Goal: Task Accomplishment & Management: Complete application form

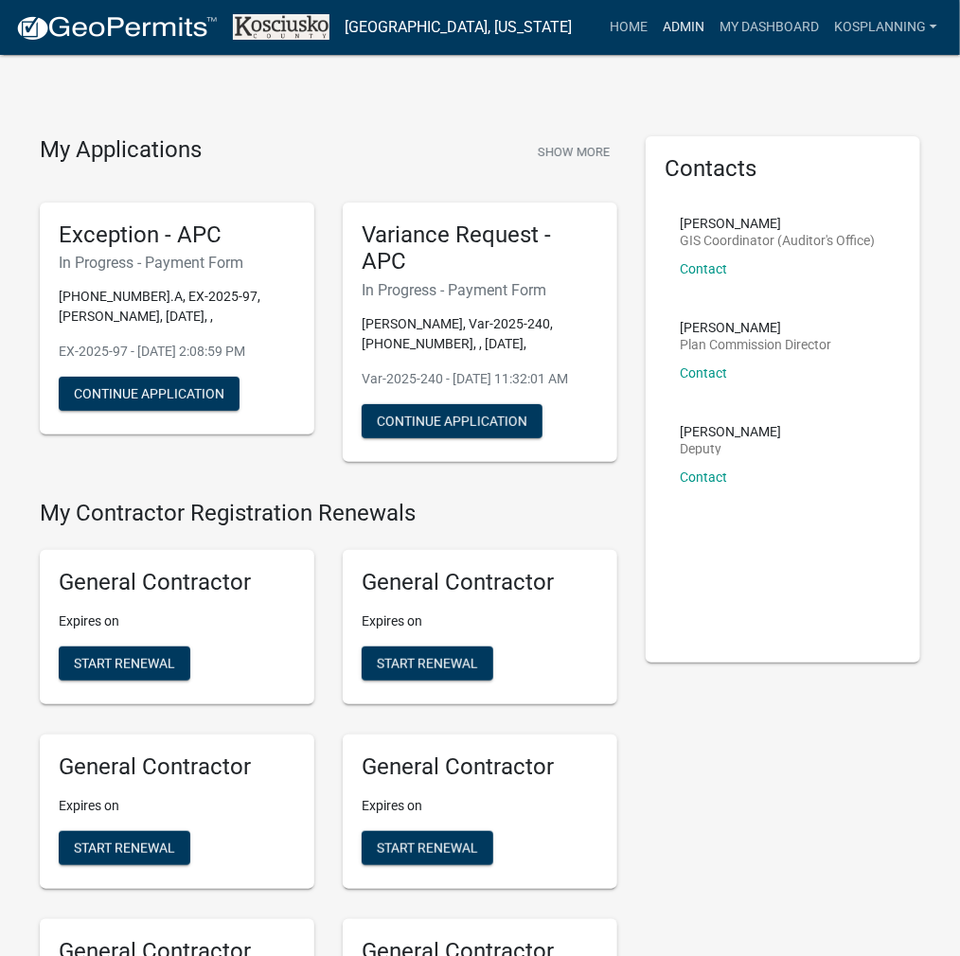
click at [679, 15] on link "Admin" at bounding box center [683, 27] width 57 height 36
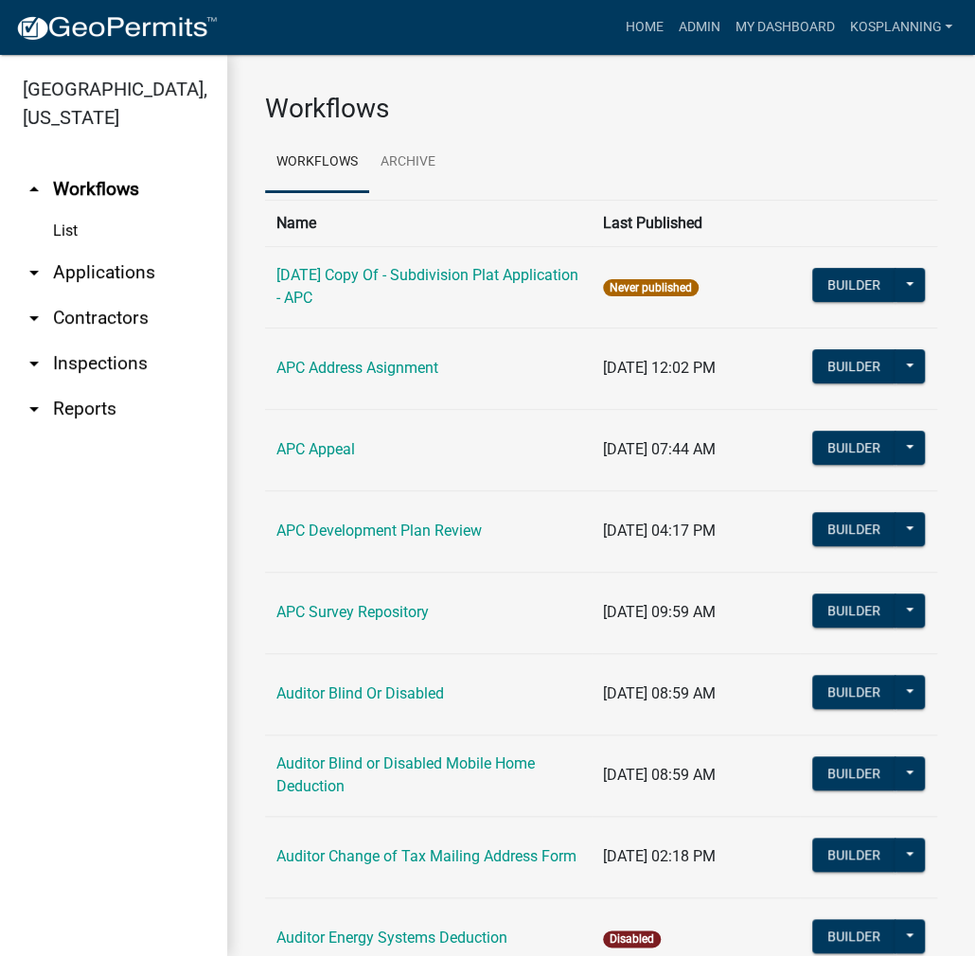
click at [132, 274] on link "arrow_drop_down Applications" at bounding box center [113, 272] width 227 height 45
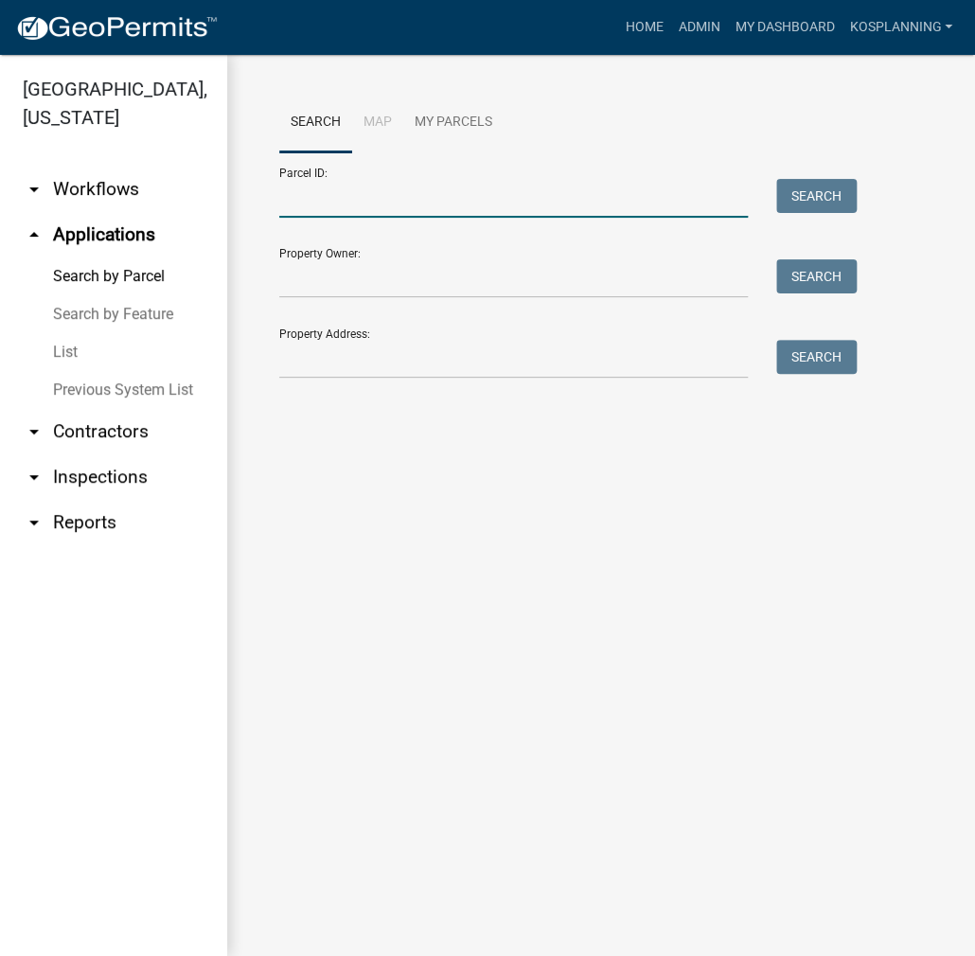
click at [318, 194] on input "Parcel ID:" at bounding box center [513, 198] width 468 height 39
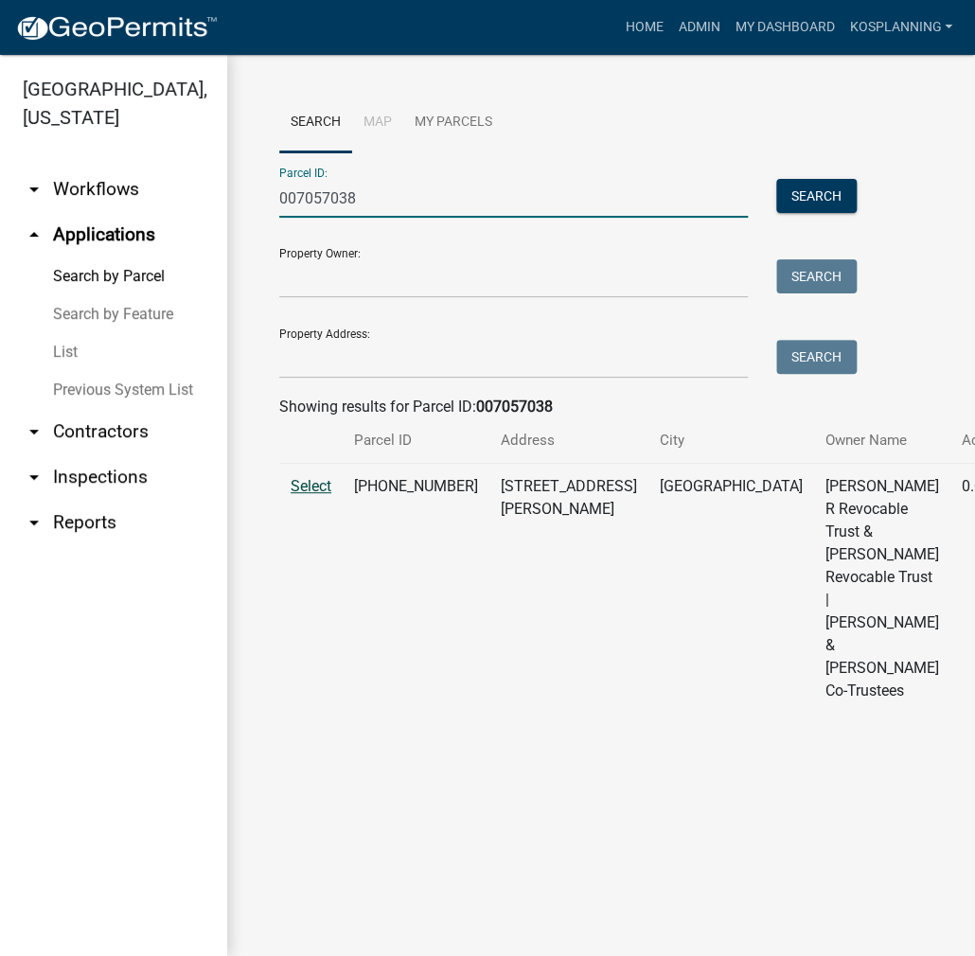
type input "007057038"
click at [326, 495] on span "Select" at bounding box center [311, 486] width 41 height 18
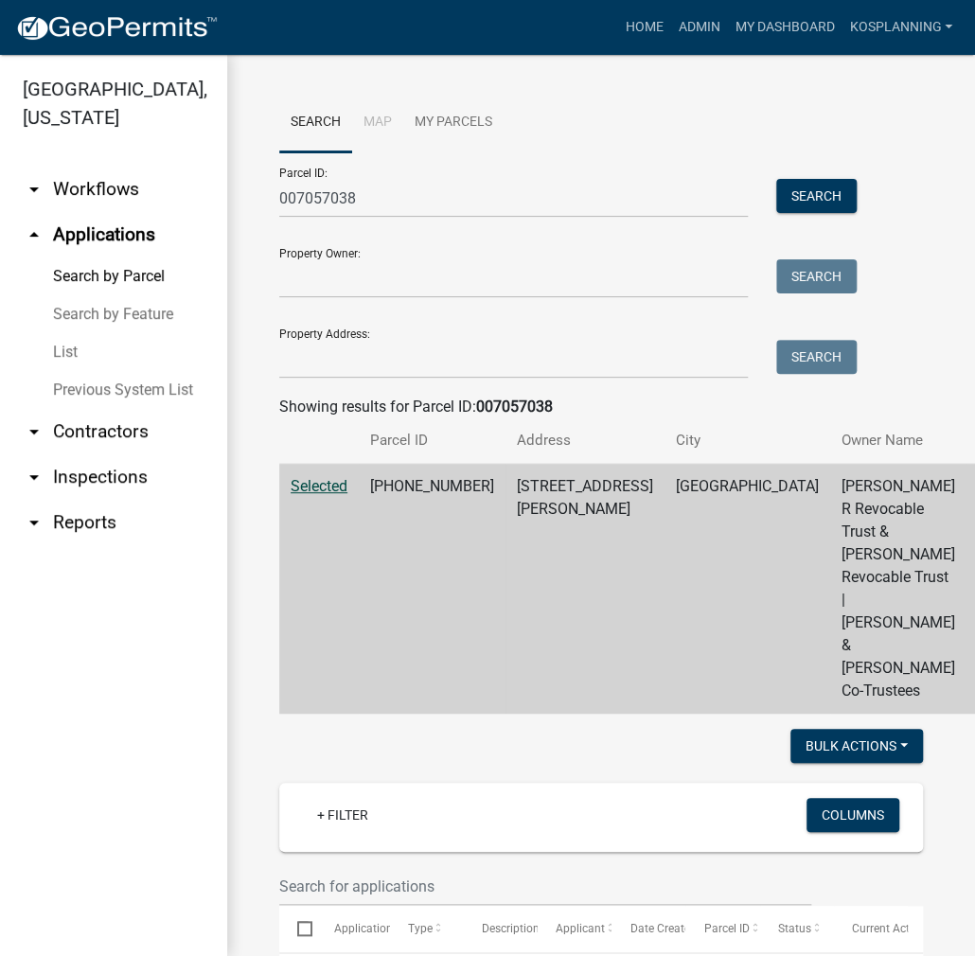
click at [104, 431] on link "arrow_drop_down Contractors" at bounding box center [113, 431] width 227 height 45
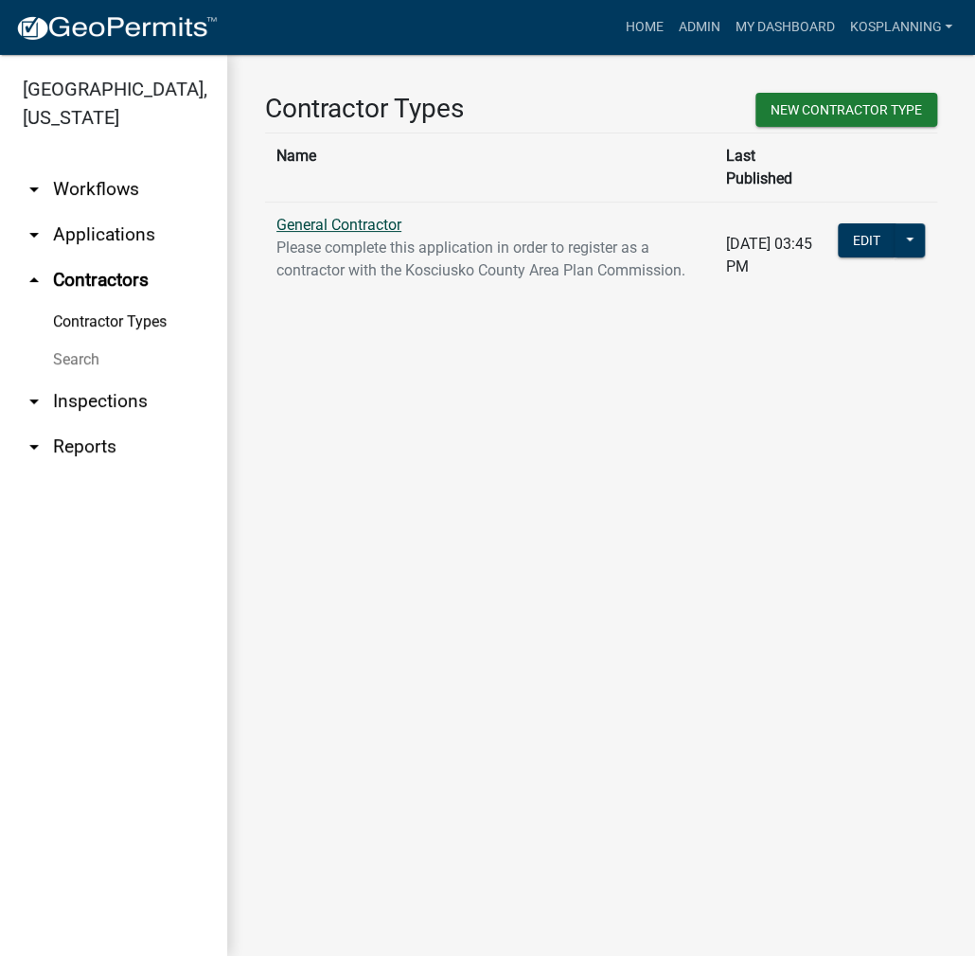
click at [381, 216] on link "General Contractor" at bounding box center [338, 225] width 125 height 18
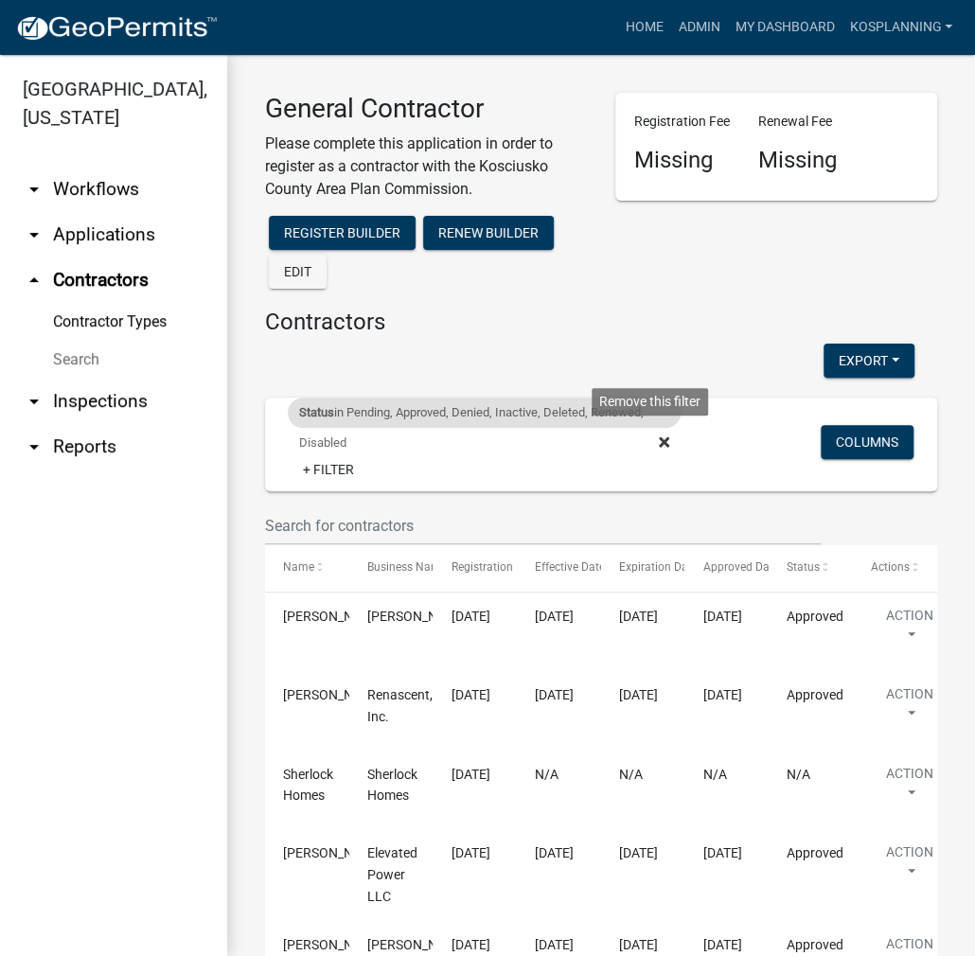
click at [659, 440] on icon at bounding box center [664, 441] width 10 height 10
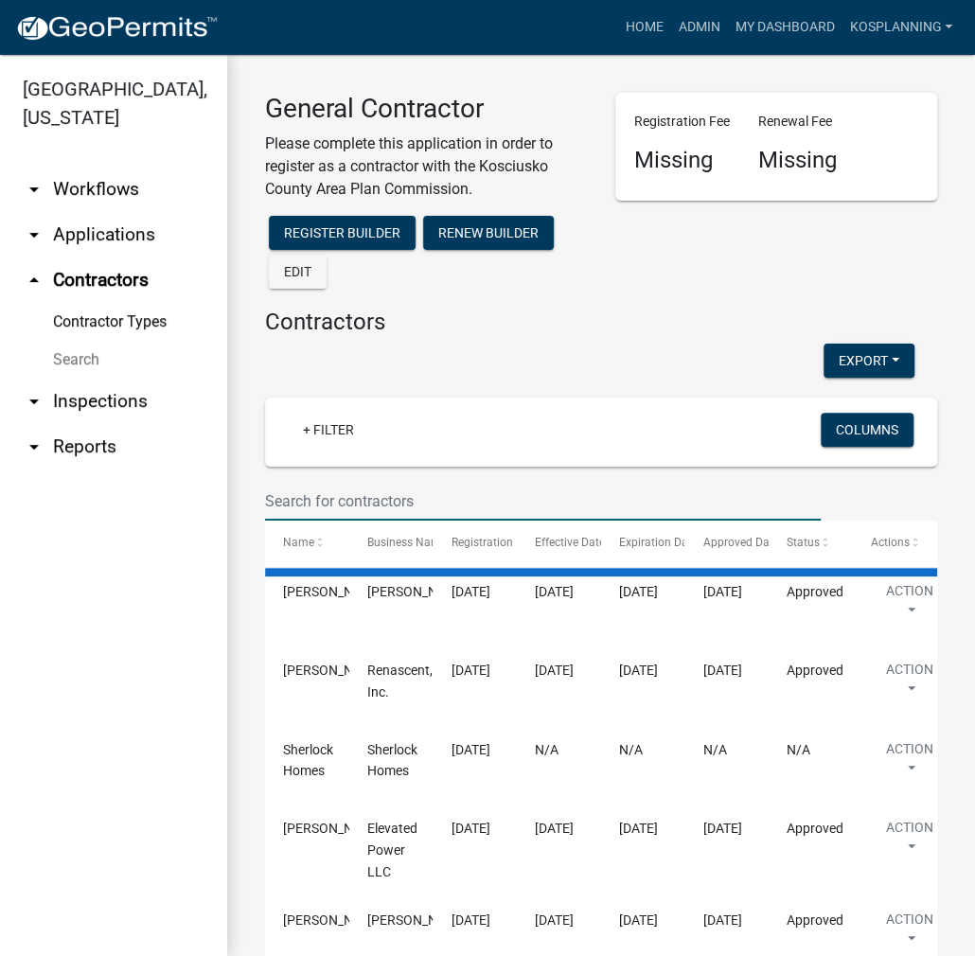
click at [344, 489] on input "text" at bounding box center [542, 501] width 555 height 39
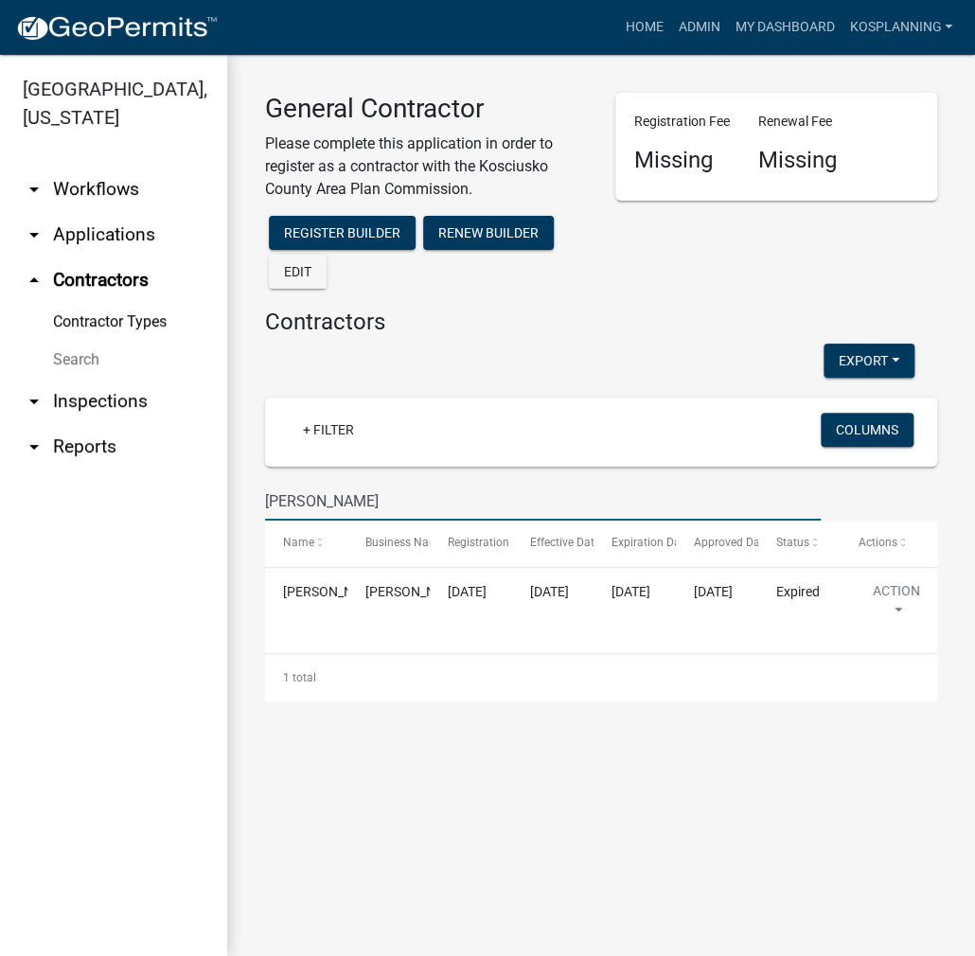
type input "[PERSON_NAME]"
click at [133, 232] on link "arrow_drop_down Applications" at bounding box center [113, 234] width 227 height 45
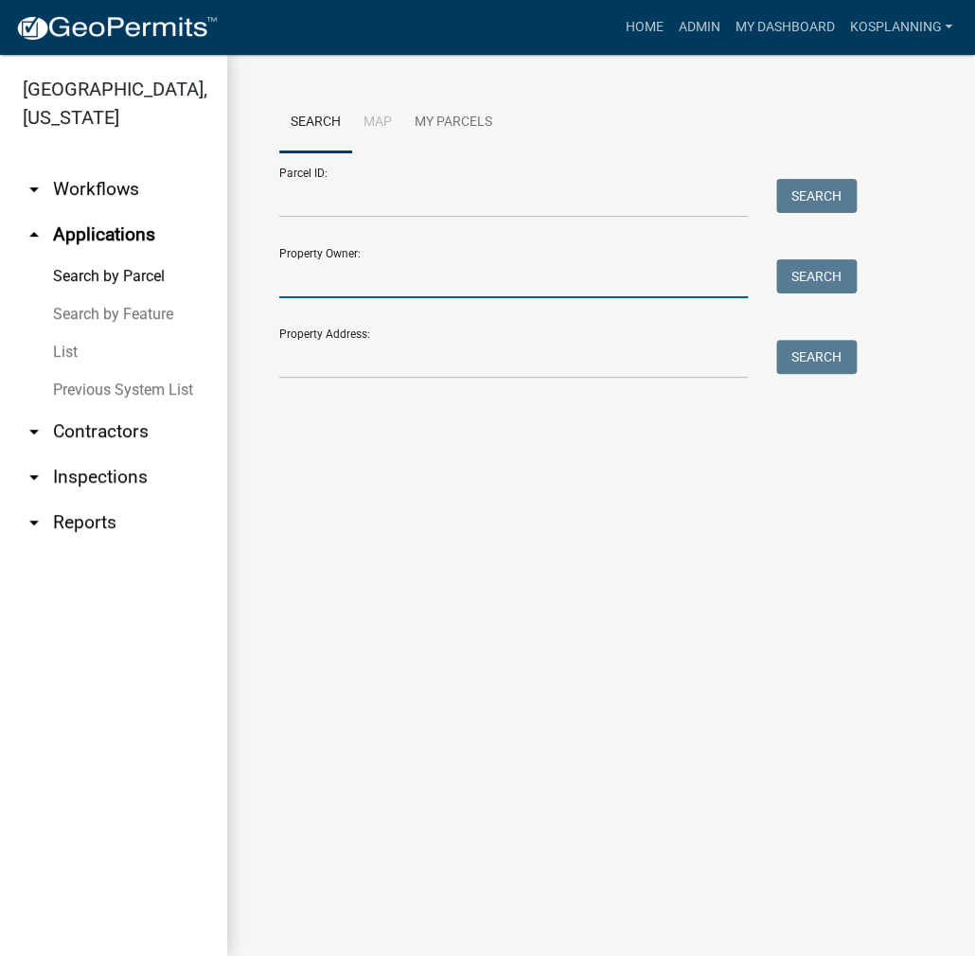
click at [335, 273] on input "Property Owner:" at bounding box center [513, 278] width 468 height 39
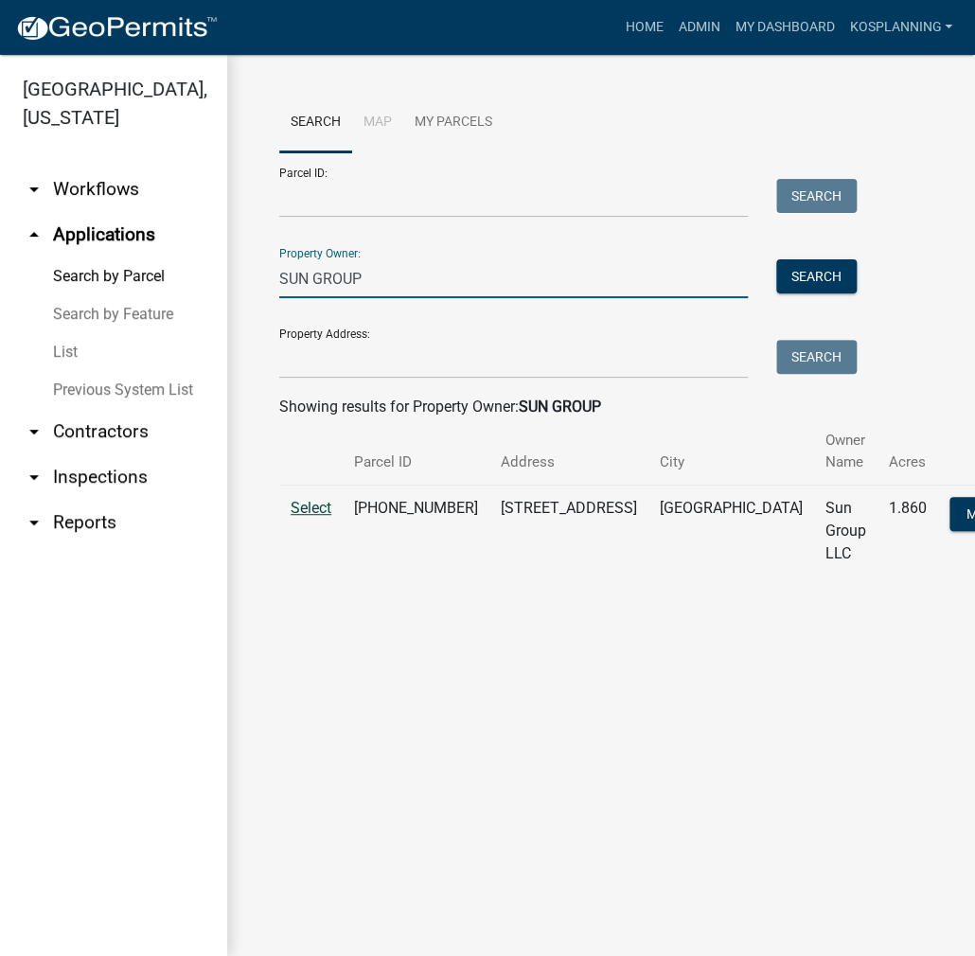
type input "SUN GROUP"
click at [312, 509] on span "Select" at bounding box center [311, 508] width 41 height 18
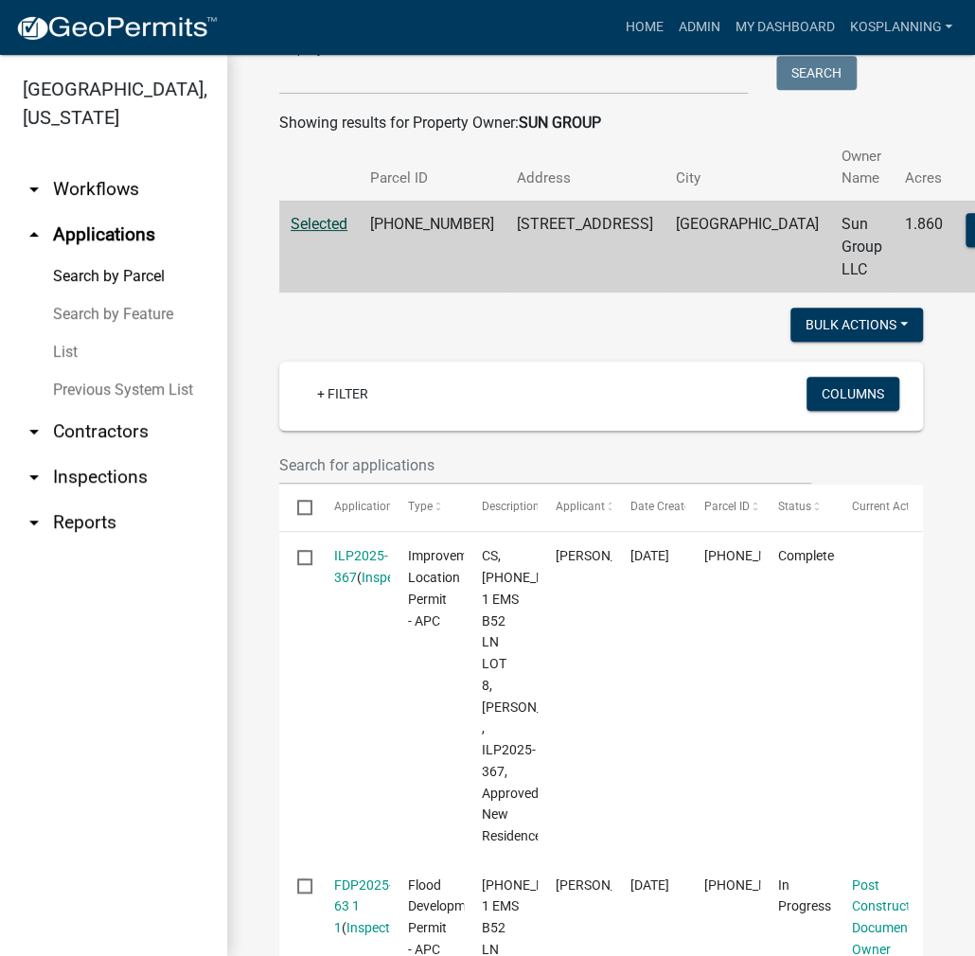
scroll to position [189, 0]
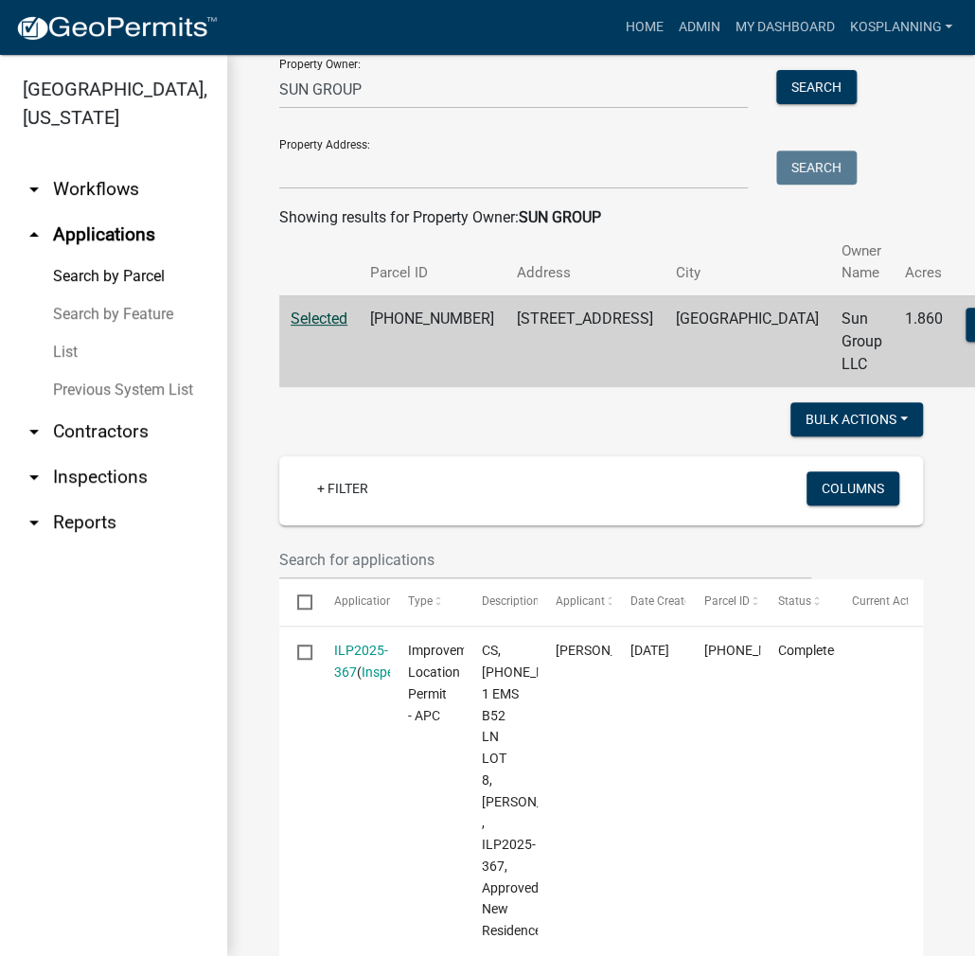
click at [116, 433] on link "arrow_drop_down Contractors" at bounding box center [113, 431] width 227 height 45
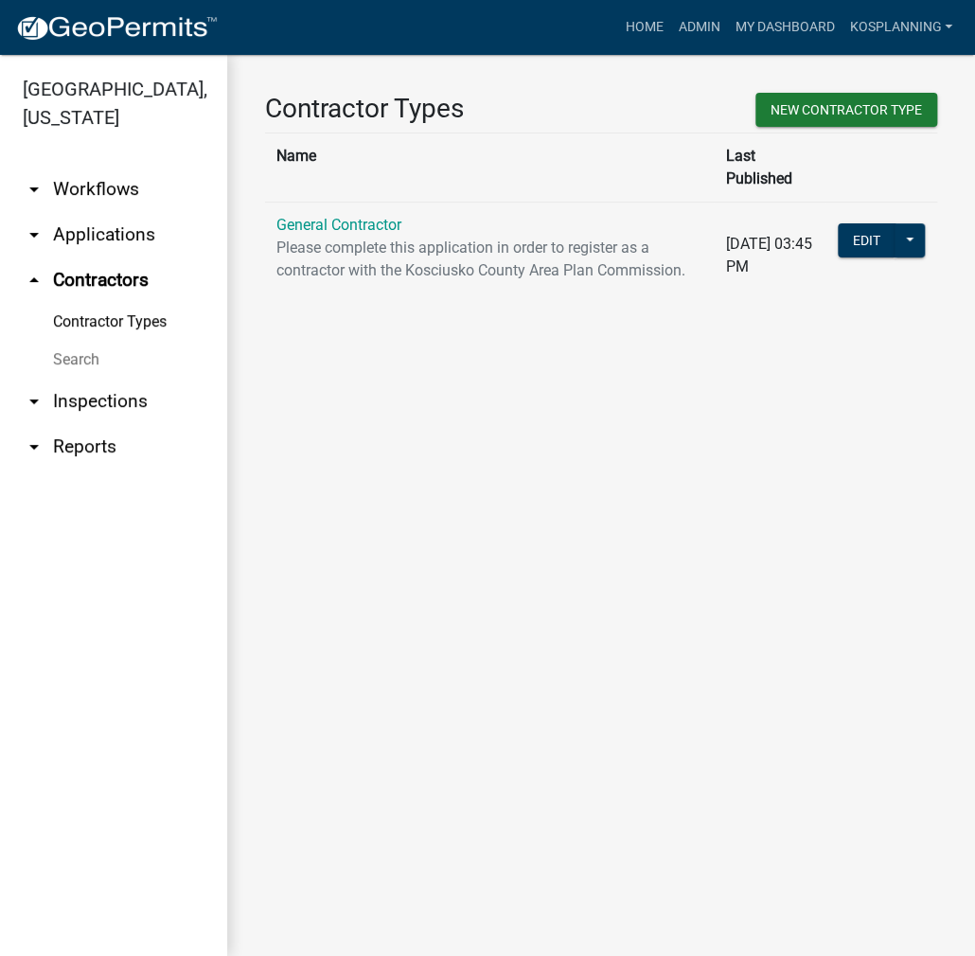
click at [349, 211] on td "General Contractor Please complete this application in order to register as a c…" at bounding box center [489, 255] width 449 height 107
click at [354, 216] on link "General Contractor" at bounding box center [338, 225] width 125 height 18
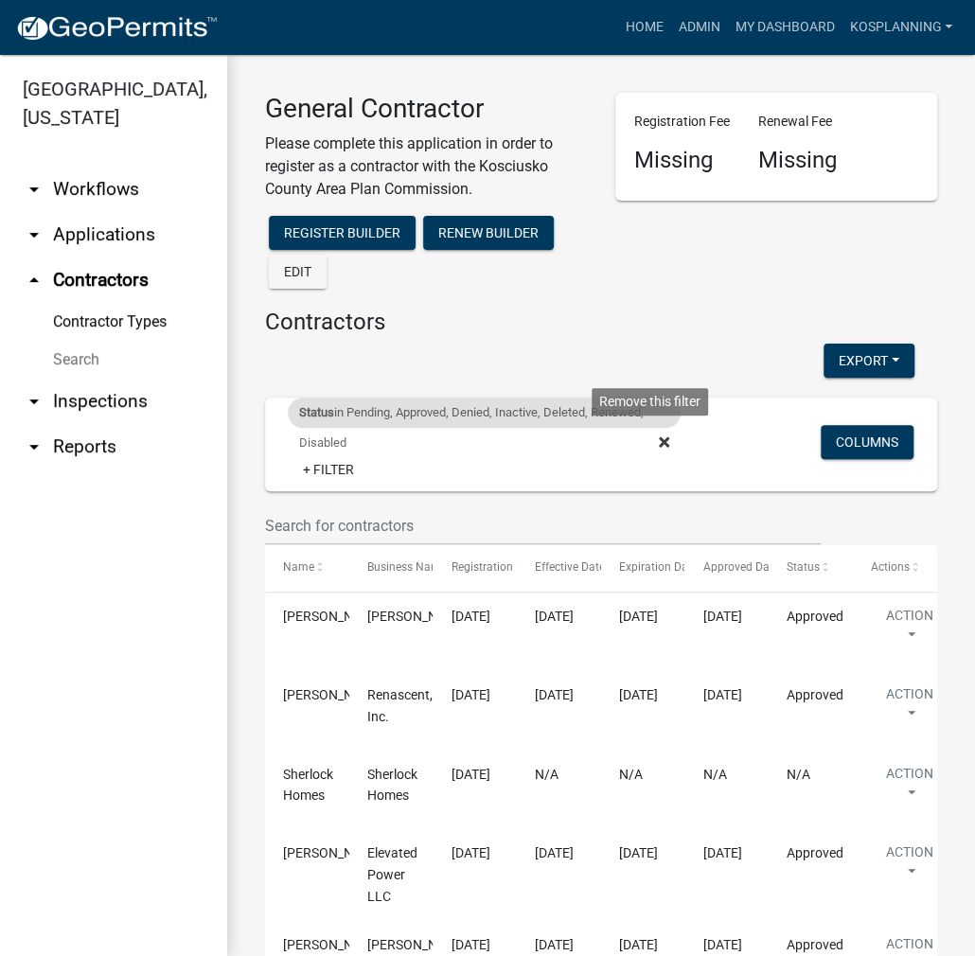
click at [659, 442] on icon at bounding box center [664, 441] width 10 height 15
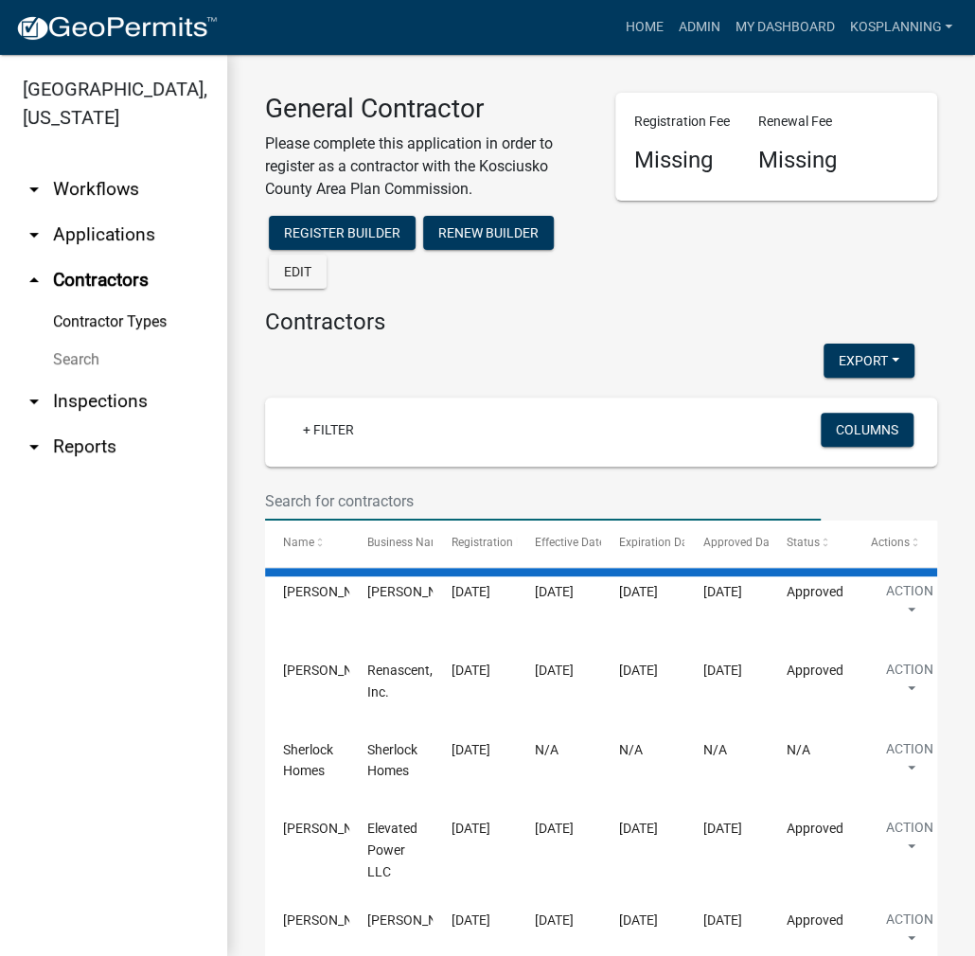
click at [370, 491] on input "text" at bounding box center [542, 501] width 555 height 39
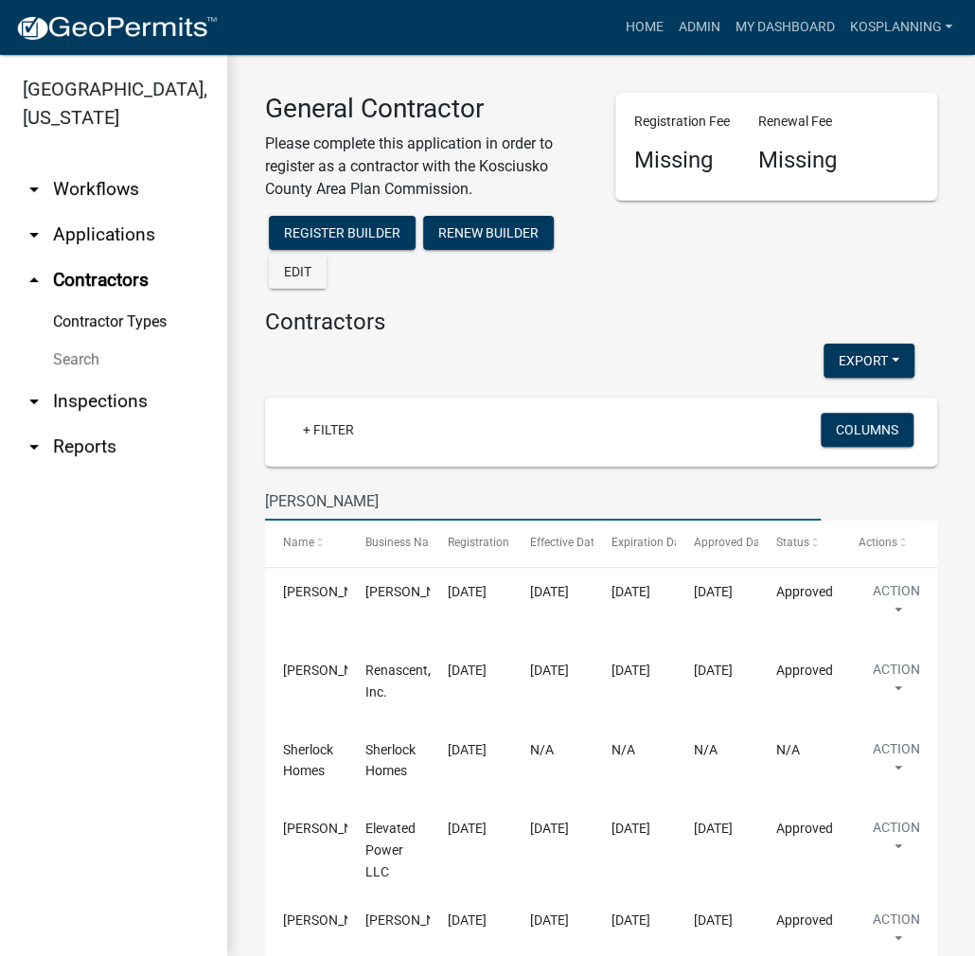
type input "[PERSON_NAME]"
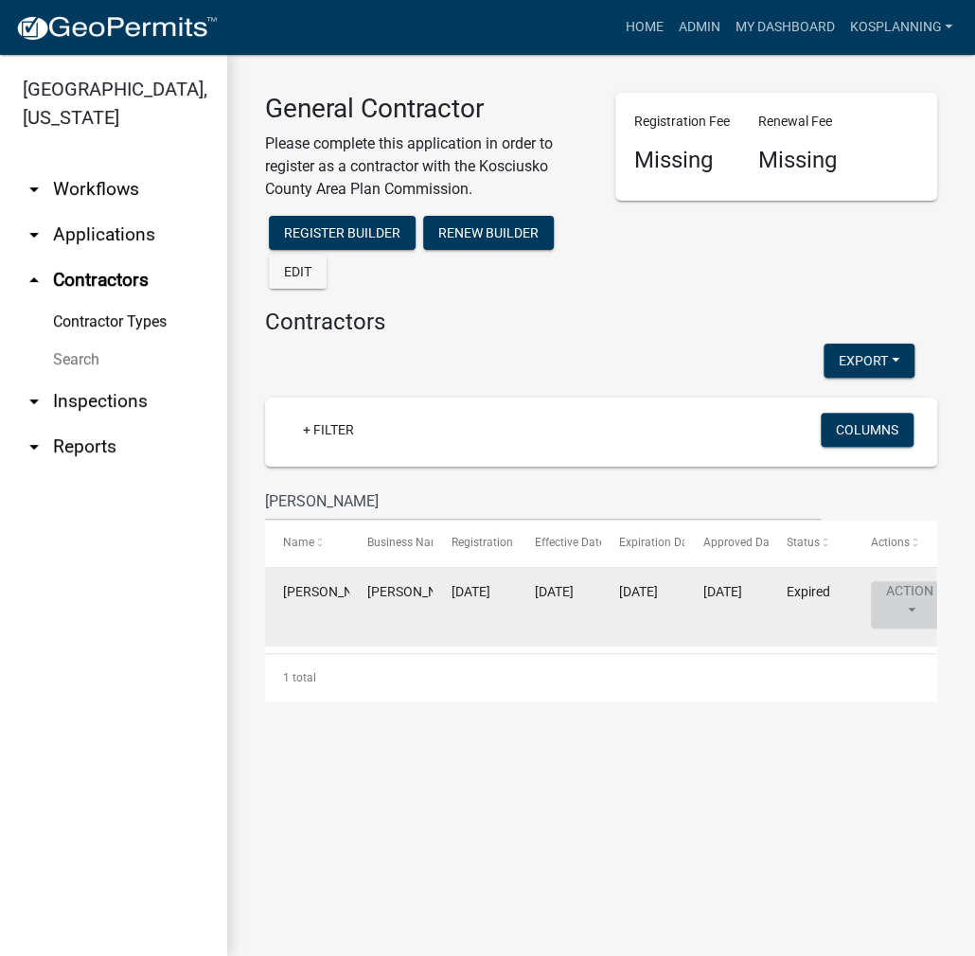
click at [902, 607] on button "Action" at bounding box center [910, 604] width 78 height 47
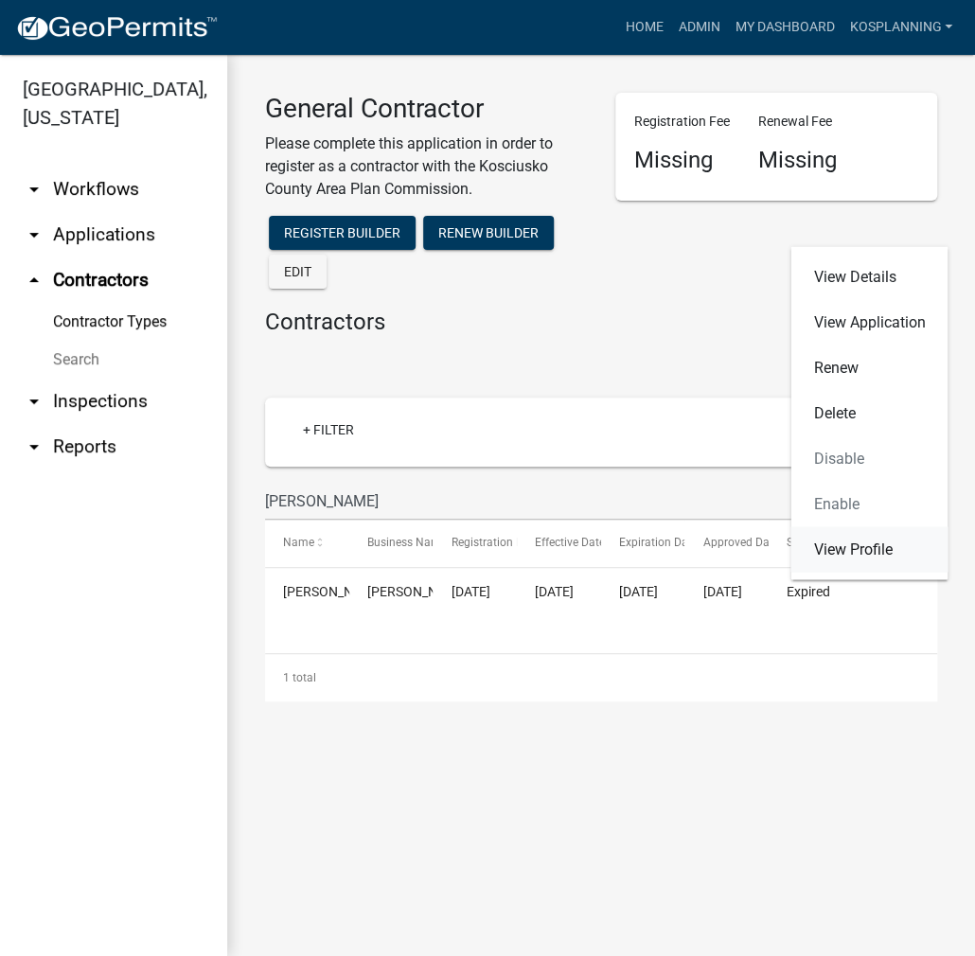
click at [888, 542] on link "View Profile" at bounding box center [868, 548] width 157 height 45
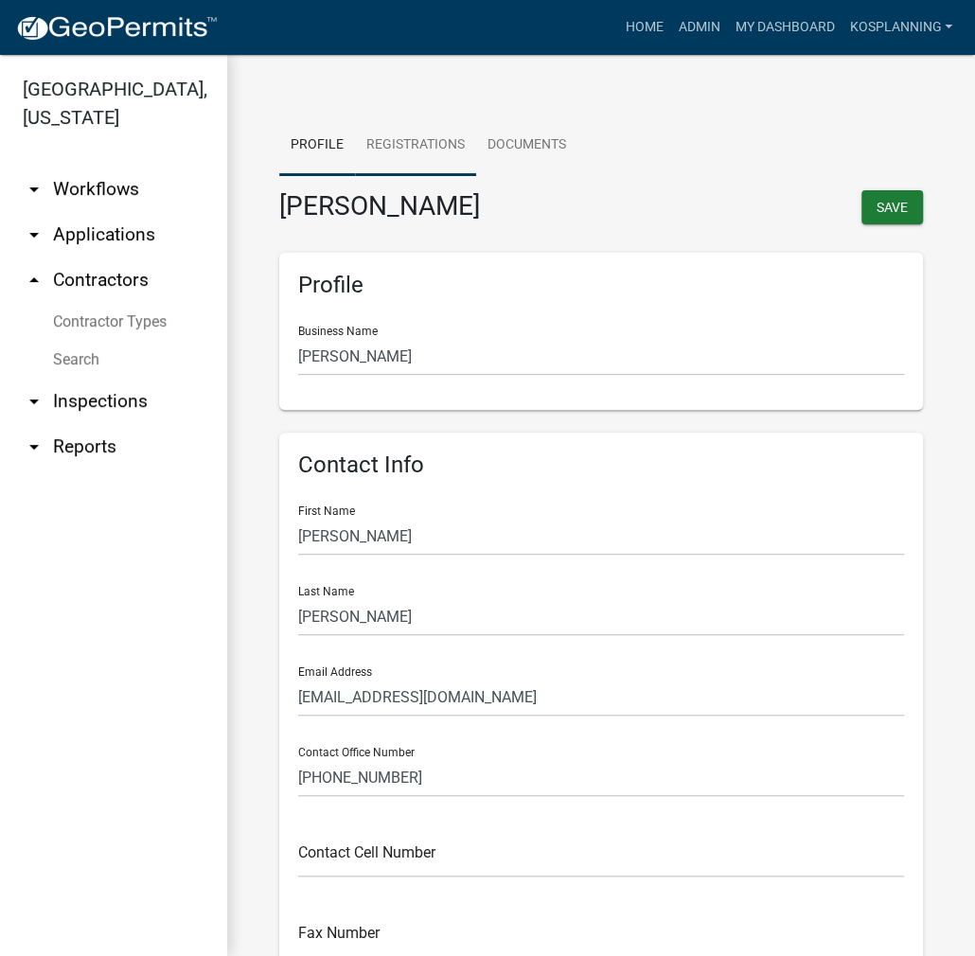
click at [430, 143] on link "Registrations" at bounding box center [415, 145] width 121 height 61
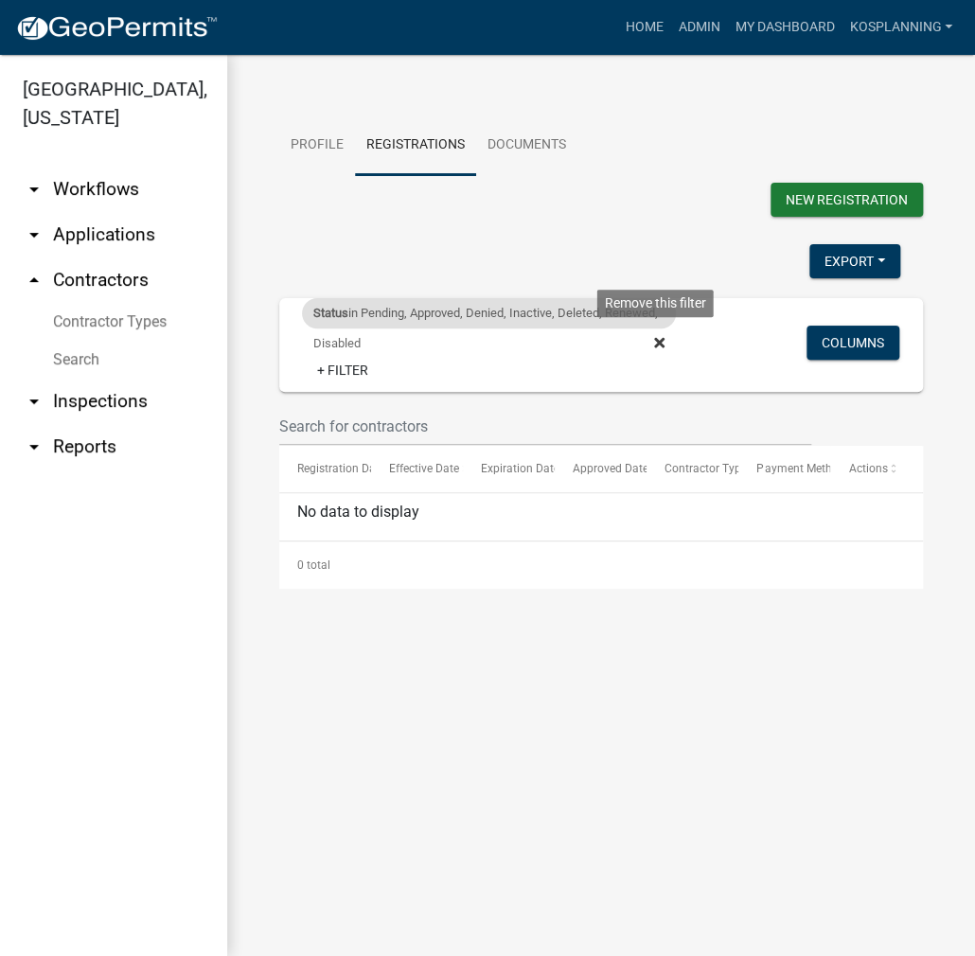
click at [660, 338] on icon at bounding box center [659, 342] width 10 height 15
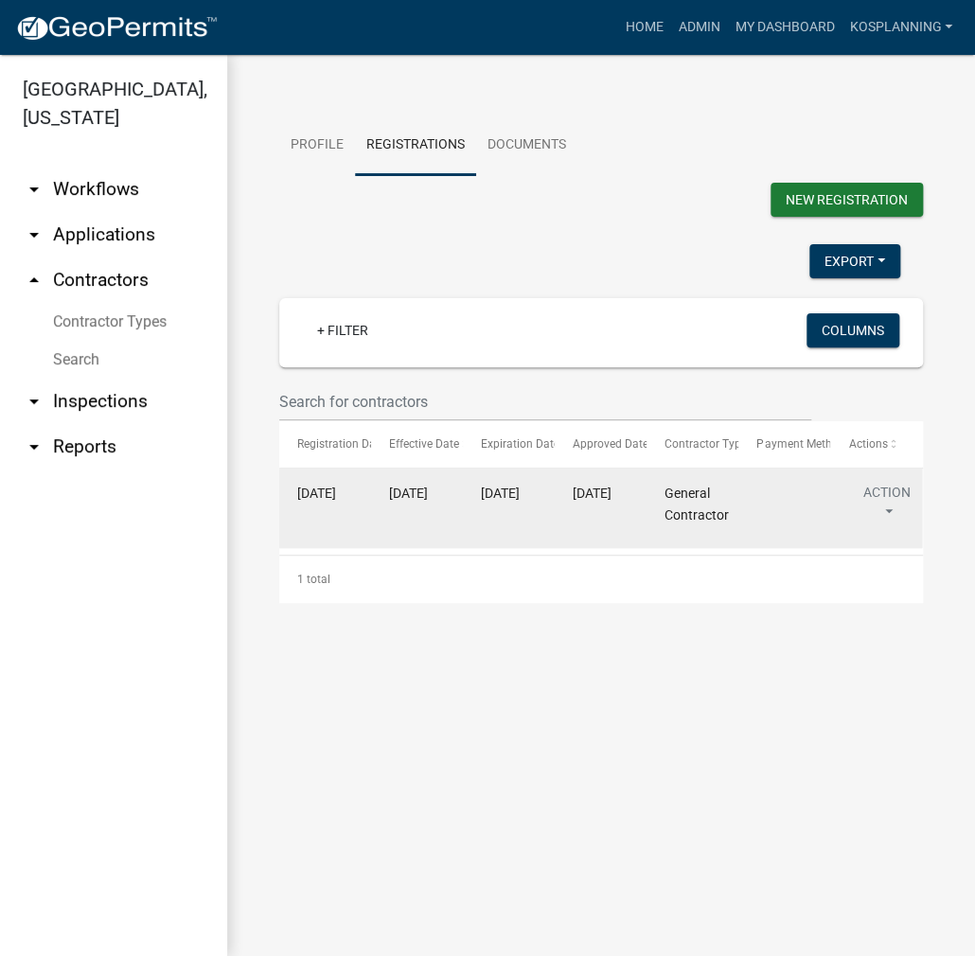
click at [892, 498] on button "Action" at bounding box center [887, 506] width 78 height 47
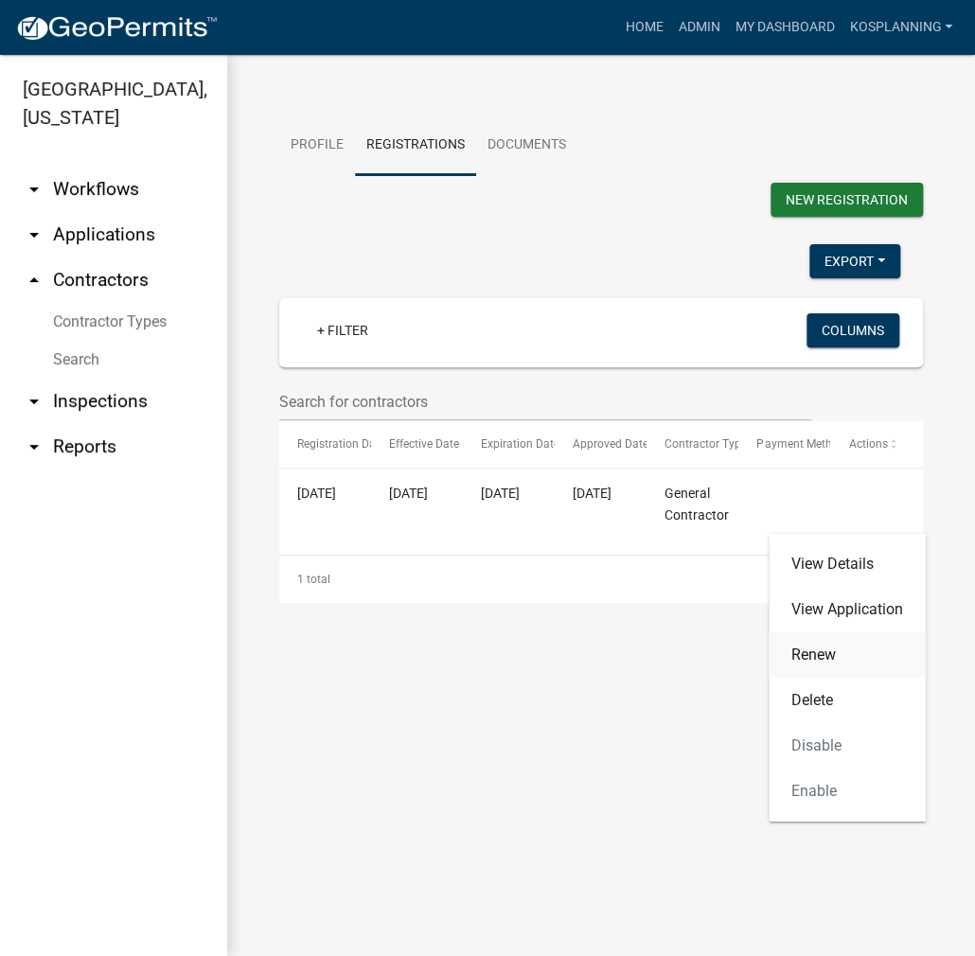
click at [817, 652] on link "Renew" at bounding box center [846, 654] width 157 height 45
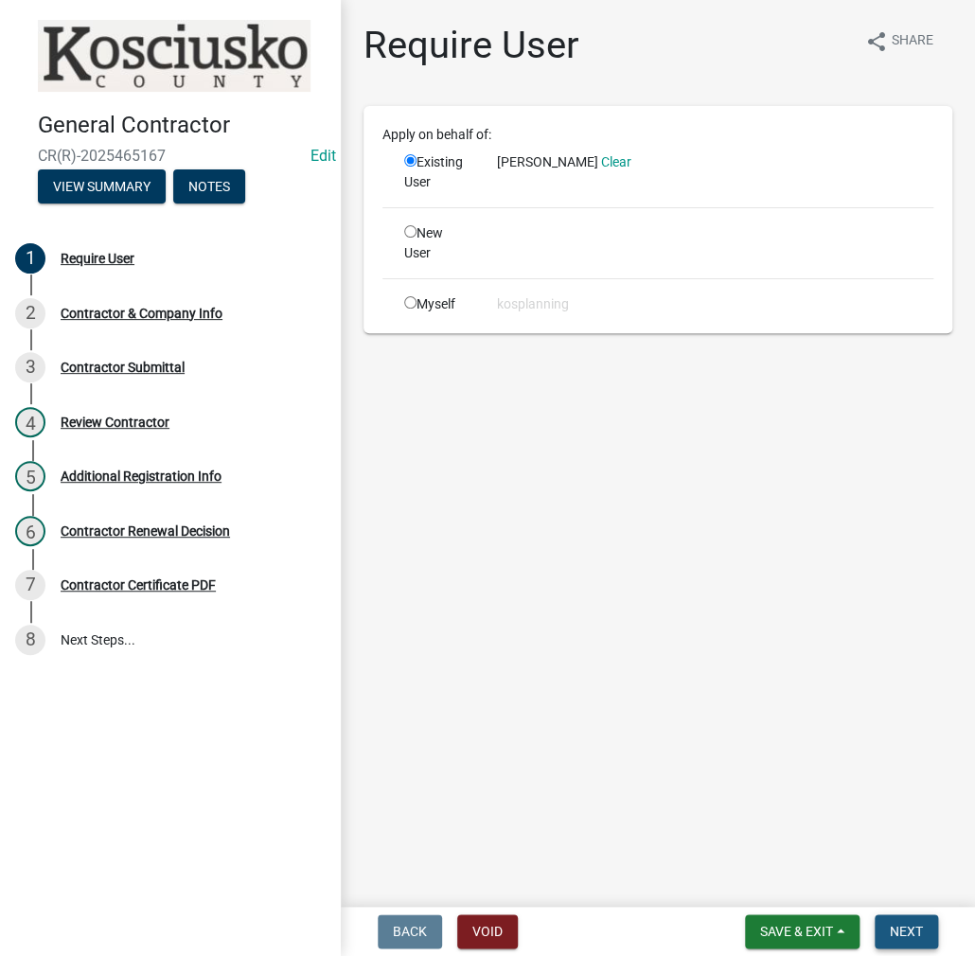
click at [912, 934] on span "Next" at bounding box center [906, 931] width 33 height 15
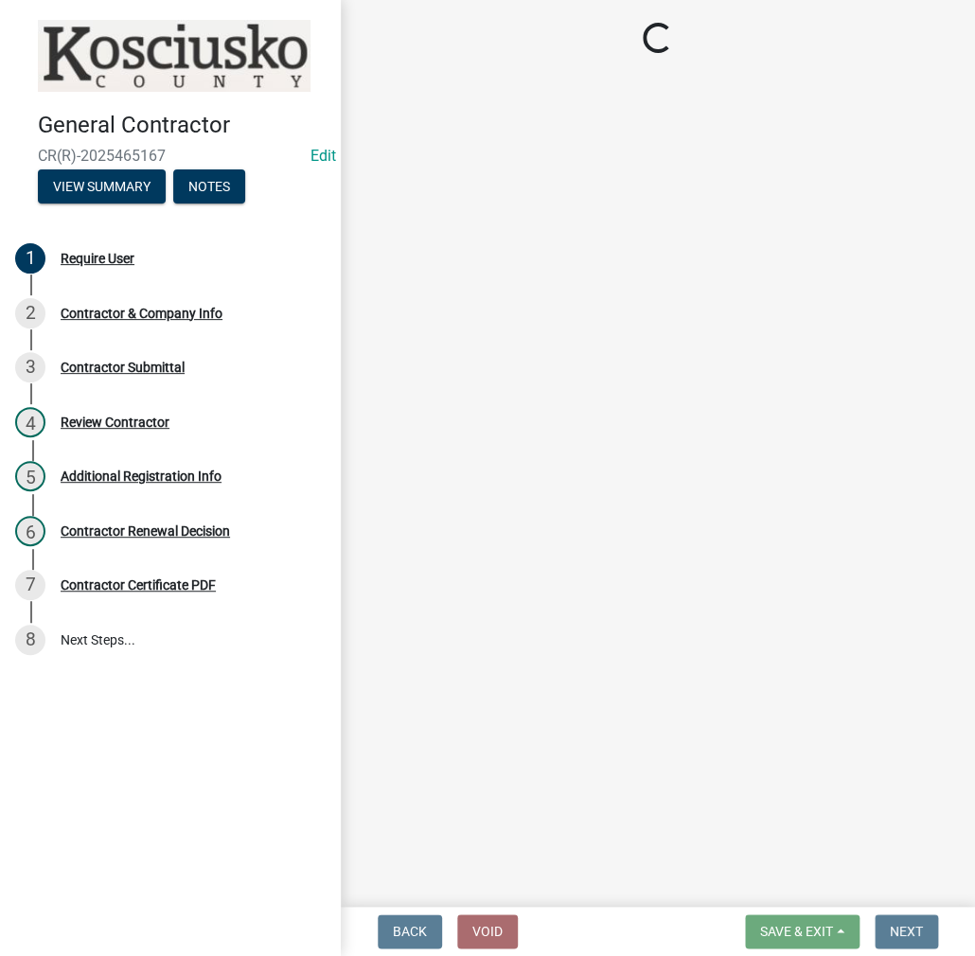
select select "IN"
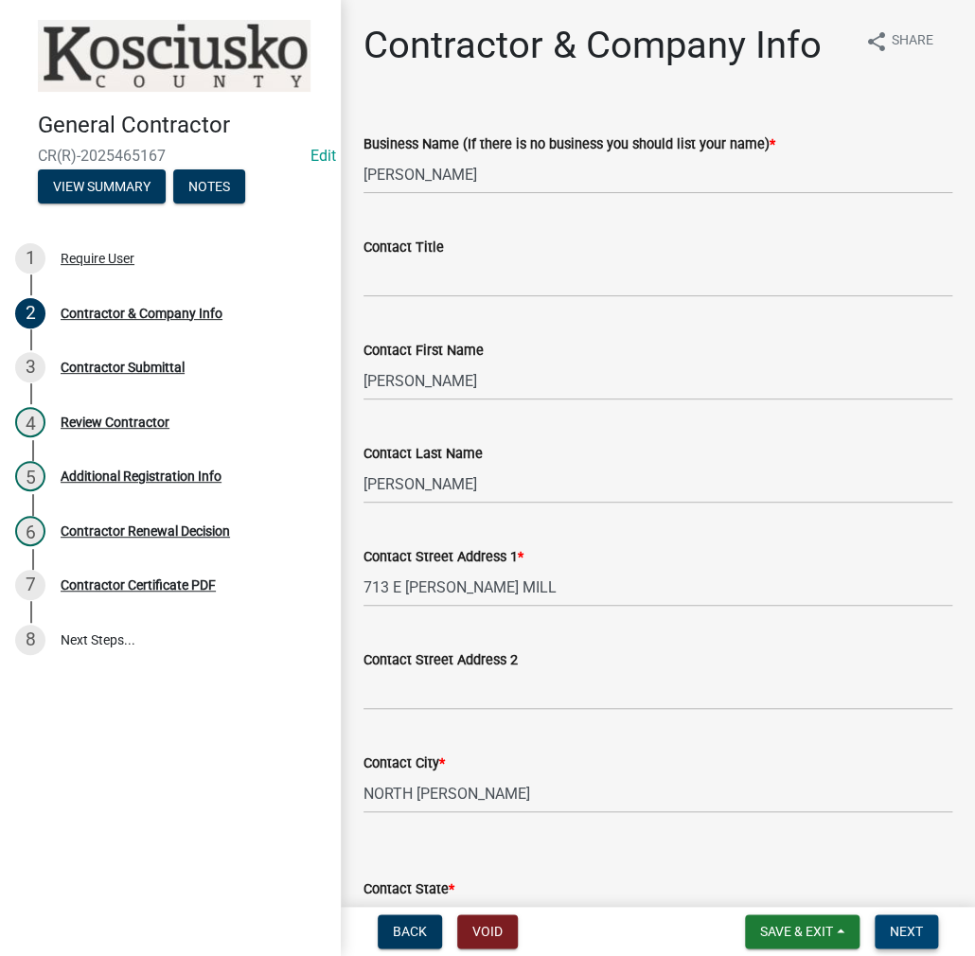
click at [916, 930] on span "Next" at bounding box center [906, 931] width 33 height 15
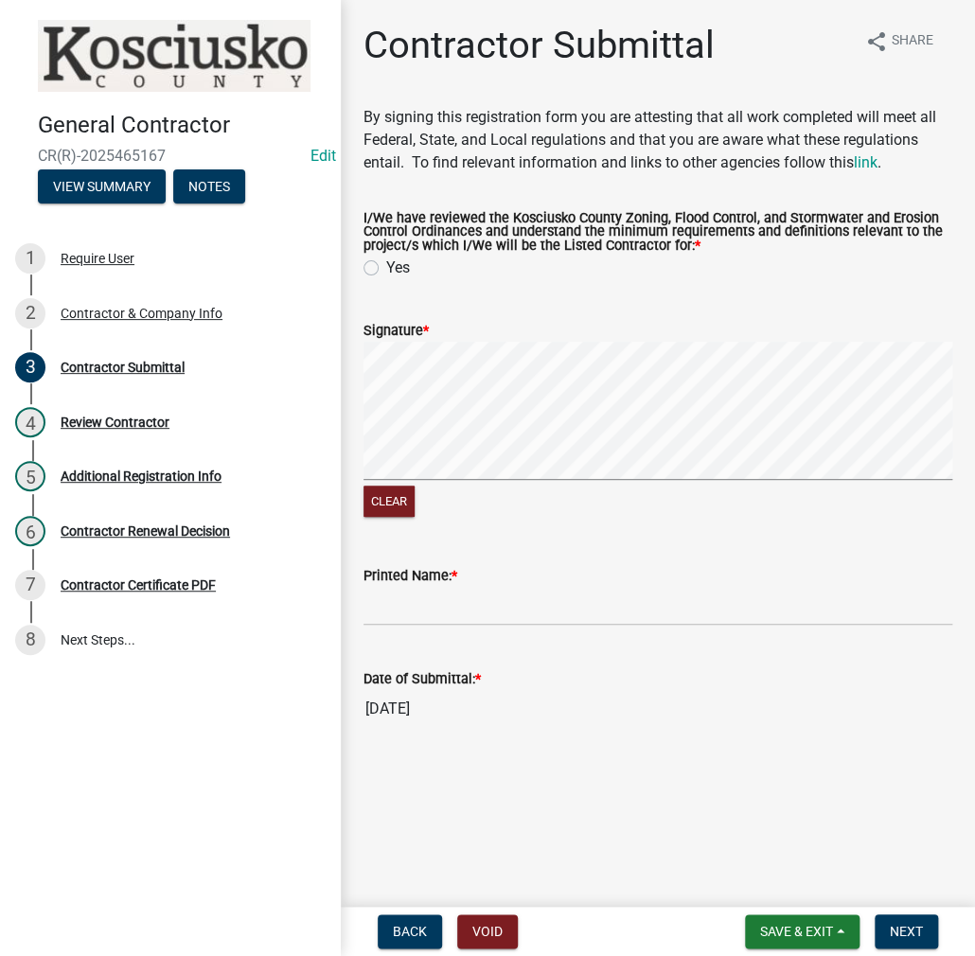
click at [386, 270] on label "Yes" at bounding box center [398, 267] width 24 height 23
click at [386, 269] on input "Yes" at bounding box center [392, 262] width 12 height 12
radio input "true"
click at [421, 609] on input "Printed Name: *" at bounding box center [657, 606] width 589 height 39
type input "[PERSON_NAME]"
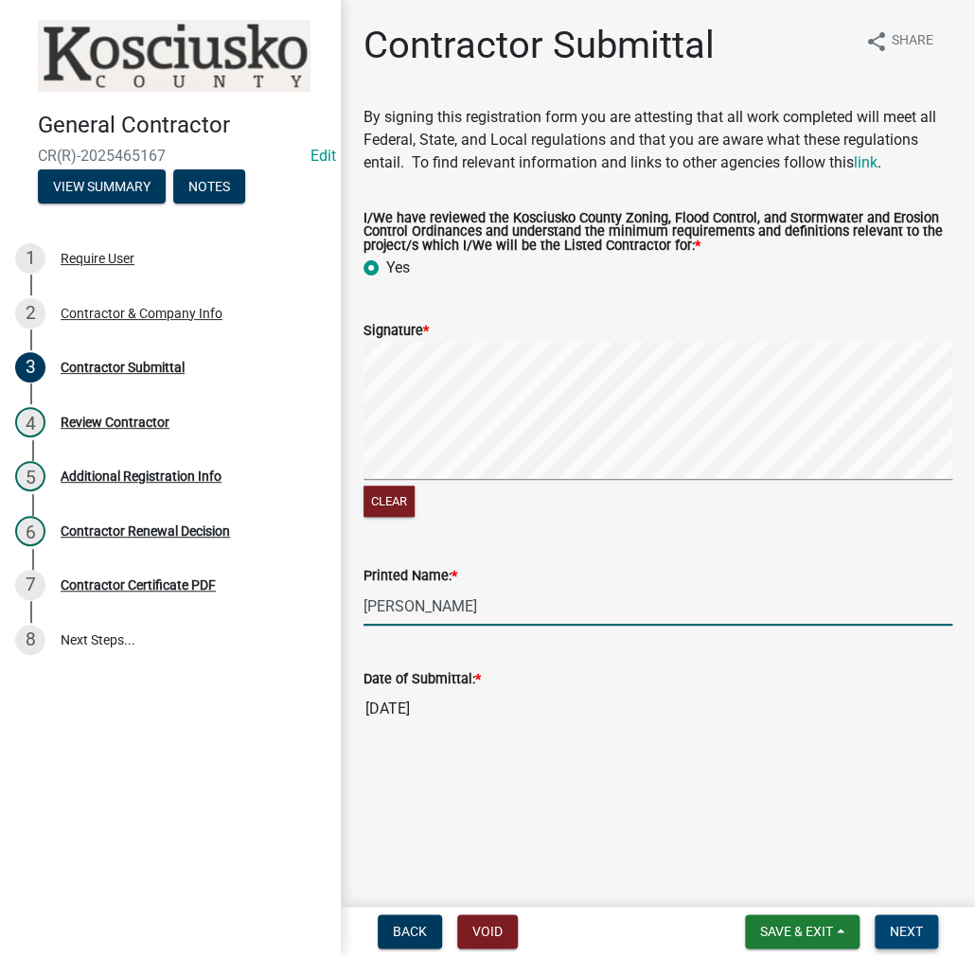
click at [911, 929] on span "Next" at bounding box center [906, 931] width 33 height 15
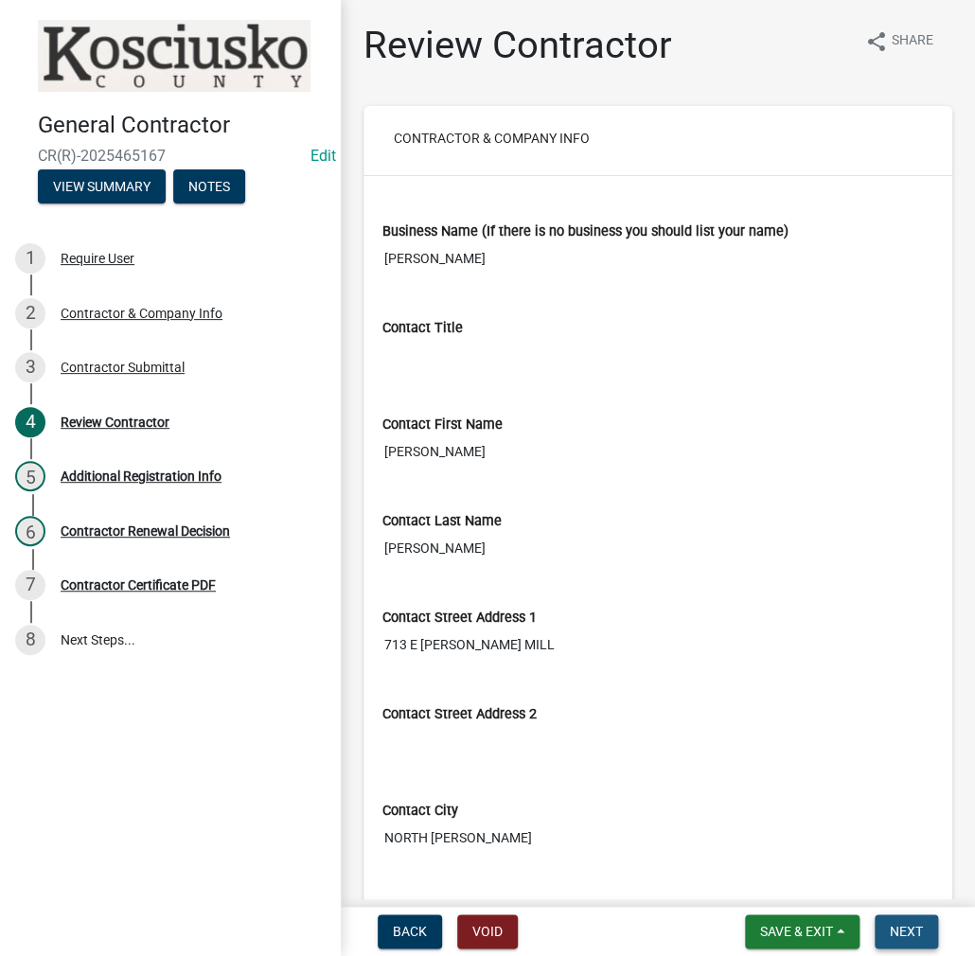
click at [882, 926] on button "Next" at bounding box center [905, 931] width 63 height 34
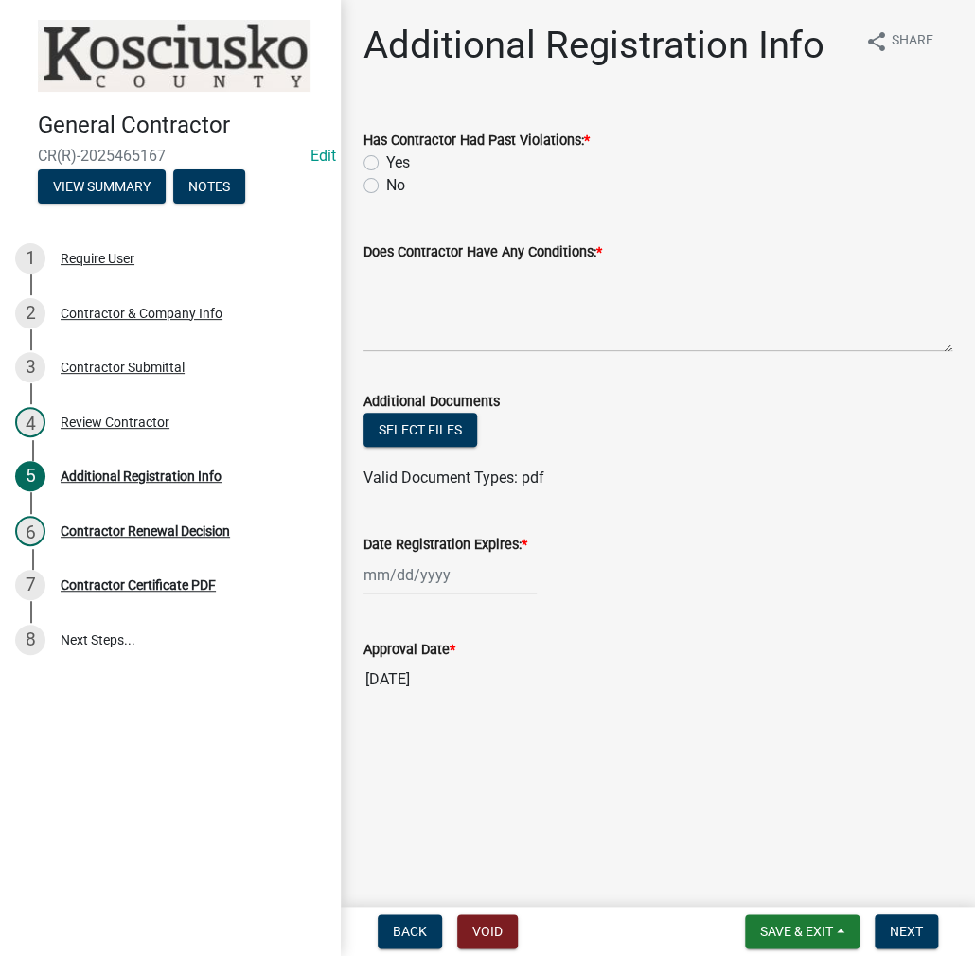
click at [386, 184] on label "No" at bounding box center [395, 185] width 19 height 23
click at [386, 184] on input "No" at bounding box center [392, 180] width 12 height 12
radio input "true"
click at [413, 285] on textarea "Does Contractor Have Any Conditions: *" at bounding box center [657, 307] width 589 height 89
type textarea "NONE"
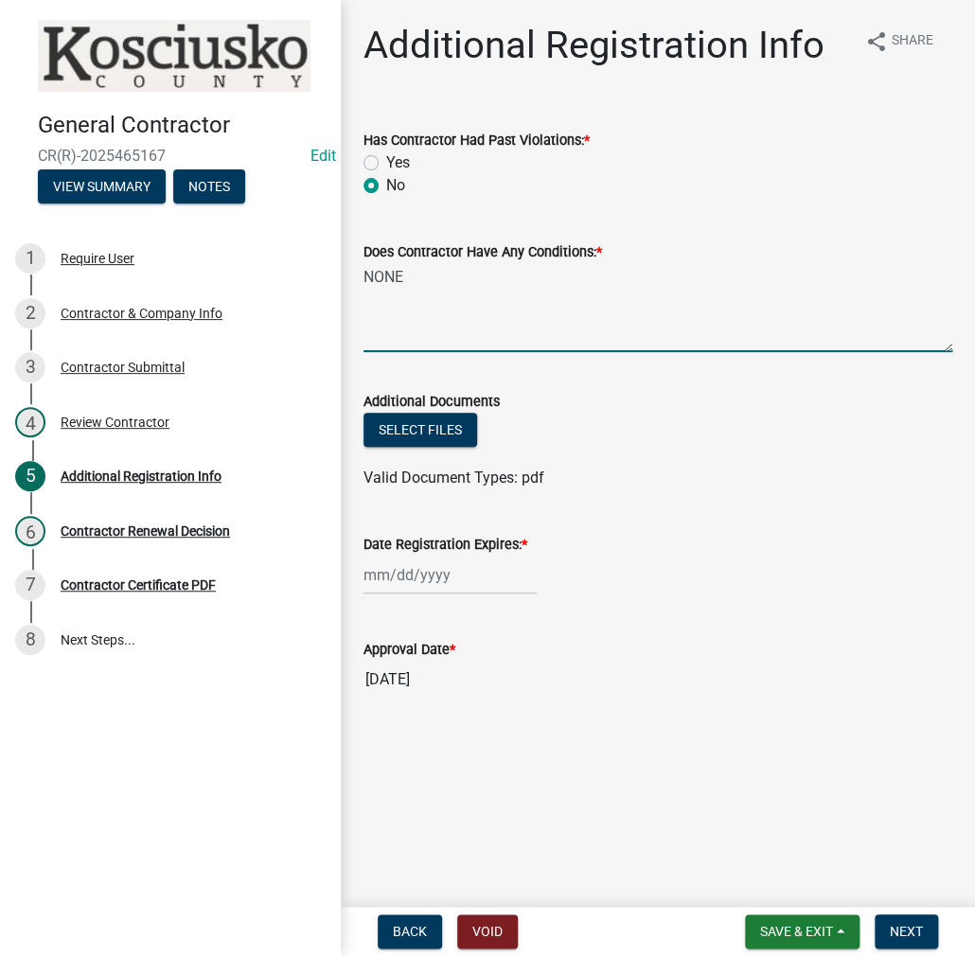
click at [403, 574] on div at bounding box center [449, 574] width 173 height 39
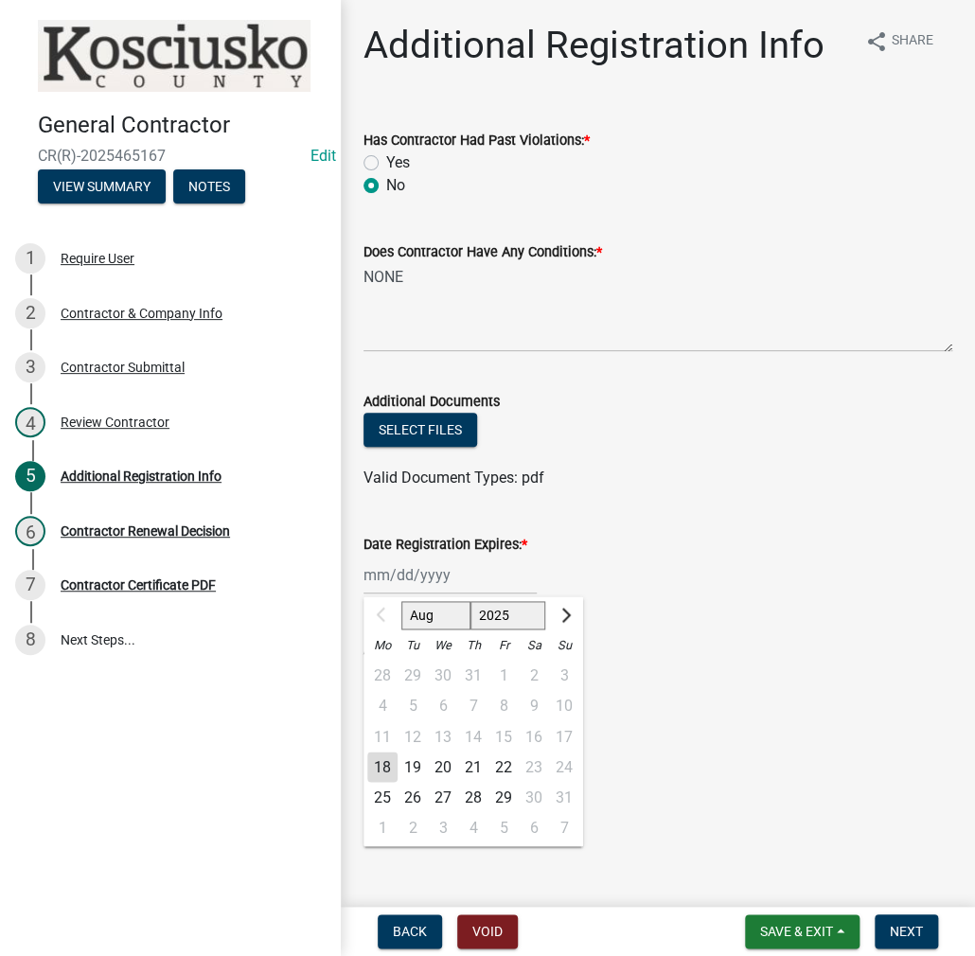
click at [492, 611] on select "2025 2026 2027 2028 2029 2030 2031 2032 2033 2034 2035 2036 2037 2038 2039 2040…" at bounding box center [508, 615] width 76 height 28
select select "2026"
click at [470, 601] on select "2025 2026 2027 2028 2029 2030 2031 2032 2033 2034 2035 2036 2037 2038 2039 2040…" at bounding box center [508, 615] width 76 height 28
click at [414, 762] on div "18" at bounding box center [412, 766] width 30 height 30
type input "[DATE]"
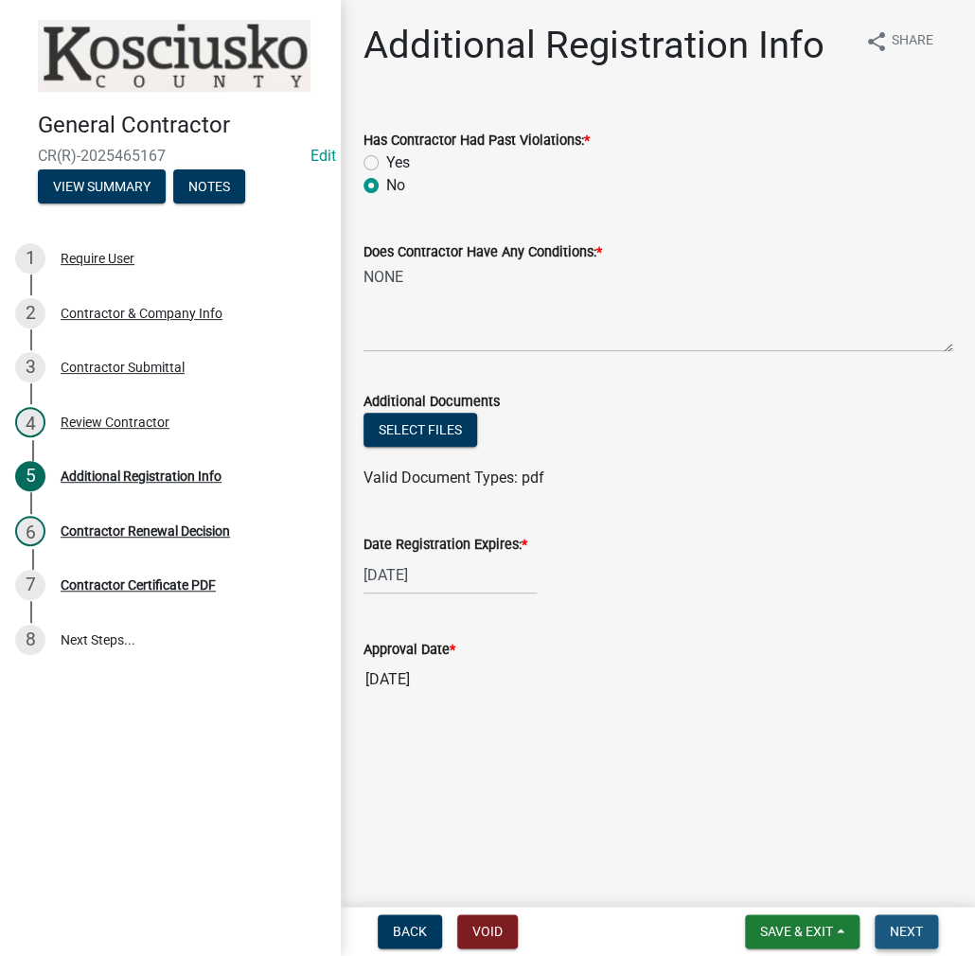
click at [914, 926] on span "Next" at bounding box center [906, 931] width 33 height 15
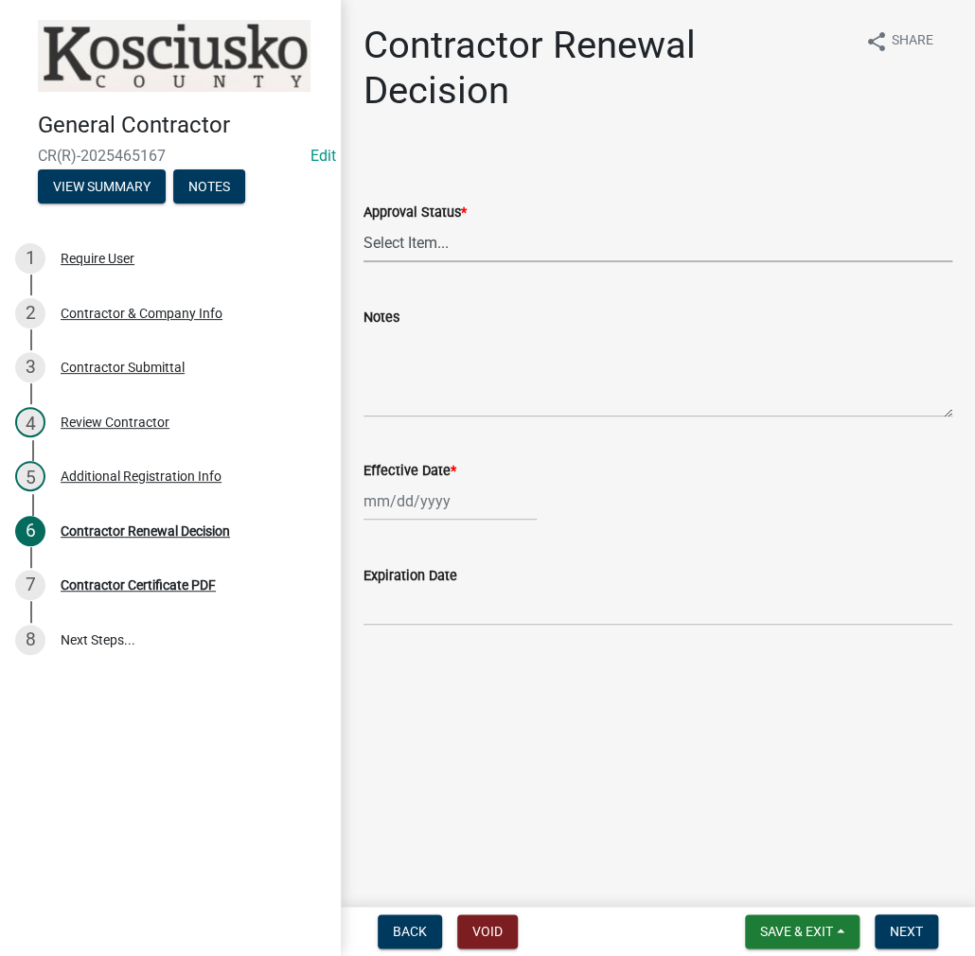
click at [445, 257] on select "Select Item... Approved Denied" at bounding box center [657, 242] width 589 height 39
click at [363, 223] on select "Select Item... Approved Denied" at bounding box center [657, 242] width 589 height 39
select select "30db8998-795d-4bbe-8e49-f1ade8865815"
click at [401, 512] on div at bounding box center [449, 501] width 173 height 39
select select "8"
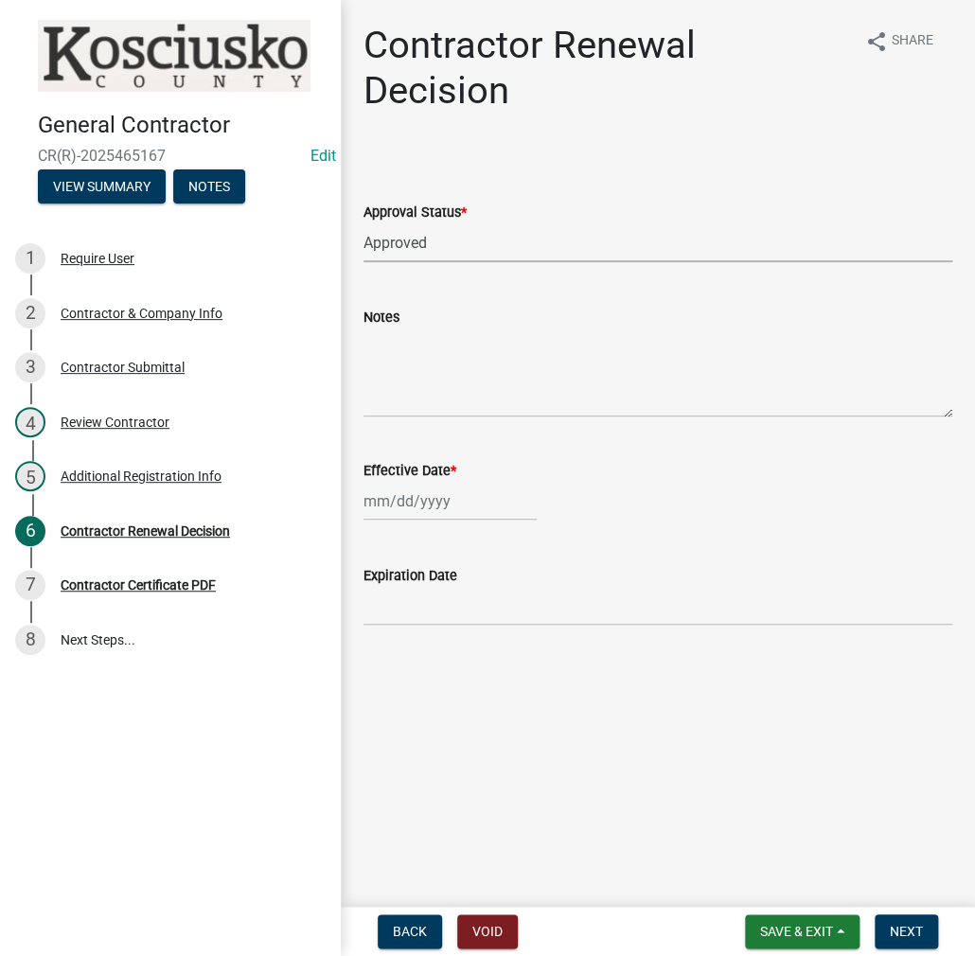
select select "2025"
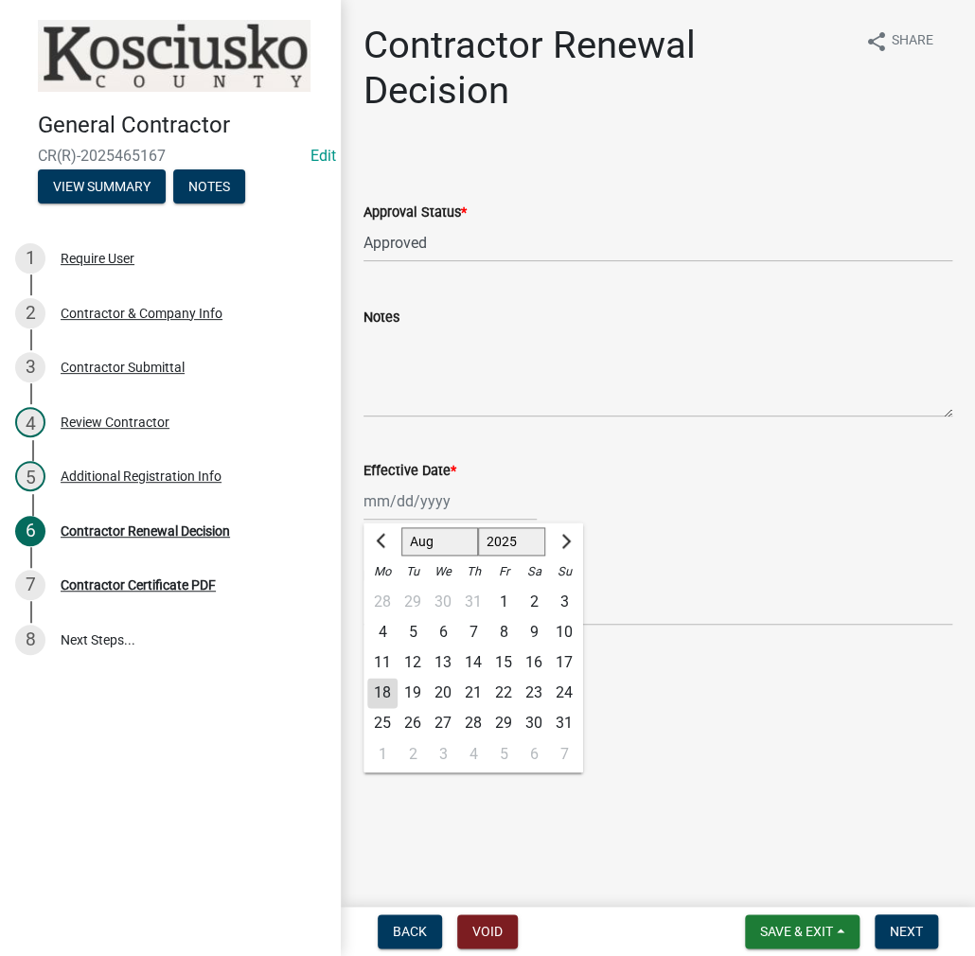
click at [385, 690] on div "18" at bounding box center [382, 693] width 30 height 30
type input "[DATE]"
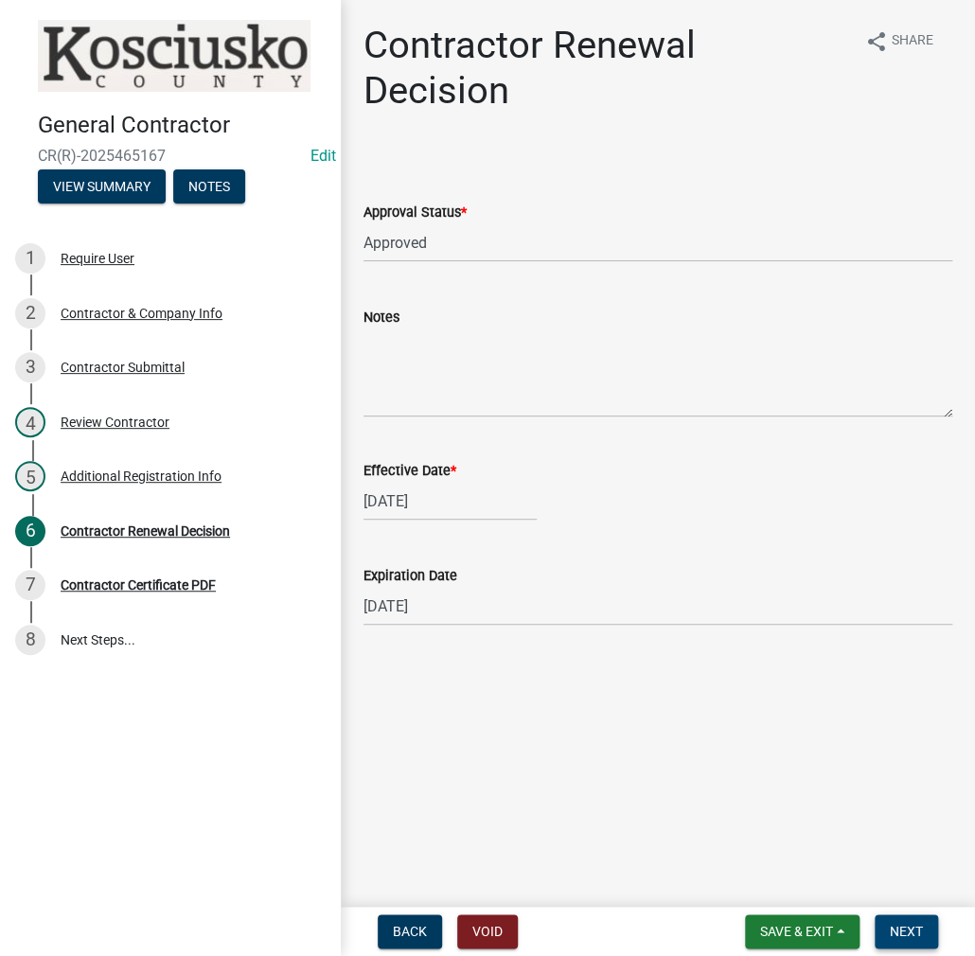
click at [908, 928] on span "Next" at bounding box center [906, 931] width 33 height 15
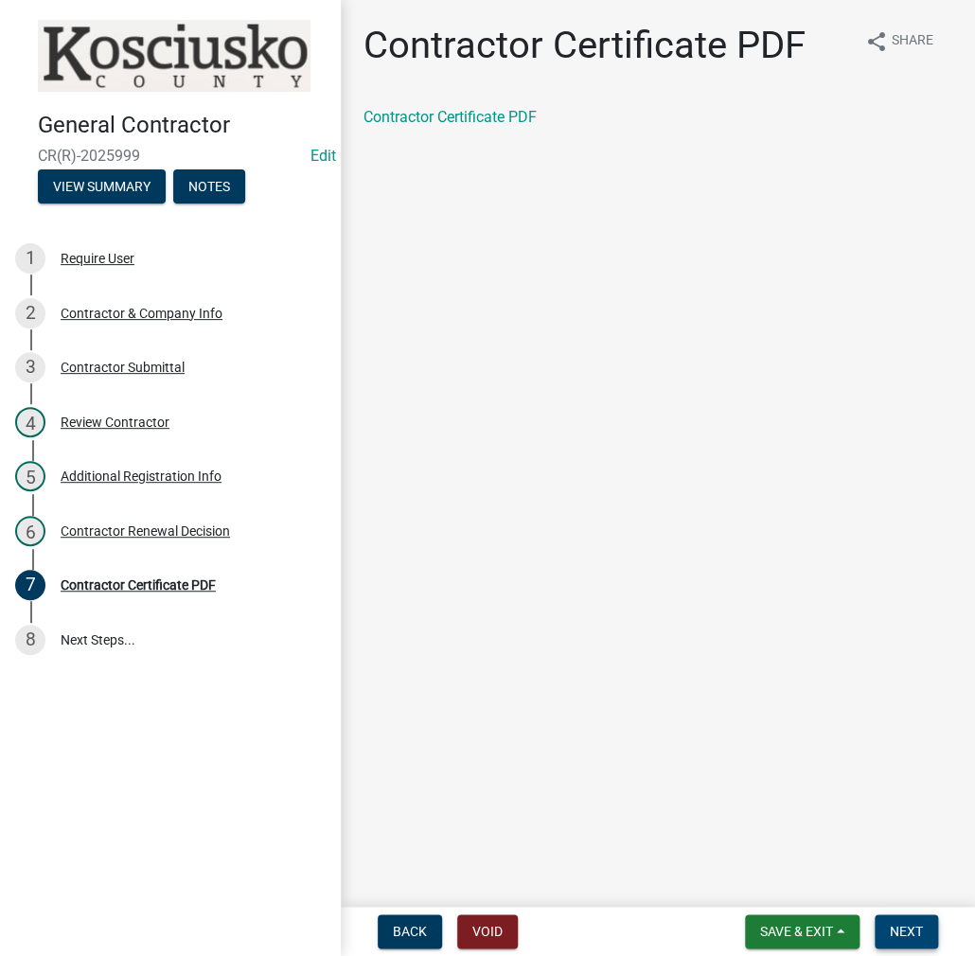
click at [892, 932] on span "Next" at bounding box center [906, 931] width 33 height 15
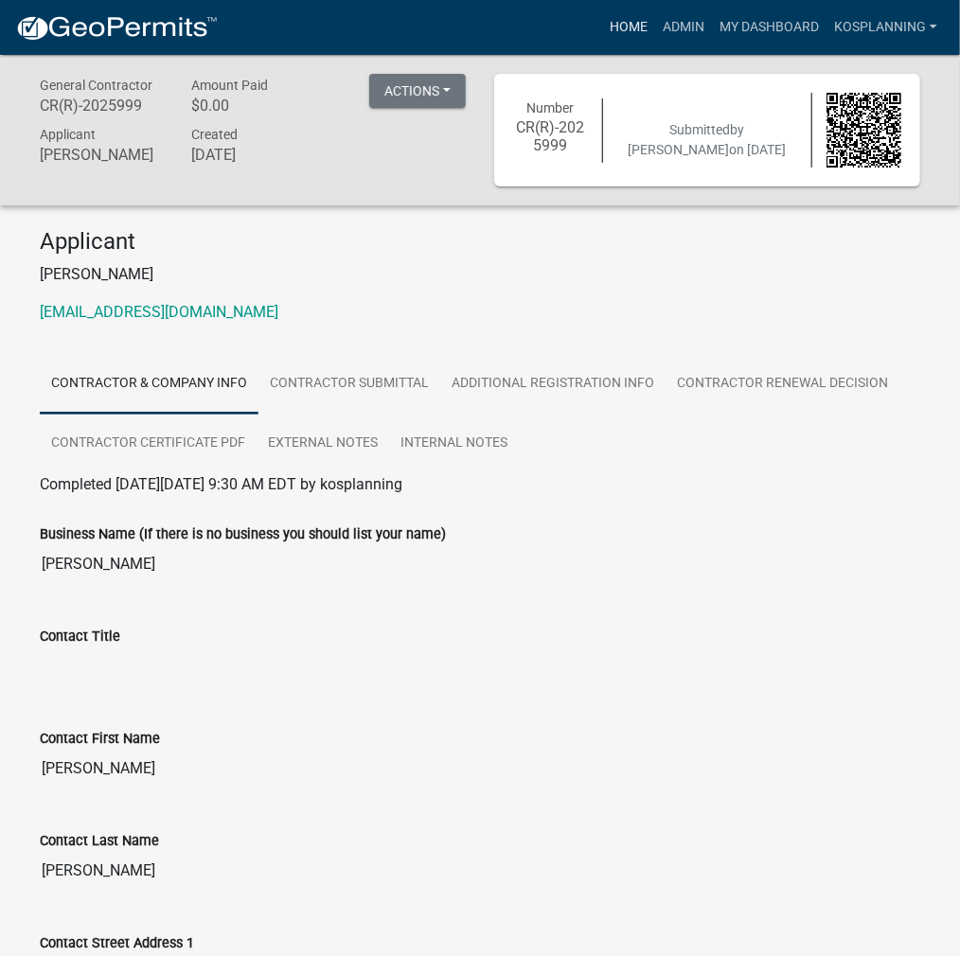
click at [631, 26] on link "Home" at bounding box center [628, 27] width 53 height 36
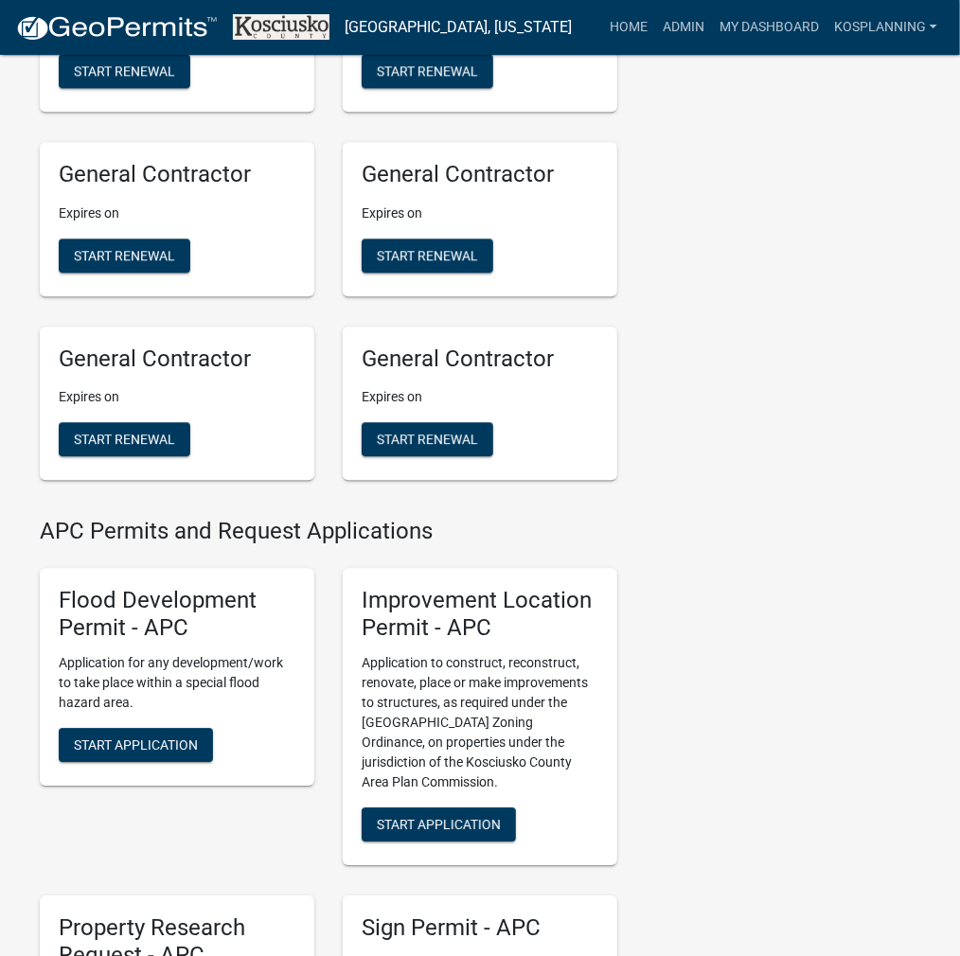
scroll to position [1893, 0]
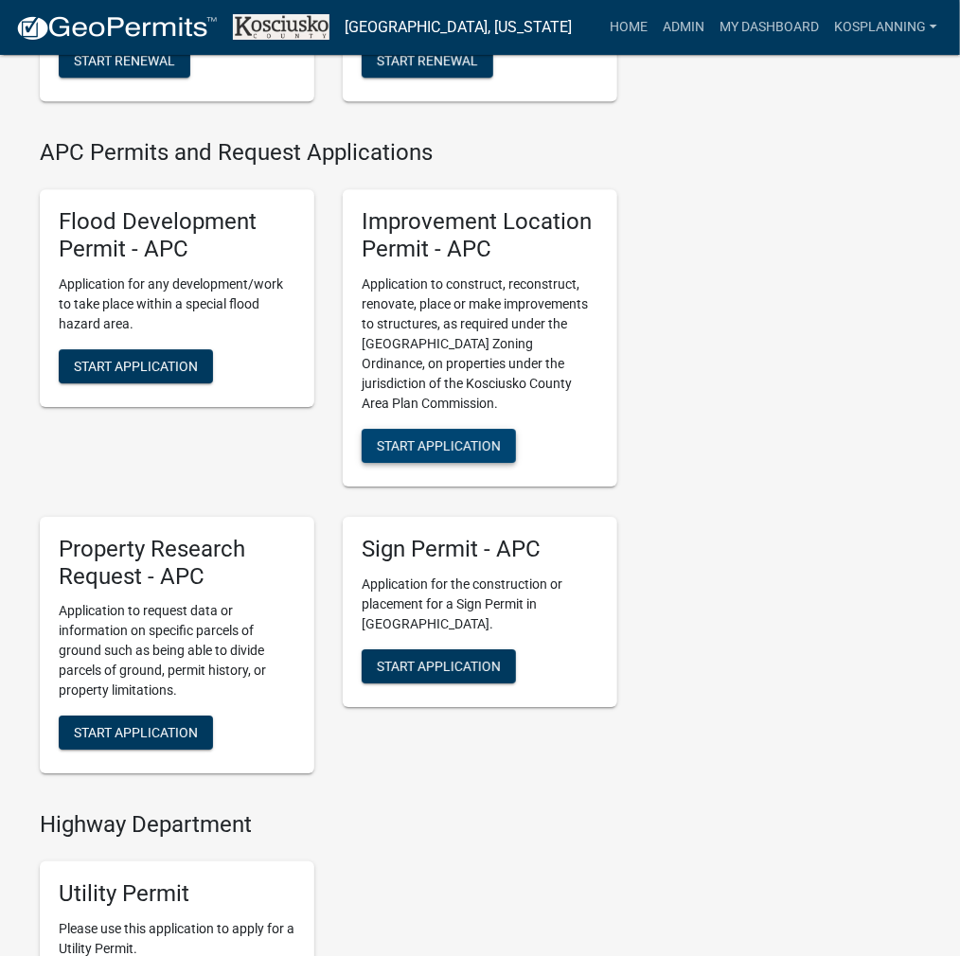
click at [469, 452] on span "Start Application" at bounding box center [439, 444] width 124 height 15
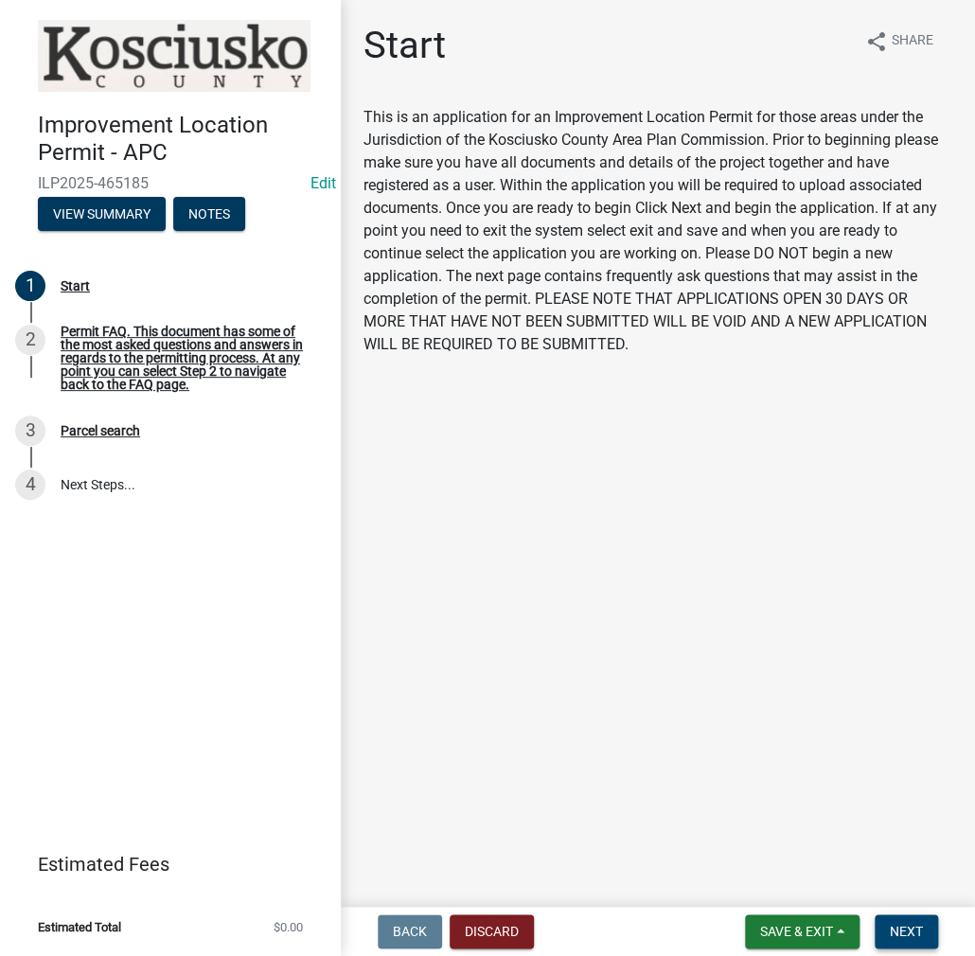
click at [893, 938] on span "Next" at bounding box center [906, 931] width 33 height 15
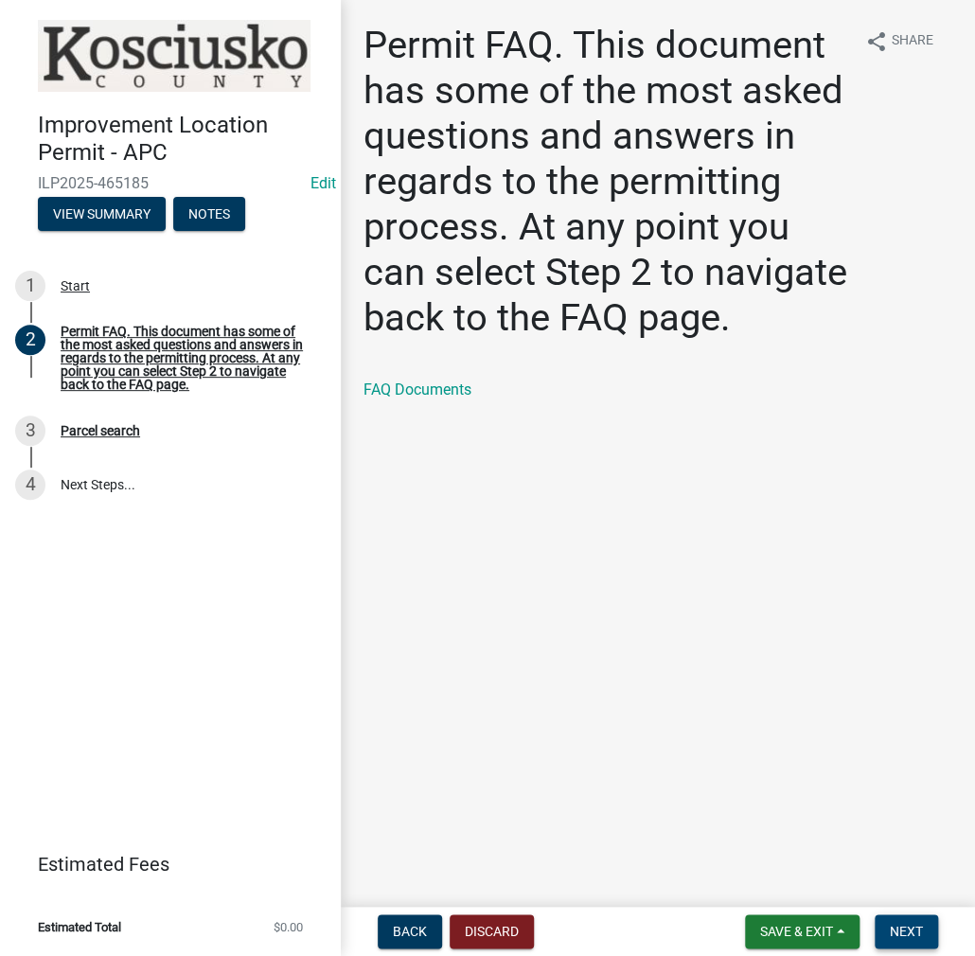
click at [911, 927] on span "Next" at bounding box center [906, 931] width 33 height 15
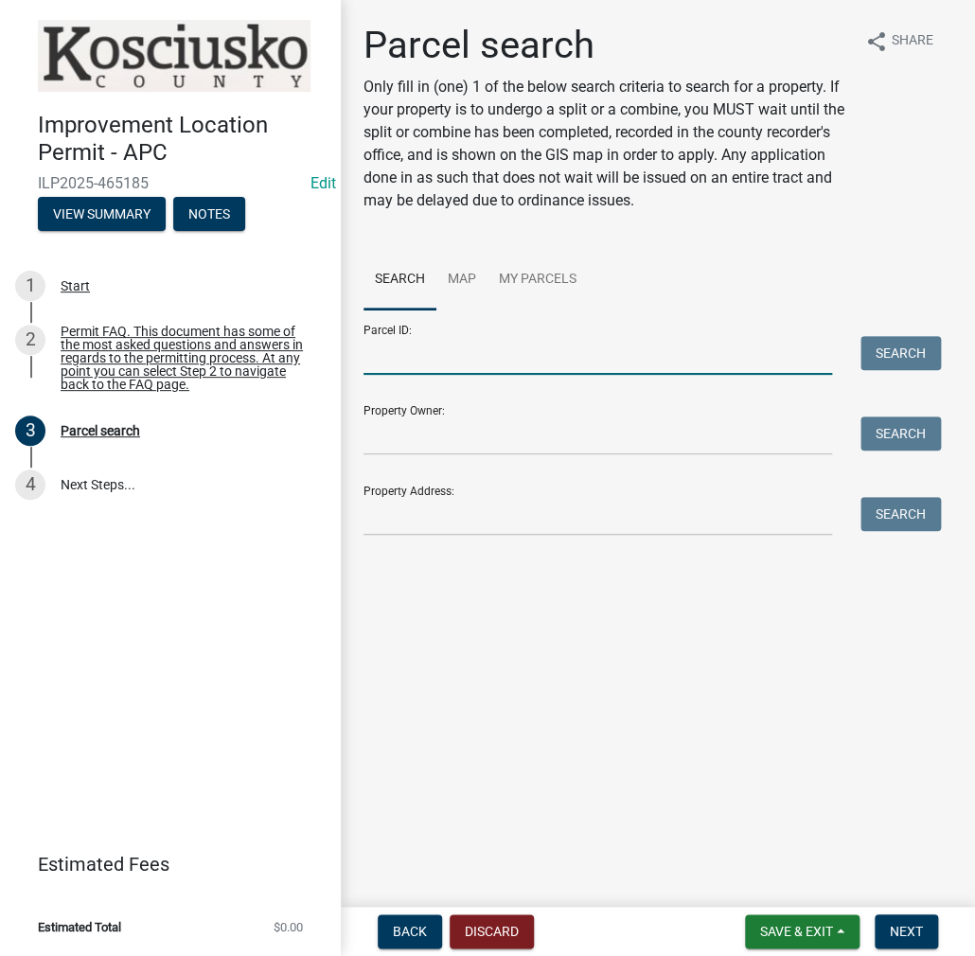
click at [445, 352] on input "Parcel ID:" at bounding box center [597, 355] width 468 height 39
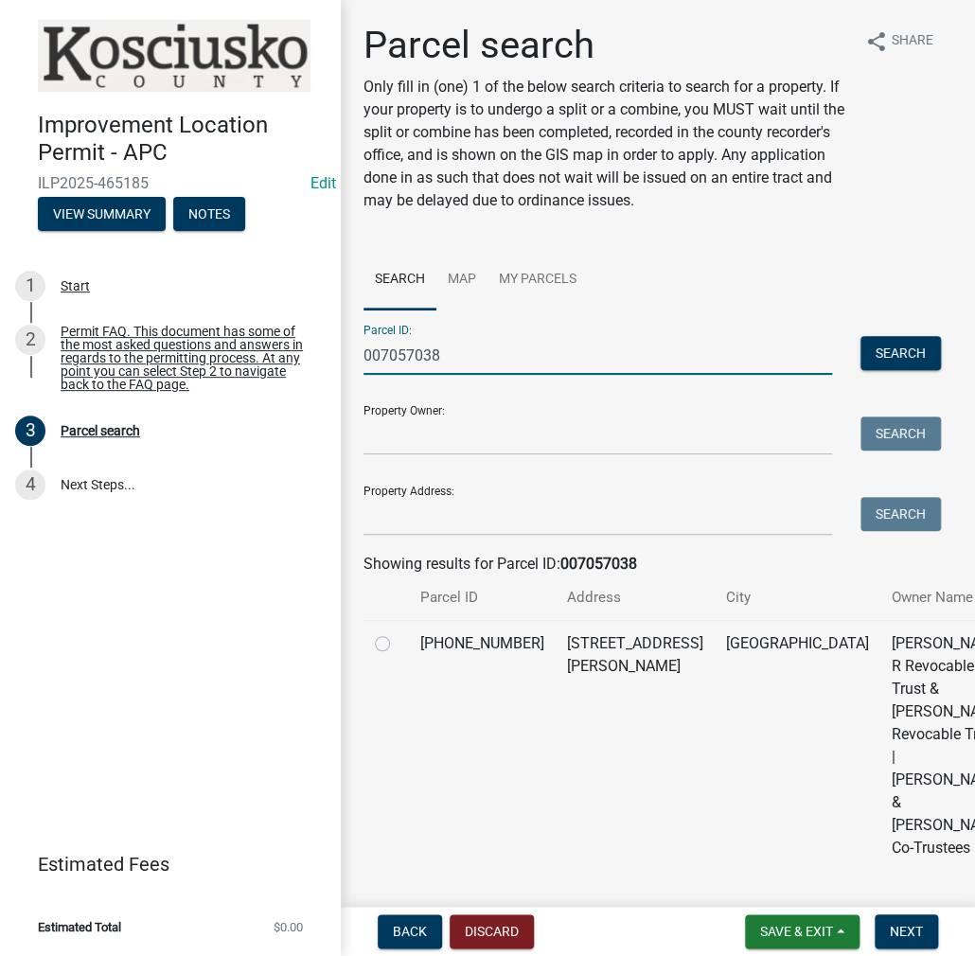
type input "007057038"
click at [371, 660] on td at bounding box center [385, 745] width 45 height 251
click at [397, 632] on label at bounding box center [397, 632] width 0 height 0
click at [397, 644] on input "radio" at bounding box center [403, 638] width 12 height 12
radio input "true"
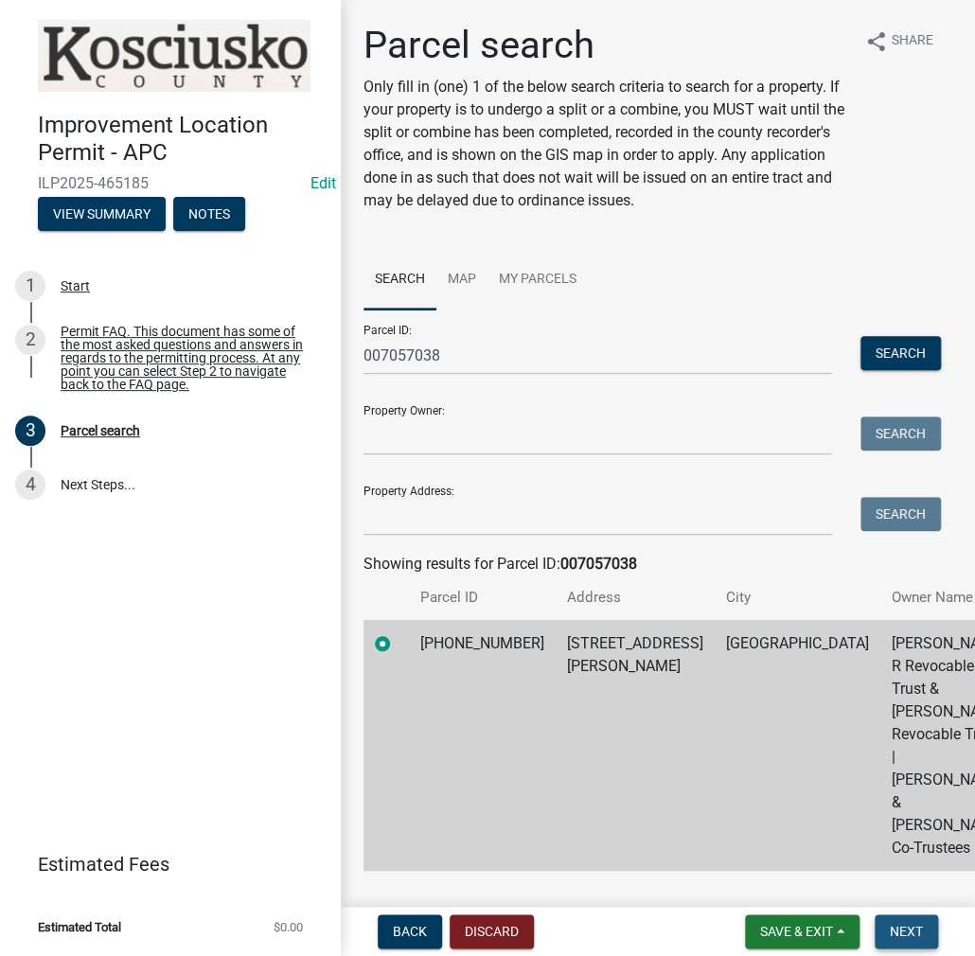
click at [896, 934] on span "Next" at bounding box center [906, 931] width 33 height 15
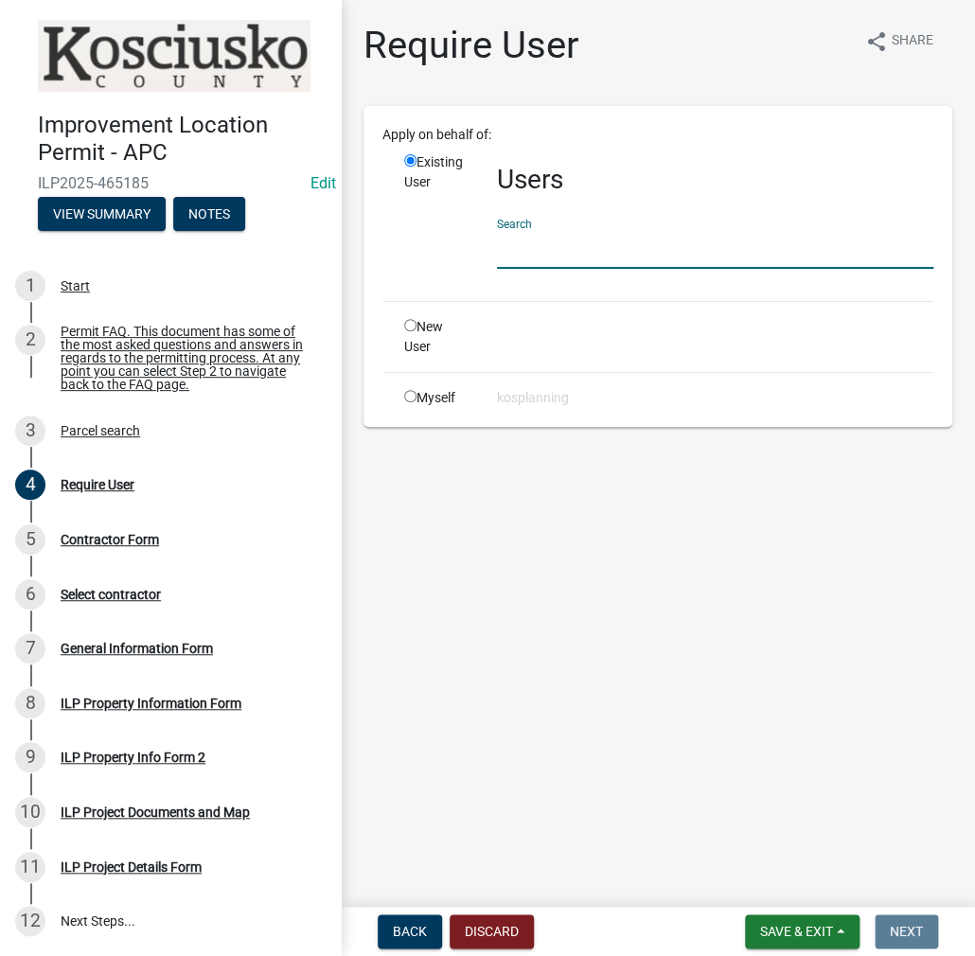
click at [545, 255] on input "text" at bounding box center [715, 249] width 436 height 39
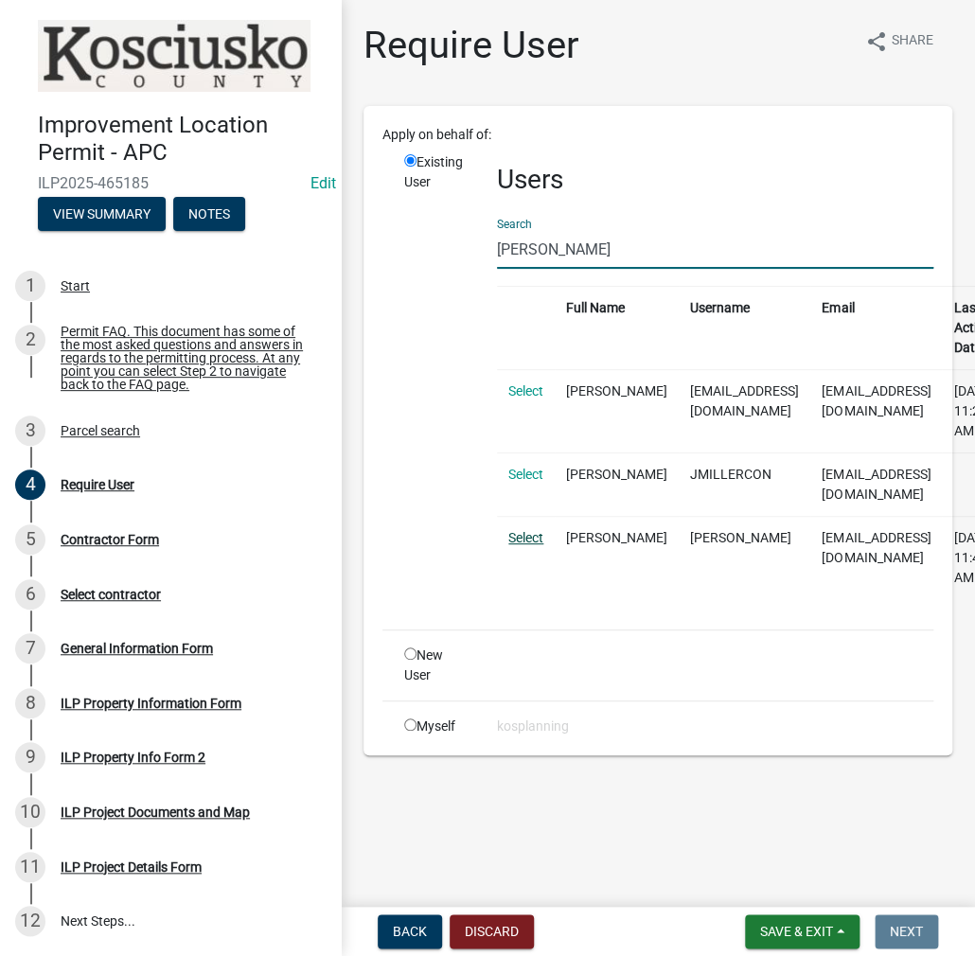
type input "[PERSON_NAME]"
click at [536, 530] on link "Select" at bounding box center [525, 537] width 35 height 15
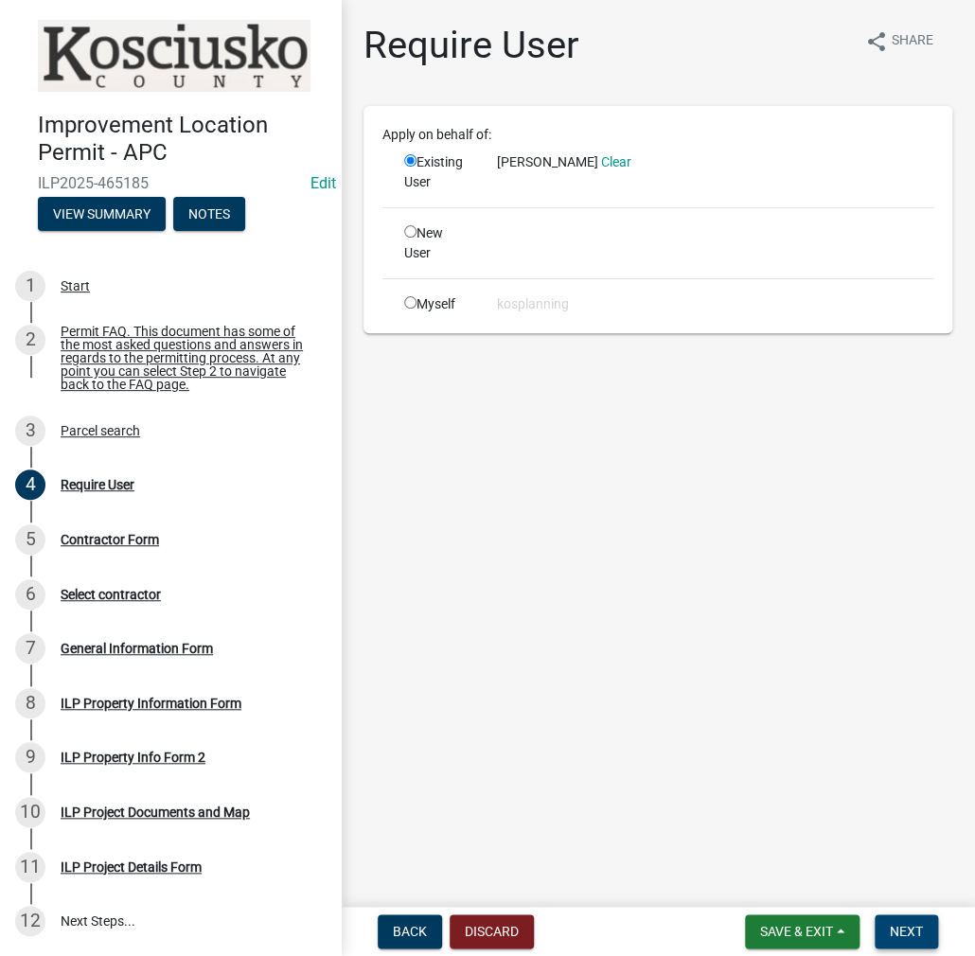
click at [908, 929] on span "Next" at bounding box center [906, 931] width 33 height 15
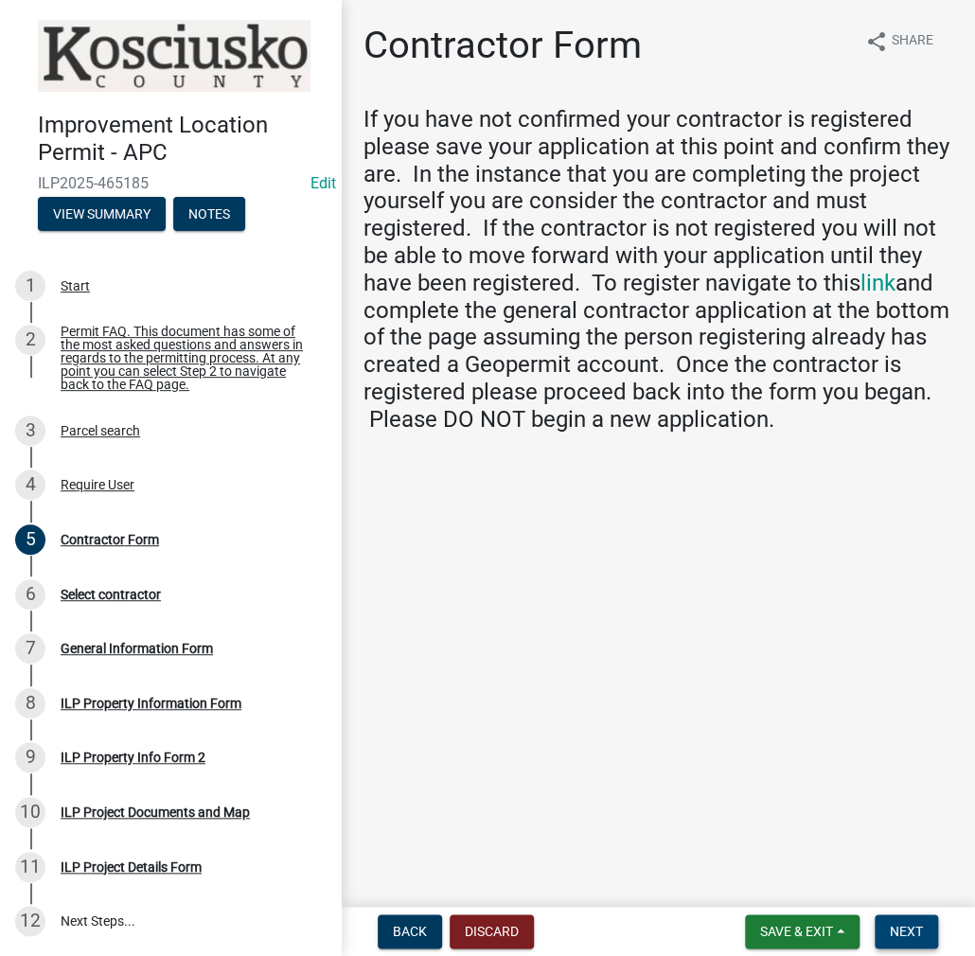
click at [895, 934] on span "Next" at bounding box center [906, 931] width 33 height 15
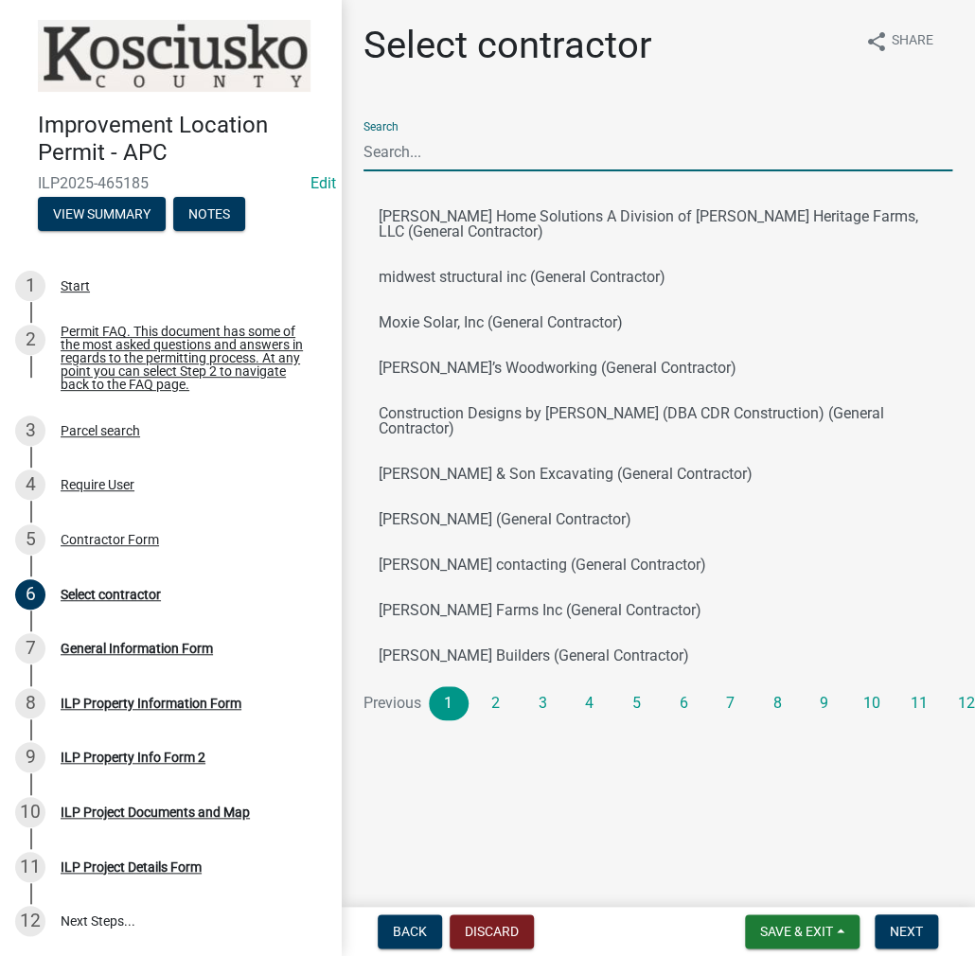
click at [450, 144] on input "Search" at bounding box center [657, 151] width 589 height 39
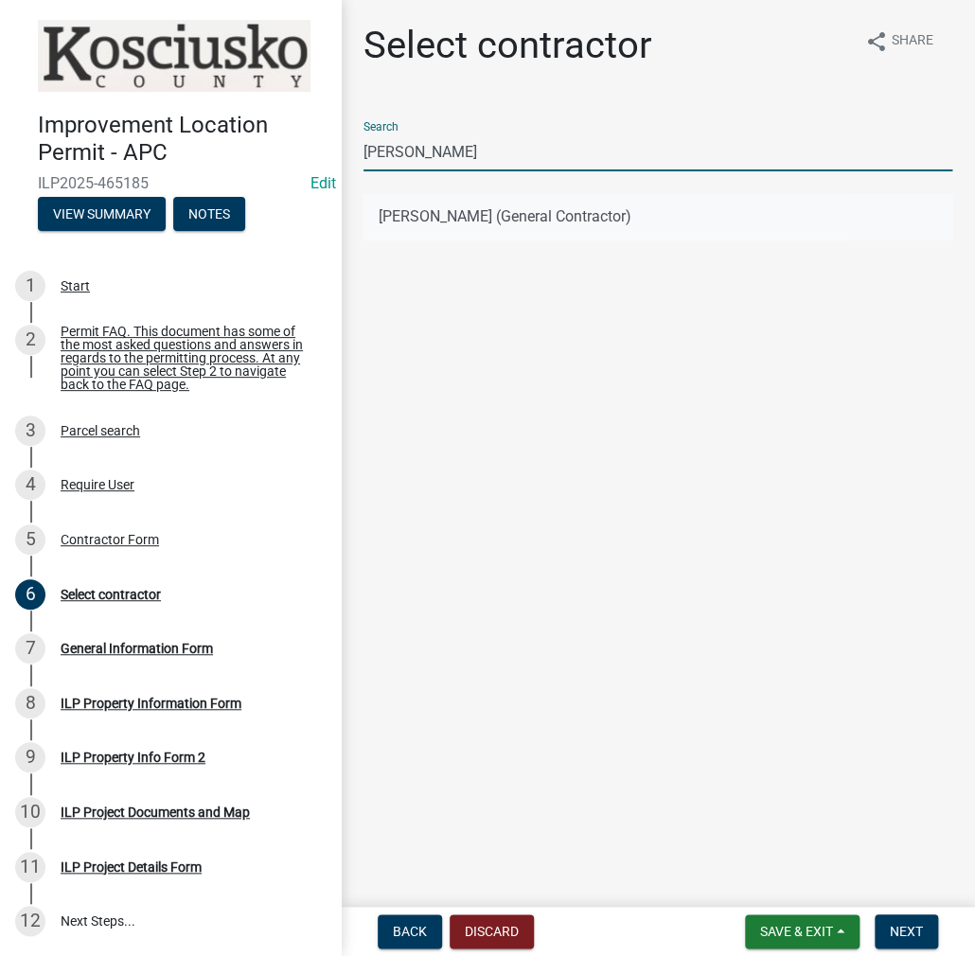
type input "[PERSON_NAME]"
click at [472, 226] on button "[PERSON_NAME] (General Contractor)" at bounding box center [657, 216] width 589 height 45
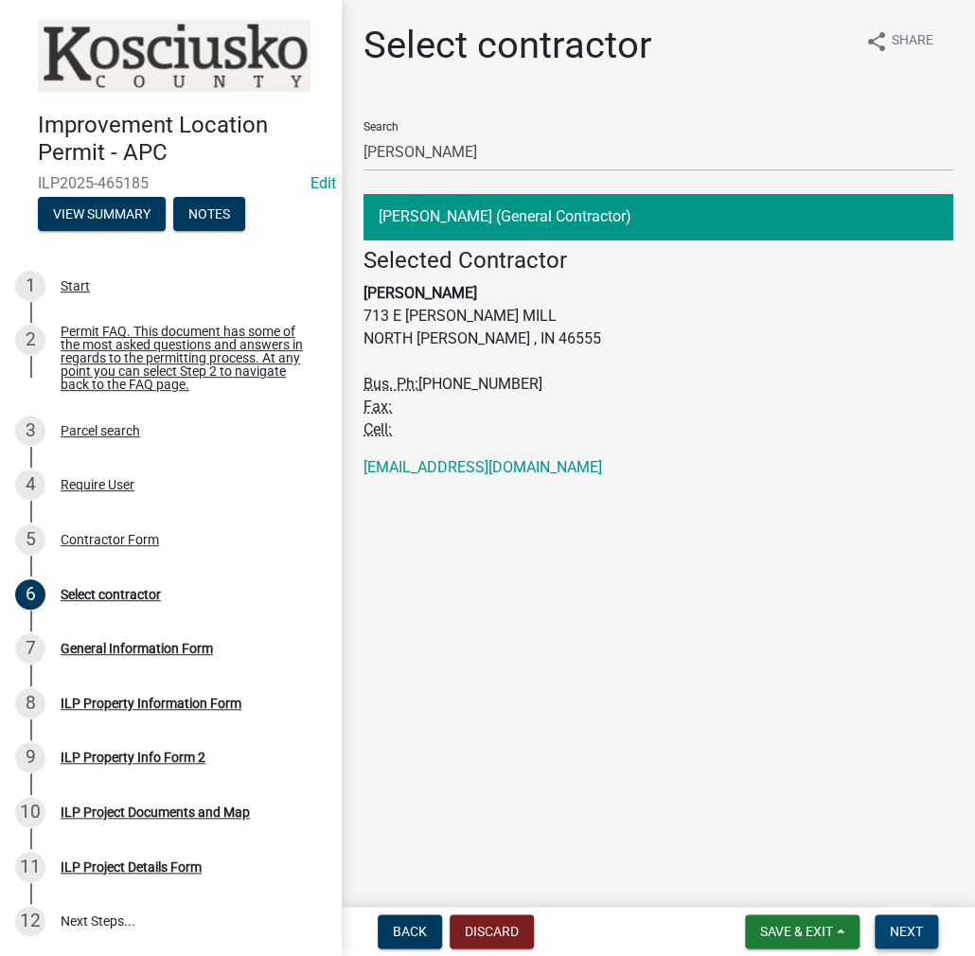
click at [897, 921] on button "Next" at bounding box center [905, 931] width 63 height 34
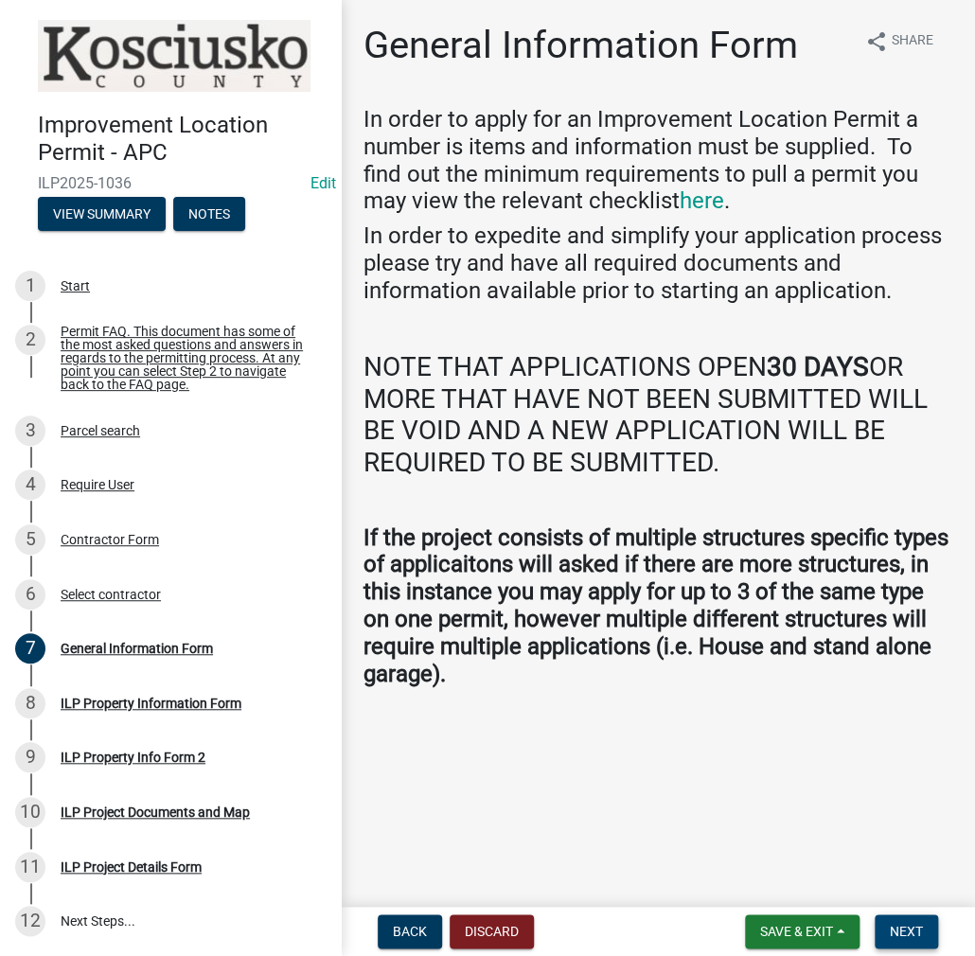
click at [912, 942] on button "Next" at bounding box center [905, 931] width 63 height 34
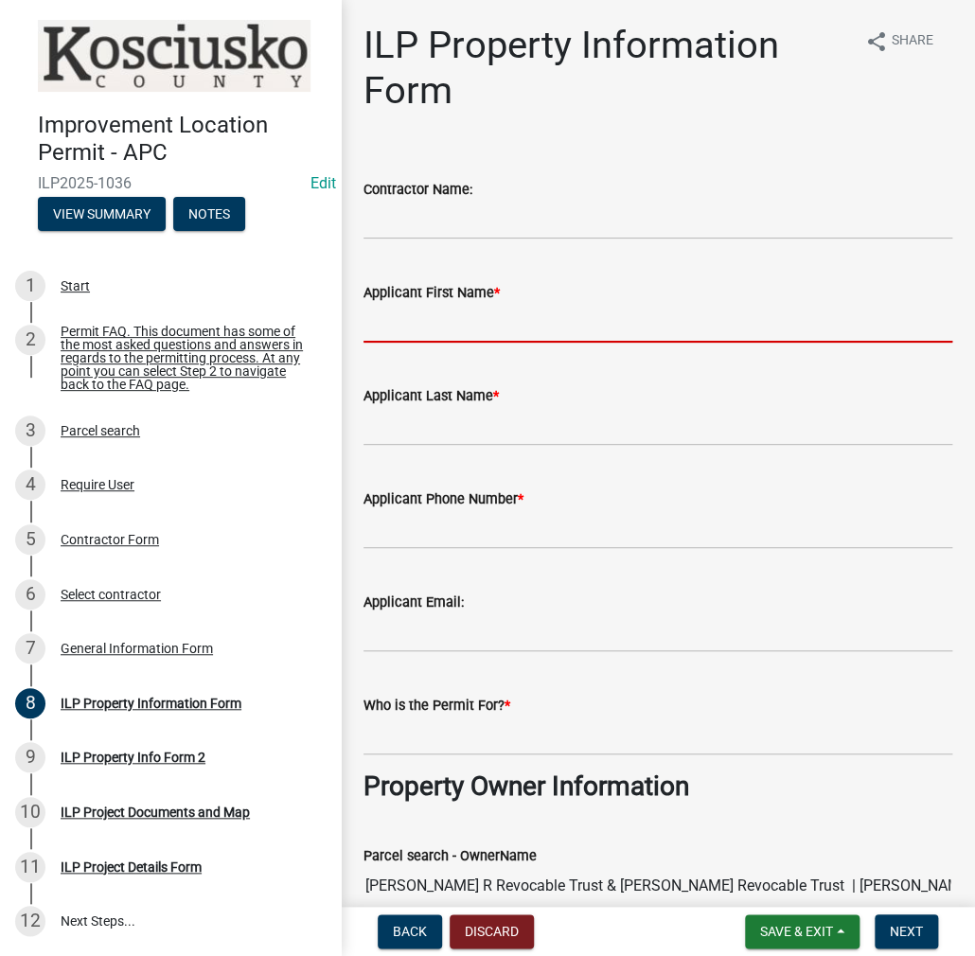
click at [405, 313] on input "Applicant First Name *" at bounding box center [657, 323] width 589 height 39
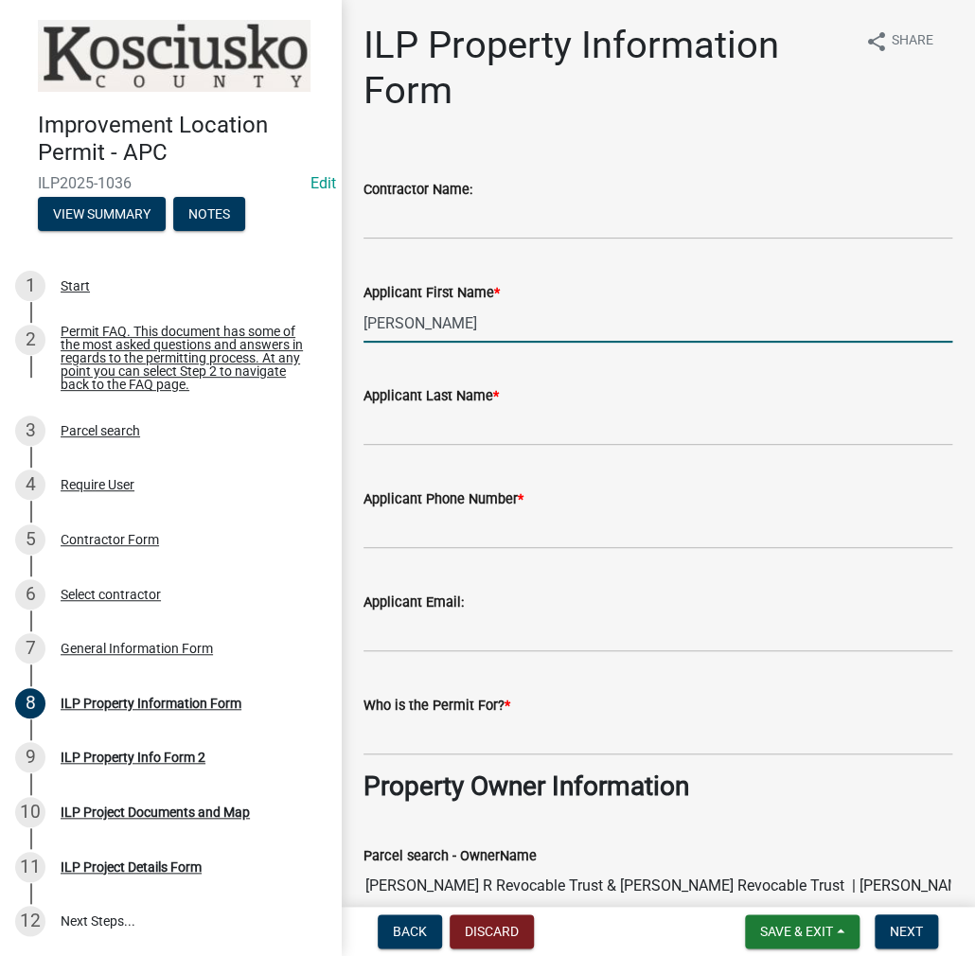
type input "[PERSON_NAME]"
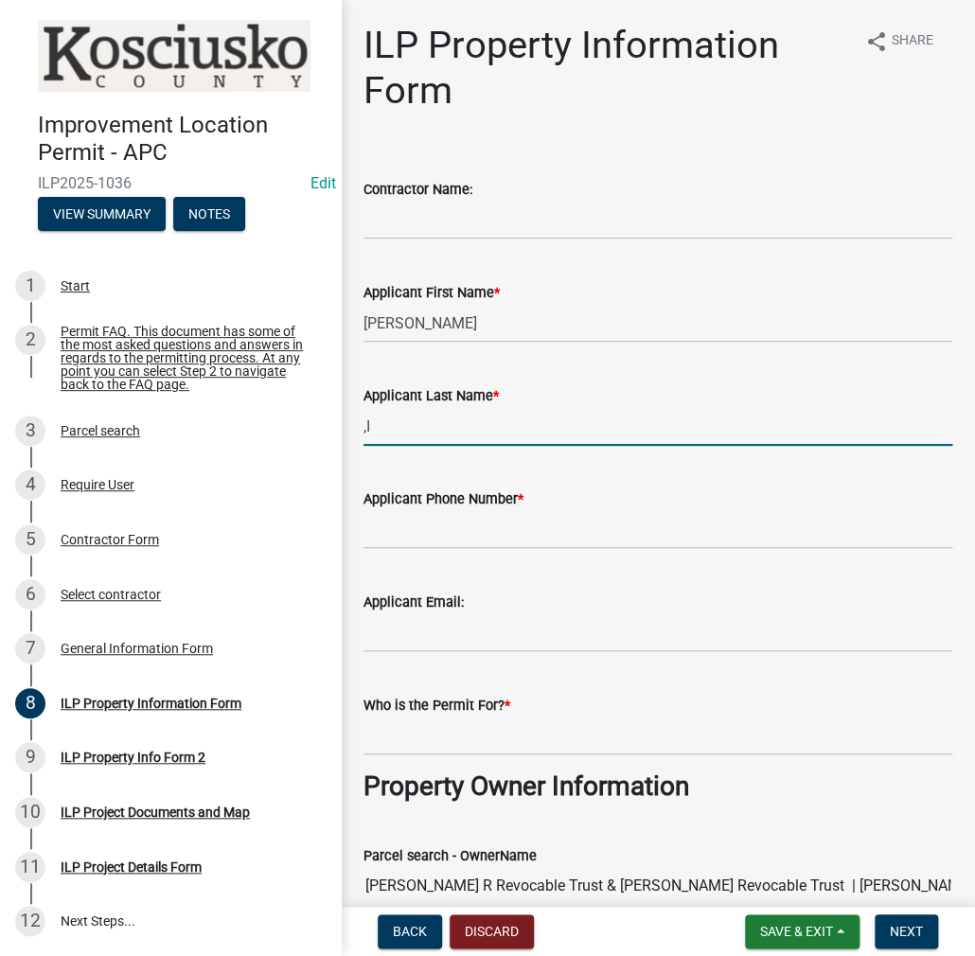
type input ","
type input "[PERSON_NAME]"
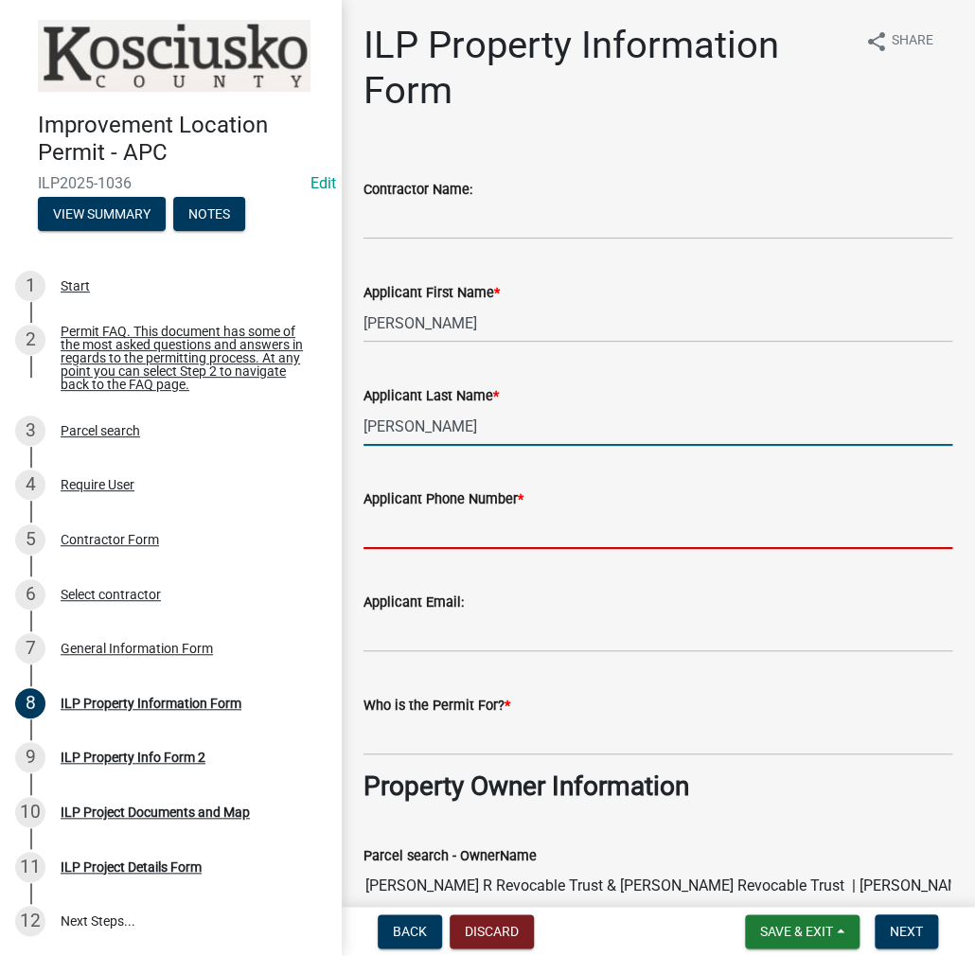
click at [420, 531] on input "Applicant Phone Number *" at bounding box center [657, 529] width 589 height 39
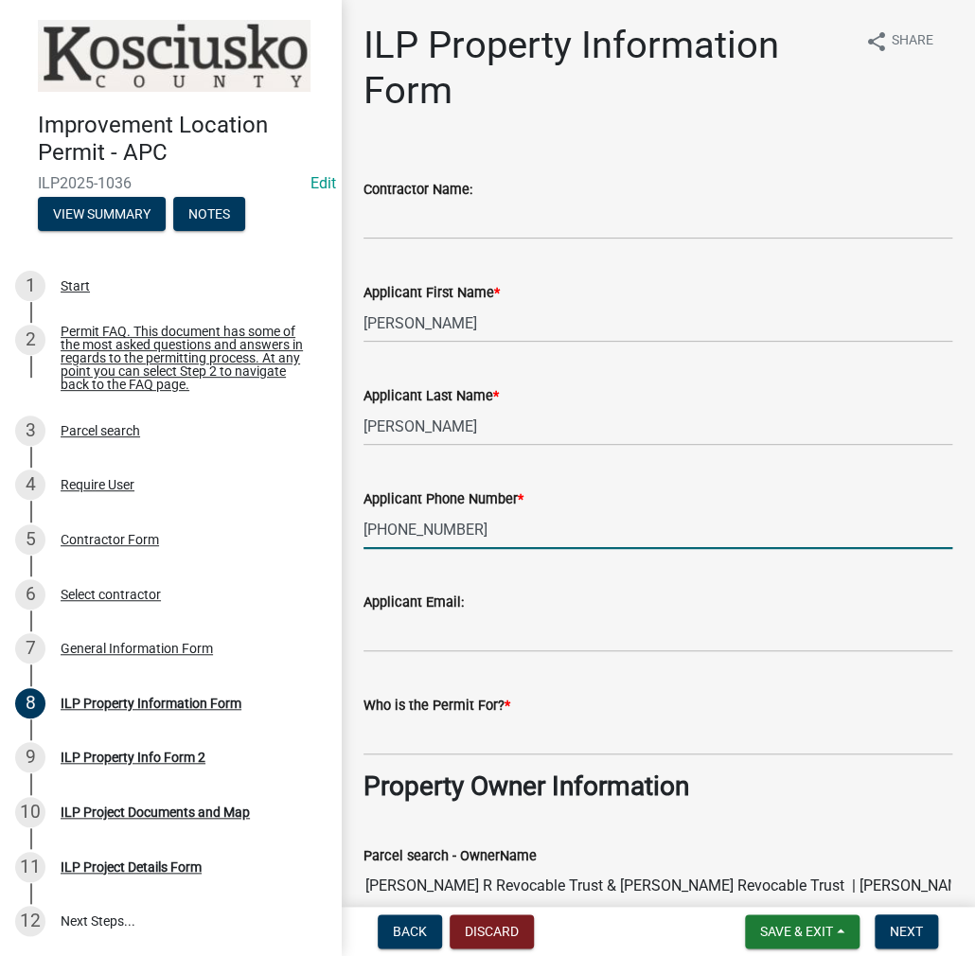
type input "[PHONE_NUMBER]"
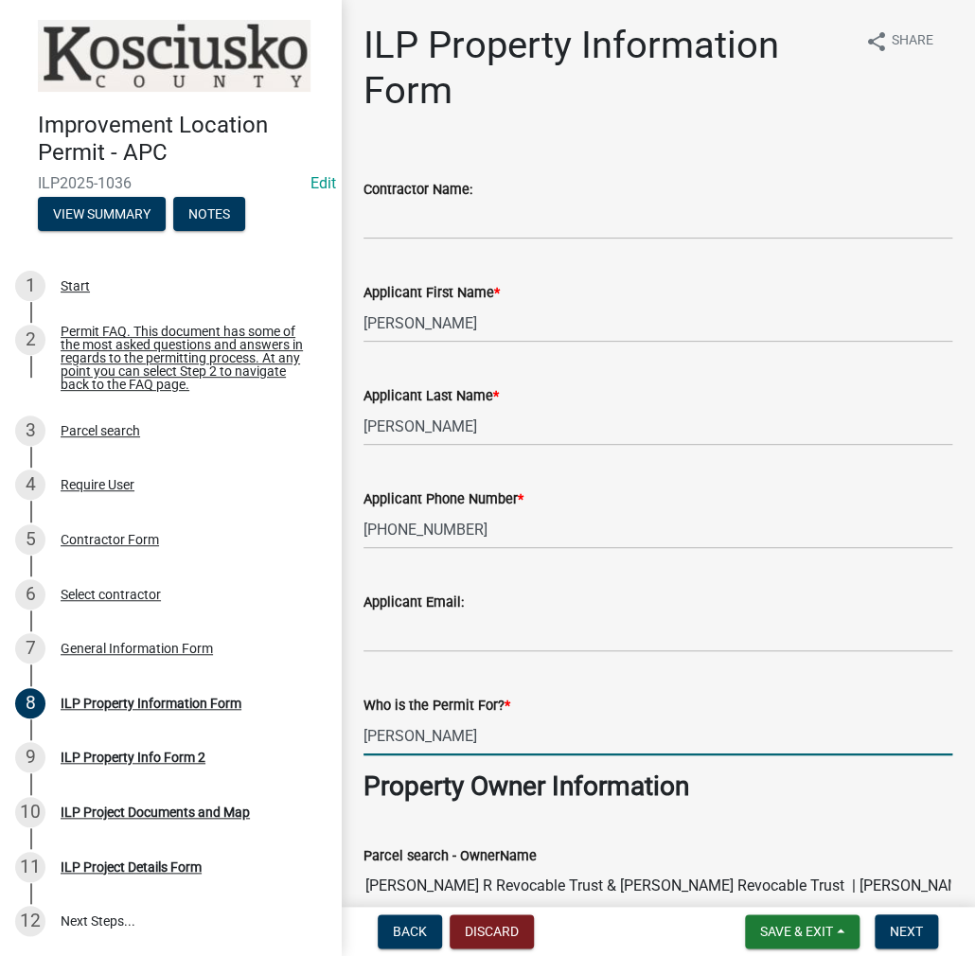
type input "[PERSON_NAME]"
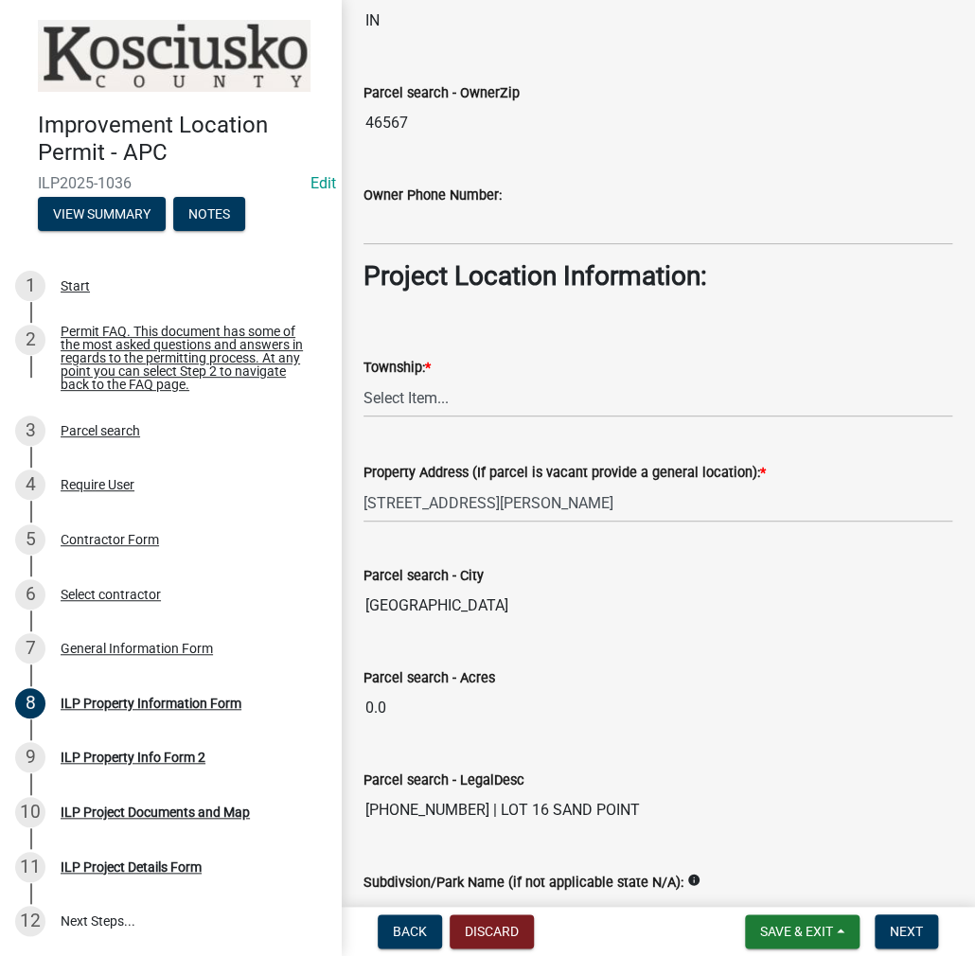
scroll to position [1329, 0]
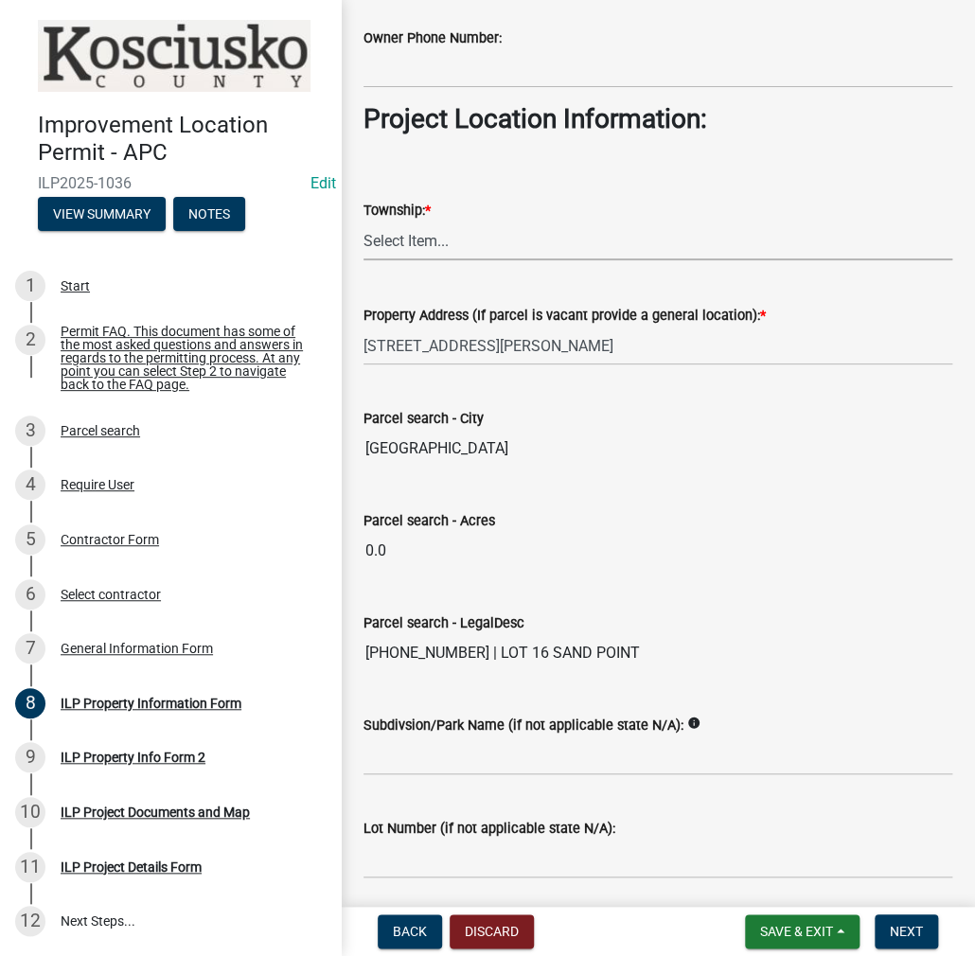
click at [413, 226] on select "Select Item... [PERSON_NAME] - Elkhart Co Clay Etna [GEOGRAPHIC_DATA][PERSON_NA…" at bounding box center [657, 240] width 589 height 39
click at [363, 221] on select "Select Item... [PERSON_NAME] - Elkhart Co Clay Etna [GEOGRAPHIC_DATA][PERSON_NA…" at bounding box center [657, 240] width 589 height 39
select select "57368d26-defc-477e-a8be-5a23ab554a17"
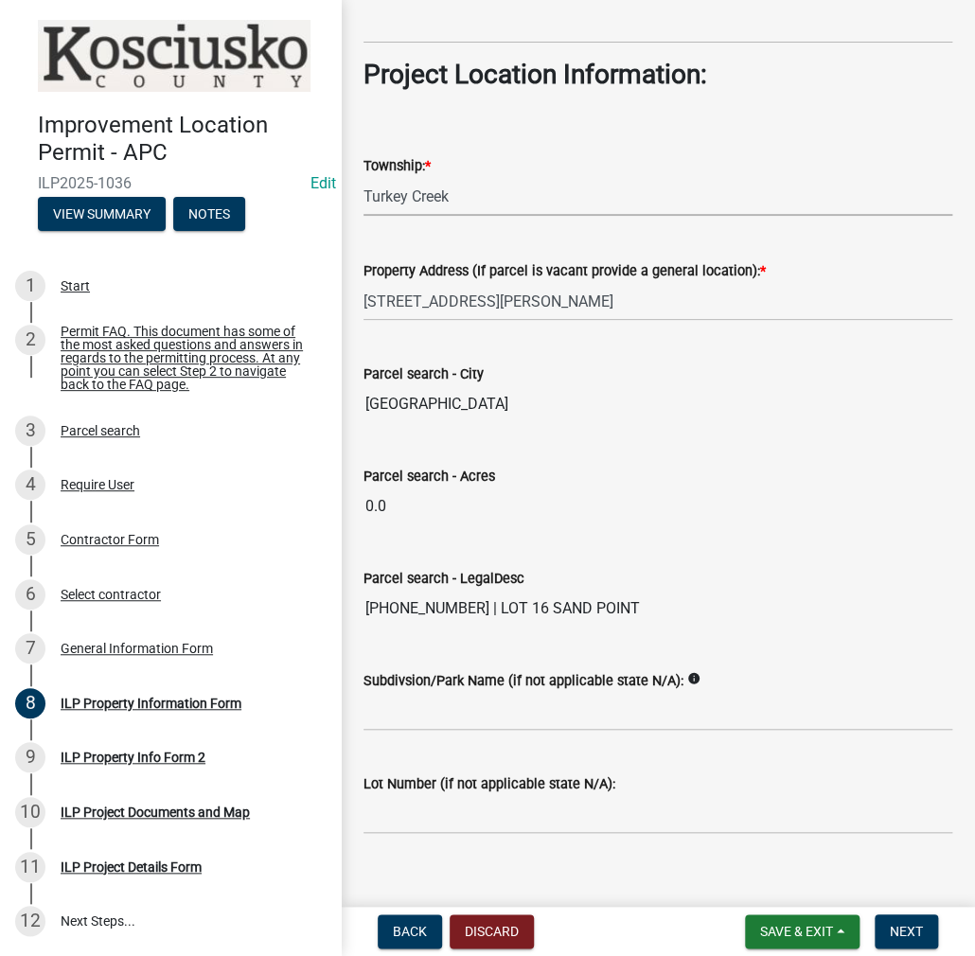
scroll to position [1393, 0]
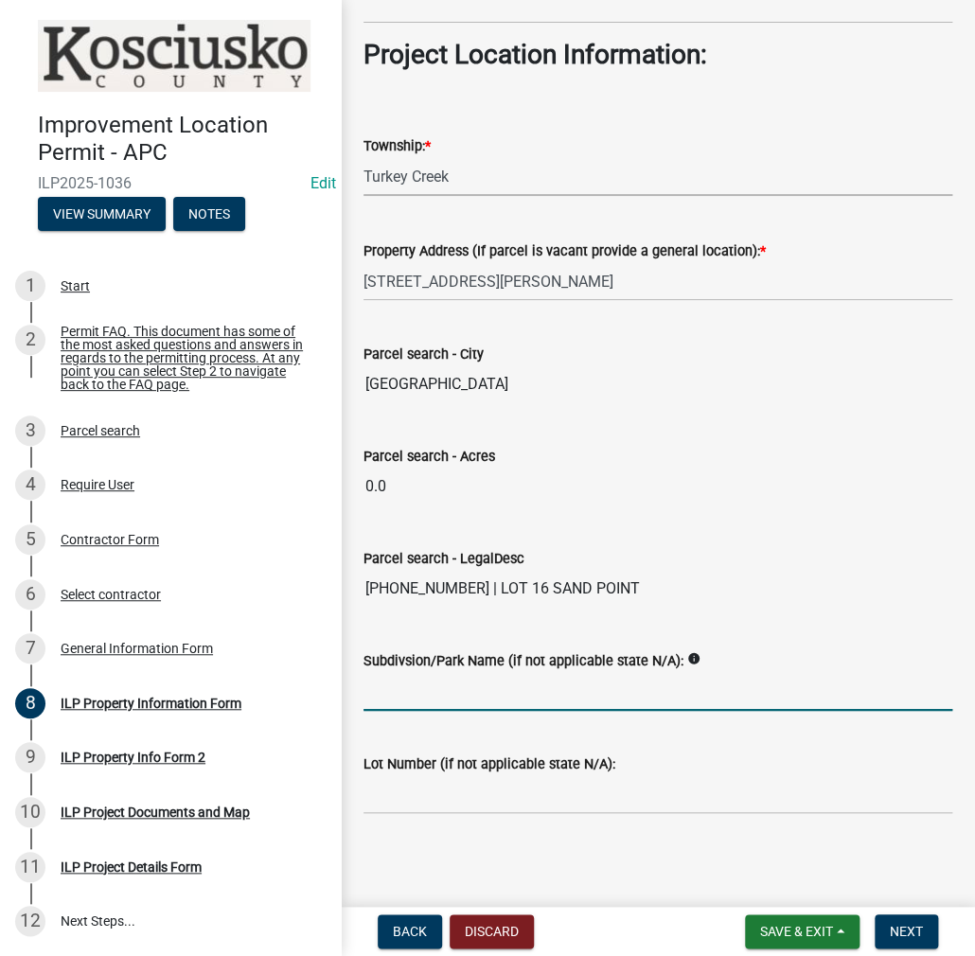
click at [412, 684] on input "Subdivsion/Park Name (if not applicable state N/A):" at bounding box center [657, 691] width 589 height 39
type input "SAND POINT"
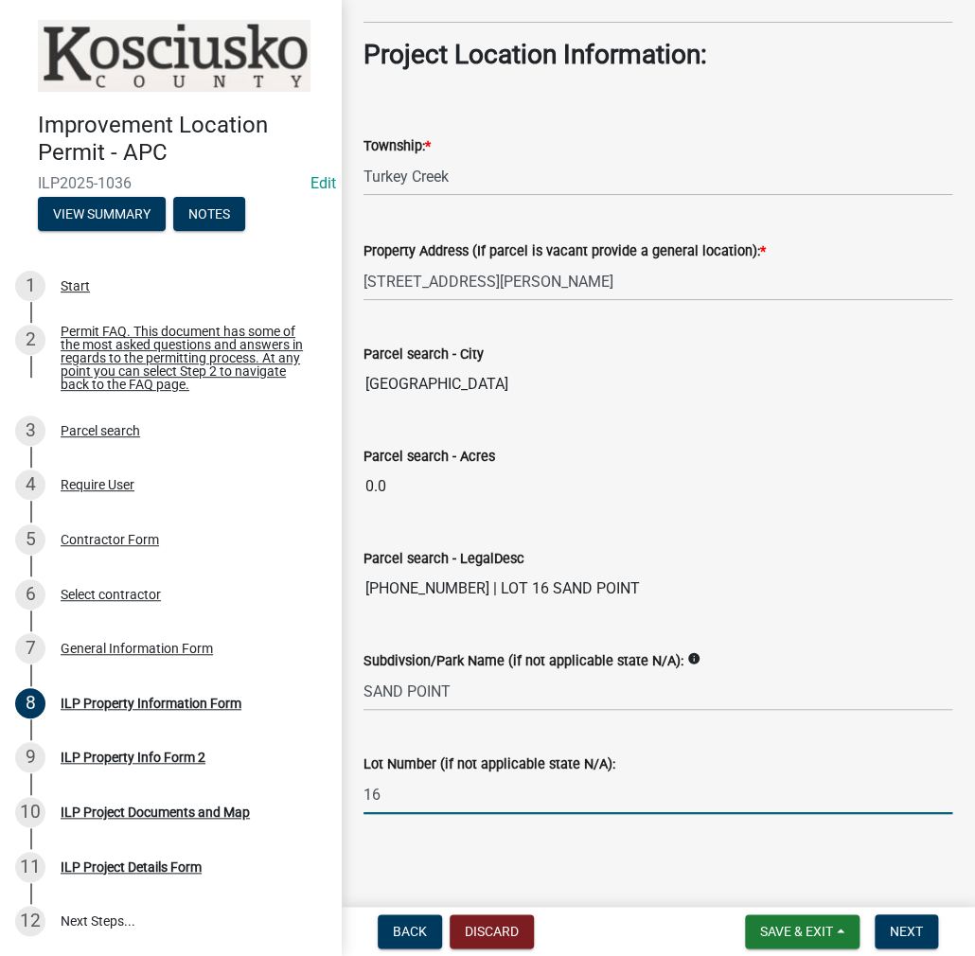
type input "16"
click at [908, 933] on span "Next" at bounding box center [906, 931] width 33 height 15
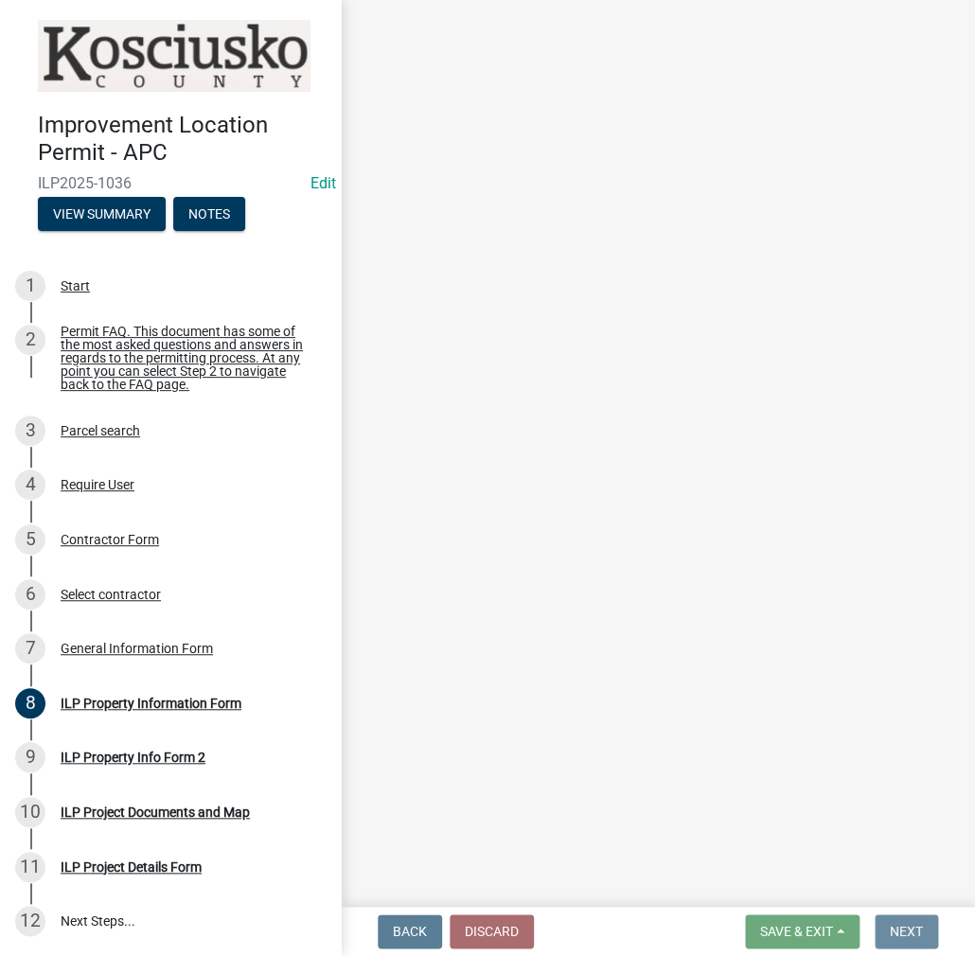
scroll to position [0, 0]
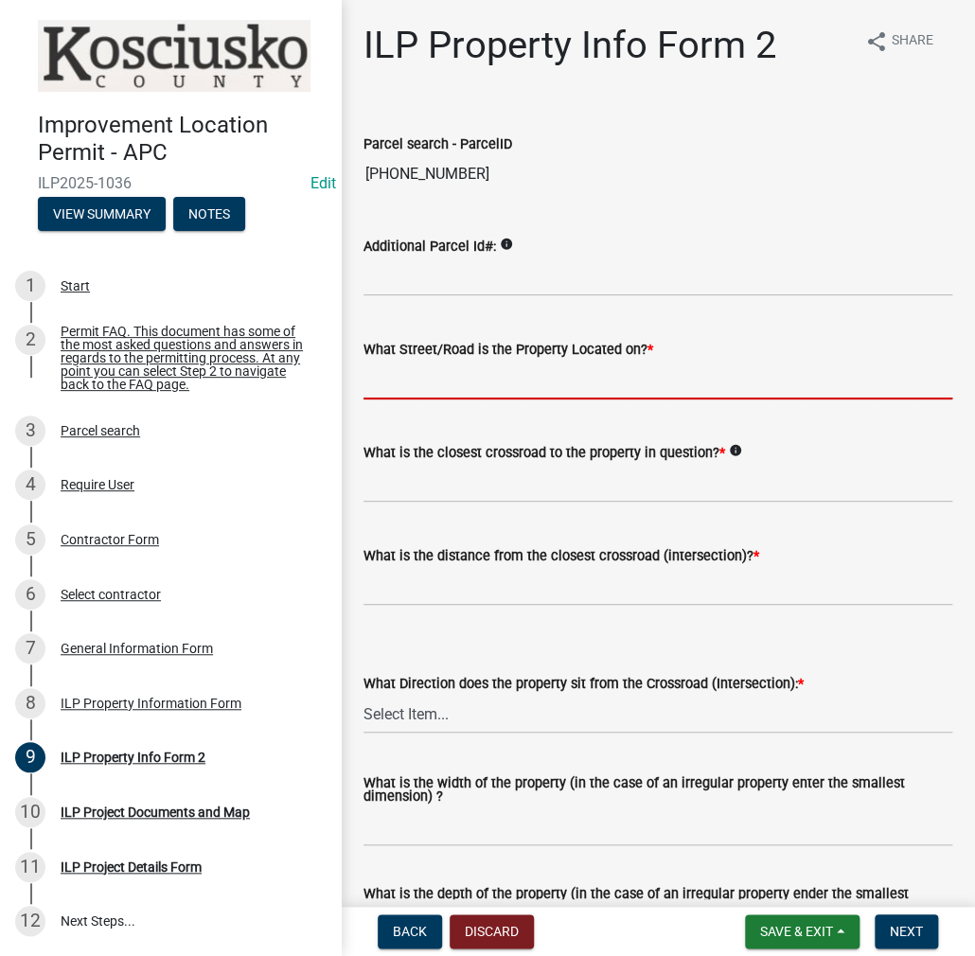
click at [406, 384] on input "What Street/Road is the Property Located on? *" at bounding box center [657, 380] width 589 height 39
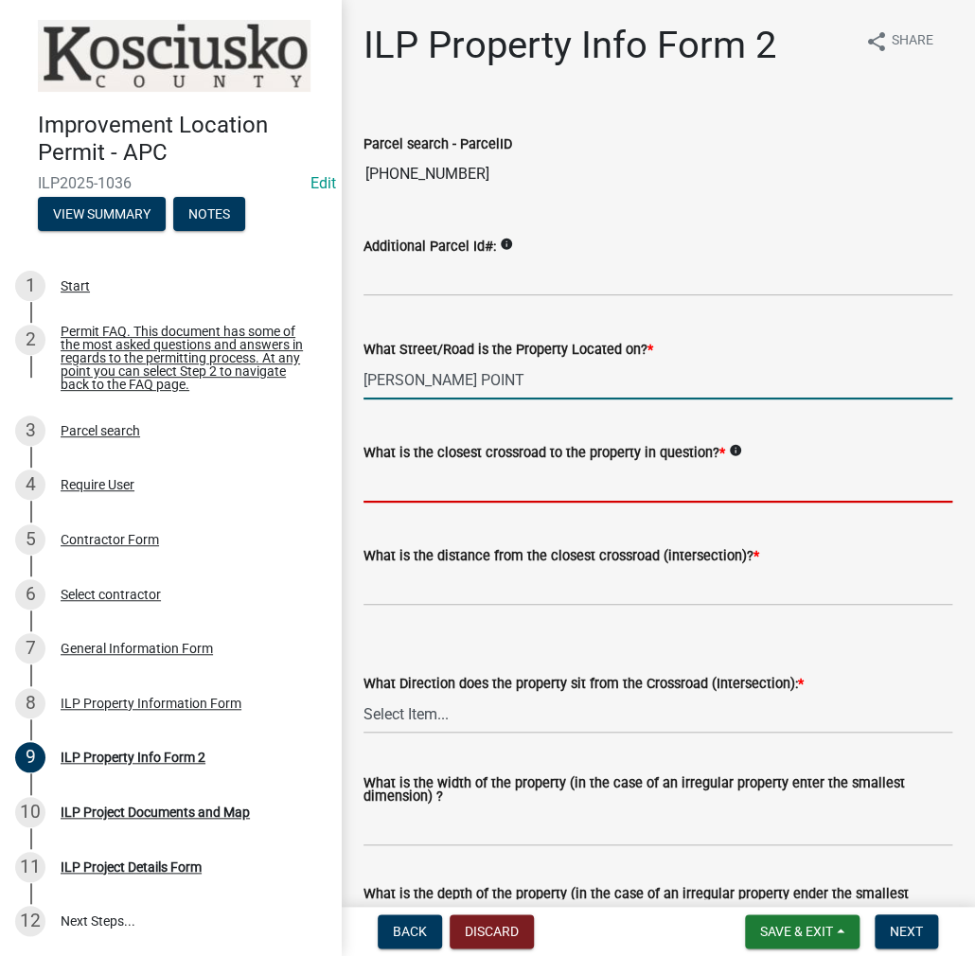
click at [485, 379] on input "[PERSON_NAME] POINT" at bounding box center [657, 380] width 589 height 39
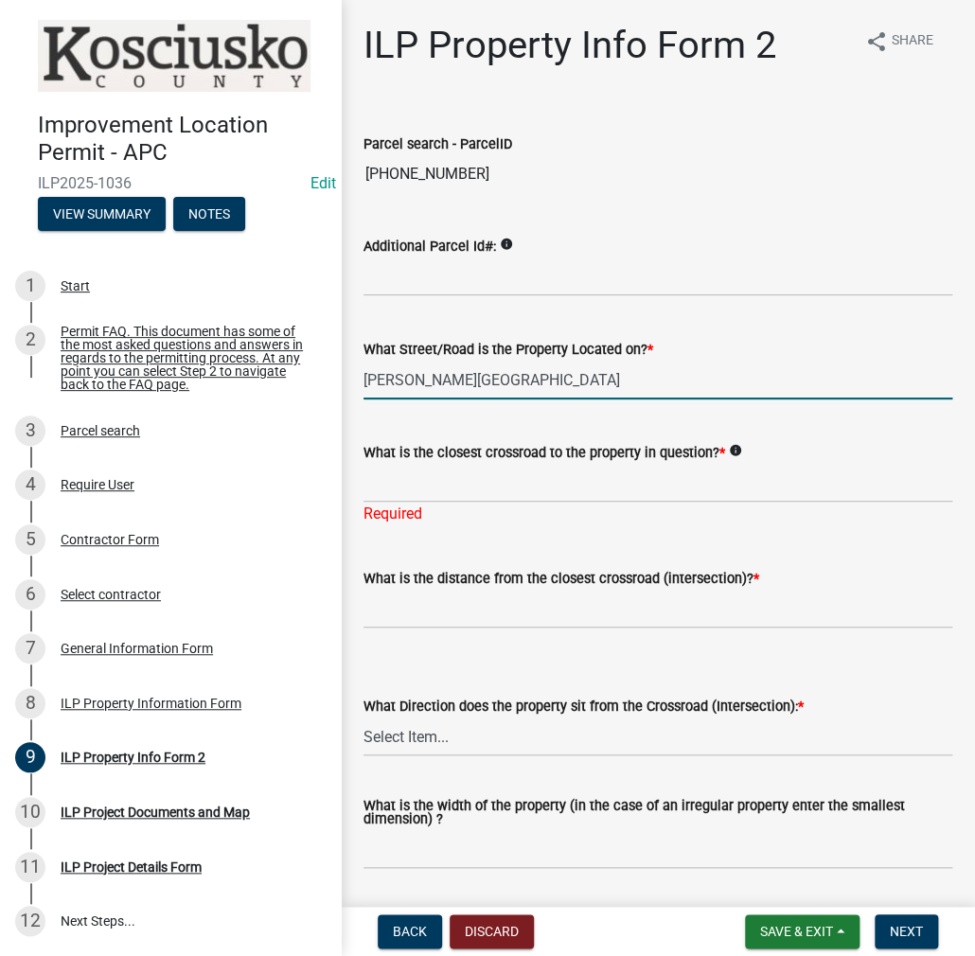
type input "[PERSON_NAME][GEOGRAPHIC_DATA]"
click at [409, 489] on input "What is the closest crossroad to the property in question? *" at bounding box center [657, 483] width 589 height 39
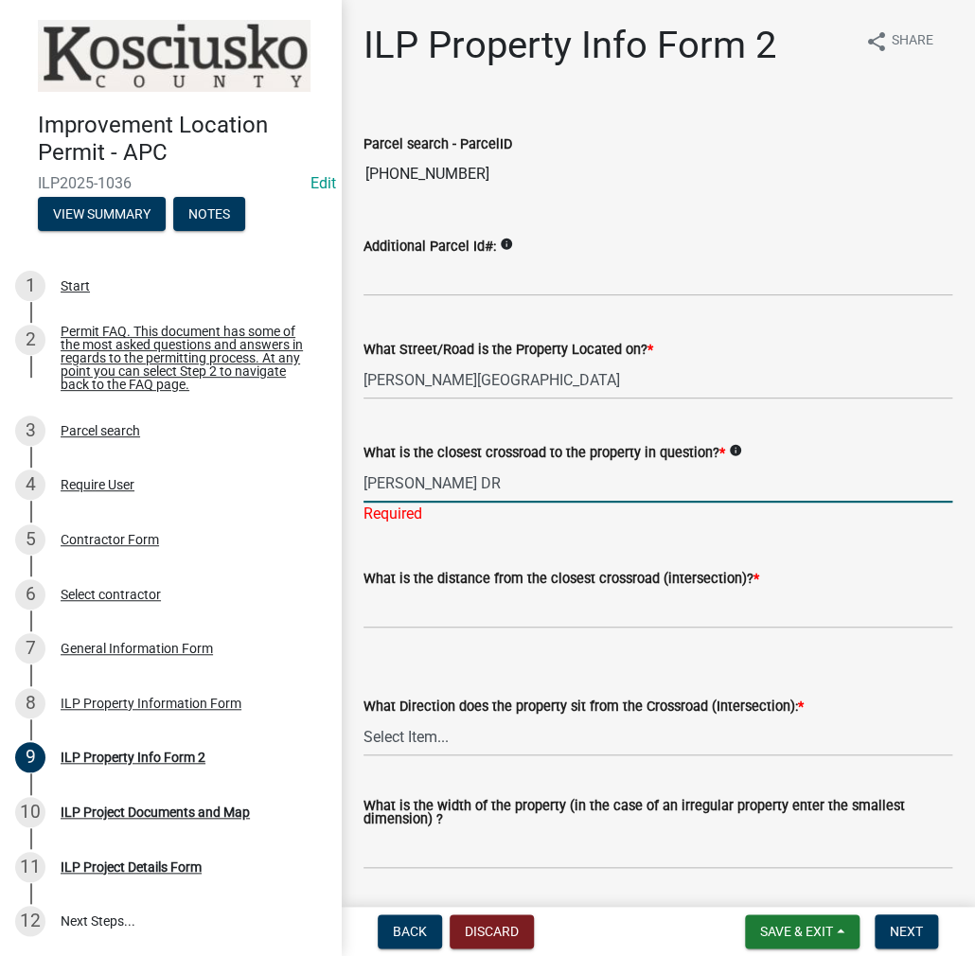
type input "[PERSON_NAME] DR"
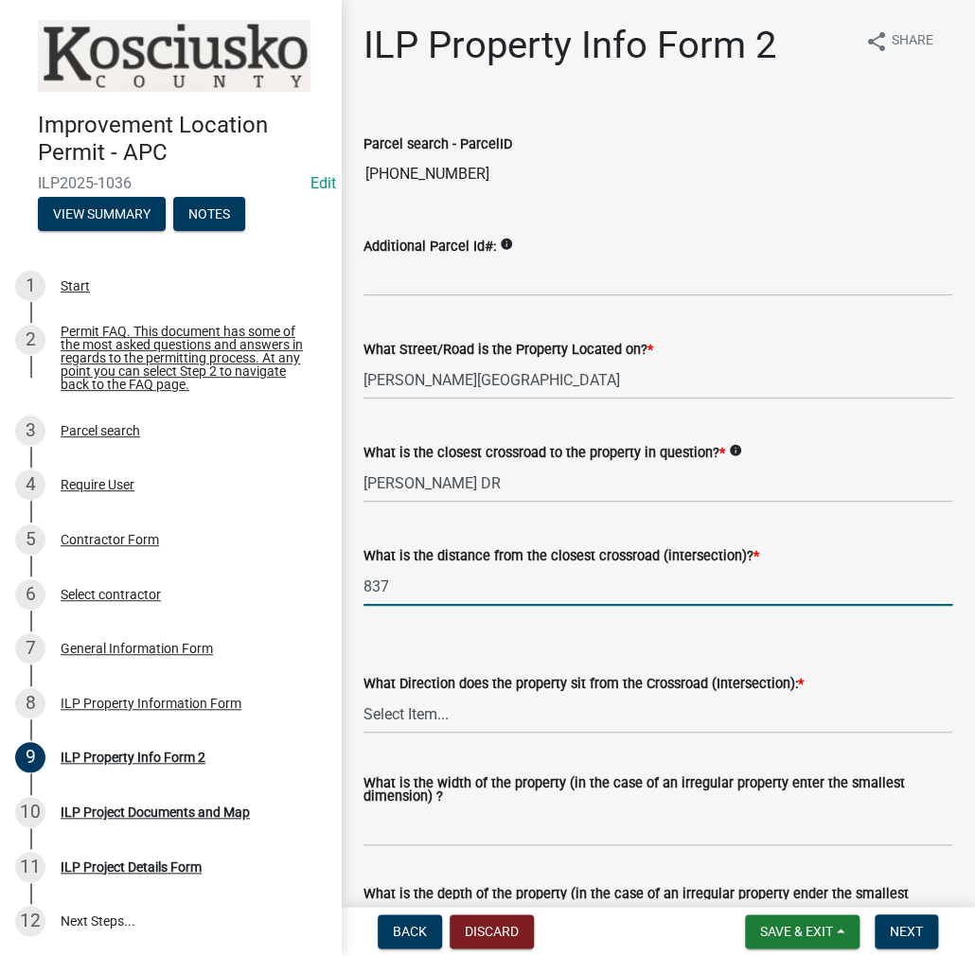
type input "837"
click at [387, 720] on select "Select Item... N NE NW S SE SW E W" at bounding box center [657, 714] width 589 height 39
click at [363, 695] on select "Select Item... N NE NW S SE SW E W" at bounding box center [657, 714] width 589 height 39
select select "6e91c93c-81b9-4f5f-83ef-fc19143fff9c"
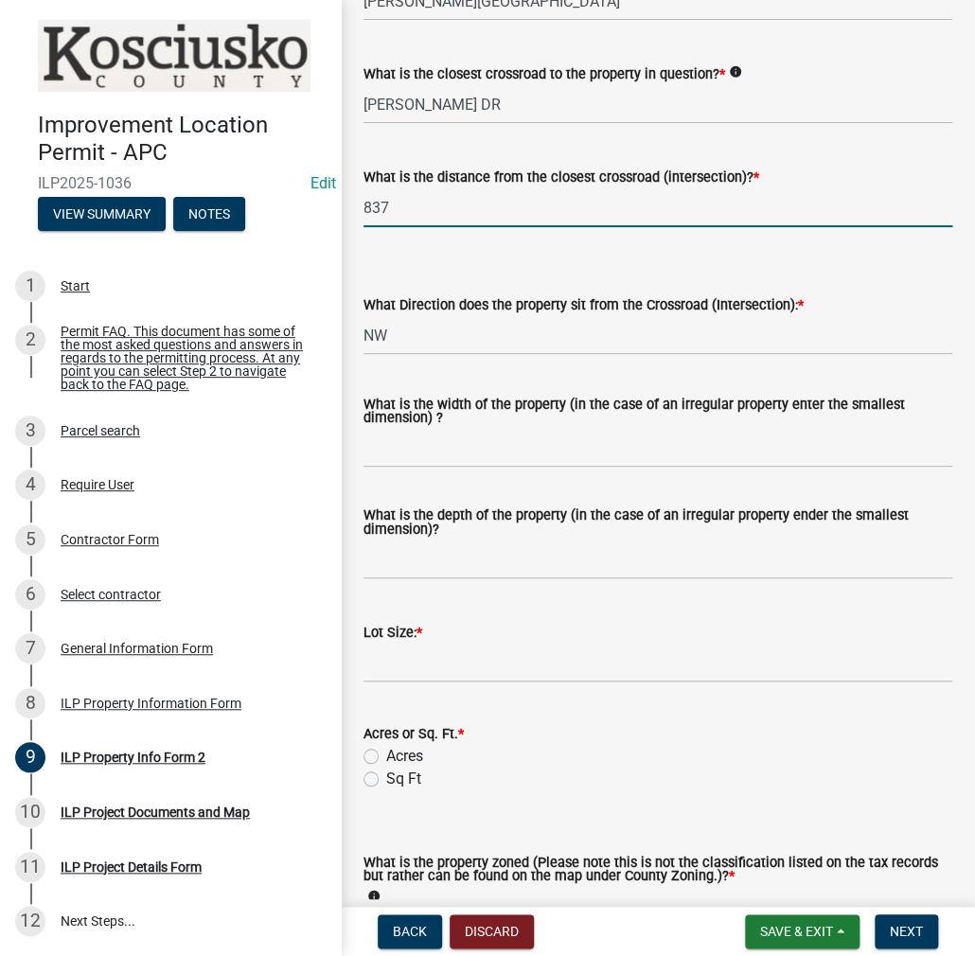
drag, startPoint x: 432, startPoint y: 210, endPoint x: 284, endPoint y: 207, distance: 147.7
click at [280, 209] on div "Improvement Location Permit - APC ILP2025-1036 Edit View Summary Notes 1 Start …" at bounding box center [487, 478] width 975 height 956
type input "800"
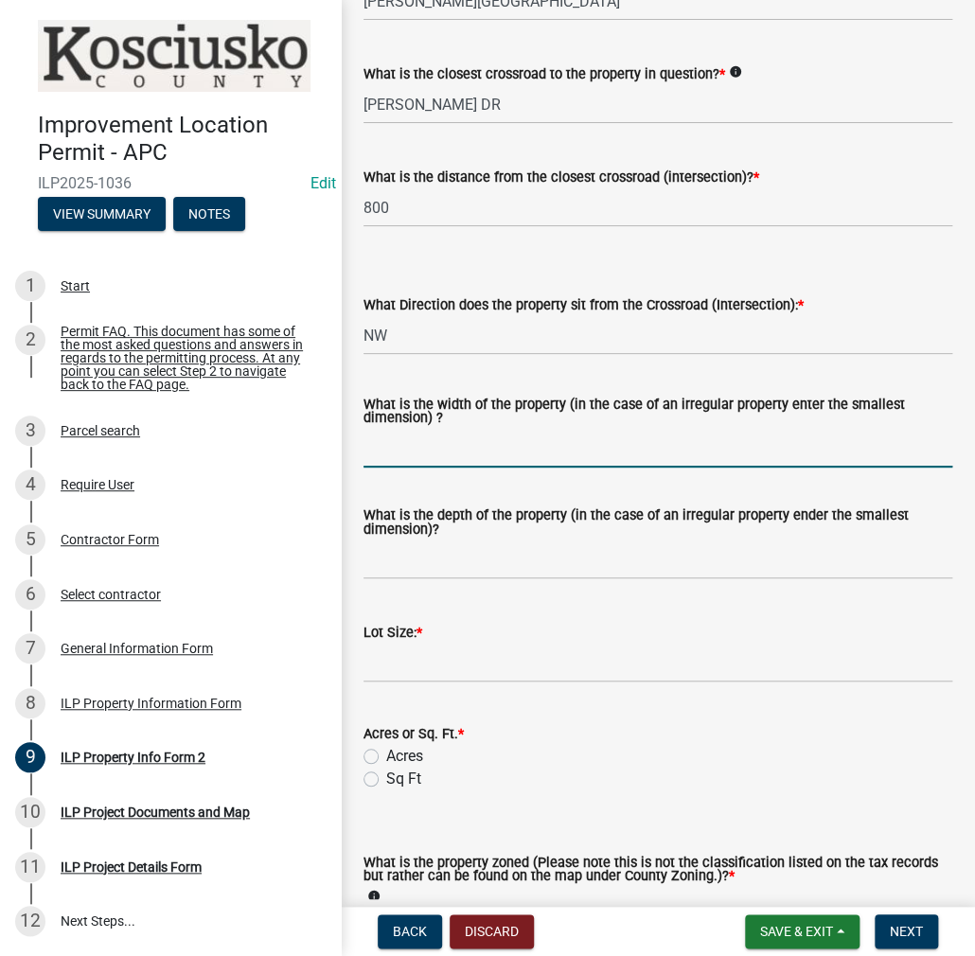
click at [397, 455] on input "What is the width of the property (in the case of an irregular property enter t…" at bounding box center [657, 448] width 589 height 39
type input "40"
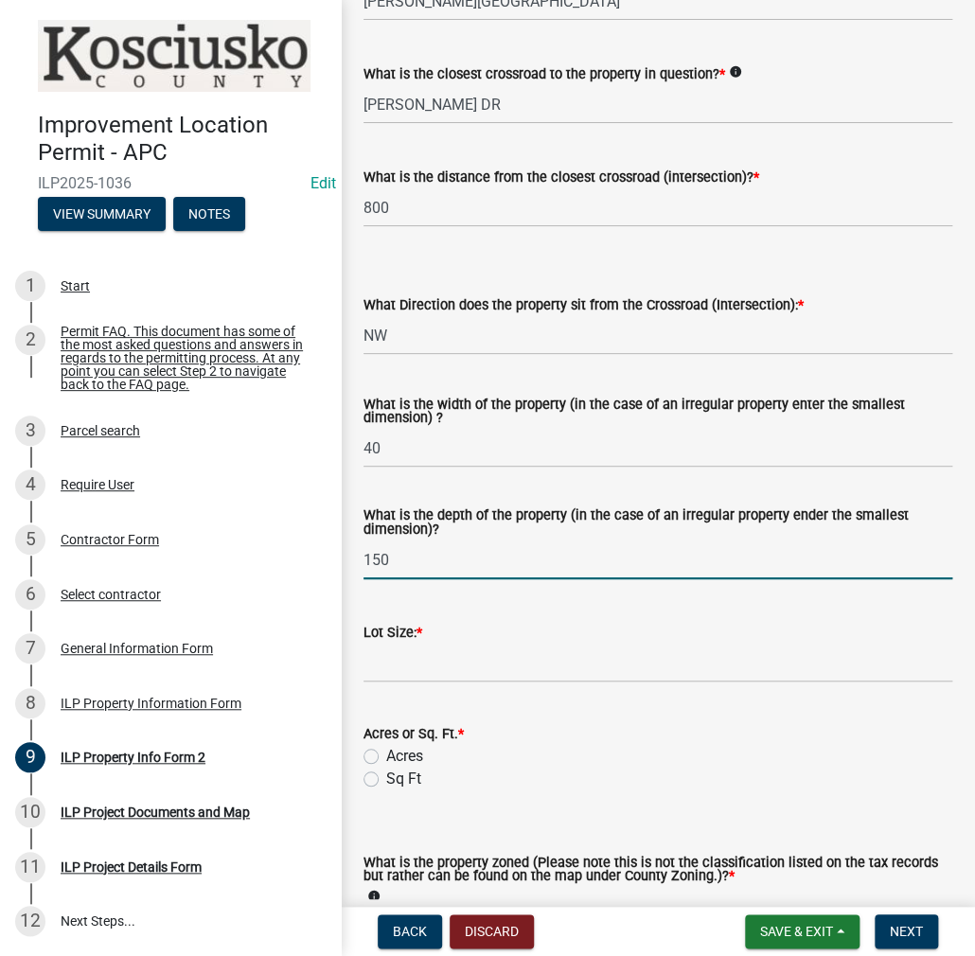
type input "150"
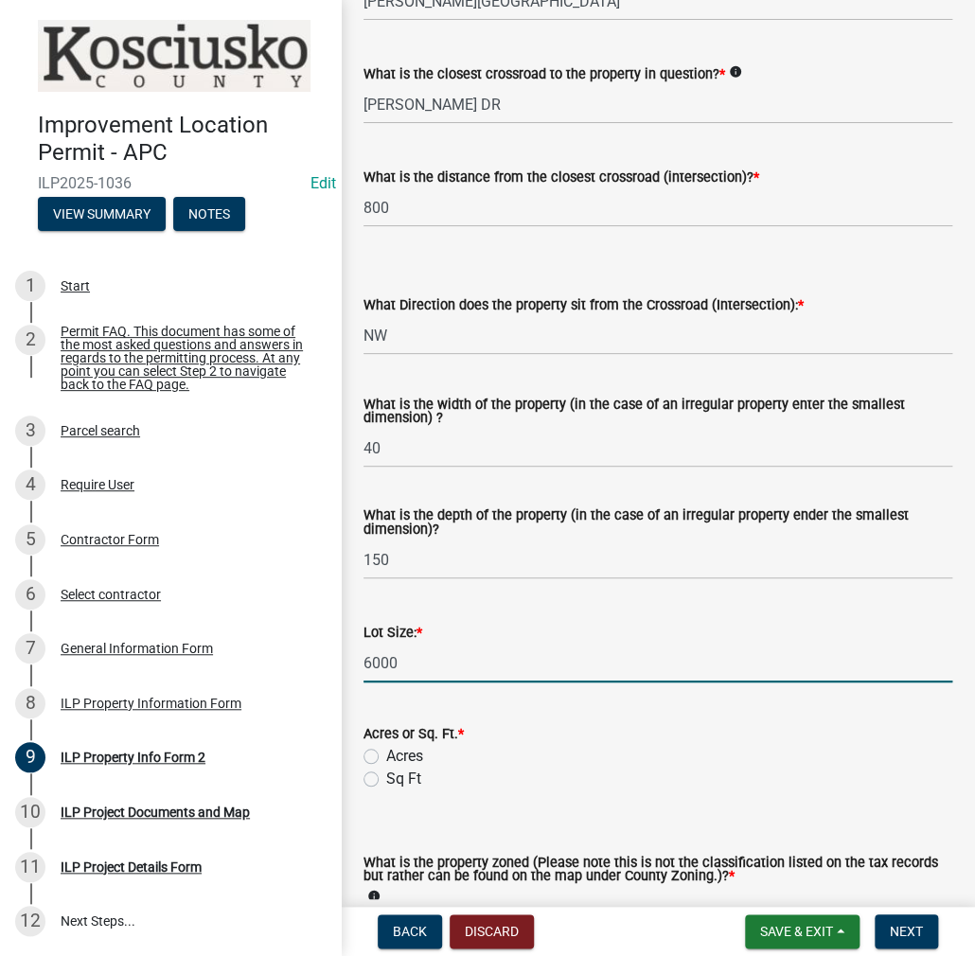
type input "6000"
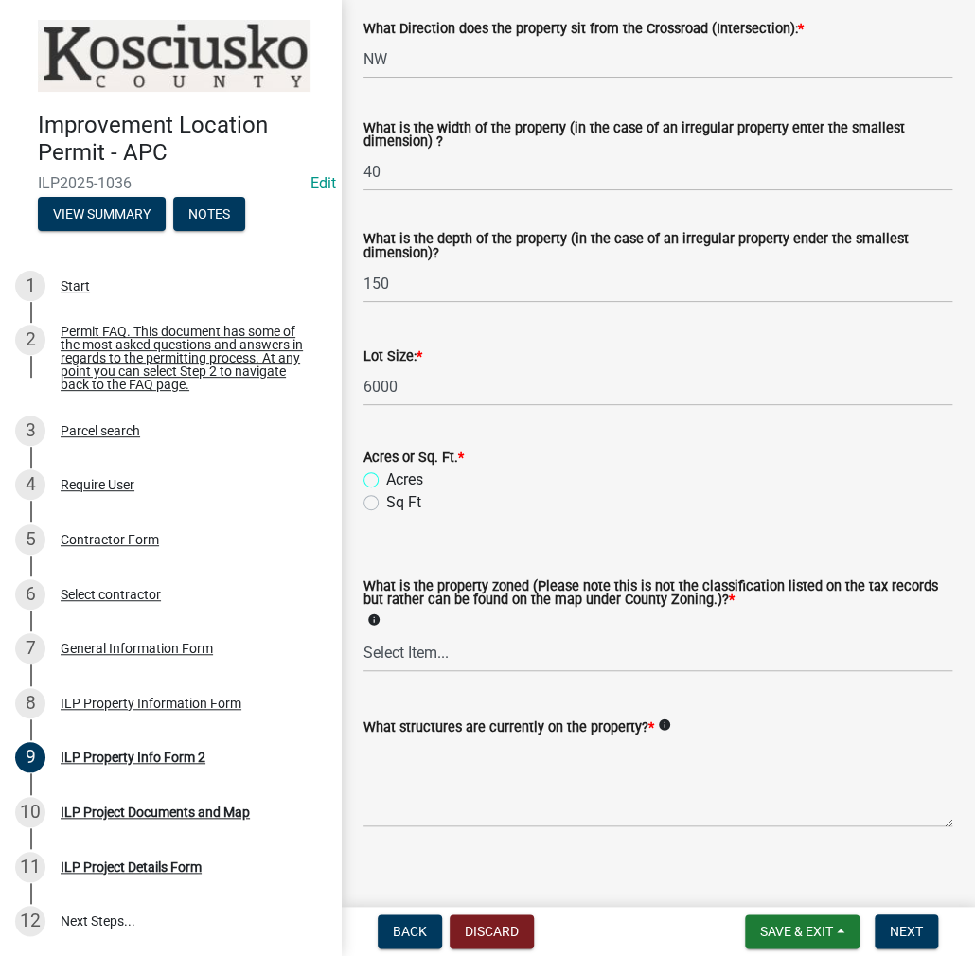
scroll to position [662, 0]
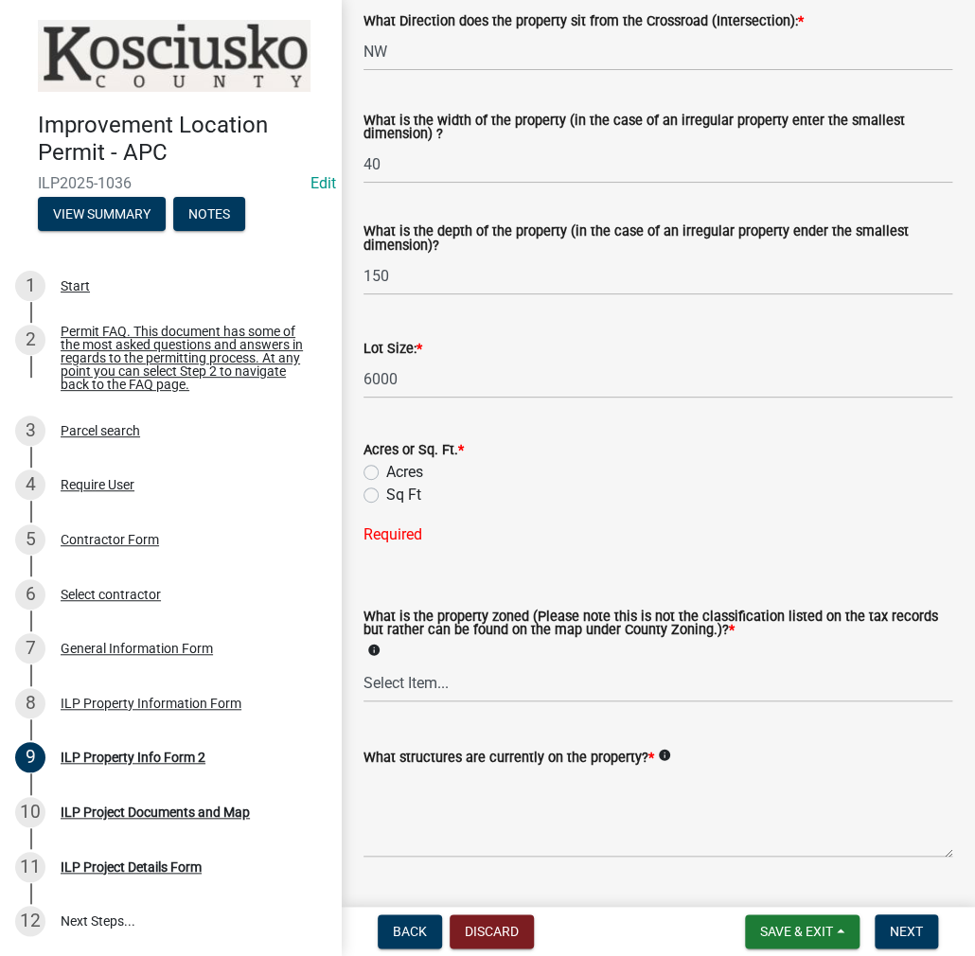
click at [386, 493] on label "Sq Ft" at bounding box center [403, 495] width 35 height 23
click at [386, 493] on input "Sq Ft" at bounding box center [392, 490] width 12 height 12
radio input "true"
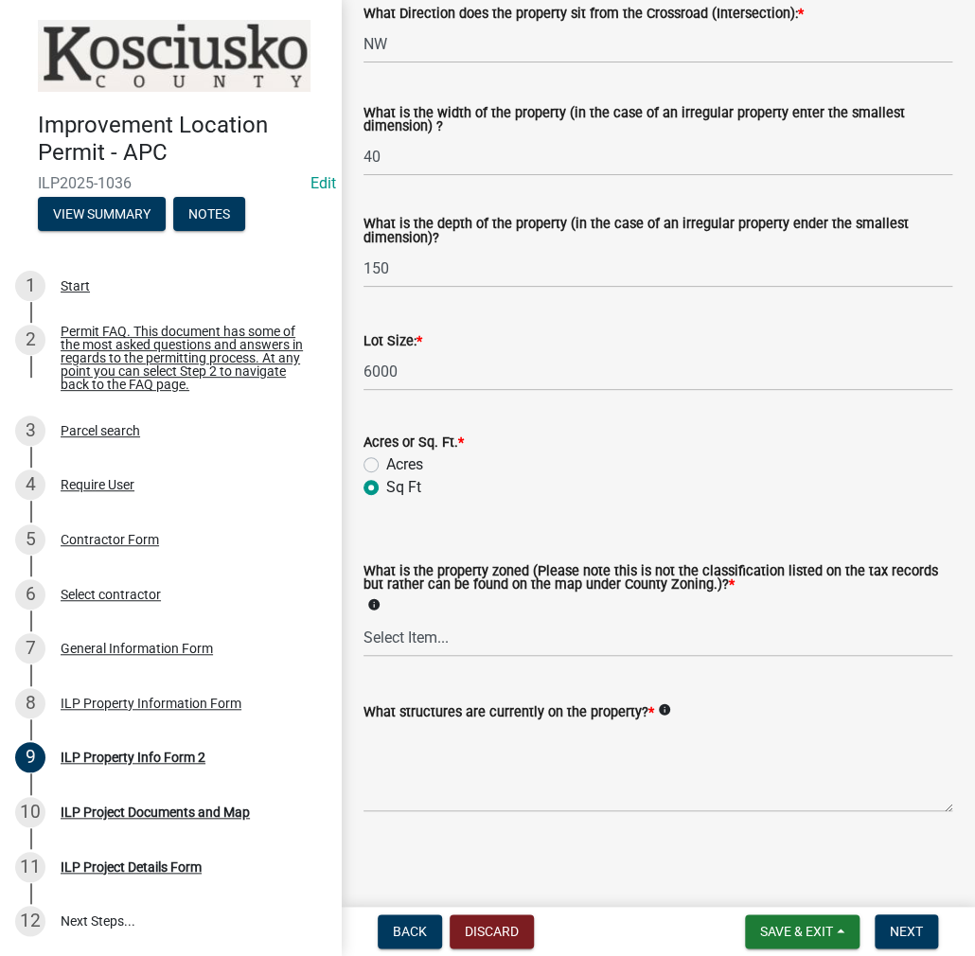
scroll to position [672, 0]
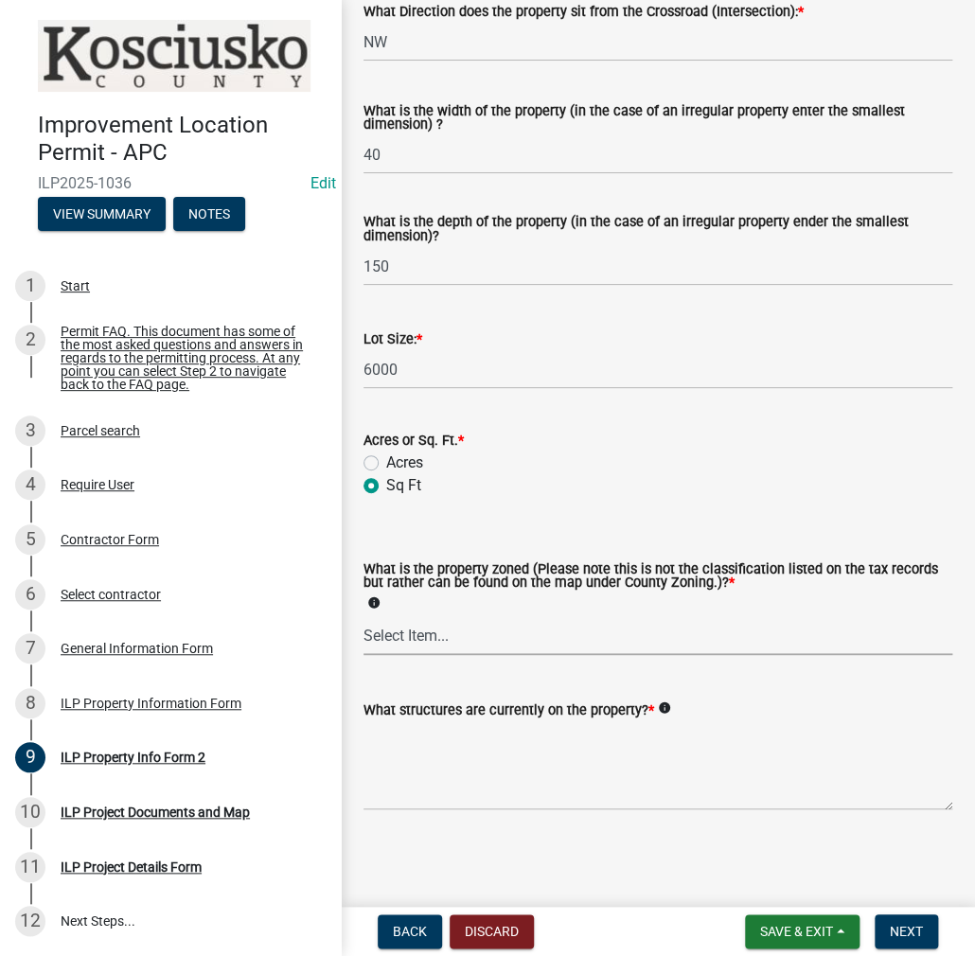
click at [405, 638] on select "Select Item... Agricultural Agricultural 2 Commercial Environmental Industrial …" at bounding box center [657, 635] width 589 height 39
click at [363, 616] on select "Select Item... Agricultural Agricultural 2 Commercial Environmental Industrial …" at bounding box center [657, 635] width 589 height 39
select select "1146270b-2111-4e23-bf7f-74ce85cf7041"
click at [440, 735] on textarea "What structures are currently on the property? *" at bounding box center [657, 765] width 589 height 89
type textarea "RESIDENCE"
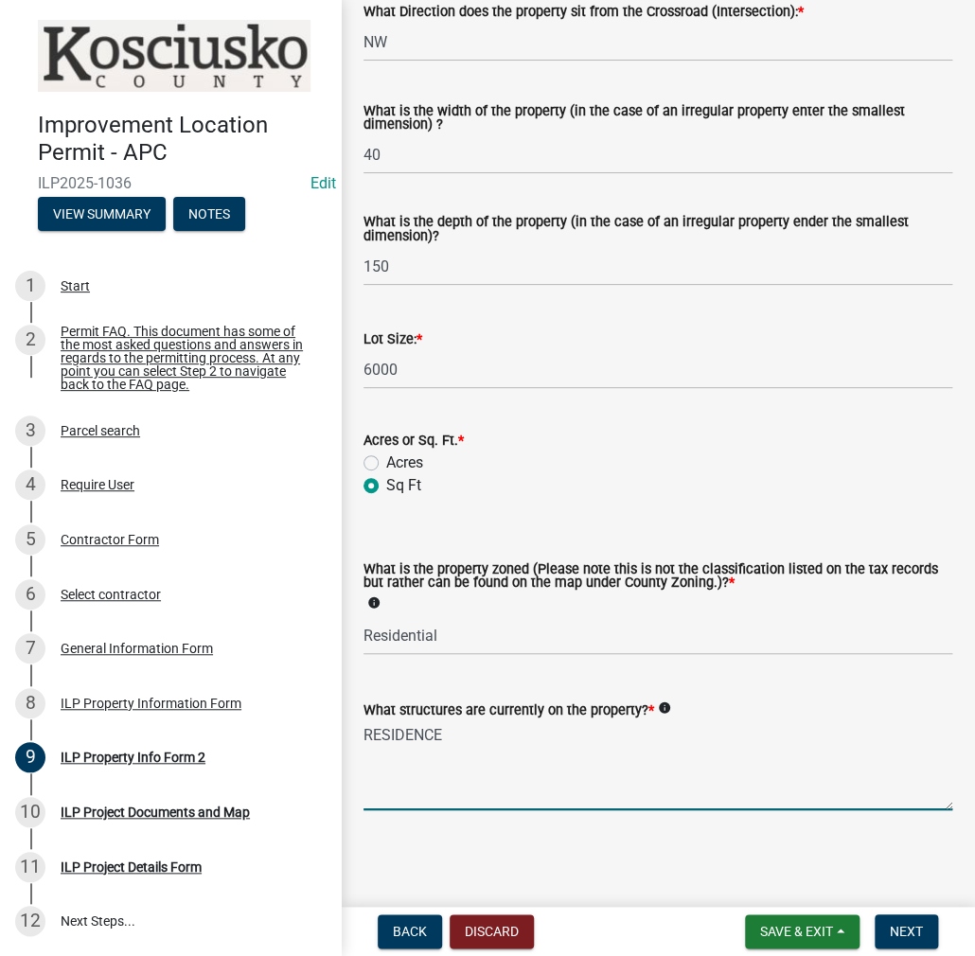
click at [492, 747] on textarea "RESIDENCE" at bounding box center [657, 765] width 589 height 89
click at [906, 926] on span "Next" at bounding box center [906, 931] width 33 height 15
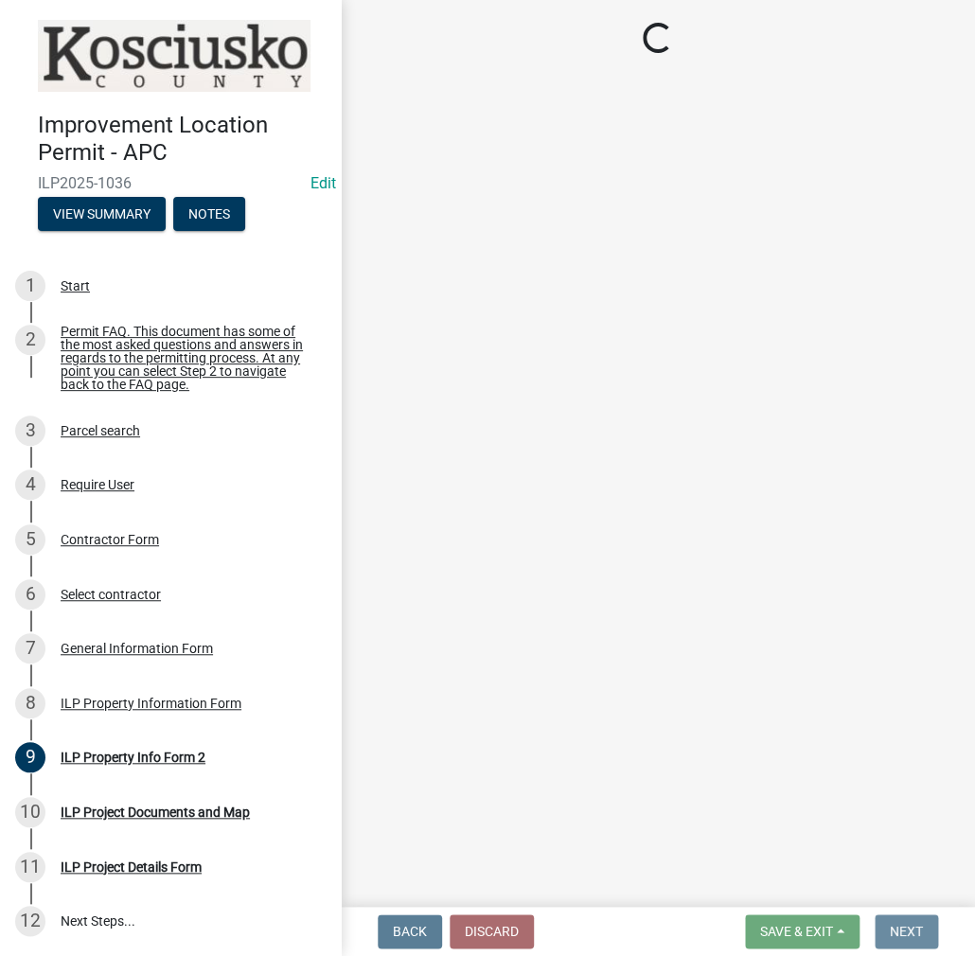
scroll to position [0, 0]
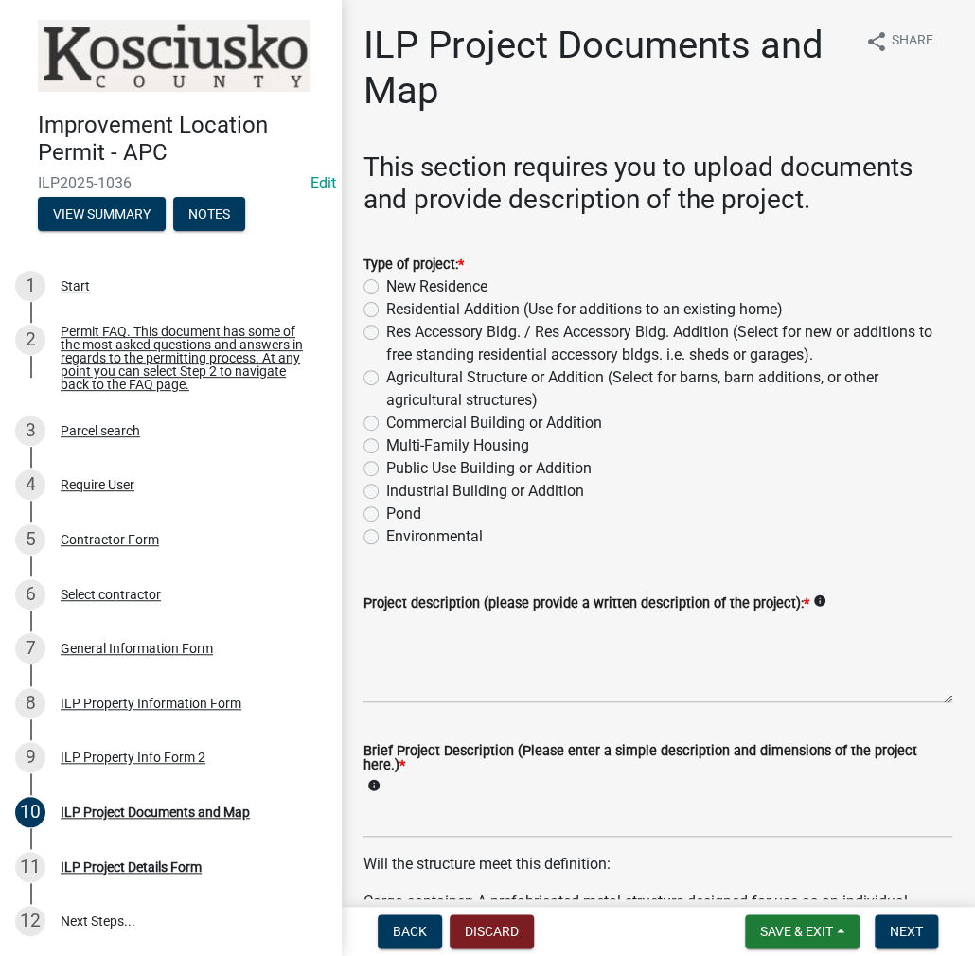
click at [386, 302] on label "Residential Addition (Use for additions to an existing home)" at bounding box center [584, 309] width 397 height 23
click at [386, 302] on input "Residential Addition (Use for additions to an existing home)" at bounding box center [392, 304] width 12 height 12
radio input "true"
click at [423, 629] on textarea "Project description (please provide a written description of the project): *" at bounding box center [657, 658] width 589 height 89
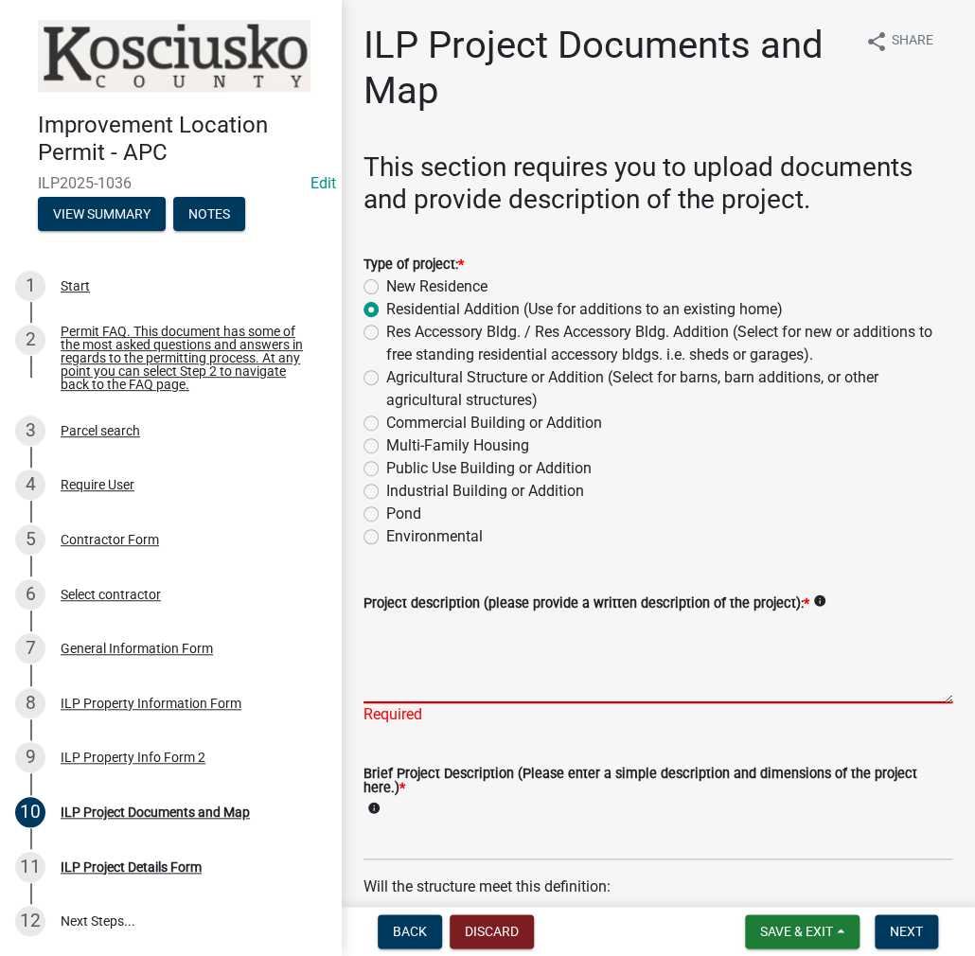
drag, startPoint x: 406, startPoint y: 644, endPoint x: 782, endPoint y: 504, distance: 400.6
click at [411, 641] on textarea "Project description (please provide a written description of the project): *" at bounding box center [657, 658] width 589 height 89
drag, startPoint x: 399, startPoint y: 632, endPoint x: 728, endPoint y: 554, distance: 337.6
click at [408, 630] on textarea "Project description (please provide a written description of the project): *" at bounding box center [657, 658] width 589 height 89
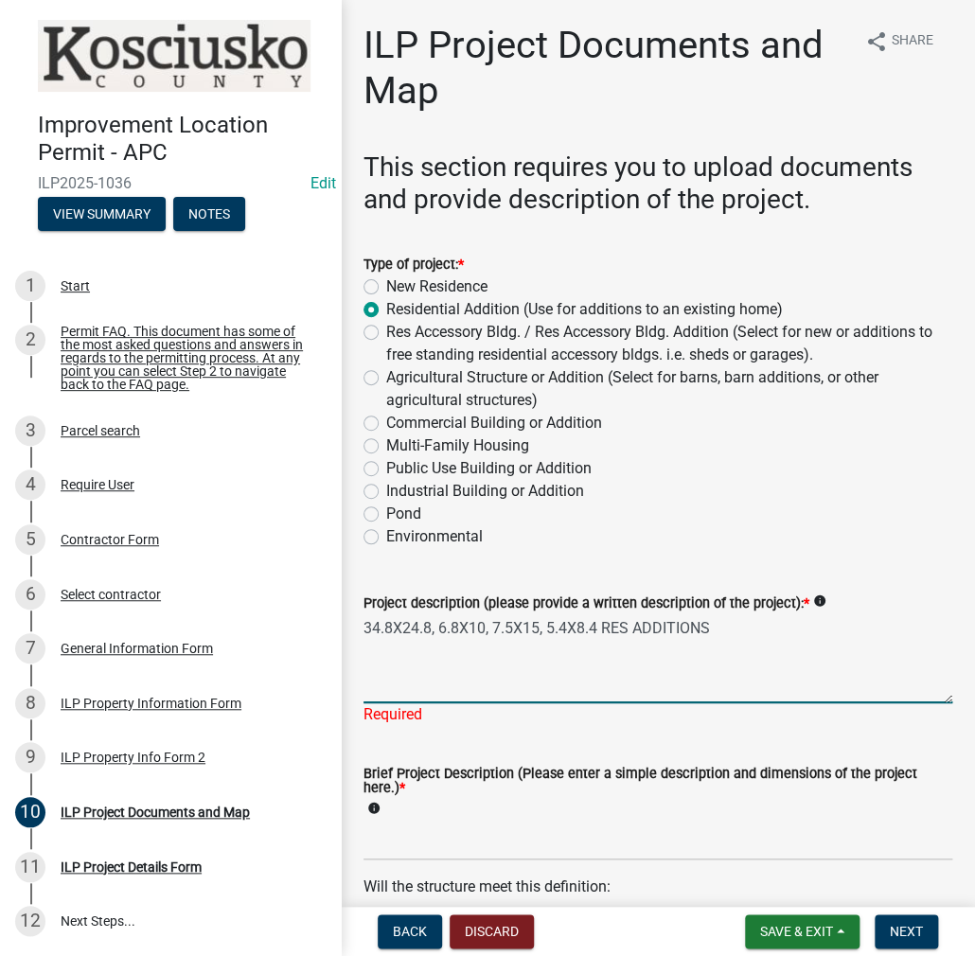
type textarea "34.8X24.8, 6.8X10, 7.5X15, 5.4X8.4 RES ADDITIONS"
click at [377, 841] on wm-data-entity-input "Brief Project Description (Please enter a simple description and dimensions of …" at bounding box center [657, 807] width 589 height 133
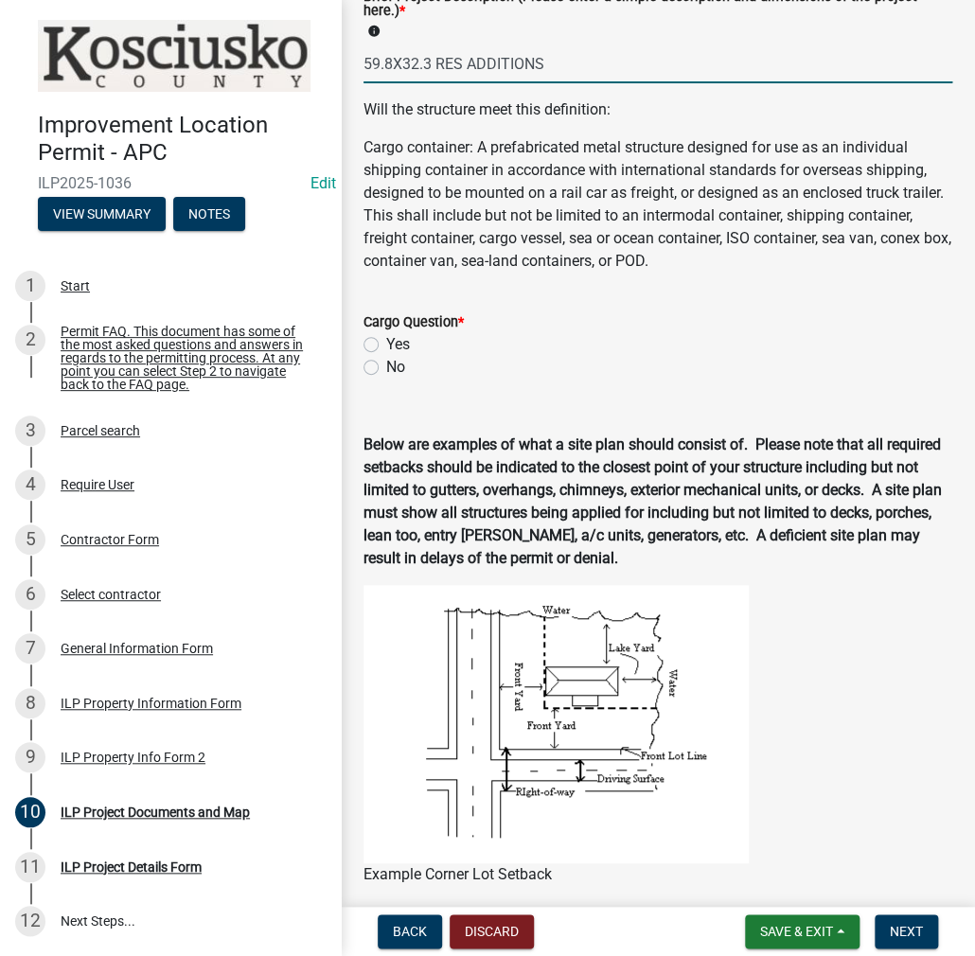
scroll to position [757, 0]
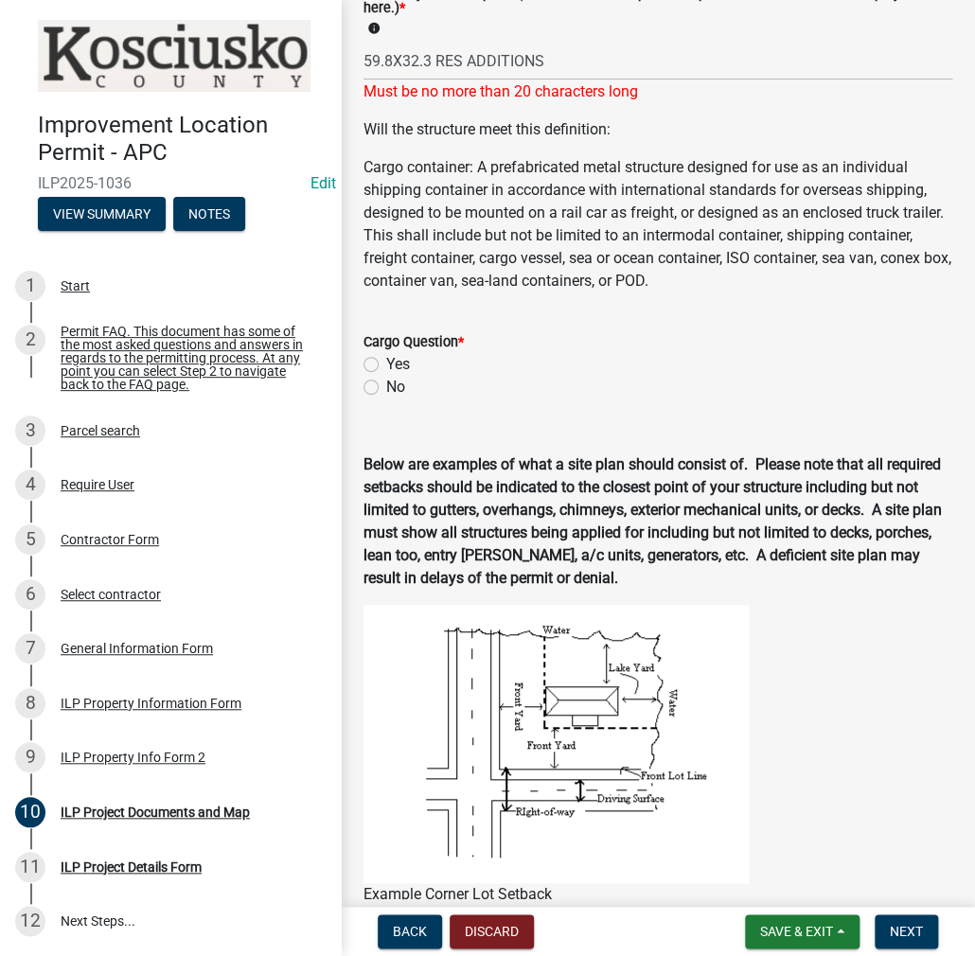
click at [375, 363] on div "Cargo Question * Yes No" at bounding box center [657, 364] width 589 height 68
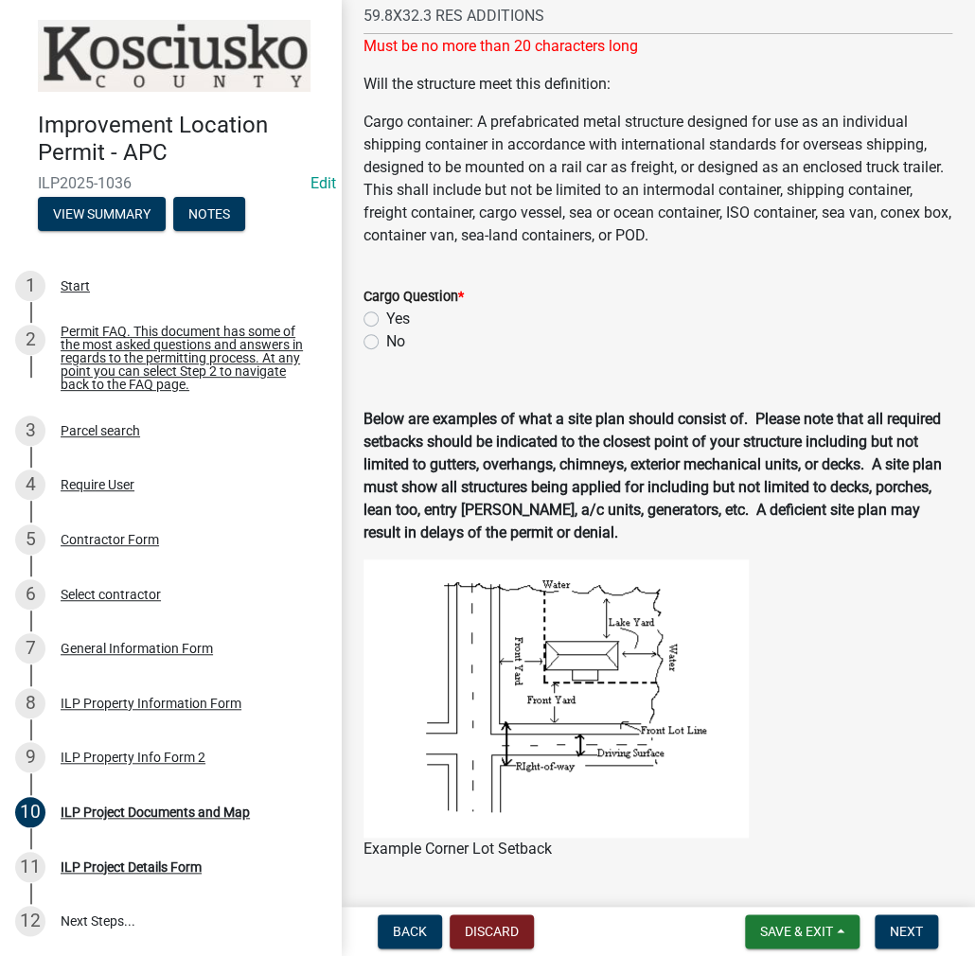
scroll to position [662, 0]
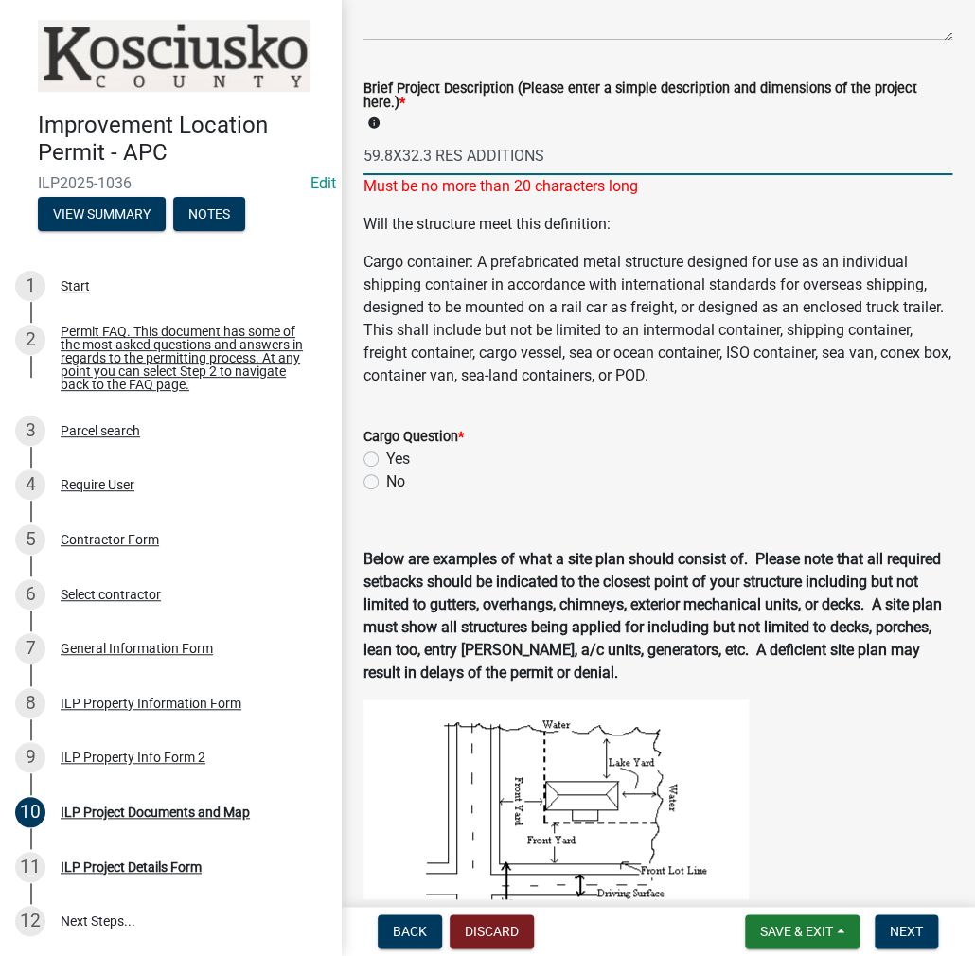
click at [549, 152] on input "59.8X32.3 RES ADDITIONS" at bounding box center [657, 155] width 589 height 39
type input "59.8X32.3 RES ADDS"
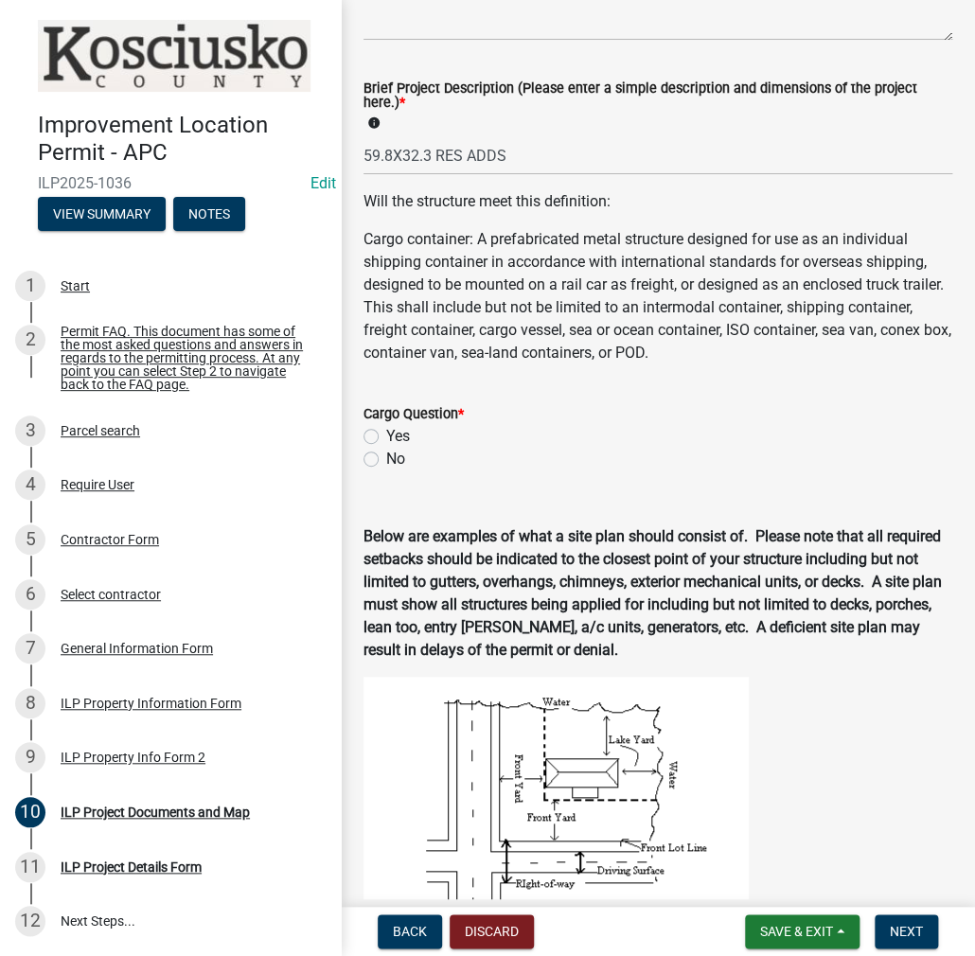
click at [379, 457] on div "No" at bounding box center [657, 459] width 589 height 23
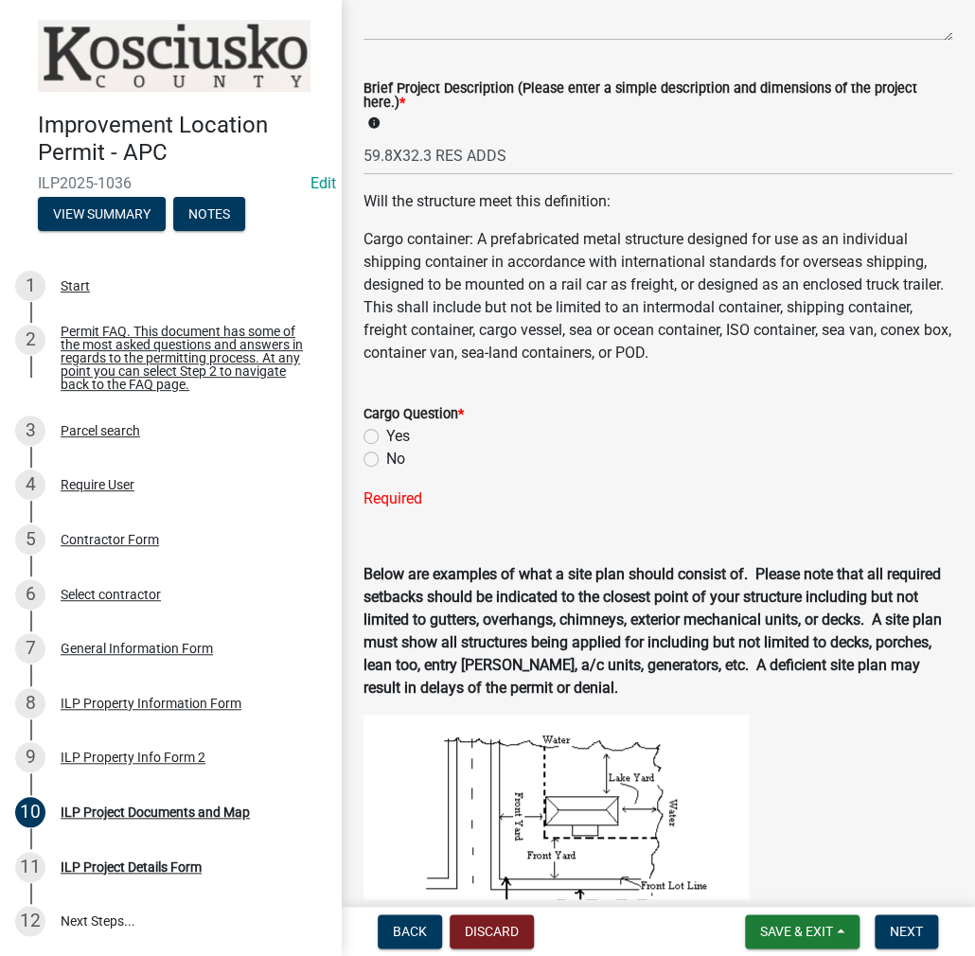
click at [386, 459] on label "No" at bounding box center [395, 459] width 19 height 23
click at [386, 459] on input "No" at bounding box center [392, 454] width 12 height 12
radio input "true"
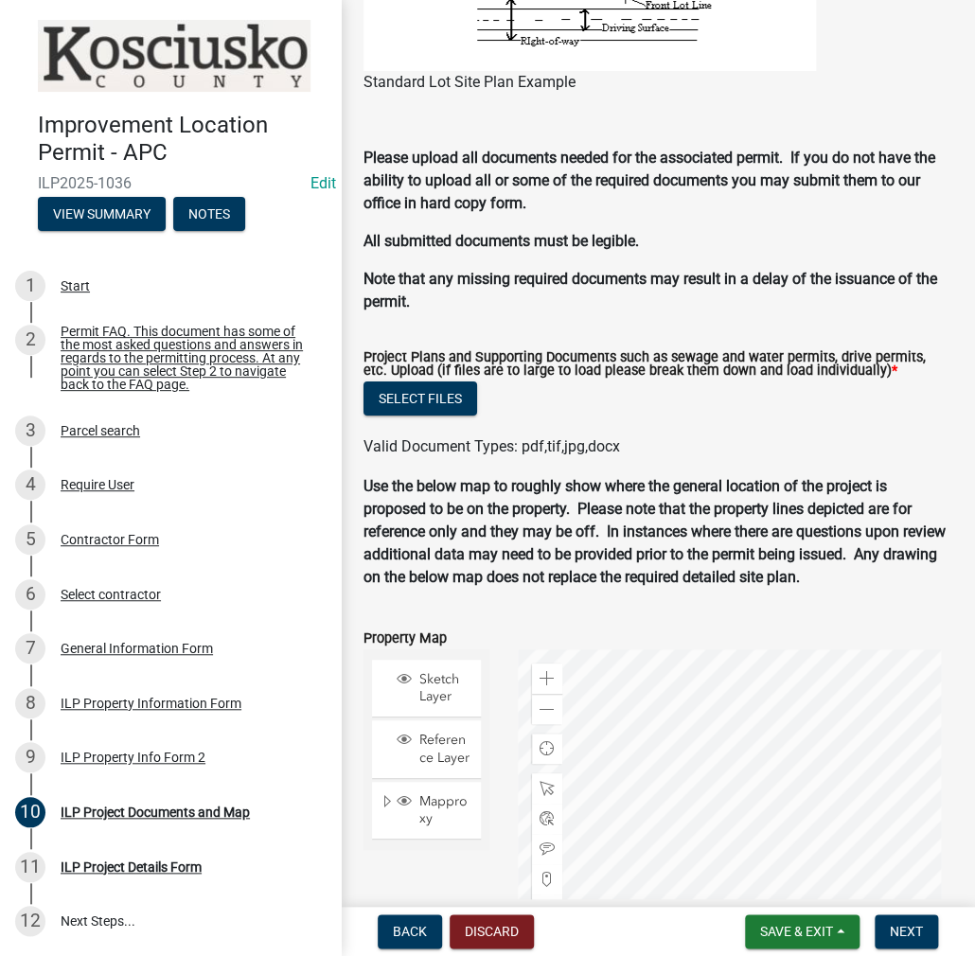
scroll to position [1893, 0]
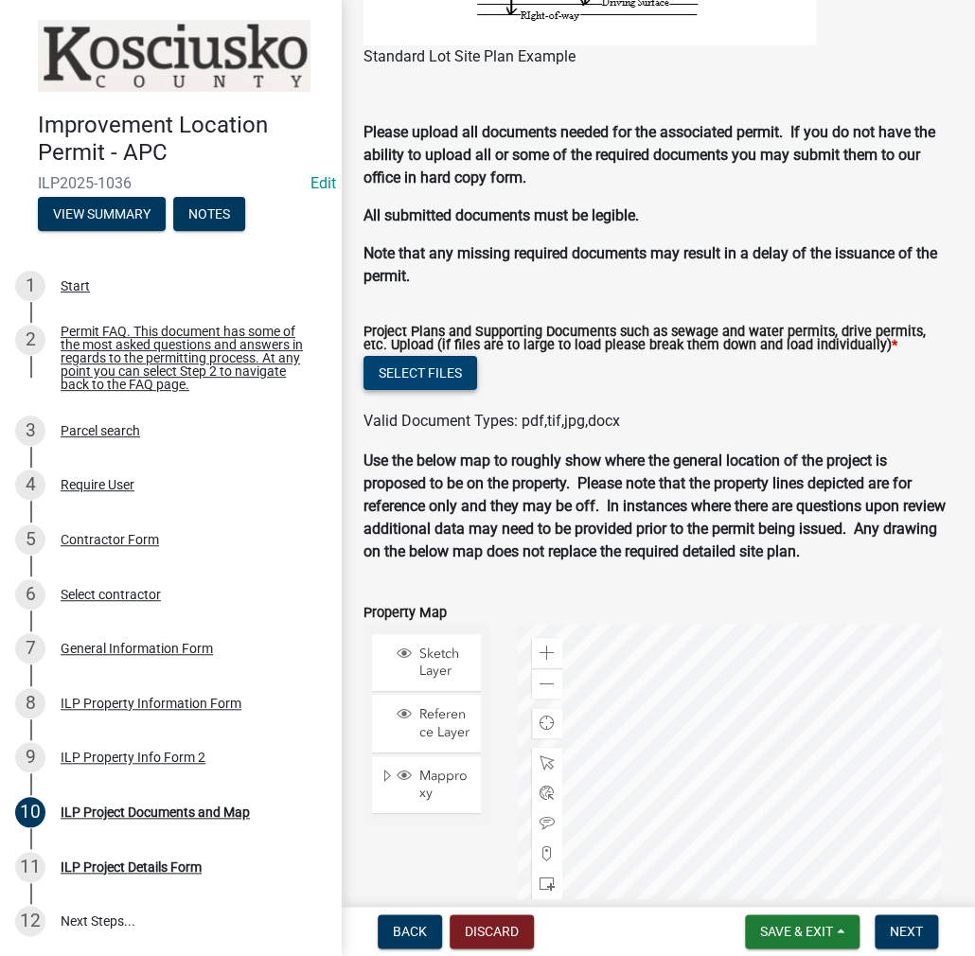
click at [435, 373] on button "Select files" at bounding box center [420, 373] width 114 height 34
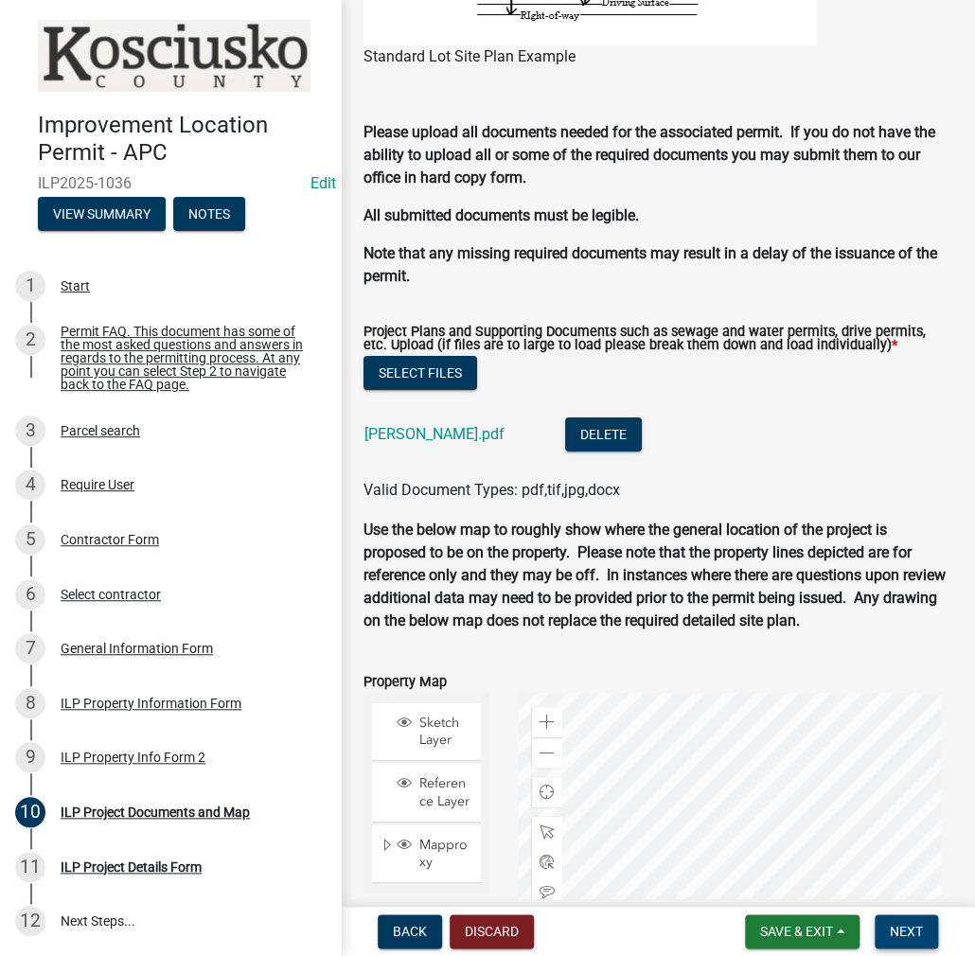
click at [904, 936] on span "Next" at bounding box center [906, 931] width 33 height 15
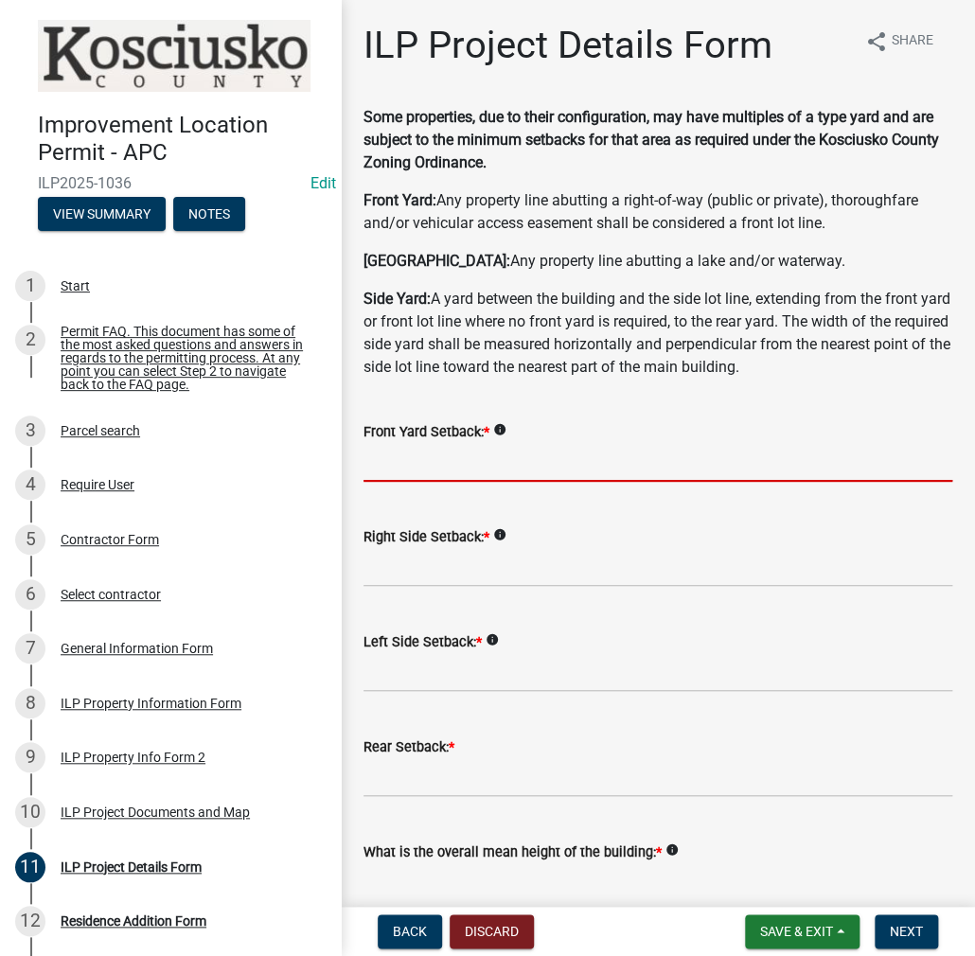
click at [470, 463] on input "text" at bounding box center [657, 462] width 589 height 39
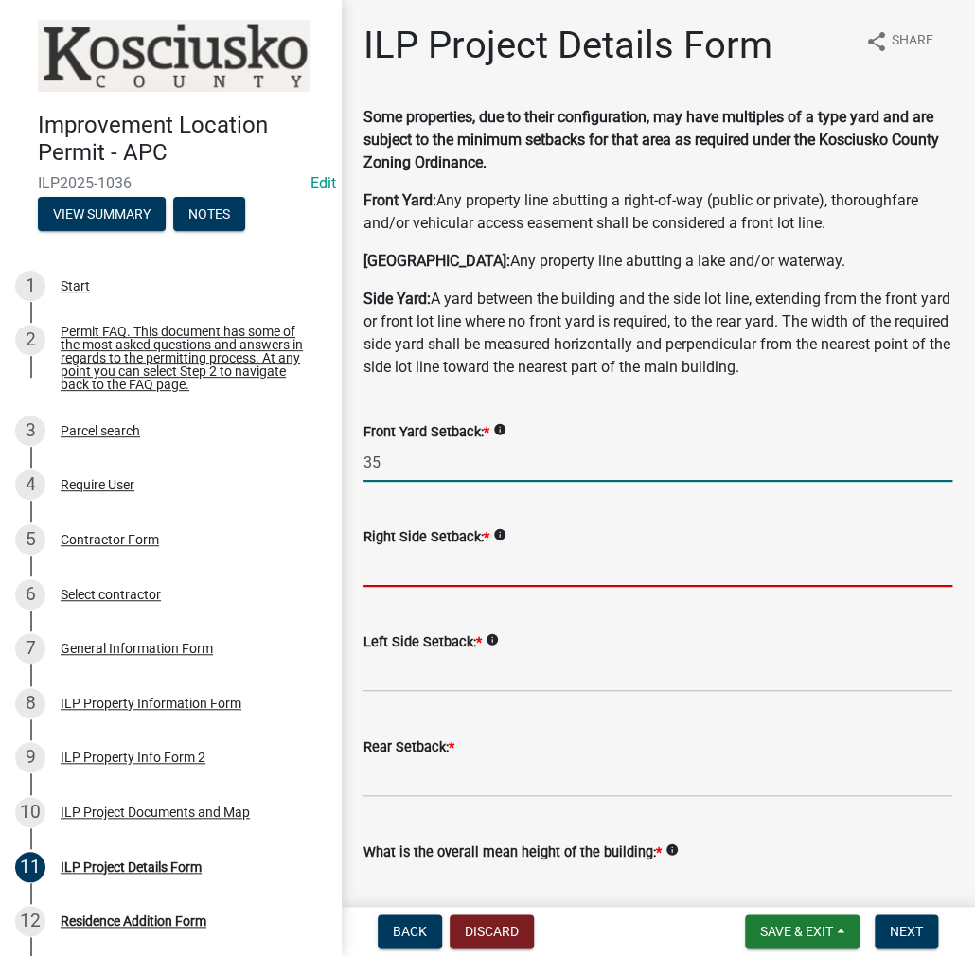
type input "35.0"
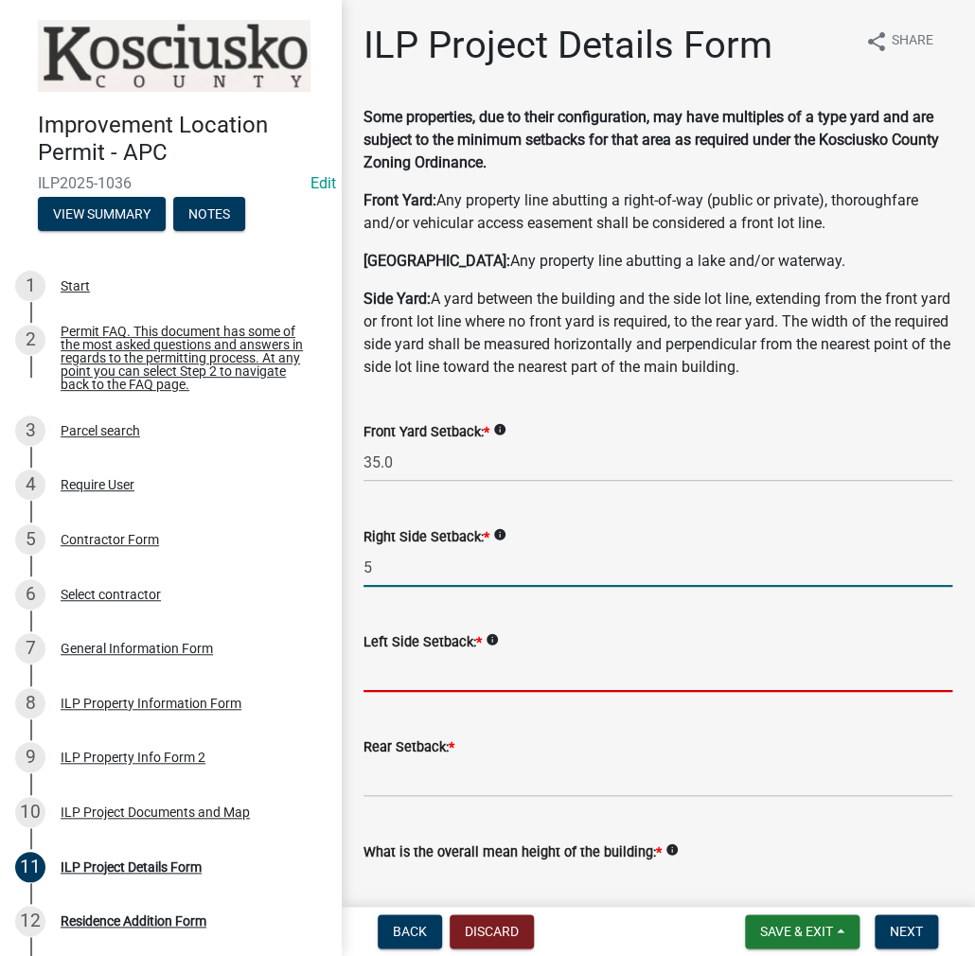
type input "5.0"
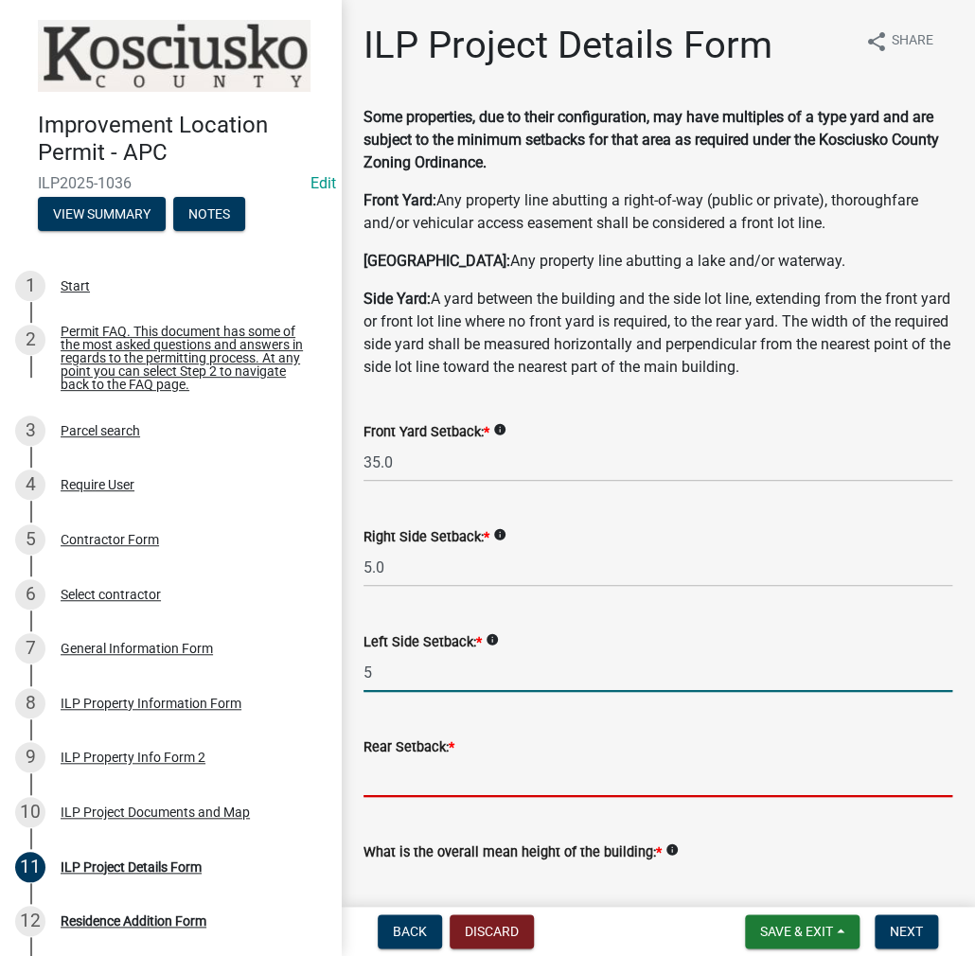
type input "5.0"
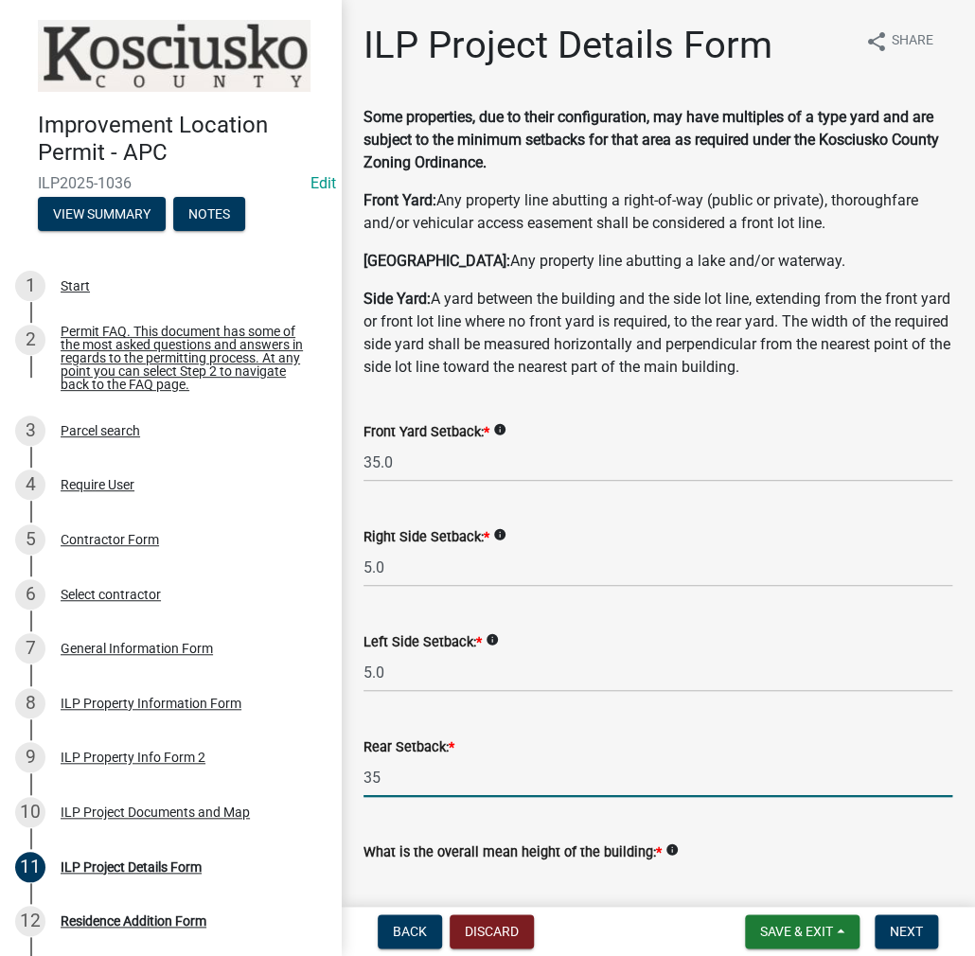
type input "35.0"
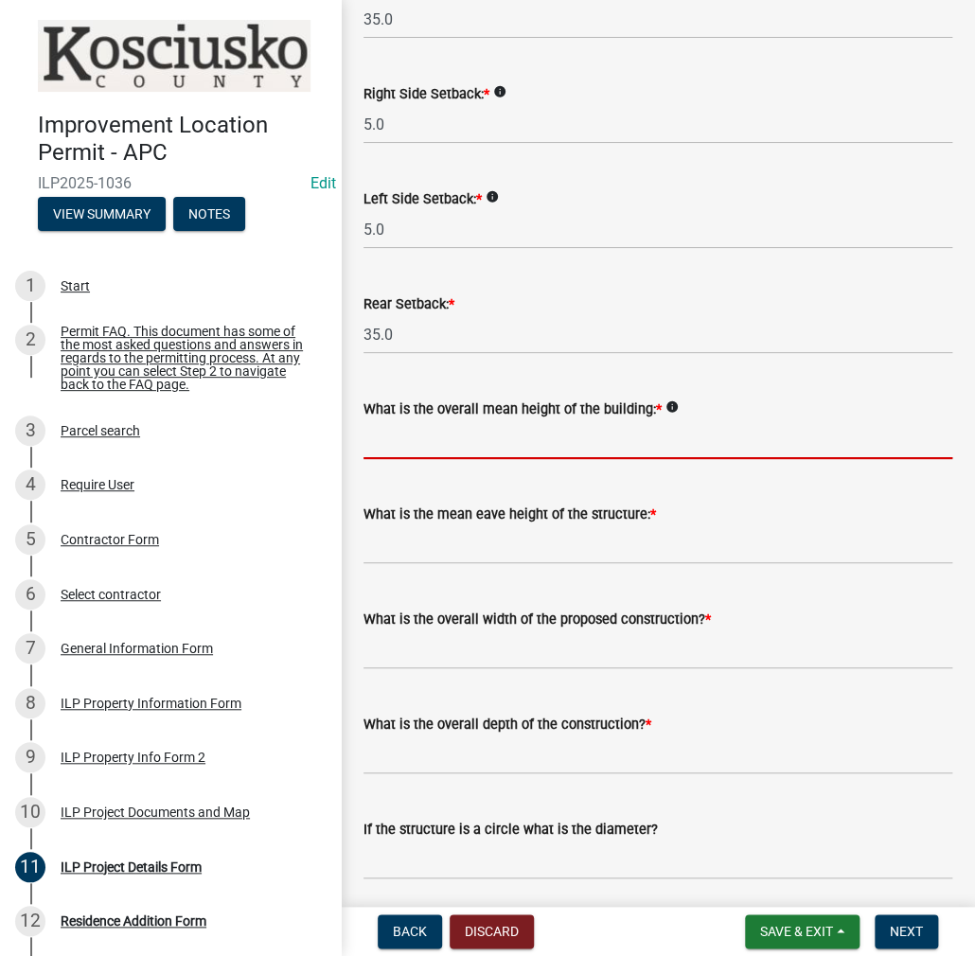
scroll to position [475, 0]
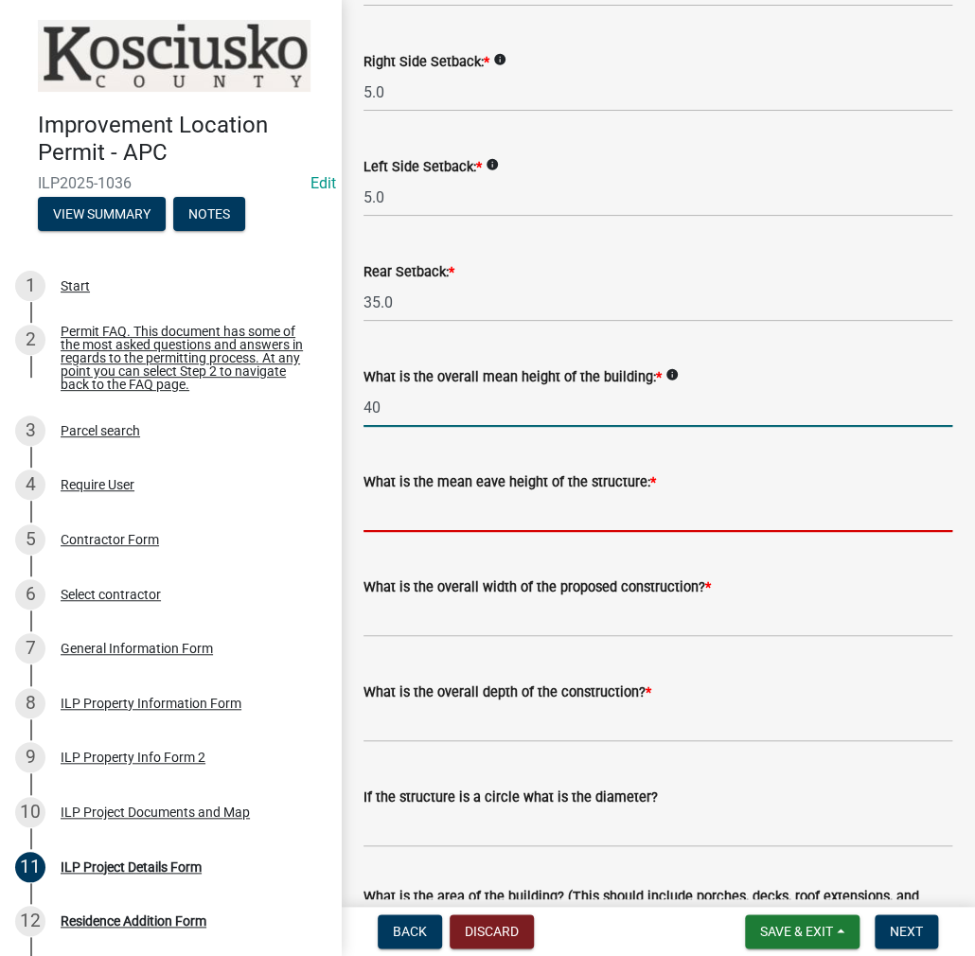
type input "40.0"
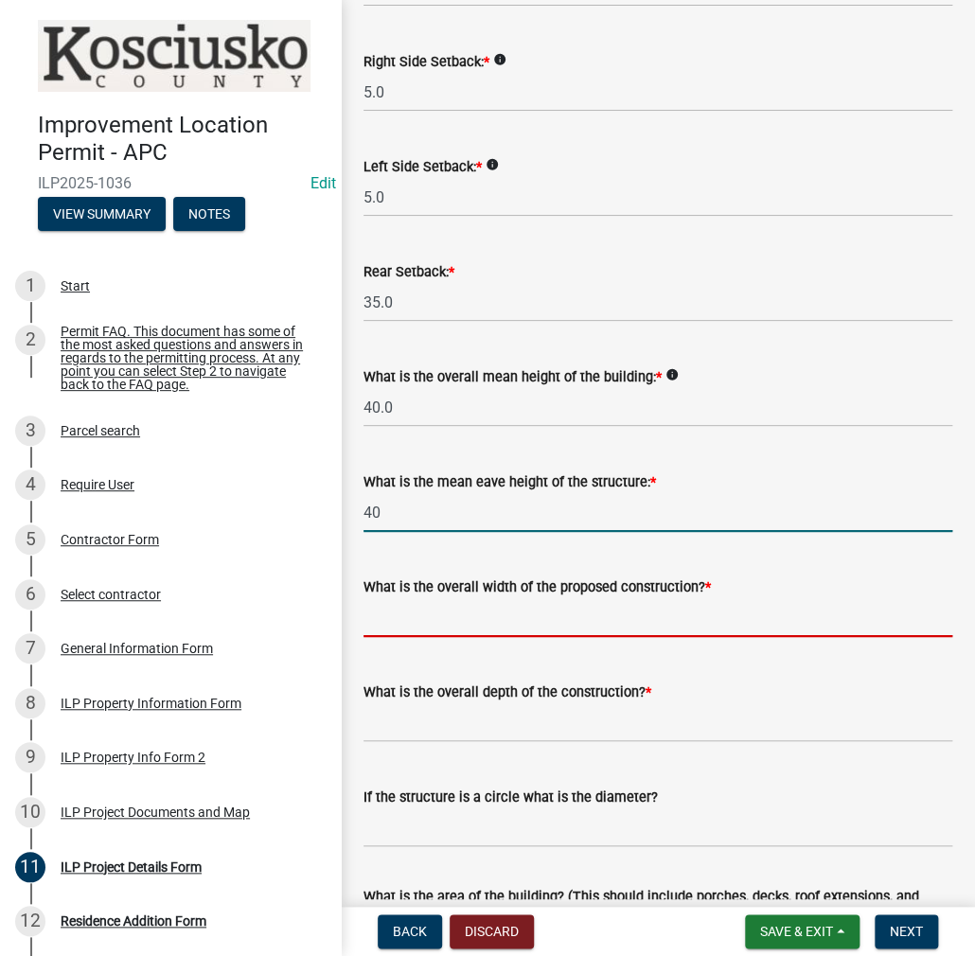
type input "40.0"
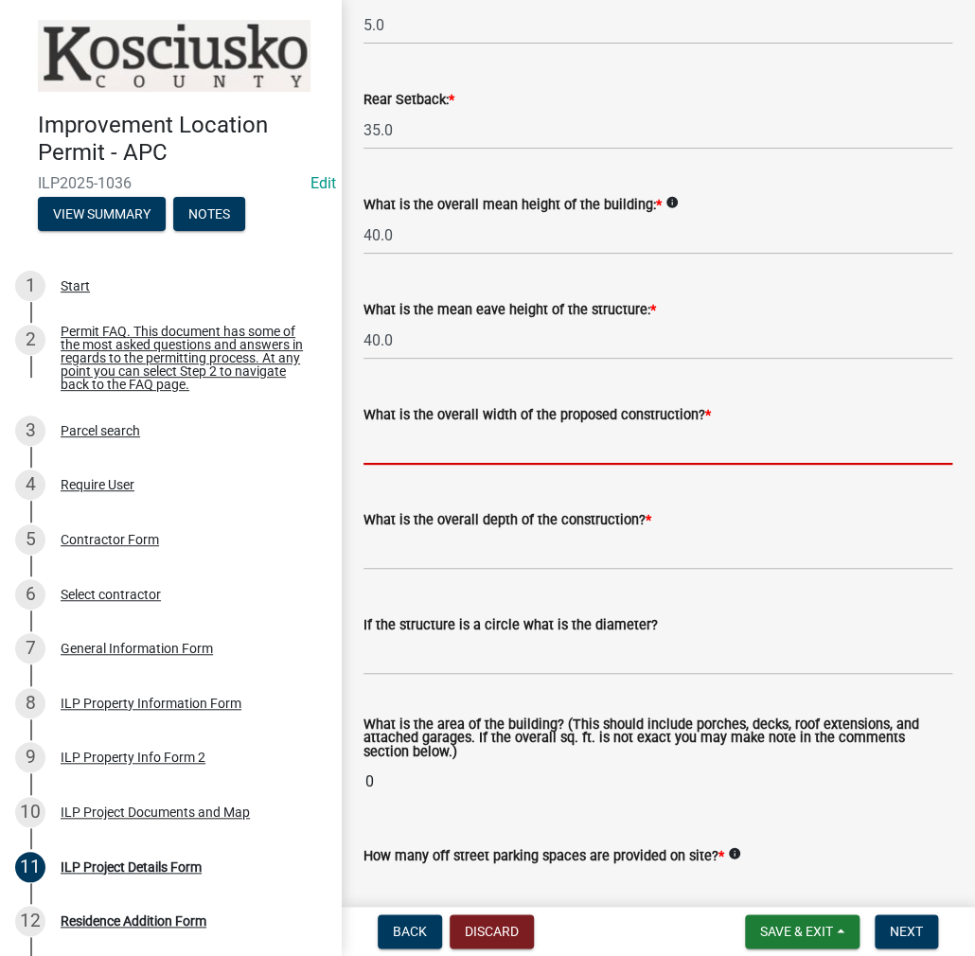
scroll to position [664, 0]
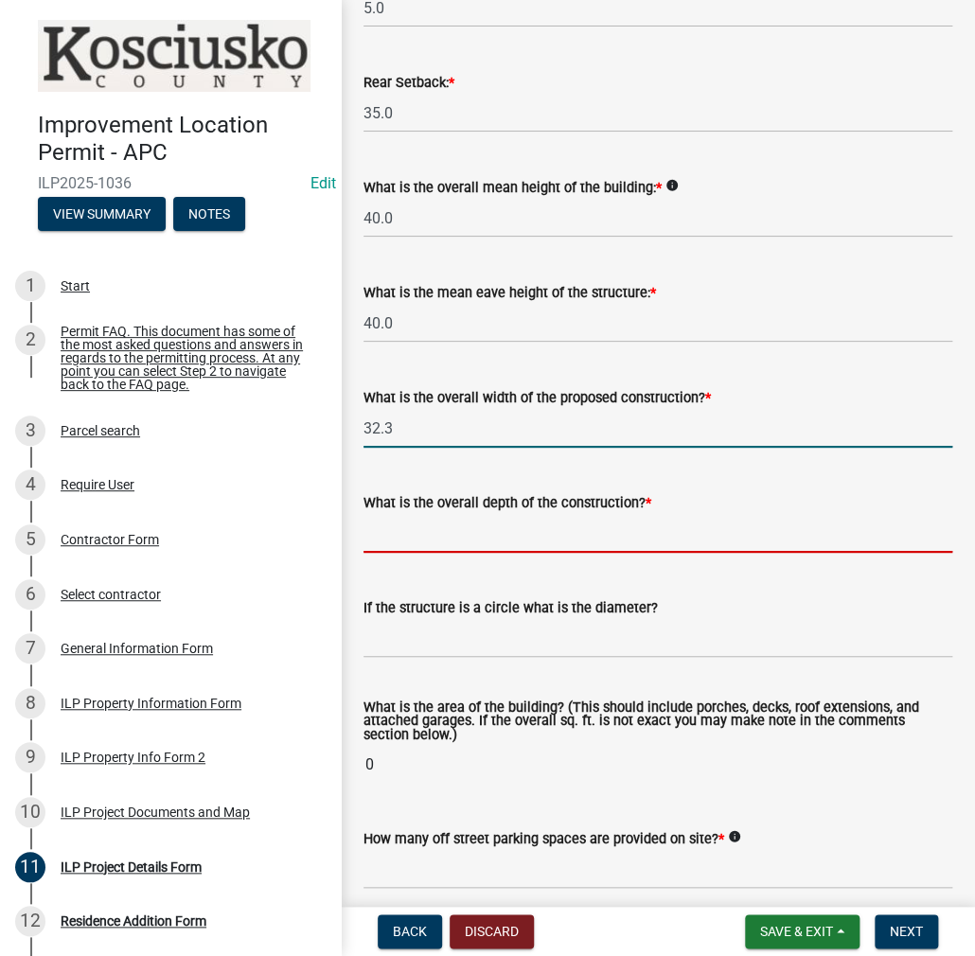
type input "32.30"
click at [425, 531] on input "text" at bounding box center [657, 533] width 589 height 39
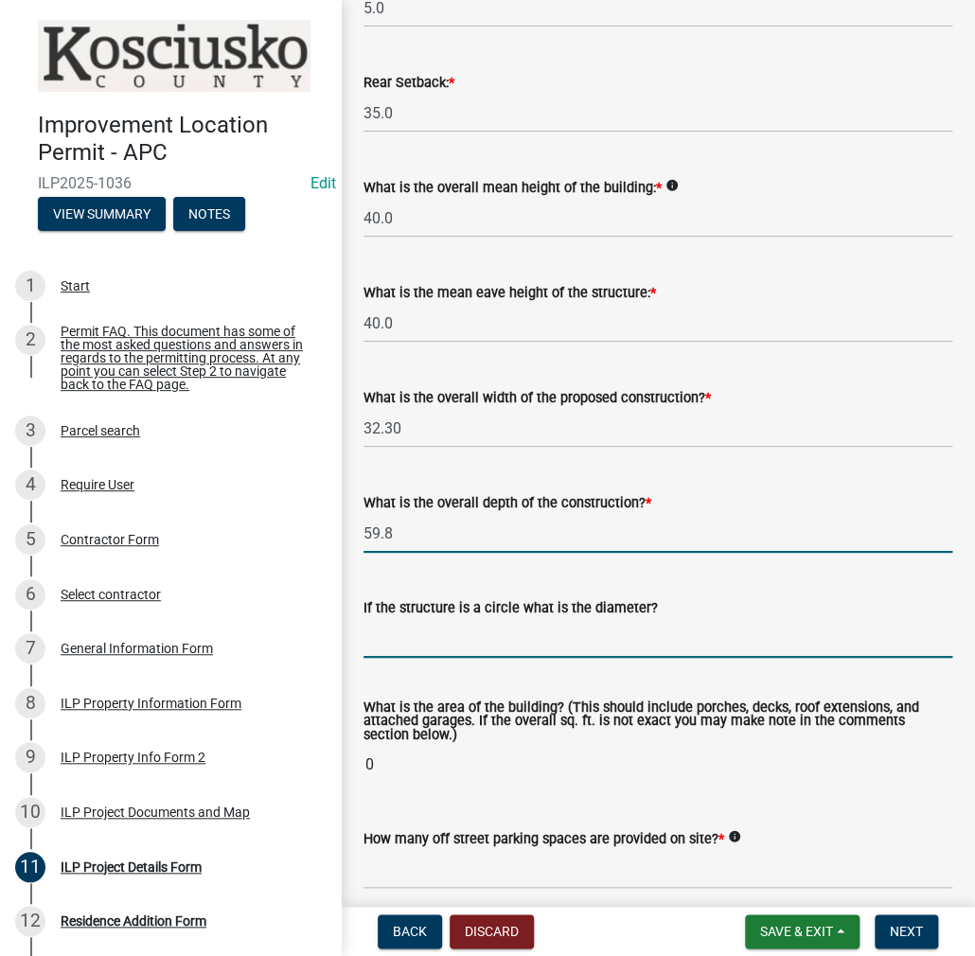
type input "59.80"
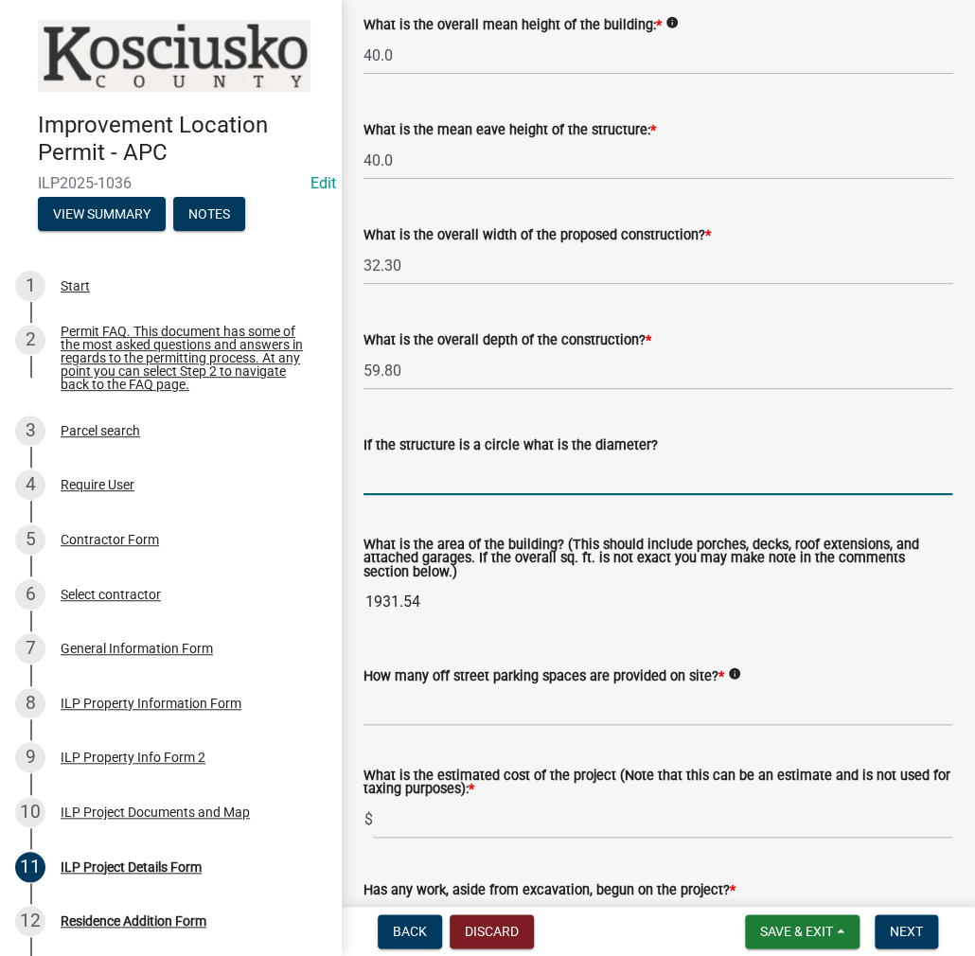
scroll to position [1043, 0]
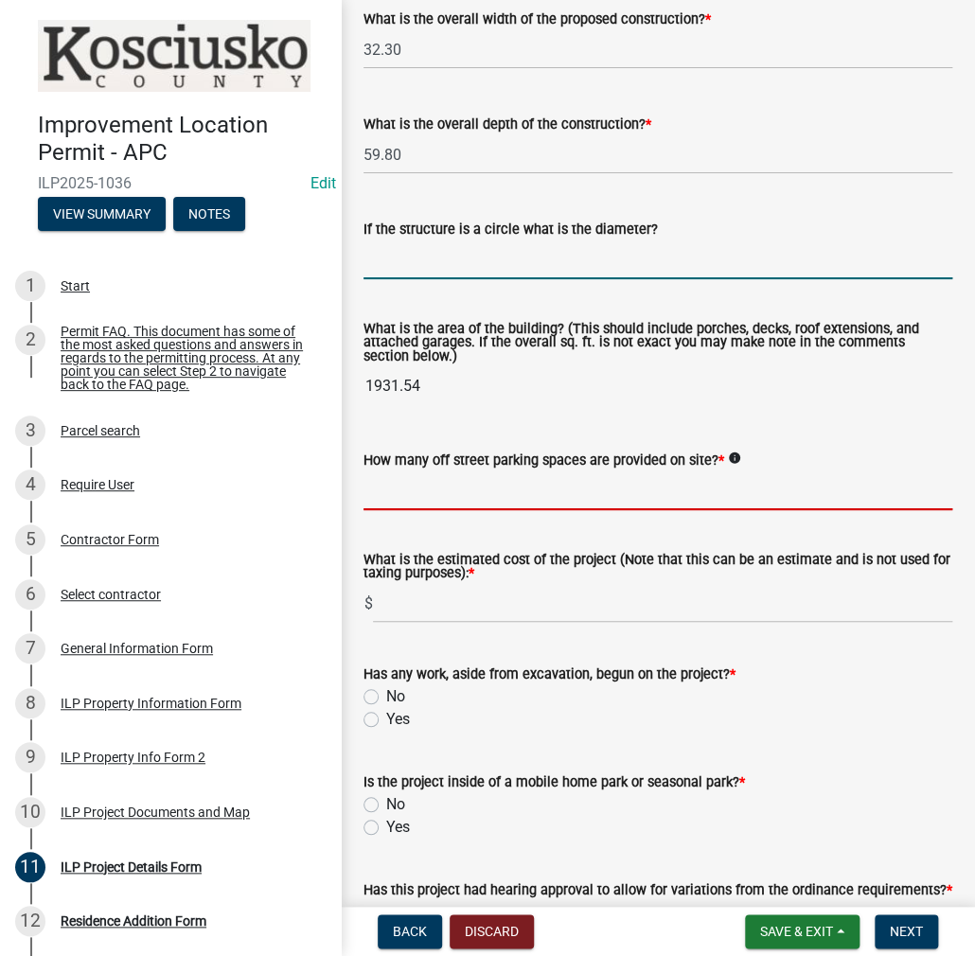
click at [414, 485] on input "text" at bounding box center [657, 490] width 589 height 39
type input "4"
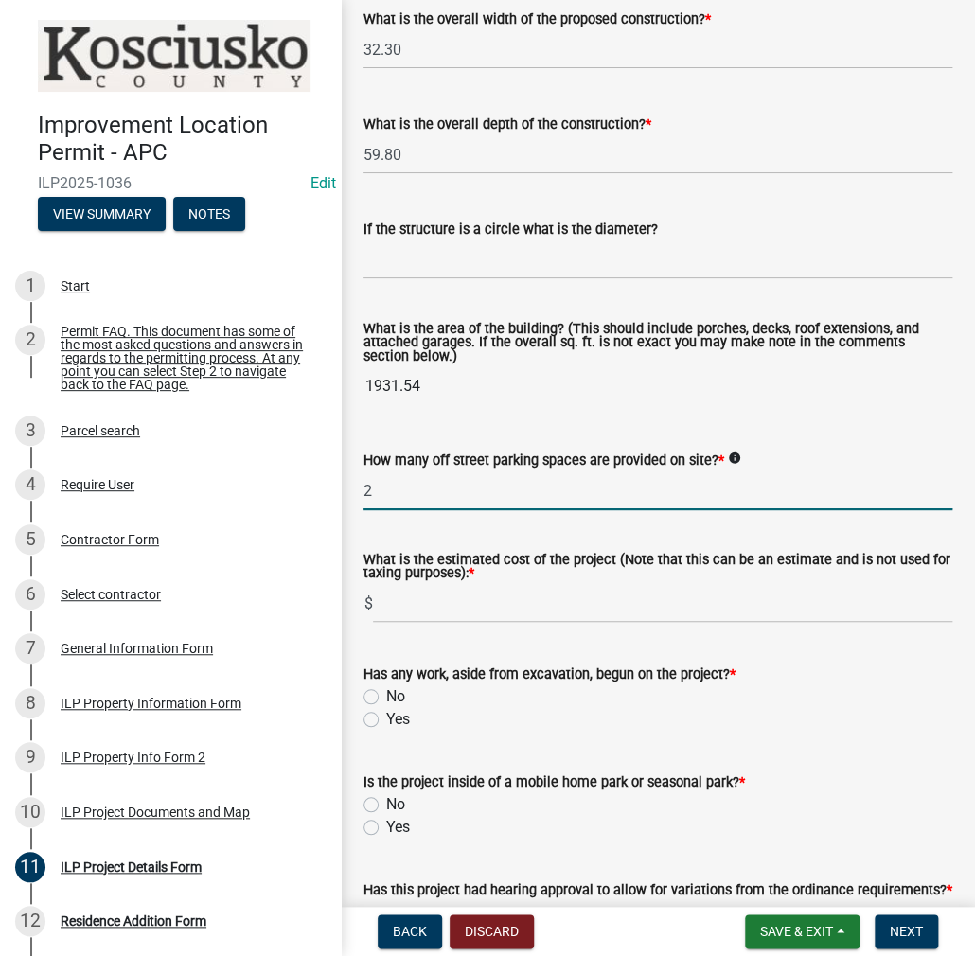
type input "2"
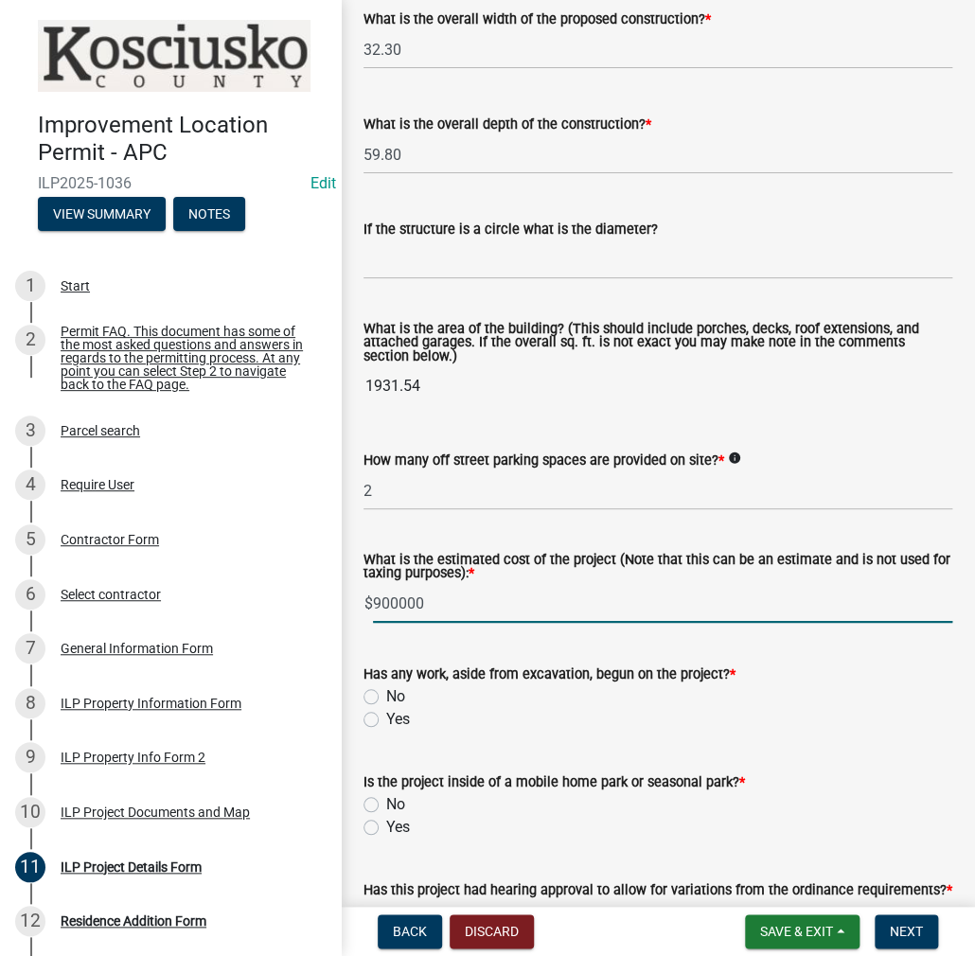
type input "900000"
click at [386, 697] on label "No" at bounding box center [395, 696] width 19 height 23
click at [386, 697] on input "No" at bounding box center [392, 691] width 12 height 12
radio input "true"
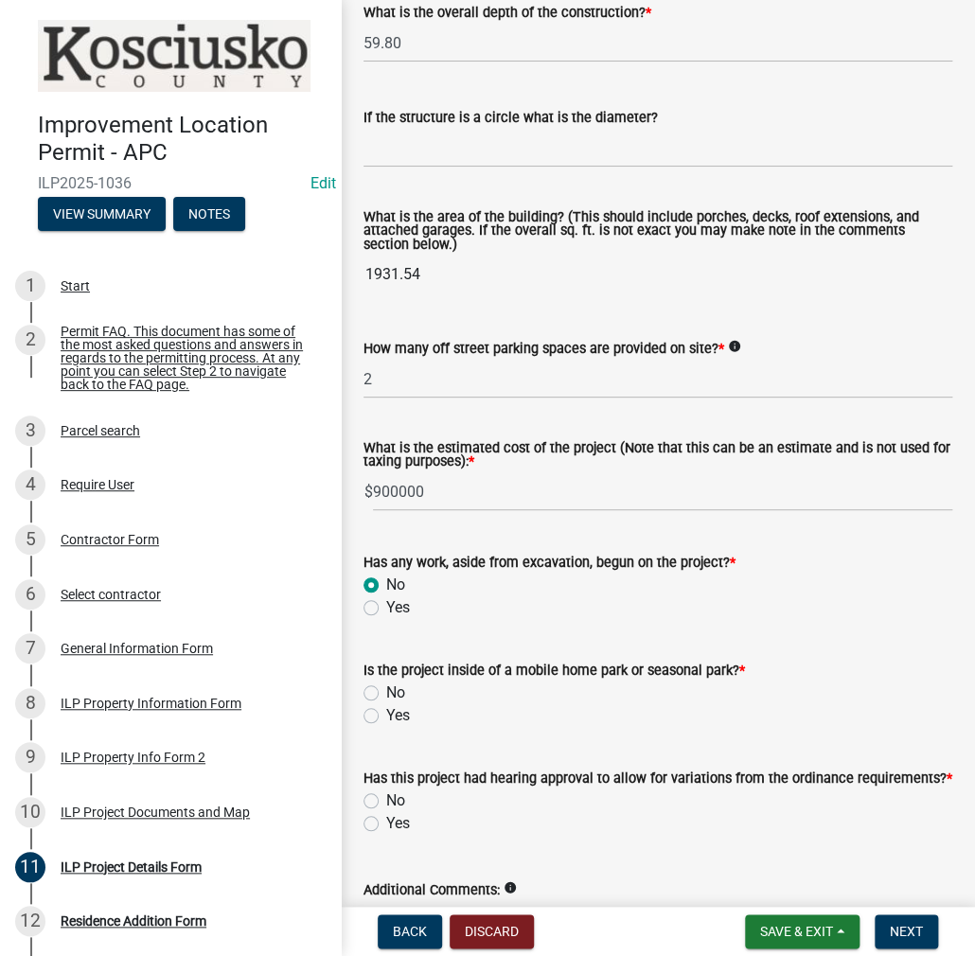
scroll to position [1293, 0]
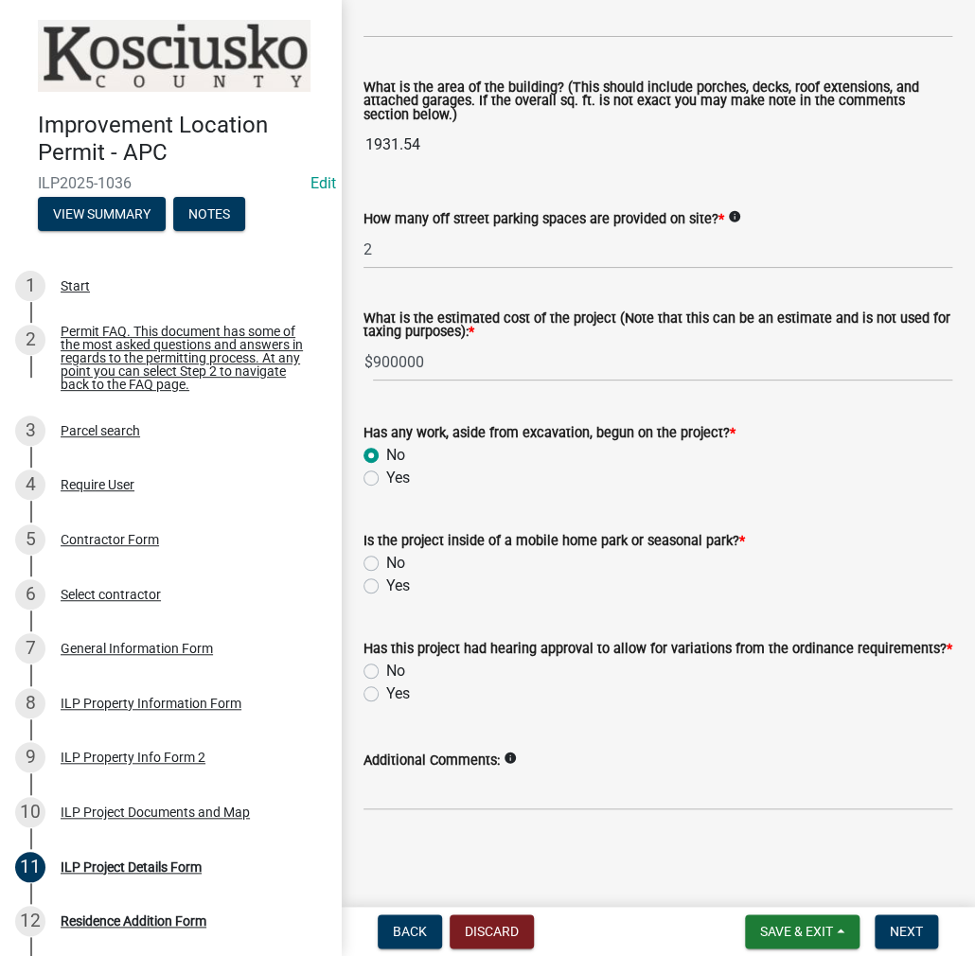
click at [386, 554] on label "No" at bounding box center [395, 563] width 19 height 23
click at [386, 554] on input "No" at bounding box center [392, 558] width 12 height 12
radio input "true"
click at [386, 668] on label "No" at bounding box center [395, 671] width 19 height 23
click at [386, 668] on input "No" at bounding box center [392, 666] width 12 height 12
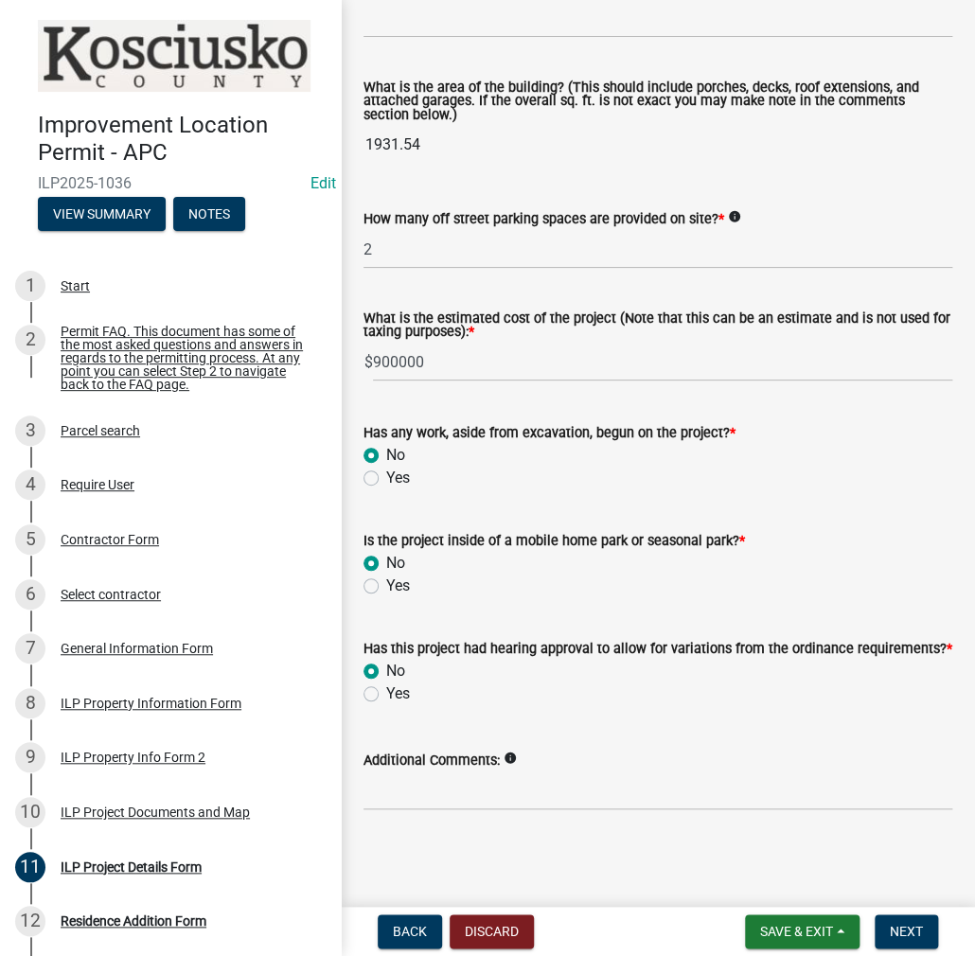
radio input "true"
click at [931, 939] on button "Next" at bounding box center [905, 931] width 63 height 34
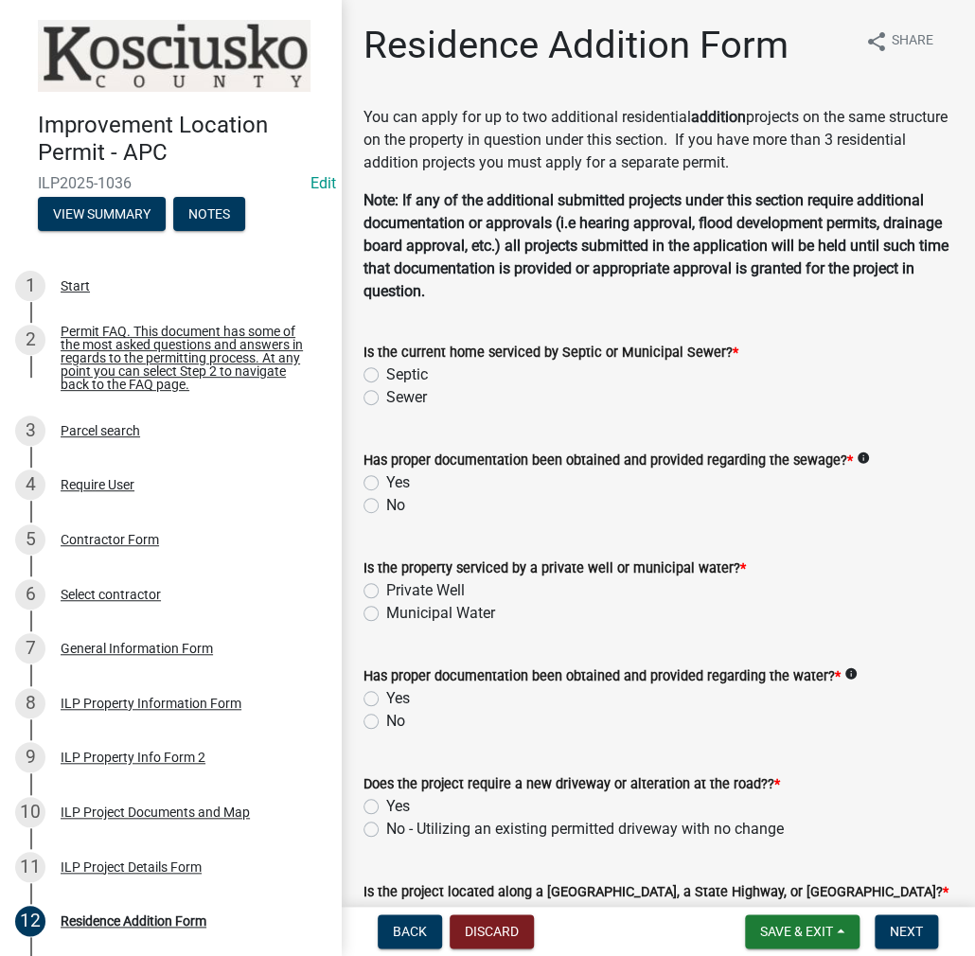
click at [386, 396] on label "Sewer" at bounding box center [406, 397] width 41 height 23
click at [386, 396] on input "Sewer" at bounding box center [392, 392] width 12 height 12
radio input "true"
drag, startPoint x: 379, startPoint y: 482, endPoint x: 363, endPoint y: 488, distance: 17.4
click at [379, 482] on div "Yes" at bounding box center [657, 482] width 589 height 23
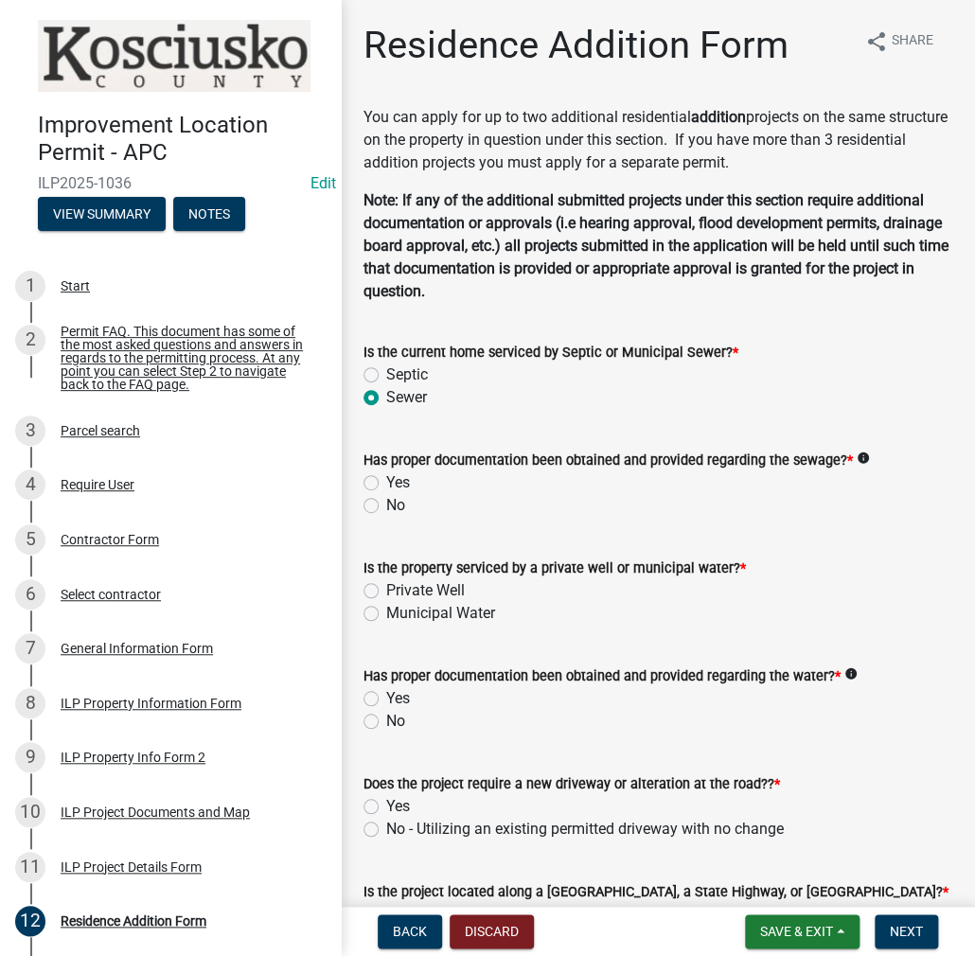
click at [386, 483] on label "Yes" at bounding box center [398, 482] width 24 height 23
click at [386, 483] on input "Yes" at bounding box center [392, 477] width 12 height 12
radio input "true"
click at [386, 588] on label "Private Well" at bounding box center [425, 590] width 79 height 23
click at [386, 588] on input "Private Well" at bounding box center [392, 585] width 12 height 12
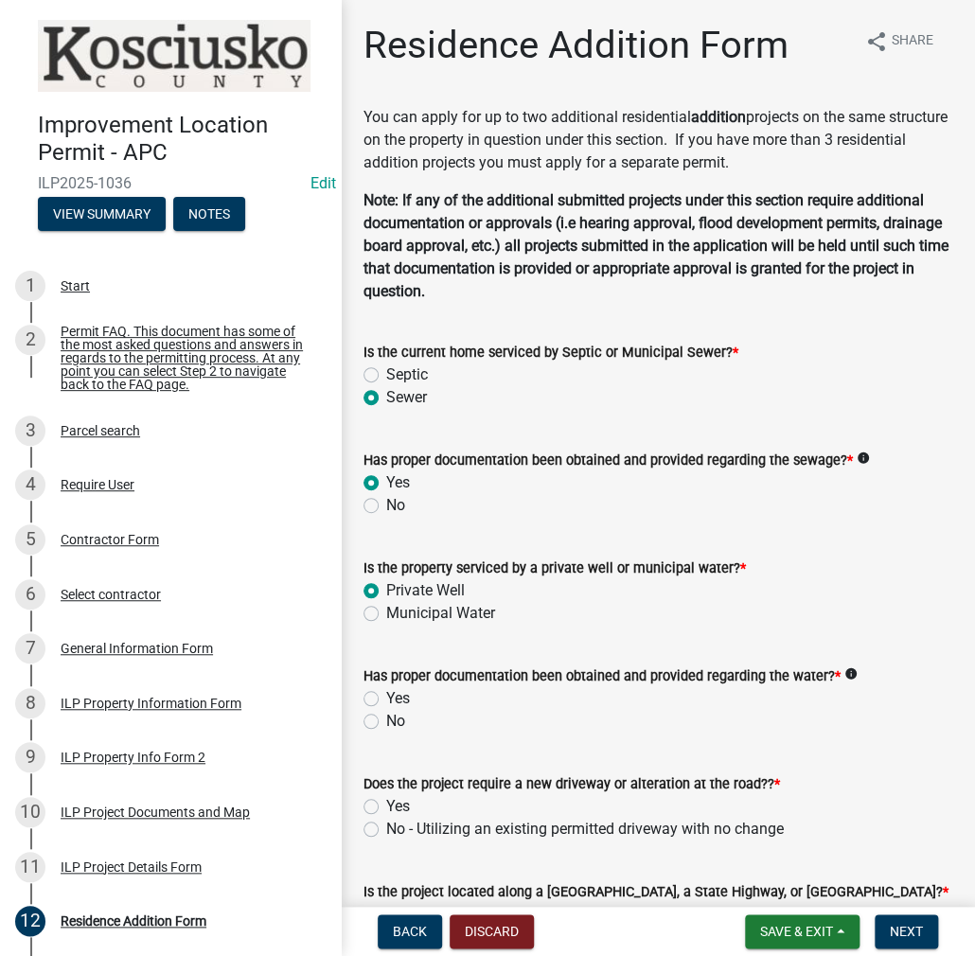
radio input "true"
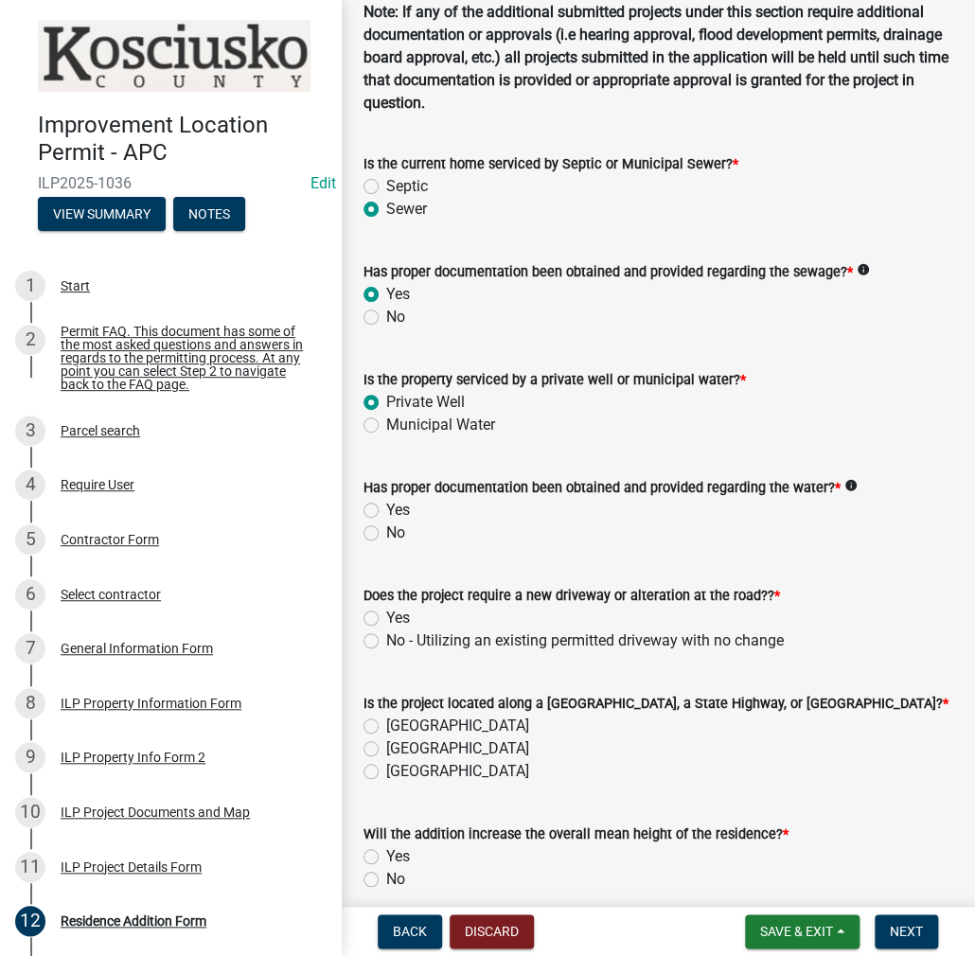
scroll to position [189, 0]
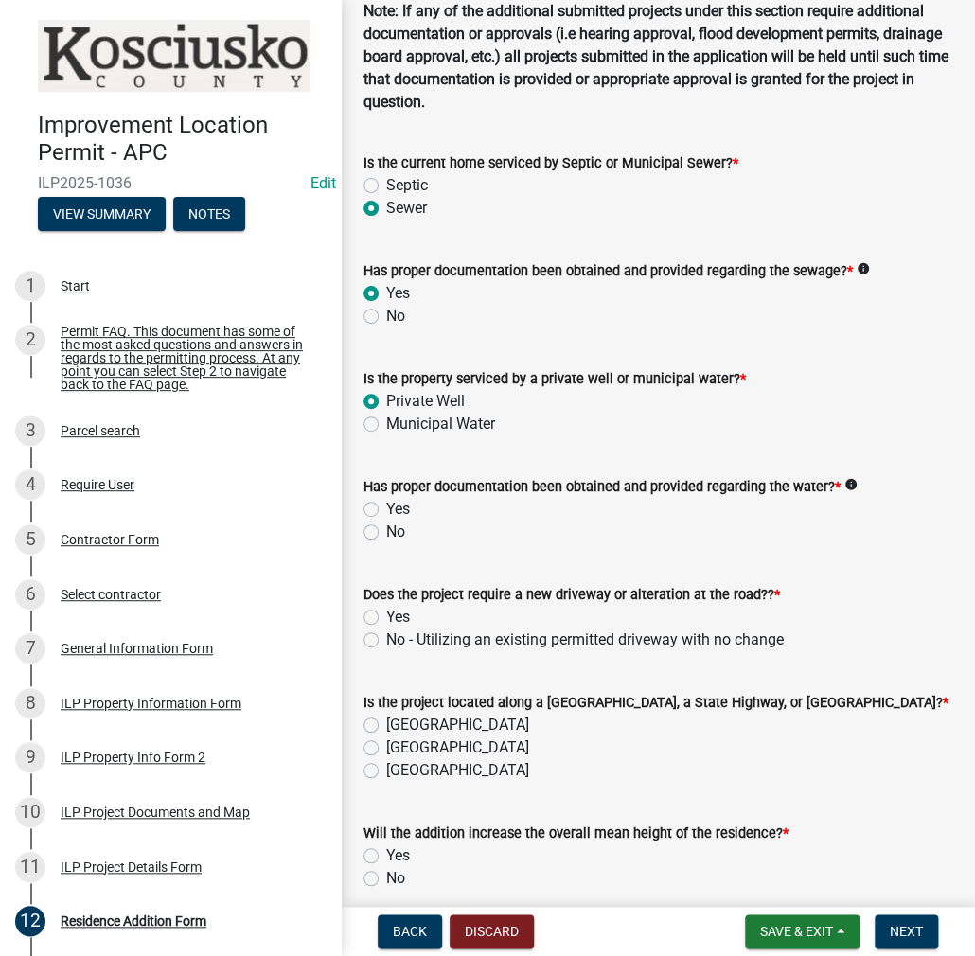
click at [386, 504] on label "Yes" at bounding box center [398, 509] width 24 height 23
click at [386, 504] on input "Yes" at bounding box center [392, 504] width 12 height 12
radio input "true"
click at [386, 637] on label "No - Utilizing an existing permitted driveway with no change" at bounding box center [584, 639] width 397 height 23
click at [386, 637] on input "No - Utilizing an existing permitted driveway with no change" at bounding box center [392, 634] width 12 height 12
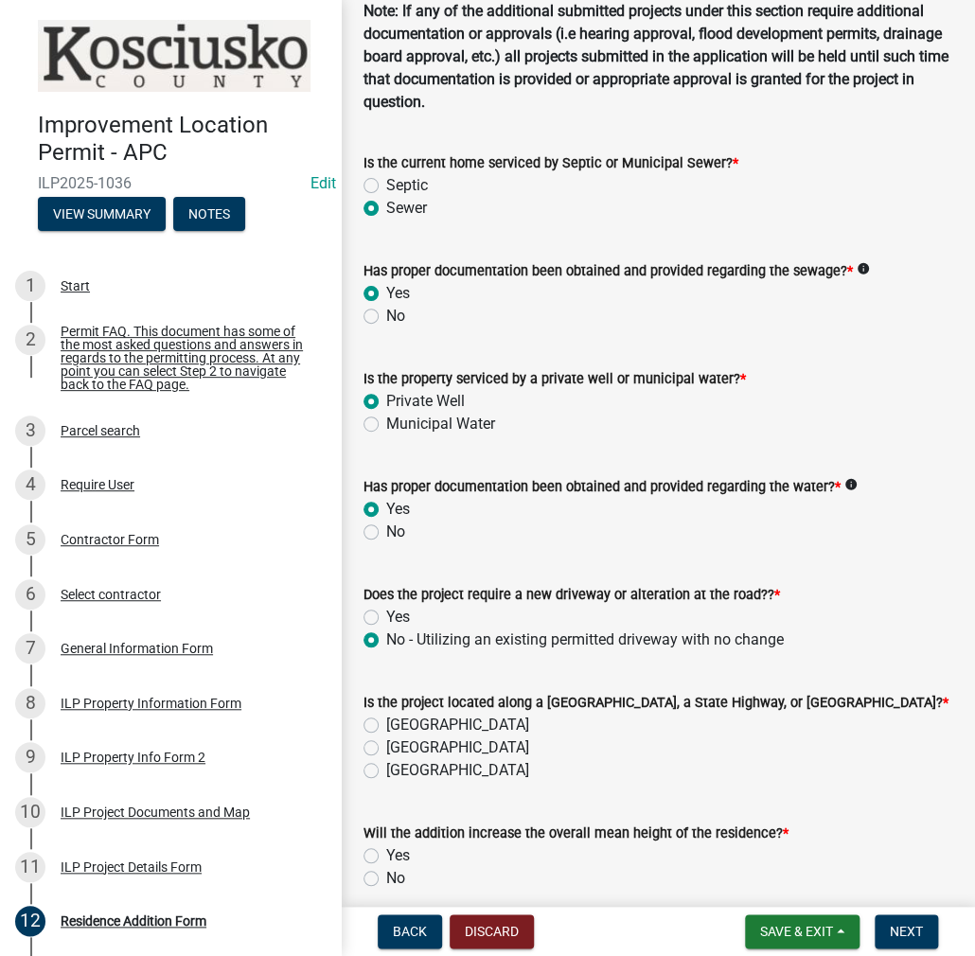
radio input "true"
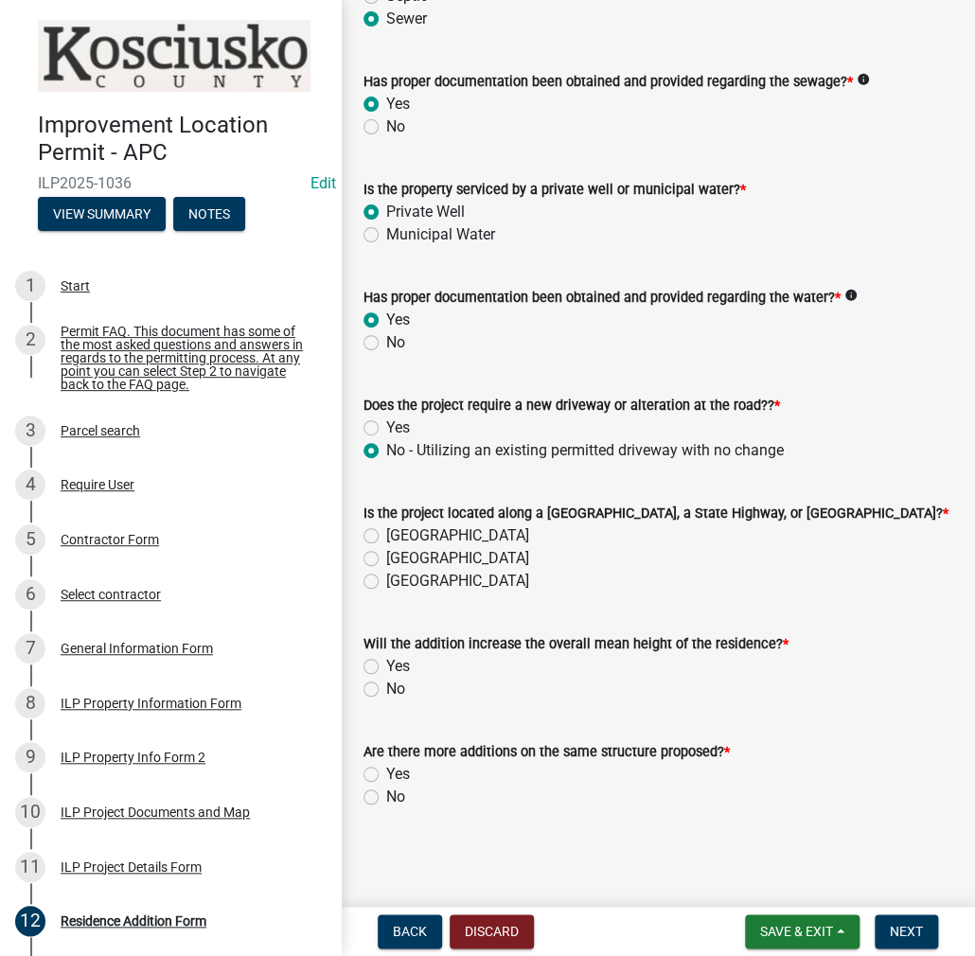
click at [386, 535] on label "[GEOGRAPHIC_DATA]" at bounding box center [457, 535] width 143 height 23
click at [386, 535] on input "[GEOGRAPHIC_DATA]" at bounding box center [392, 530] width 12 height 12
radio input "true"
click at [386, 687] on label "No" at bounding box center [395, 689] width 19 height 23
click at [386, 687] on input "No" at bounding box center [392, 684] width 12 height 12
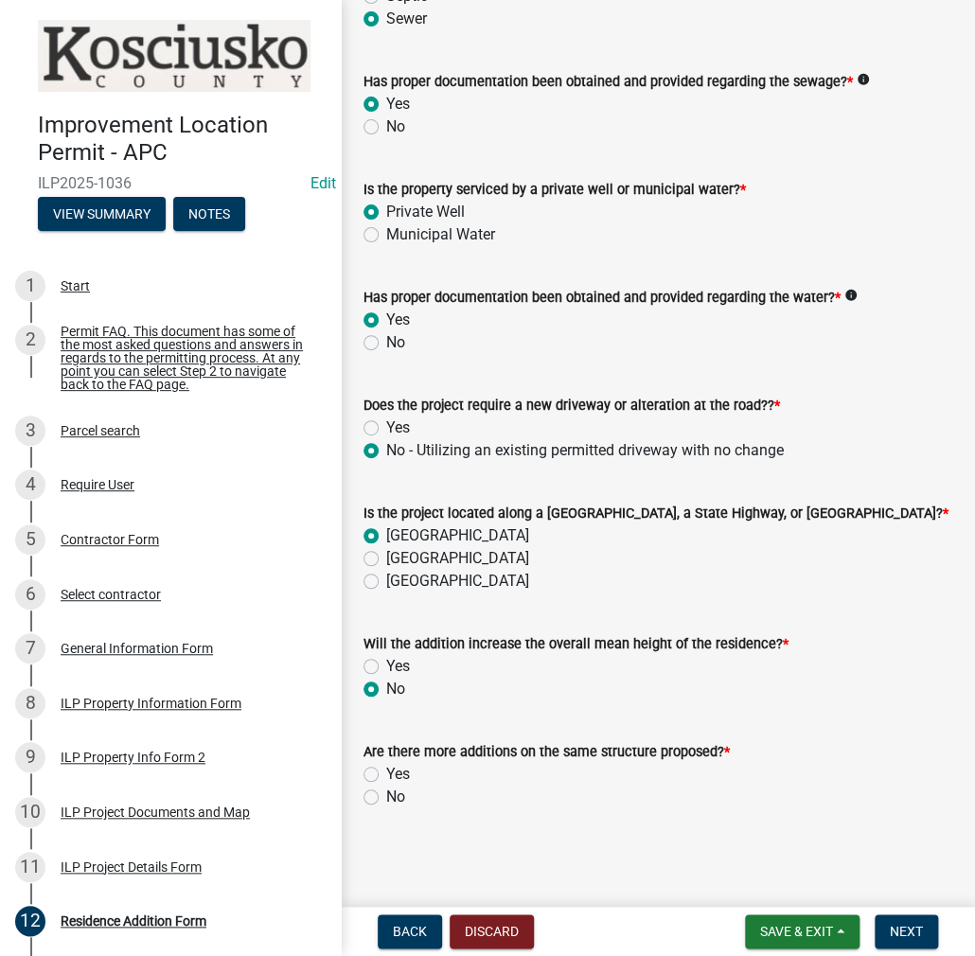
radio input "true"
click at [386, 777] on label "Yes" at bounding box center [398, 774] width 24 height 23
click at [386, 775] on input "Yes" at bounding box center [392, 769] width 12 height 12
radio input "true"
click at [908, 938] on span "Next" at bounding box center [906, 931] width 33 height 15
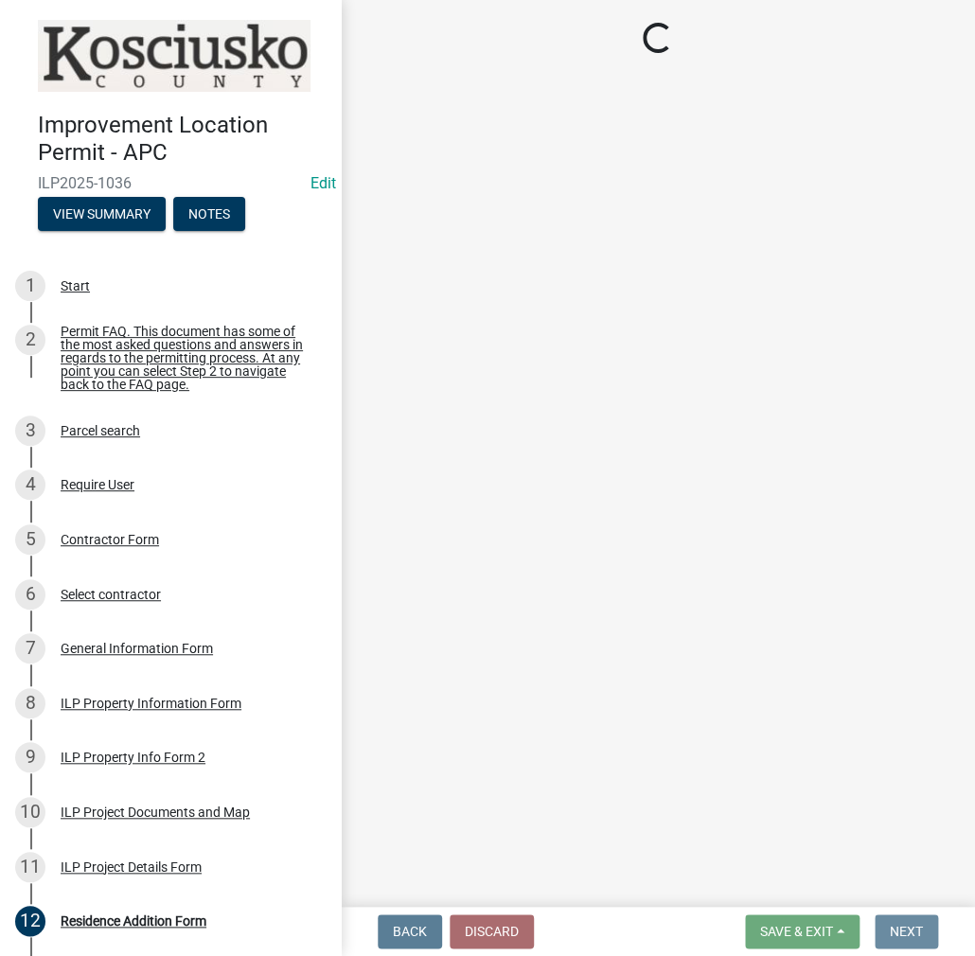
scroll to position [0, 0]
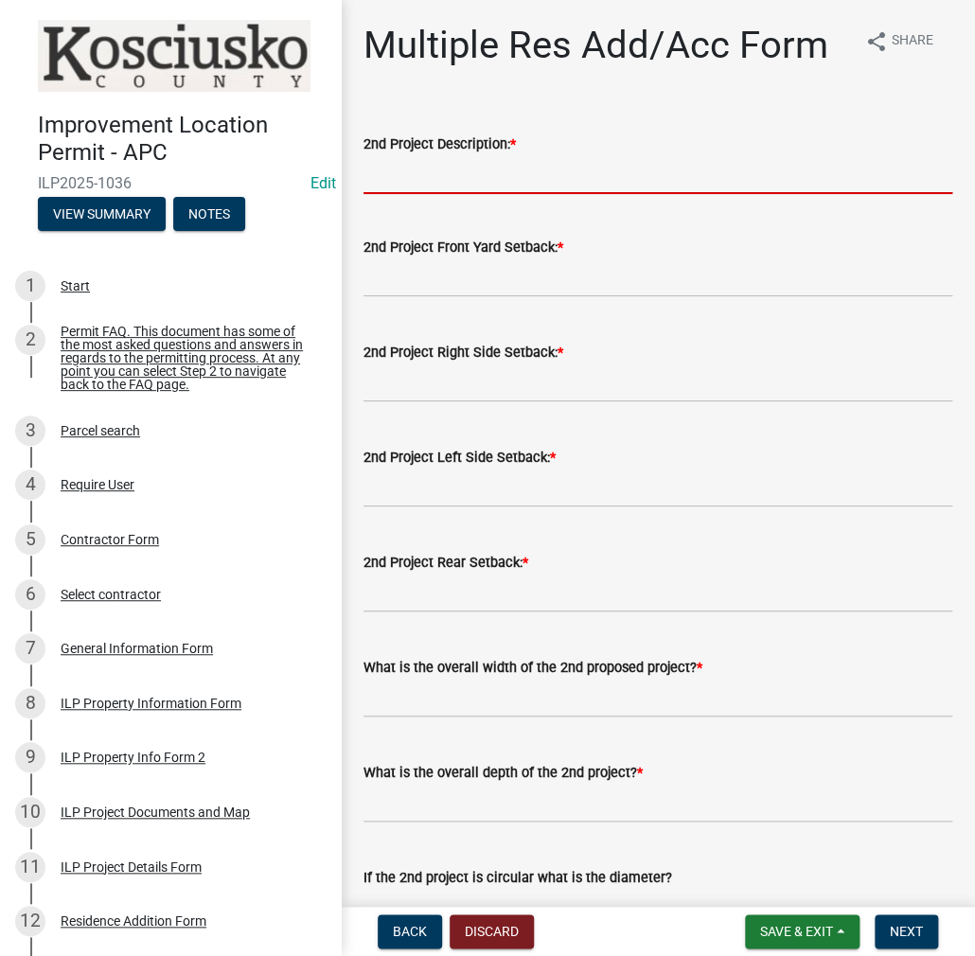
click at [417, 170] on input "2nd Project Description: *" at bounding box center [657, 174] width 589 height 39
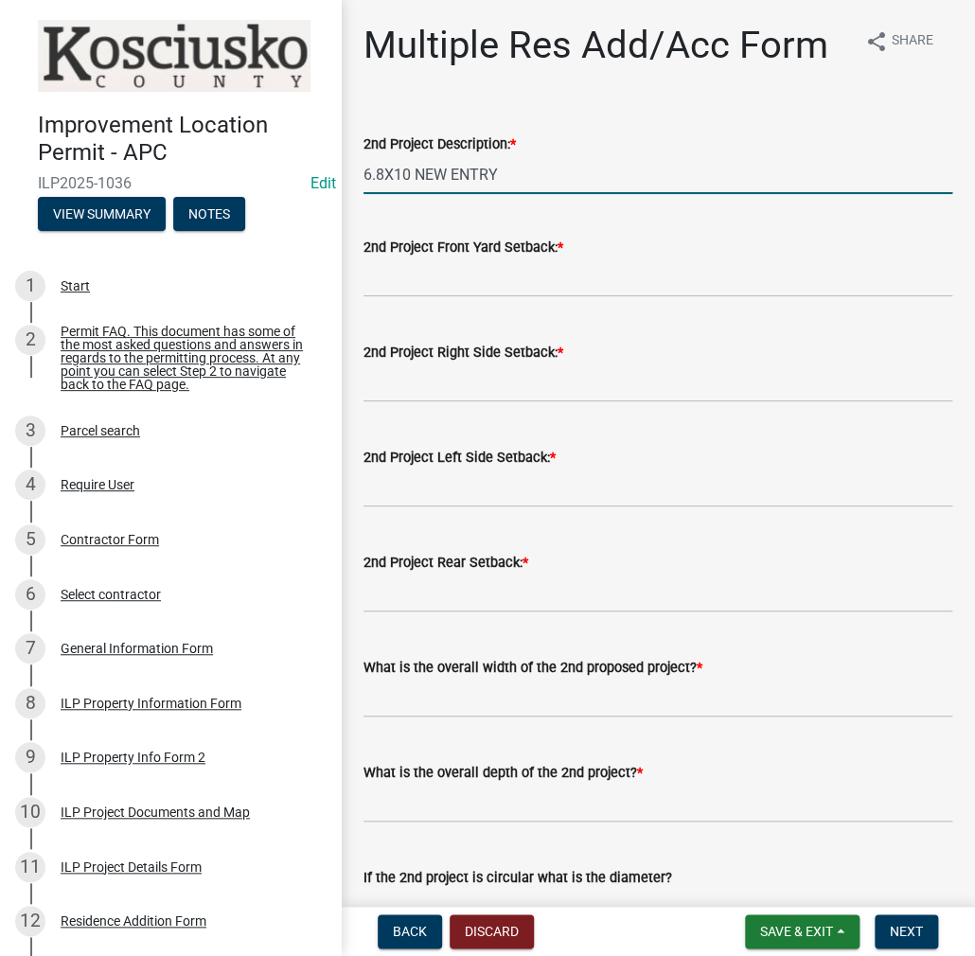
type input "6.8X10 NEW ENTRY"
click at [418, 265] on input "text" at bounding box center [657, 277] width 589 height 39
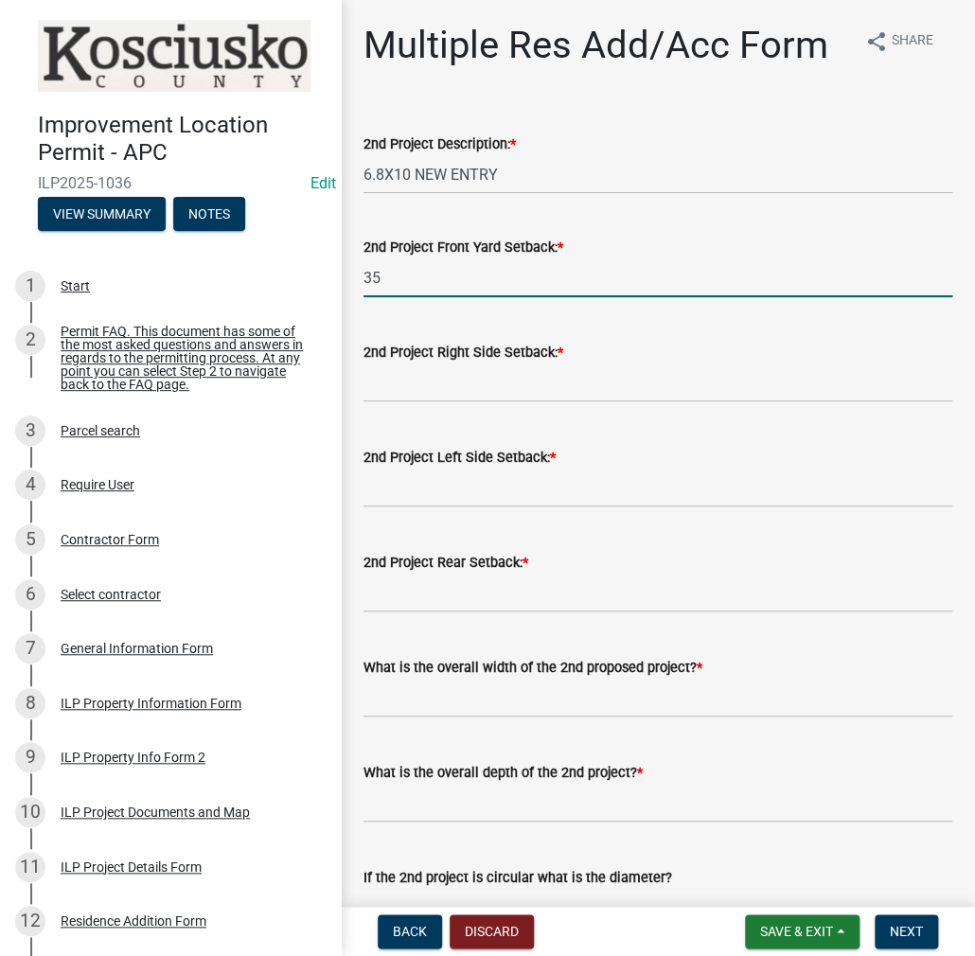
type input "35"
type input "2"
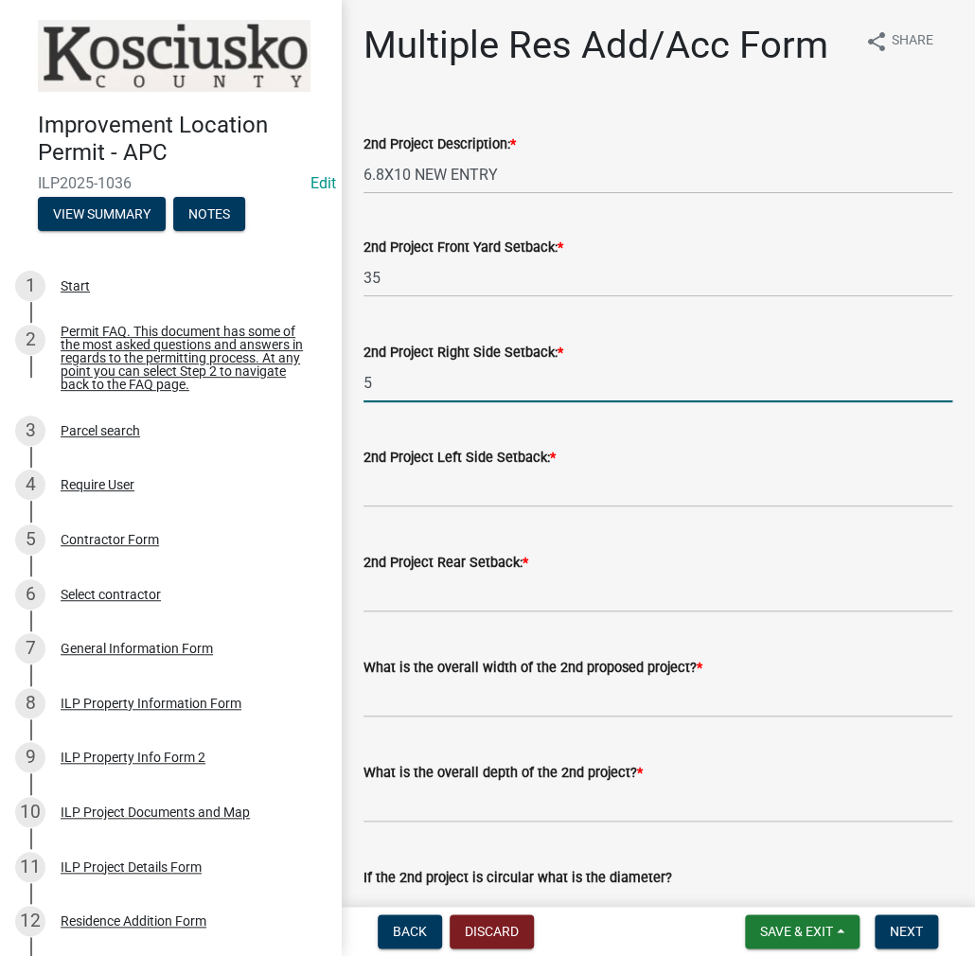
type input "5"
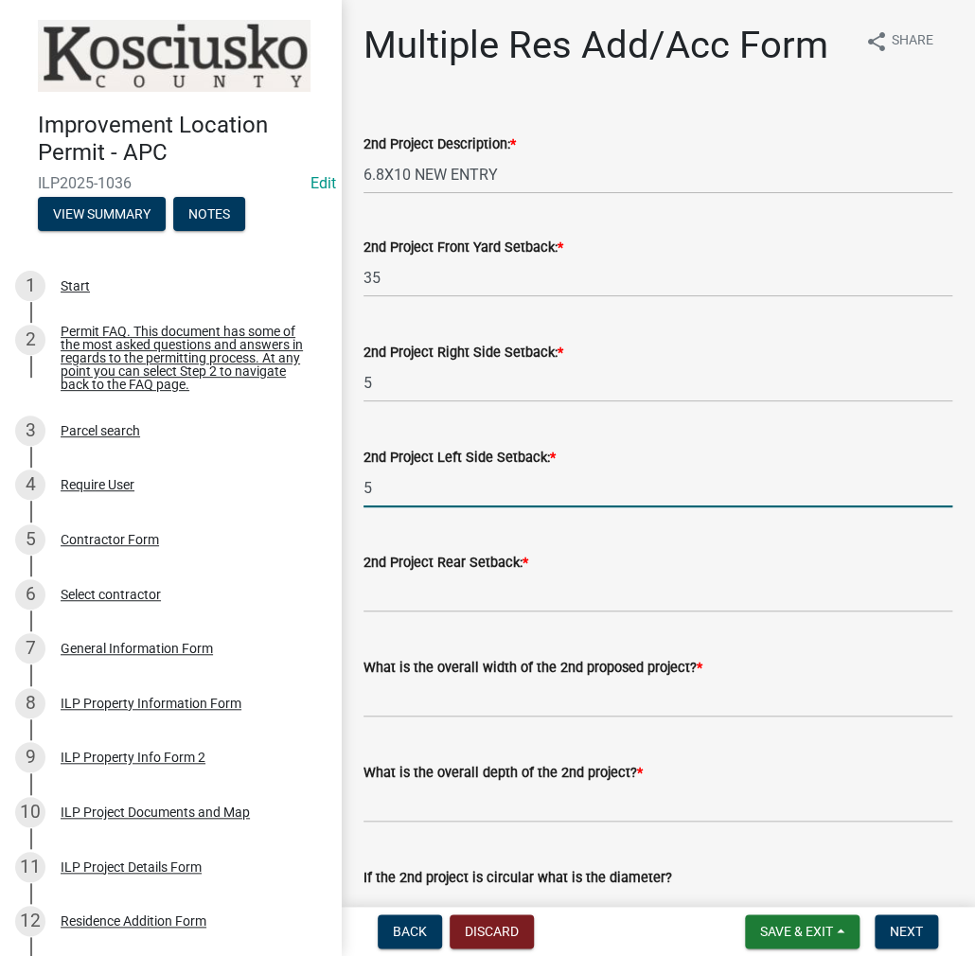
type input "5"
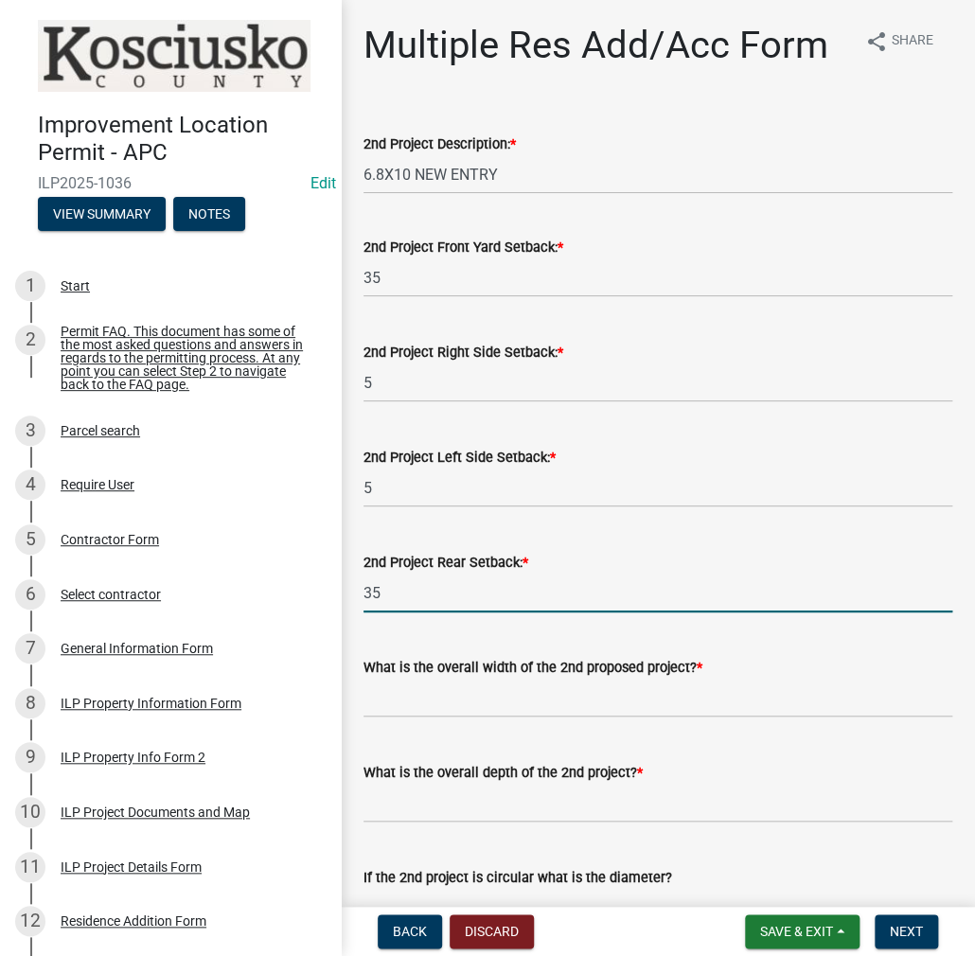
type input "35"
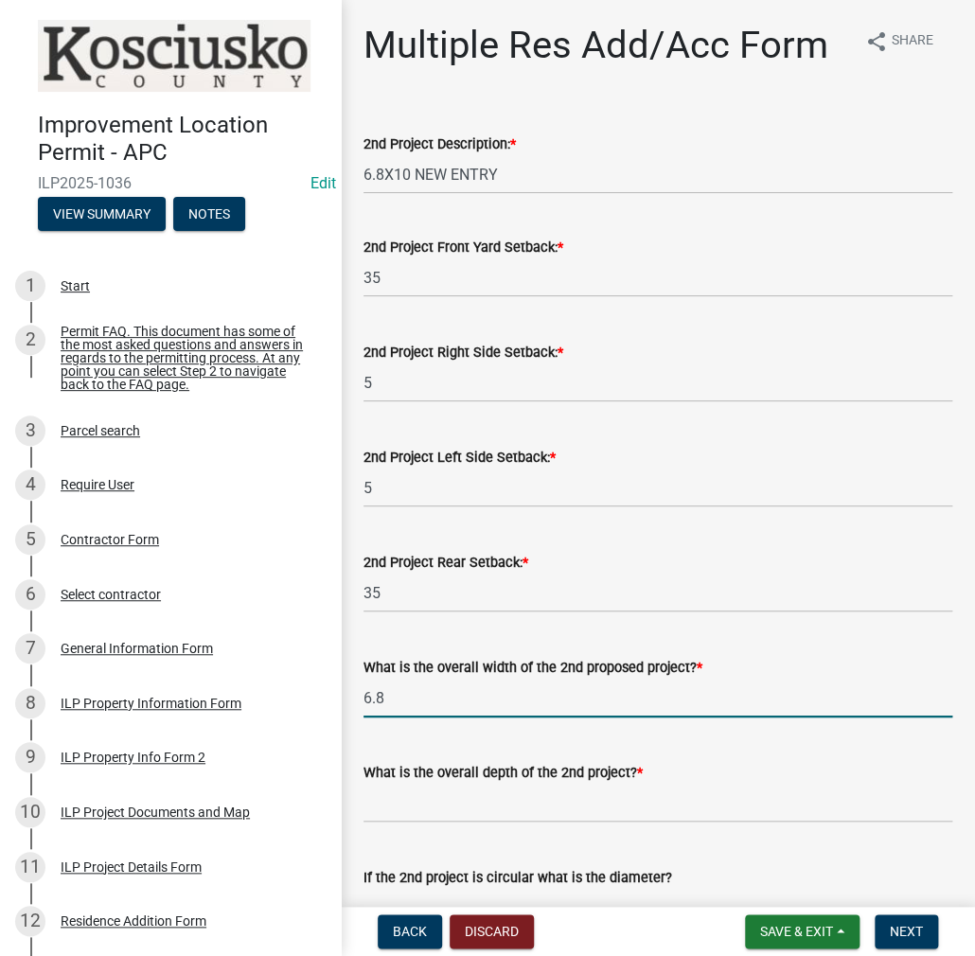
type input "6.8"
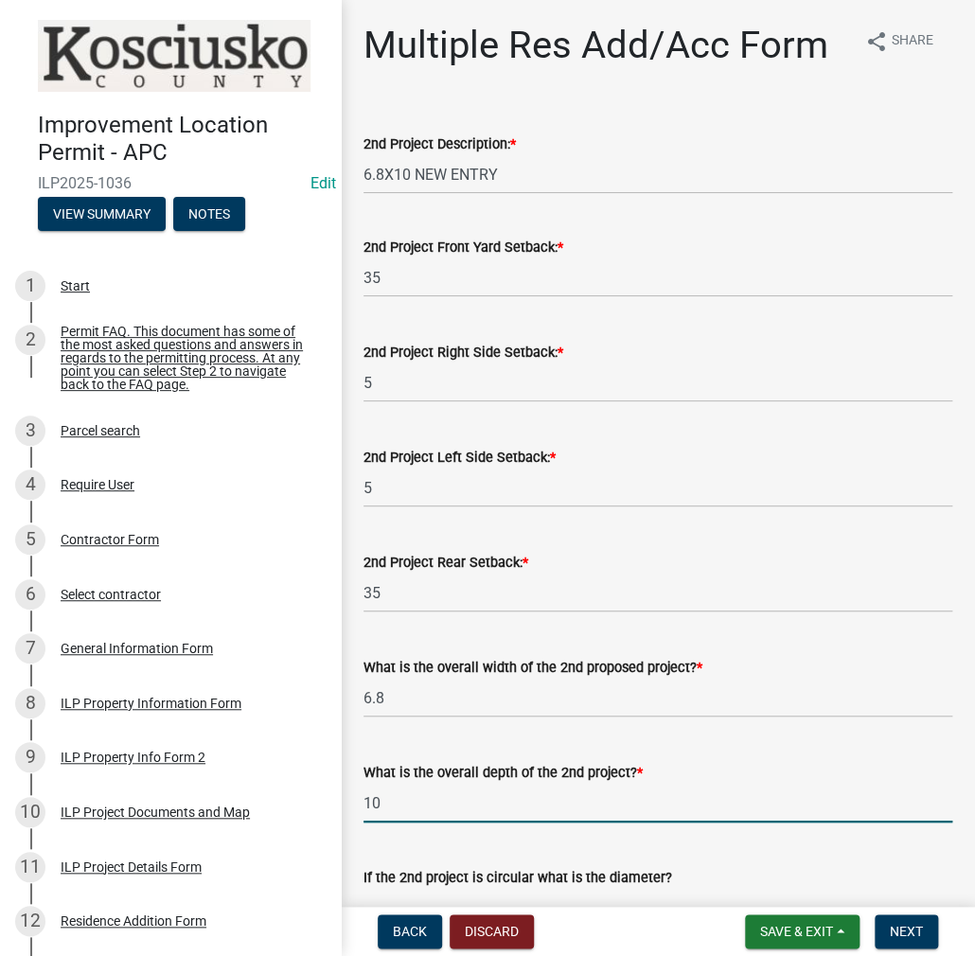
type input "10"
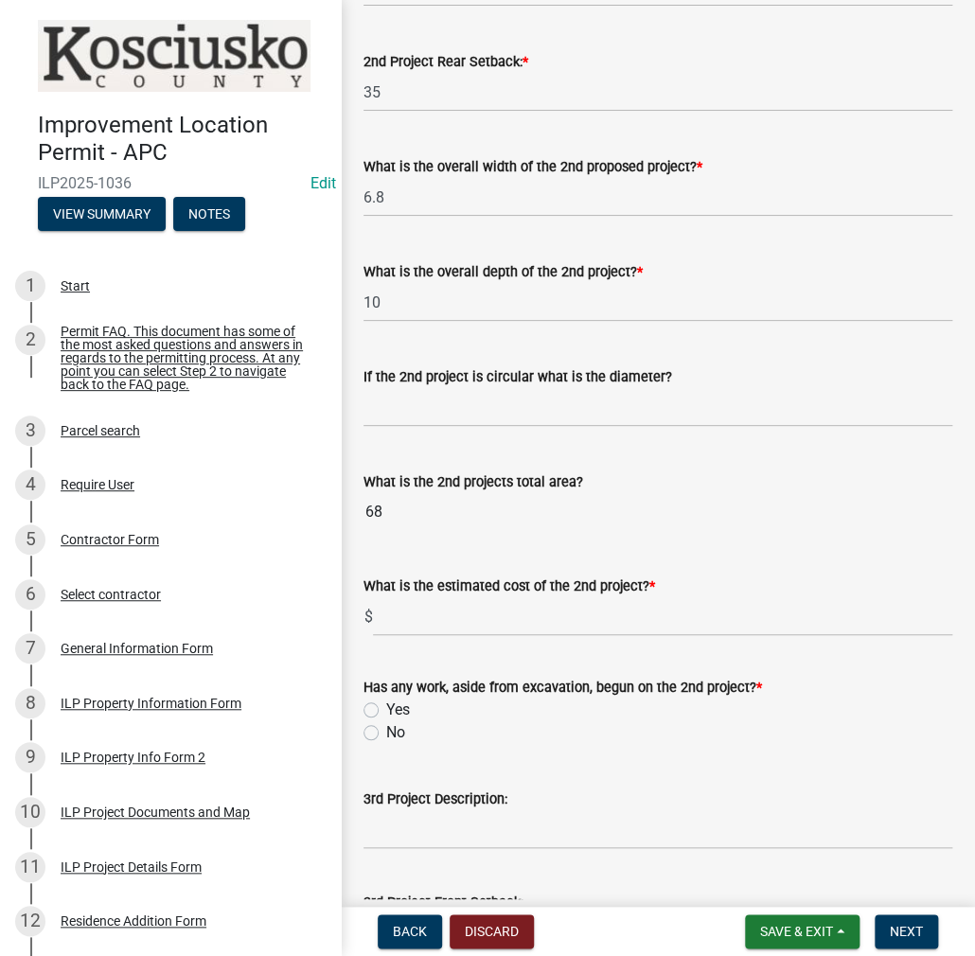
scroll to position [690, 0]
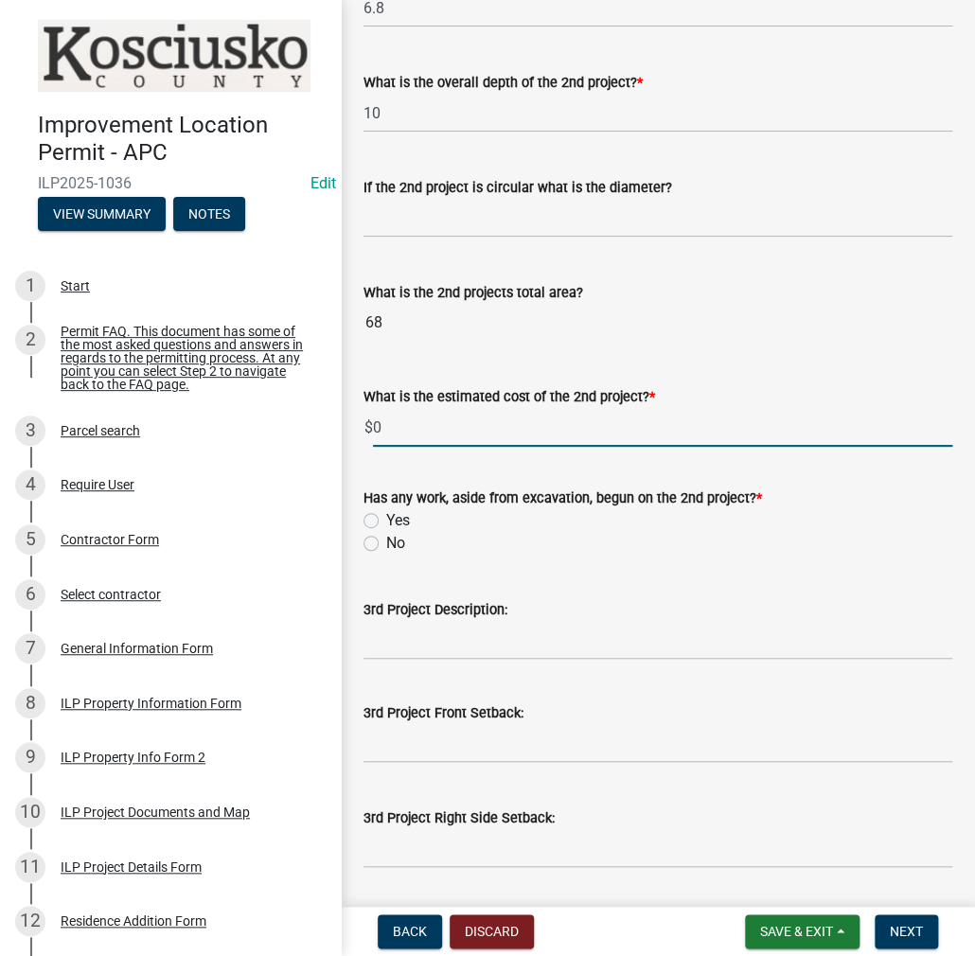
type input "0"
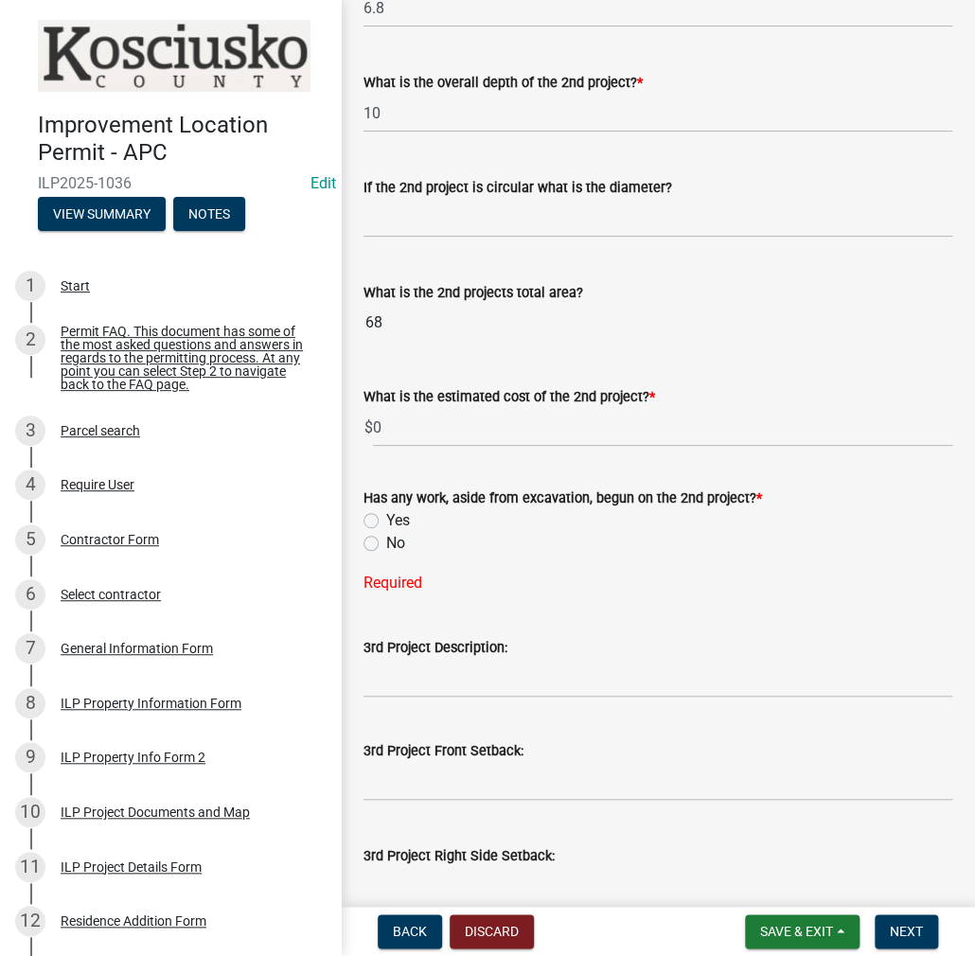
click at [386, 539] on label "No" at bounding box center [395, 543] width 19 height 23
click at [386, 539] on input "No" at bounding box center [392, 538] width 12 height 12
radio input "true"
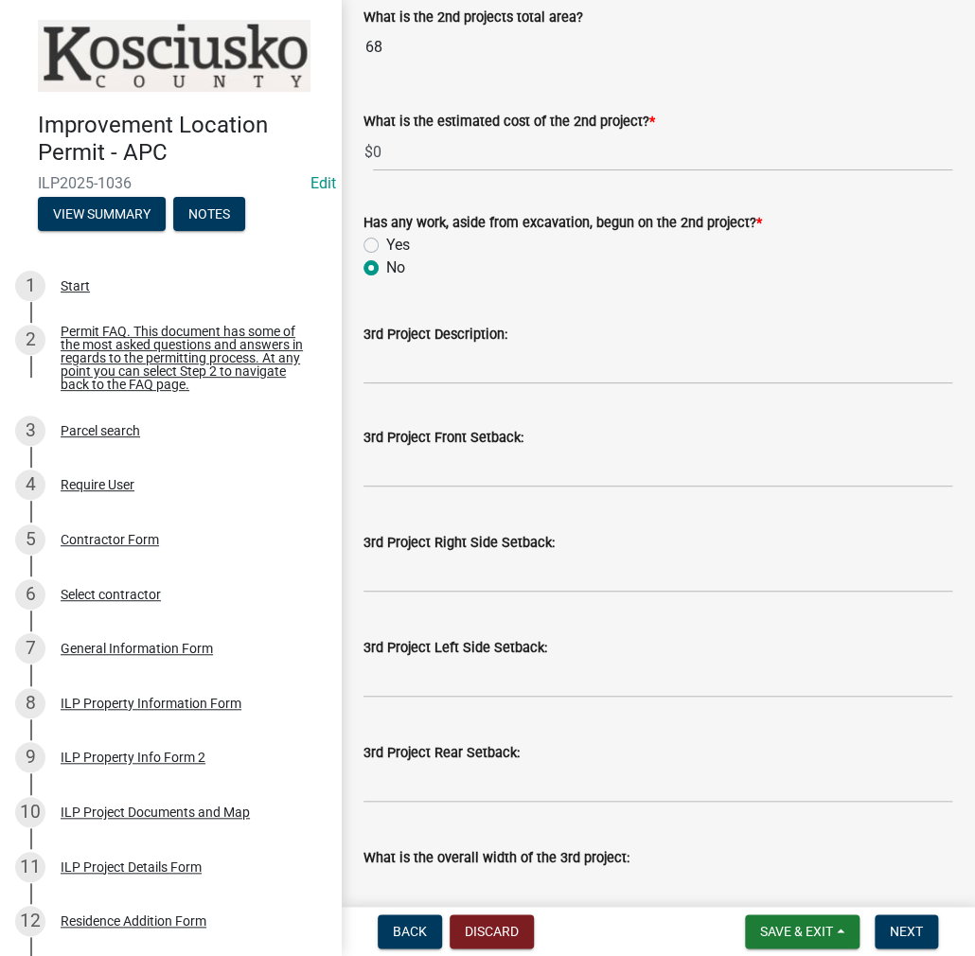
scroll to position [974, 0]
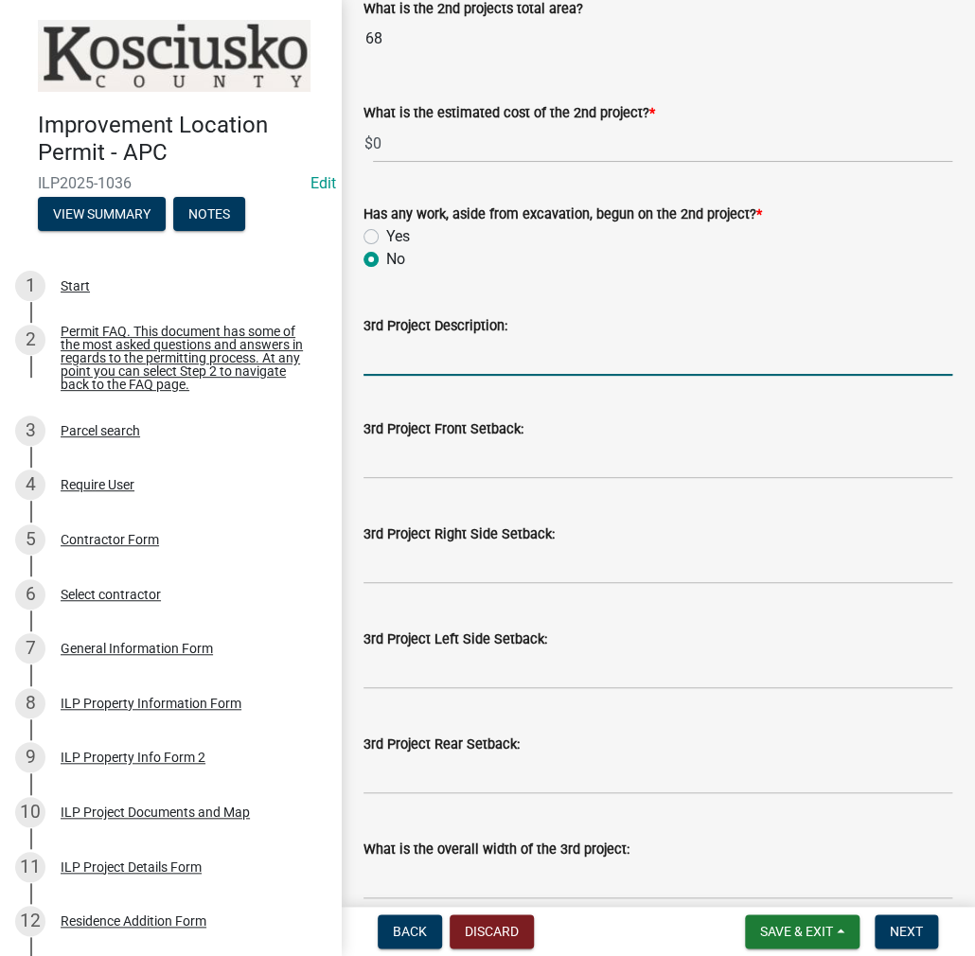
click at [372, 352] on input "3rd Project Description:" at bounding box center [657, 356] width 589 height 39
type input "5.4X8.4 NEW PORCH"
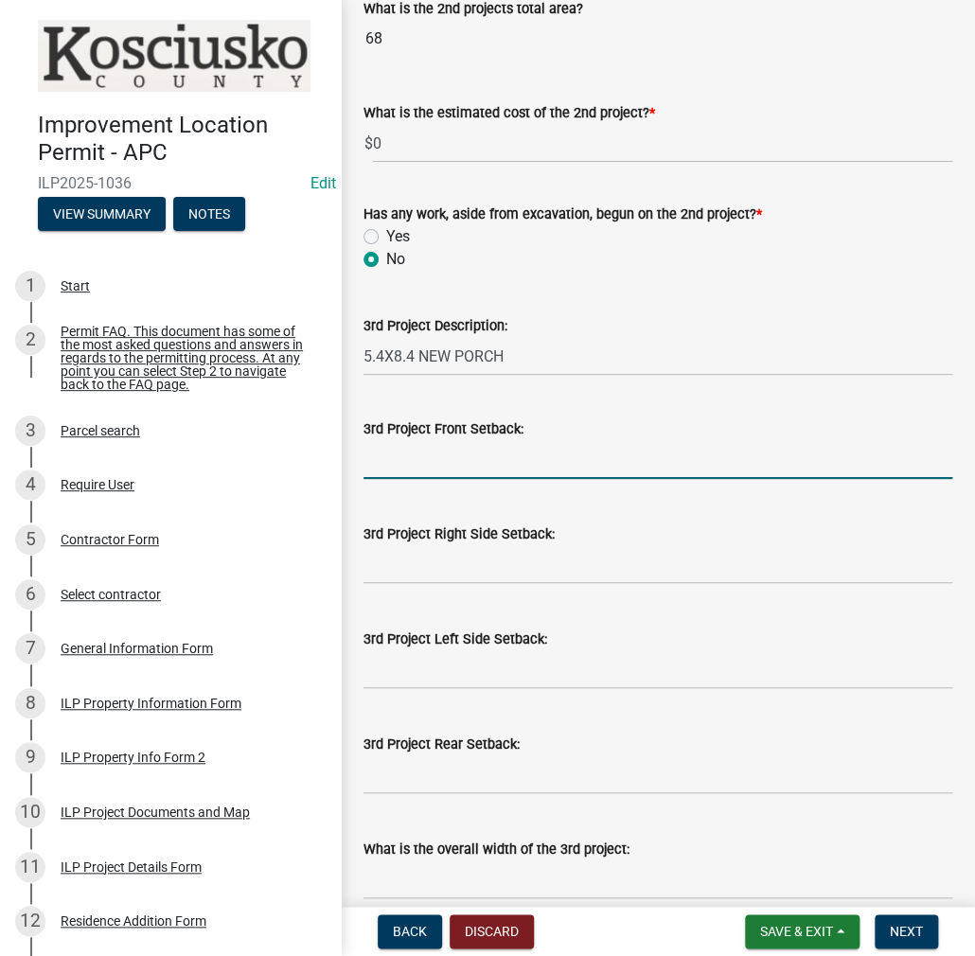
click at [415, 448] on input "text" at bounding box center [657, 459] width 589 height 39
type input "35"
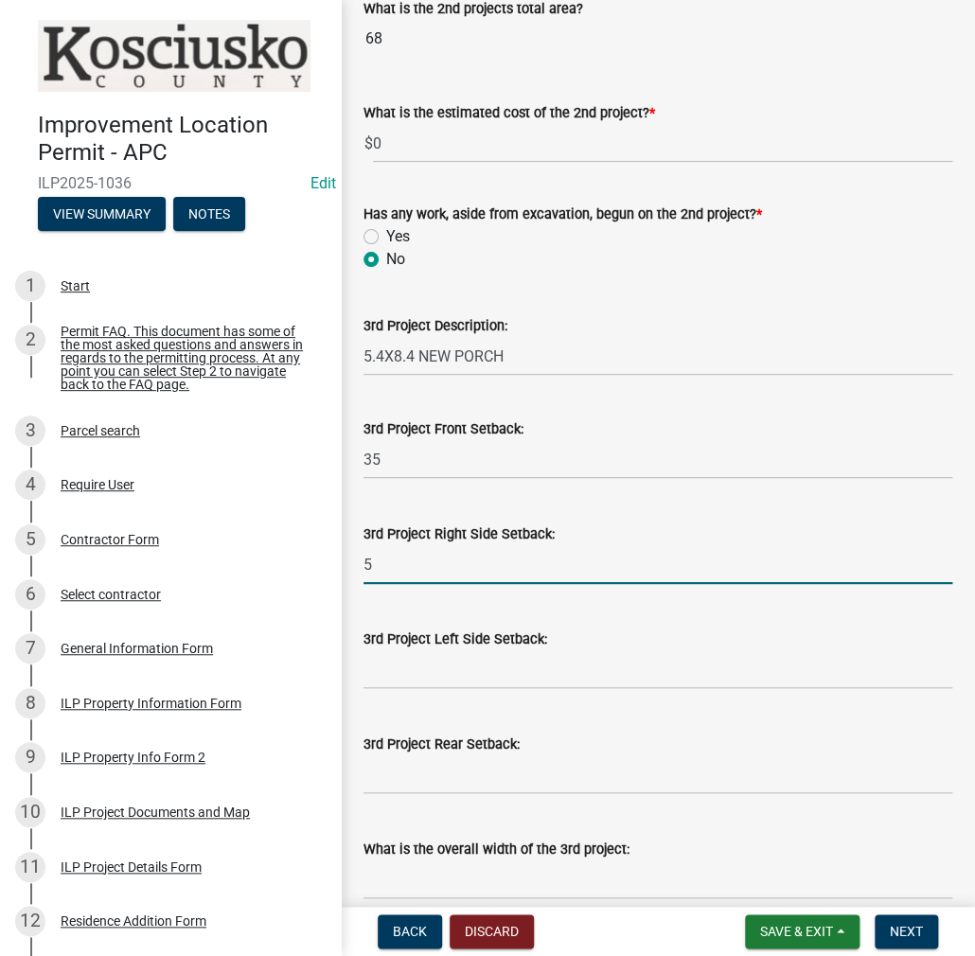
type input "5"
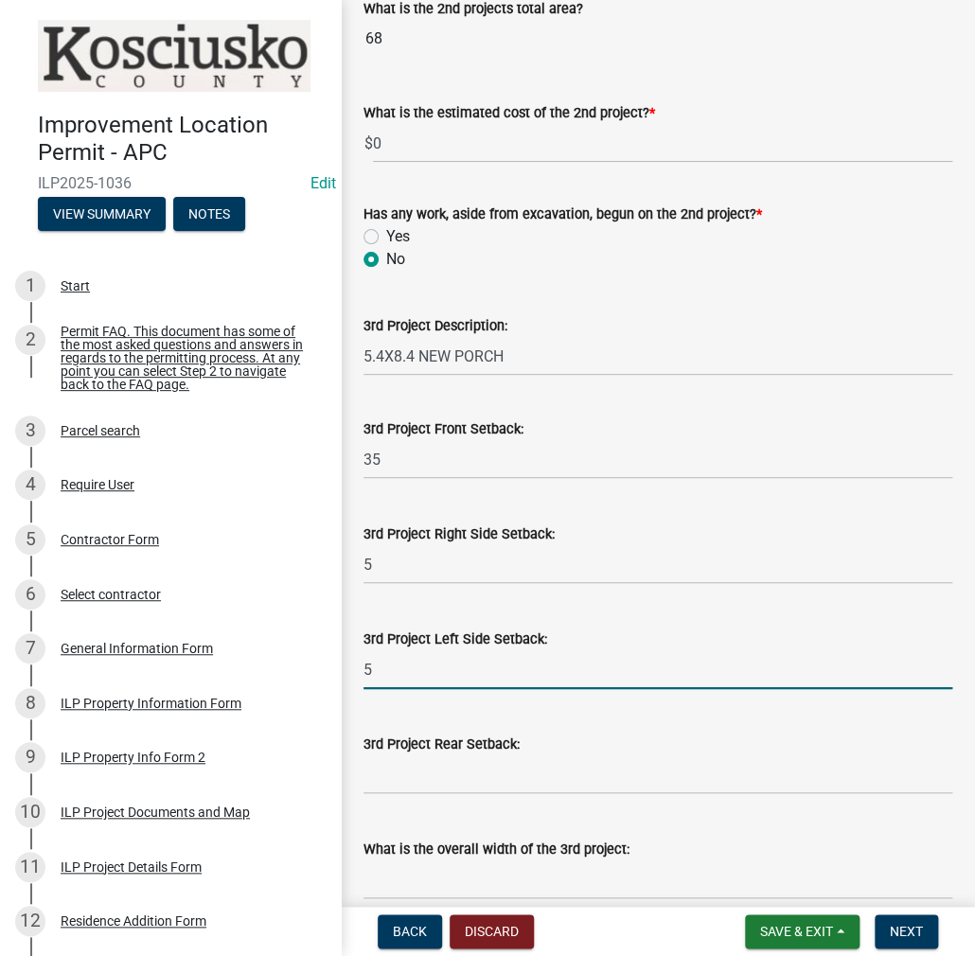
type input "5"
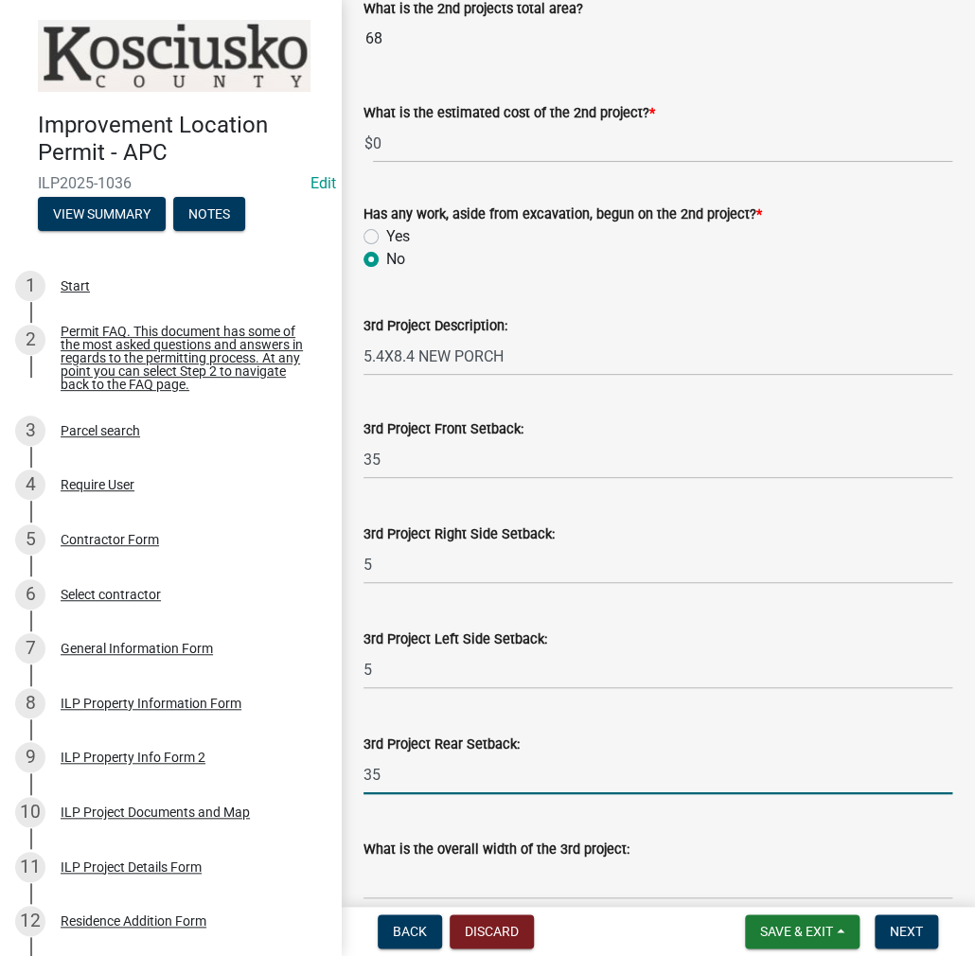
type input "35"
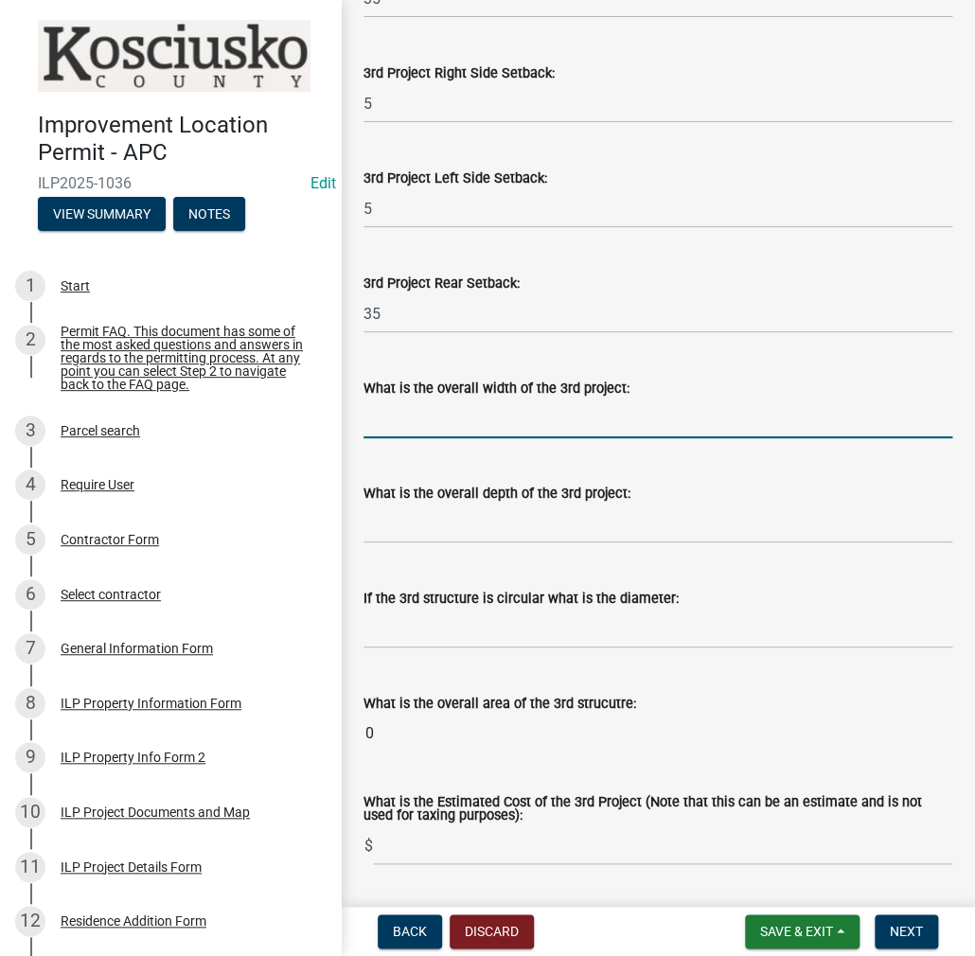
scroll to position [1447, 0]
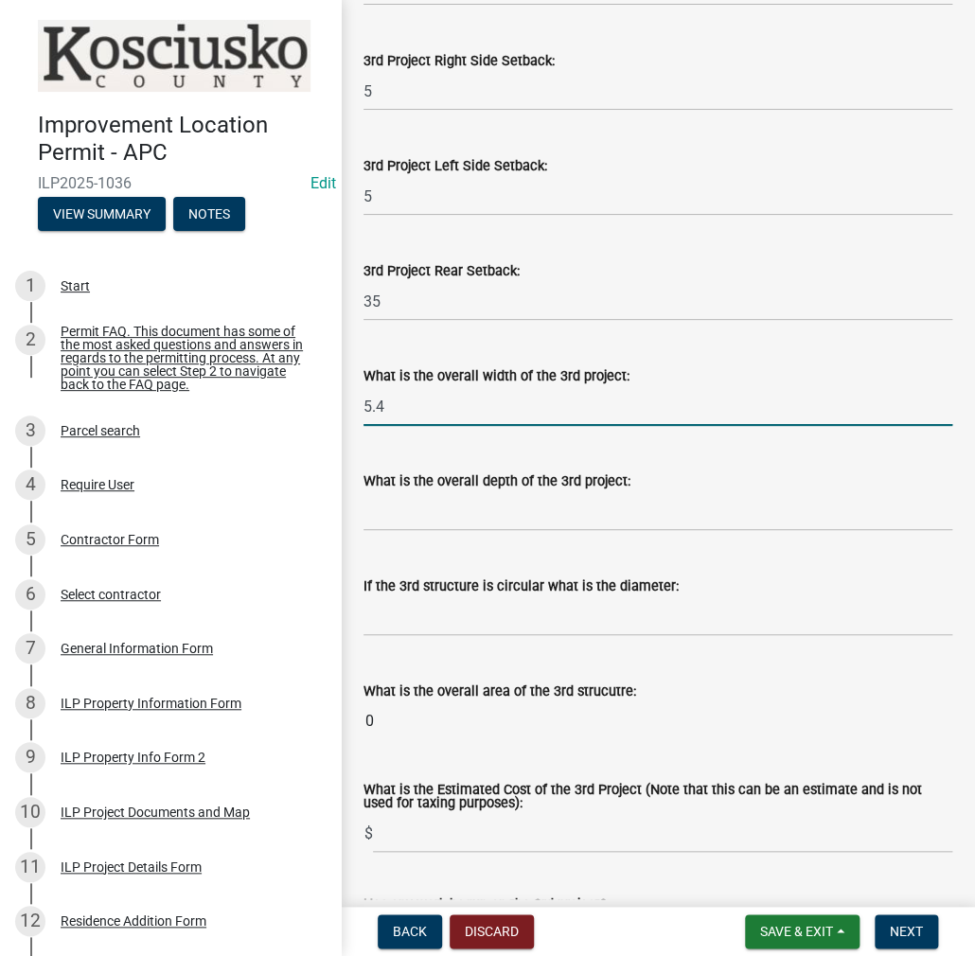
type input "5.4"
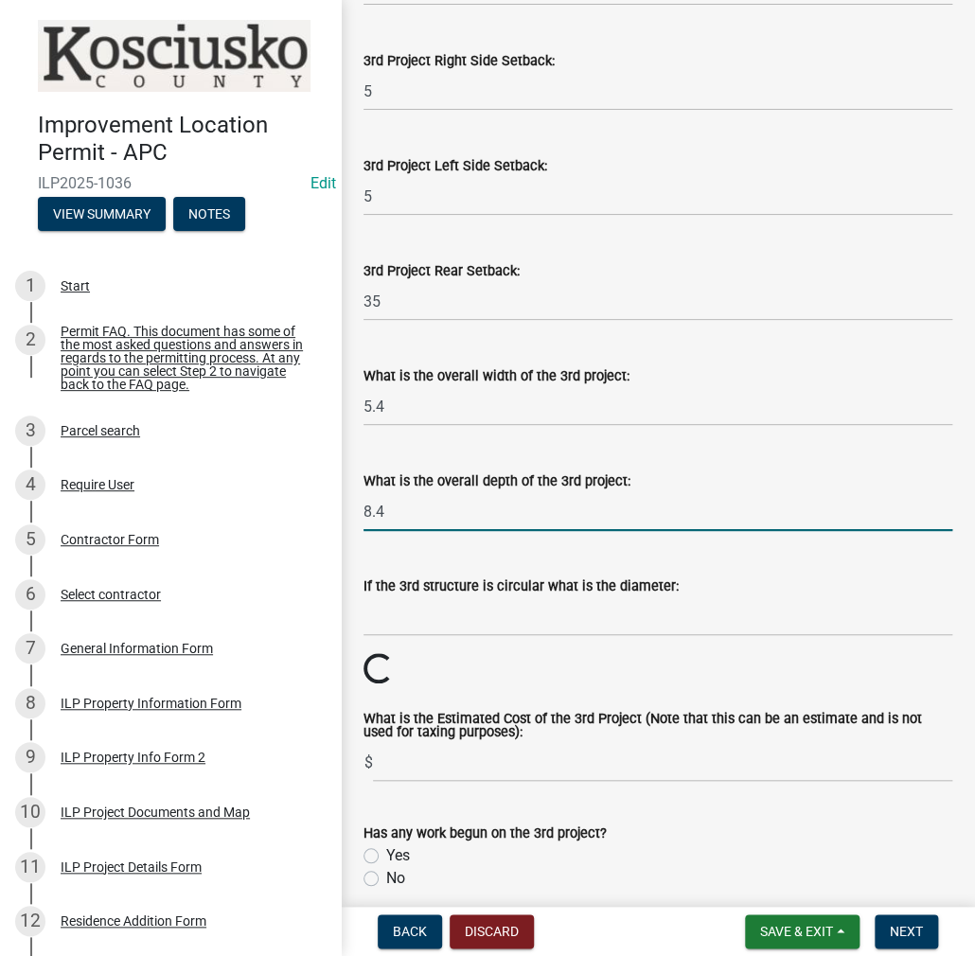
type input "8.4"
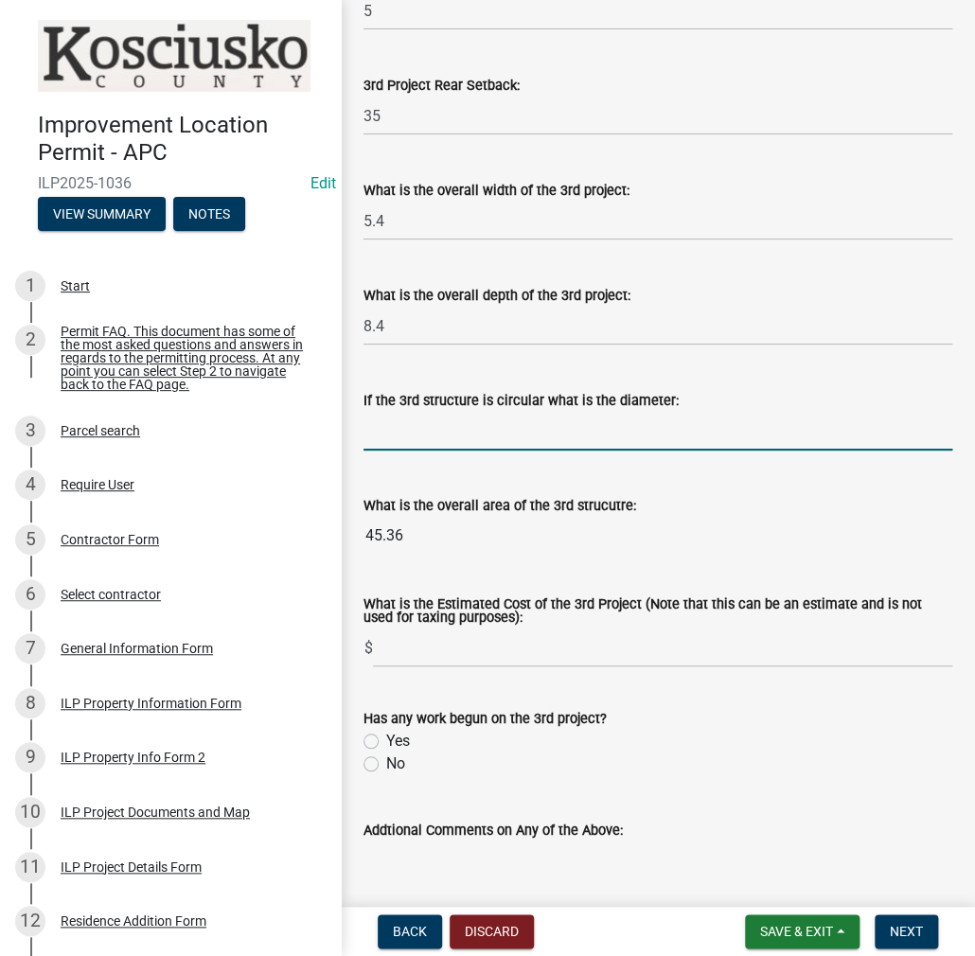
scroll to position [1636, 0]
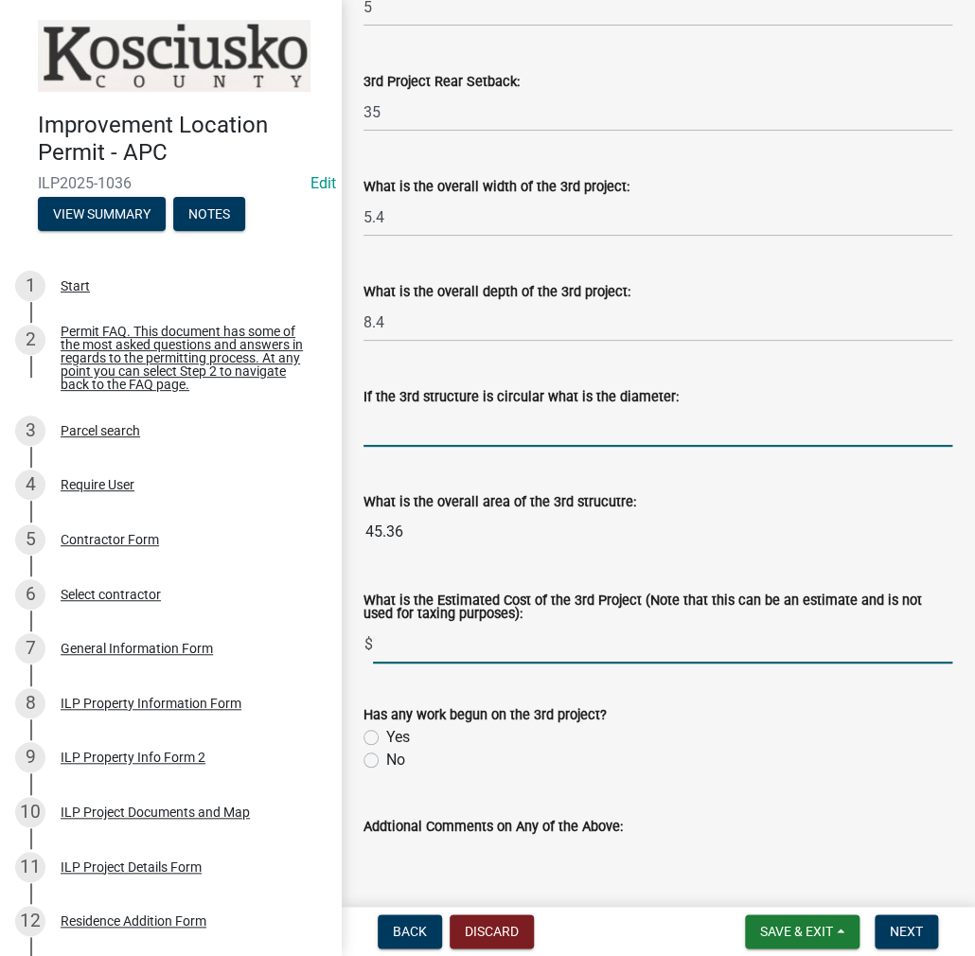
click at [413, 653] on input "text" at bounding box center [662, 644] width 579 height 39
type input "0"
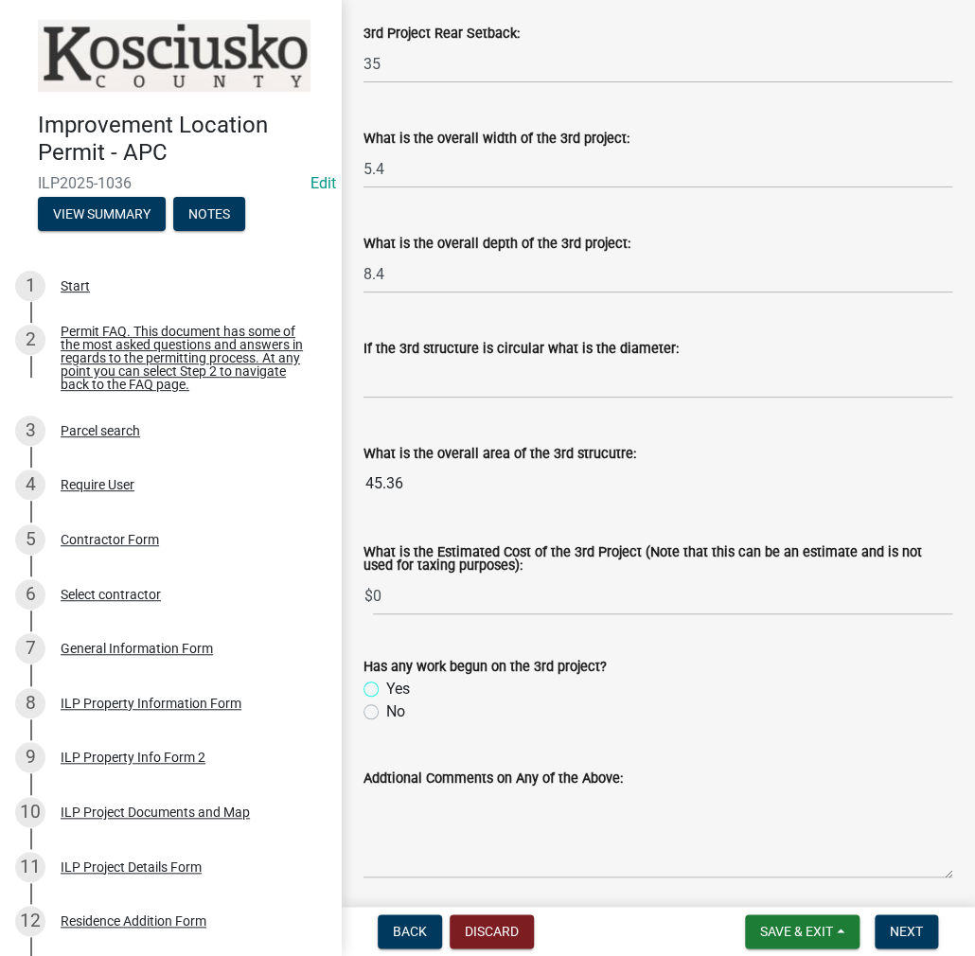
scroll to position [1753, 0]
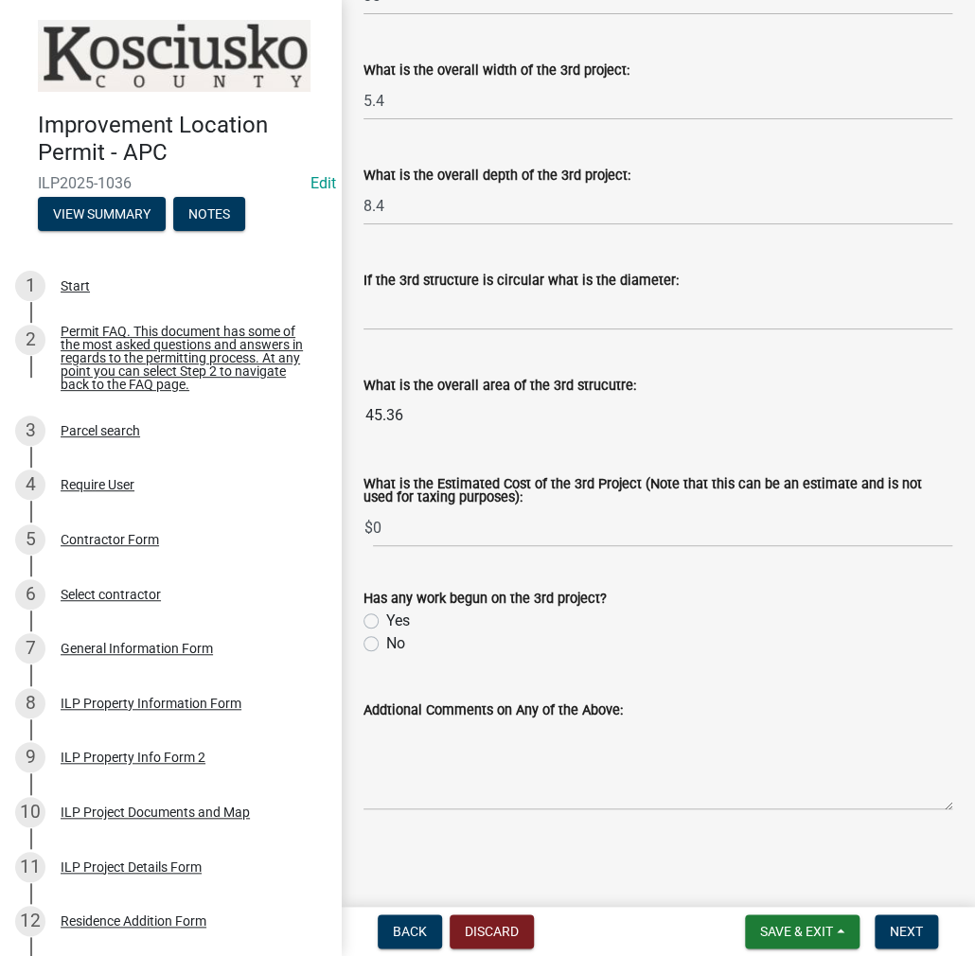
click at [386, 637] on label "No" at bounding box center [395, 643] width 19 height 23
click at [386, 637] on input "No" at bounding box center [392, 638] width 12 height 12
radio input "true"
click at [416, 752] on textarea "Addtional Comments on Any of the Above:" at bounding box center [657, 765] width 589 height 89
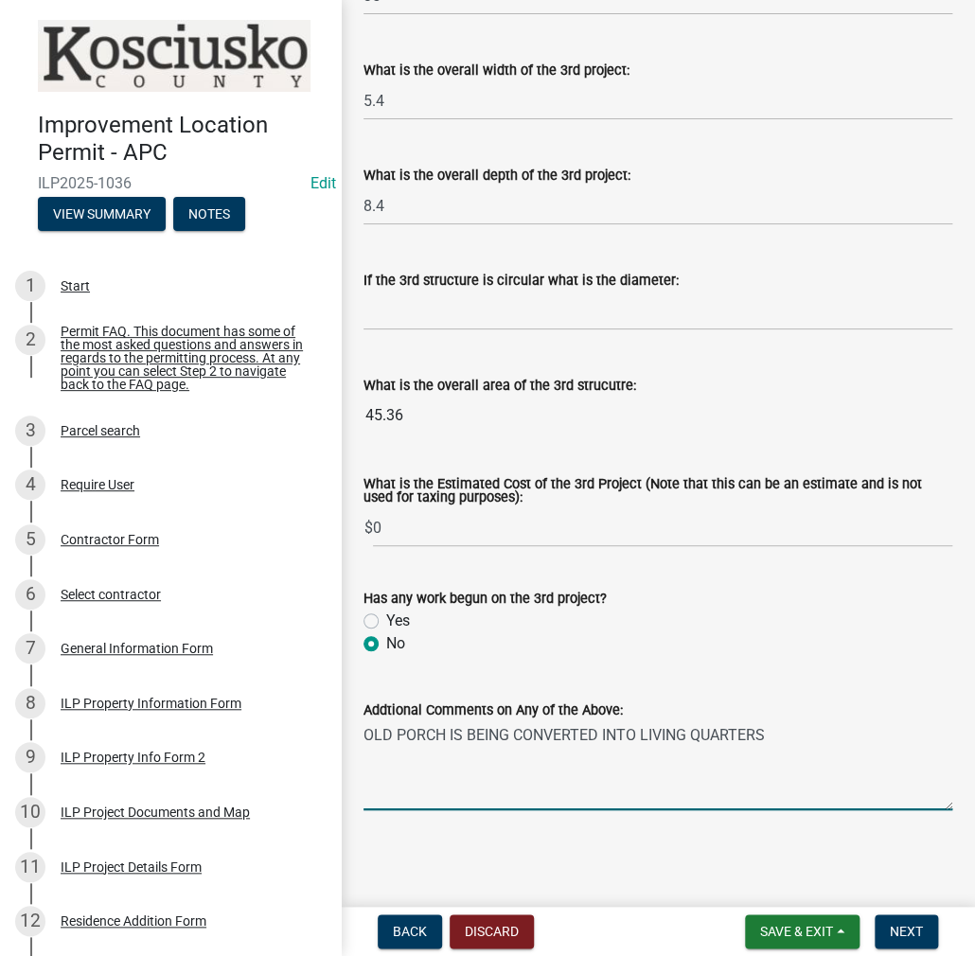
click at [367, 732] on textarea "OLD PORCH IS BEING CONVERTED INTO LIVING QUARTERS" at bounding box center [657, 765] width 589 height 89
type textarea "7.5X15 OLD PORCH IS BEING CONVERTED INTO LIVING QUARTERS"
click at [908, 928] on span "Next" at bounding box center [906, 931] width 33 height 15
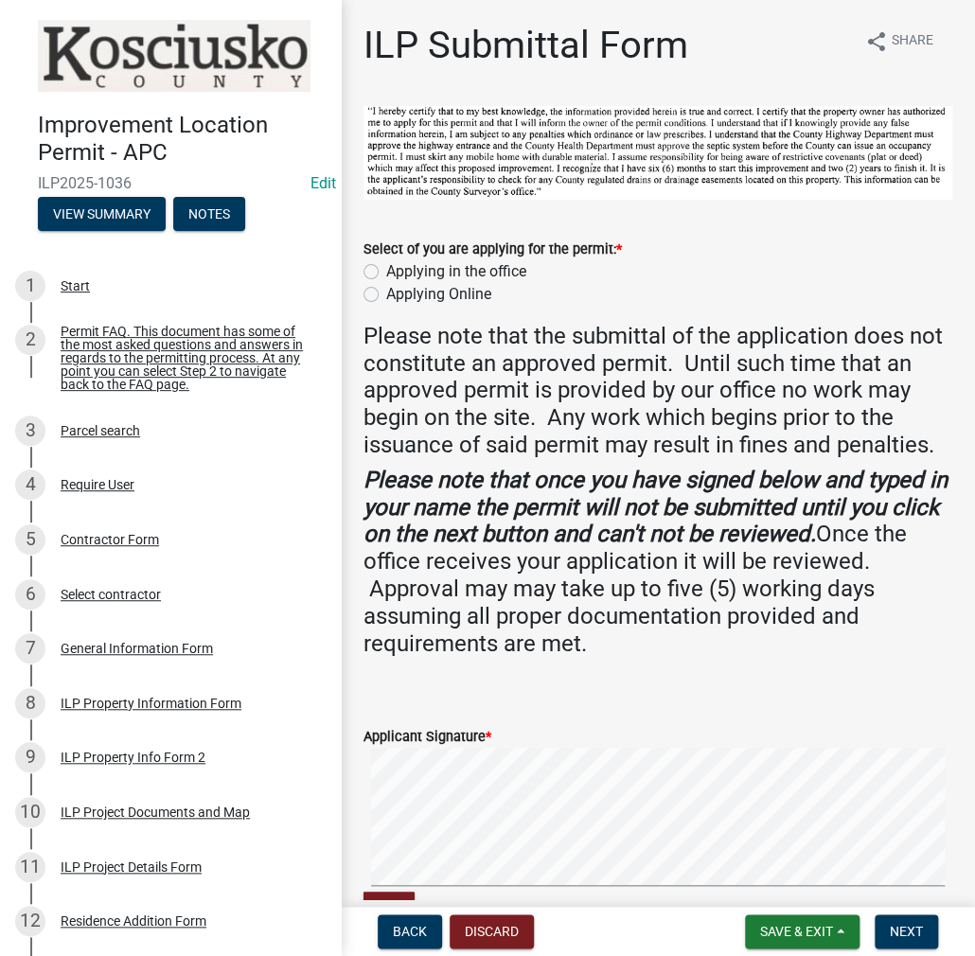
click at [386, 269] on label "Applying in the office" at bounding box center [456, 271] width 140 height 23
click at [386, 269] on input "Applying in the office" at bounding box center [392, 266] width 12 height 12
radio input "true"
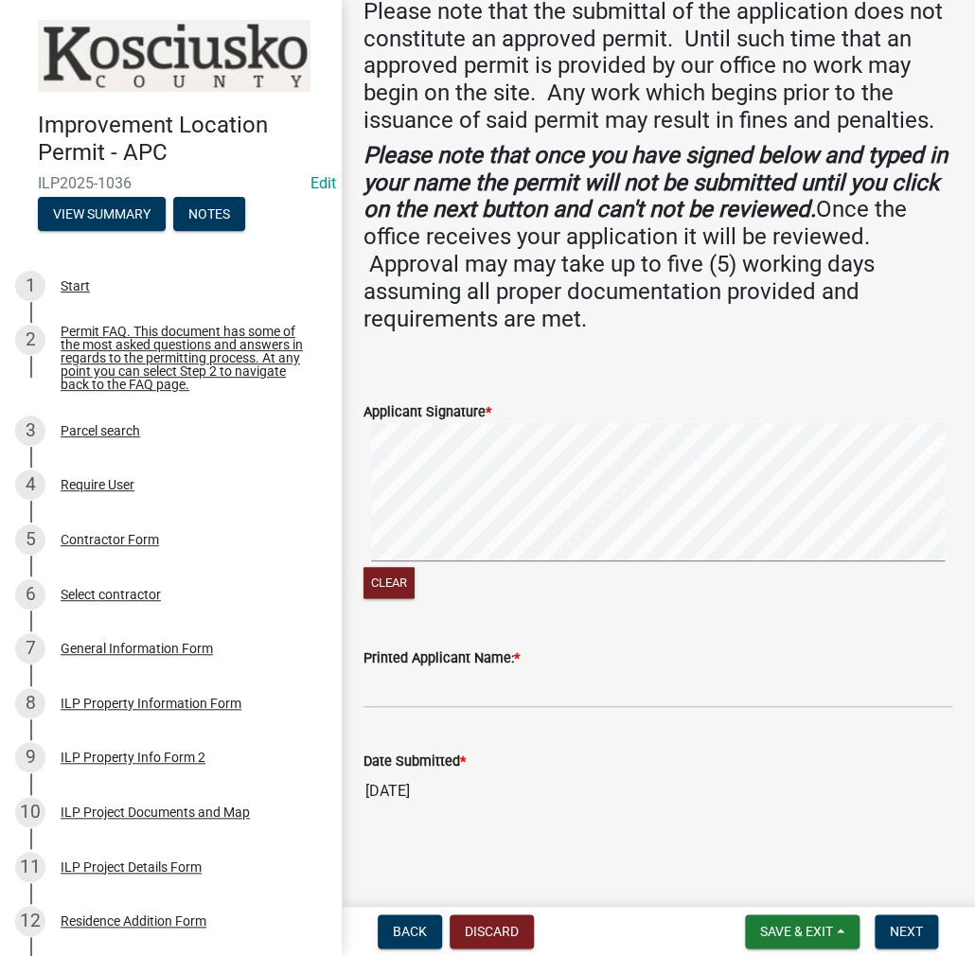
scroll to position [348, 0]
click at [436, 678] on input "Printed Applicant Name: *" at bounding box center [657, 688] width 589 height 39
type input "[PERSON_NAME]"
click at [904, 932] on span "Next" at bounding box center [906, 931] width 33 height 15
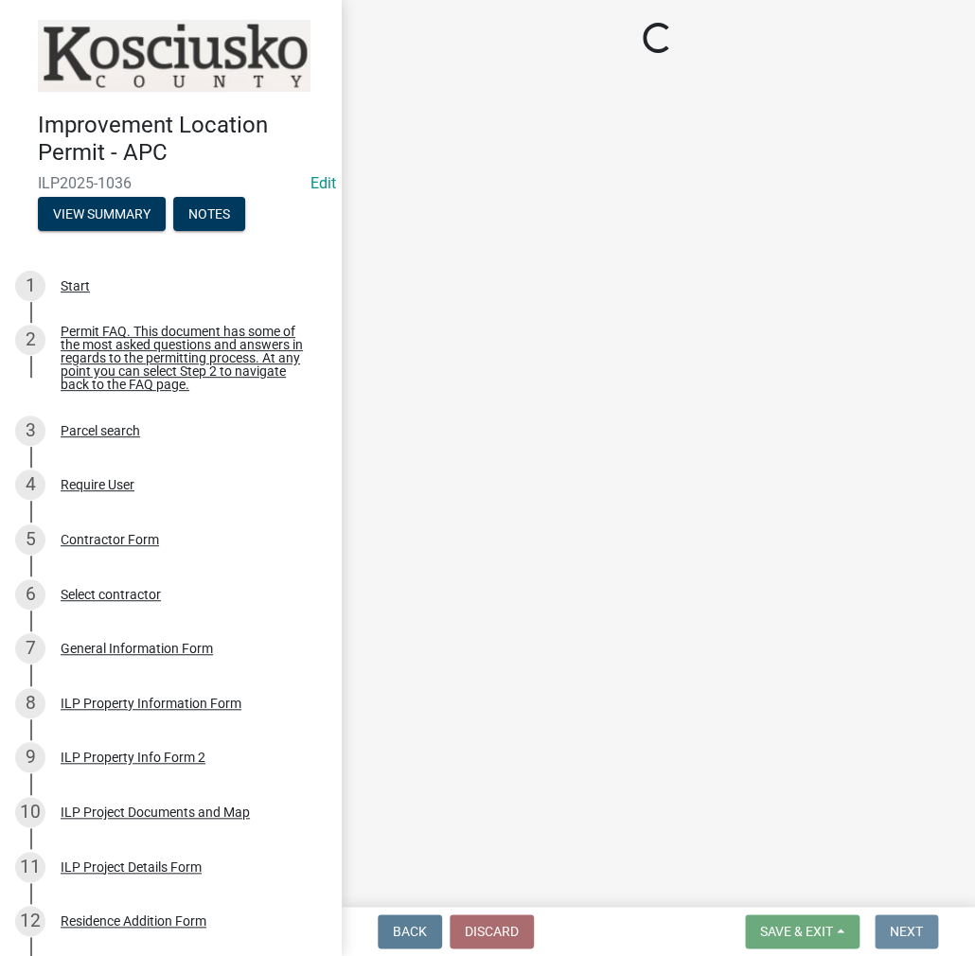
scroll to position [0, 0]
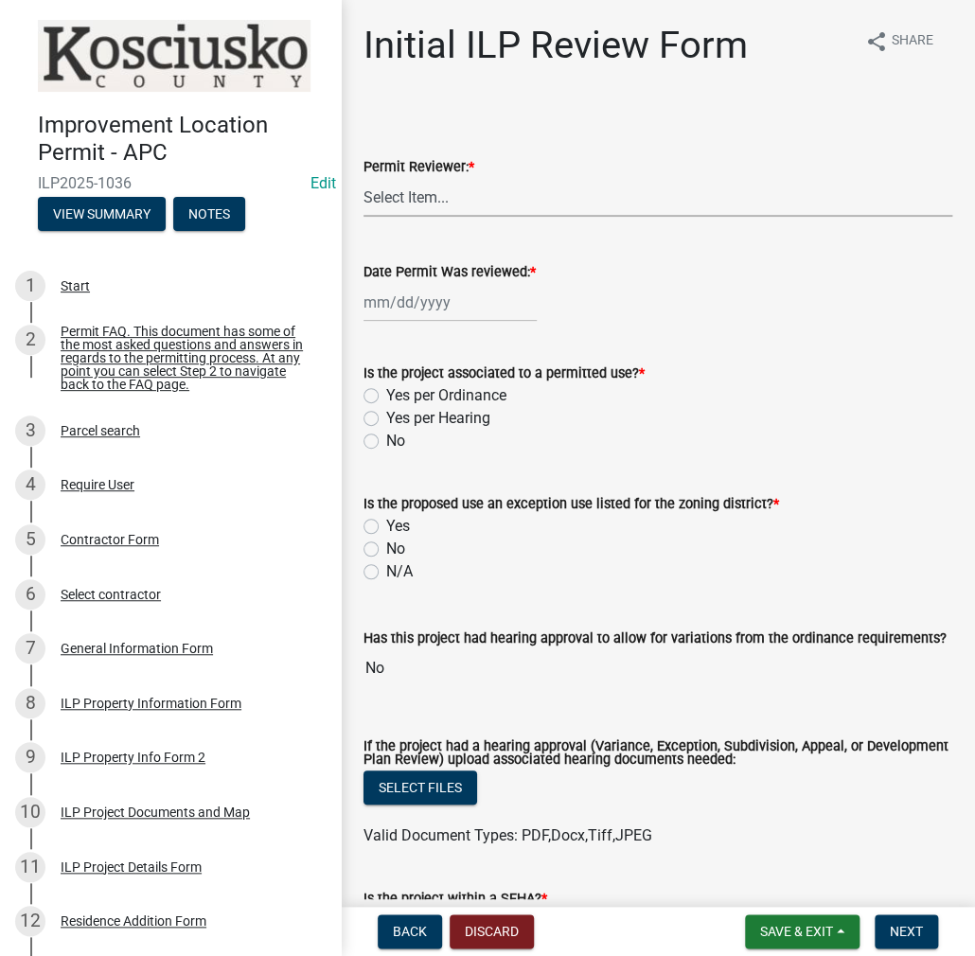
click at [422, 193] on select "Select Item... MMS LT AT CS [PERSON_NAME]" at bounding box center [657, 197] width 589 height 39
click at [363, 178] on select "Select Item... MMS LT AT CS [PERSON_NAME]" at bounding box center [657, 197] width 589 height 39
select select "c872cdc8-ca01-49f1-a213-e4b05fa58cd2"
click at [412, 308] on div at bounding box center [449, 302] width 173 height 39
select select "8"
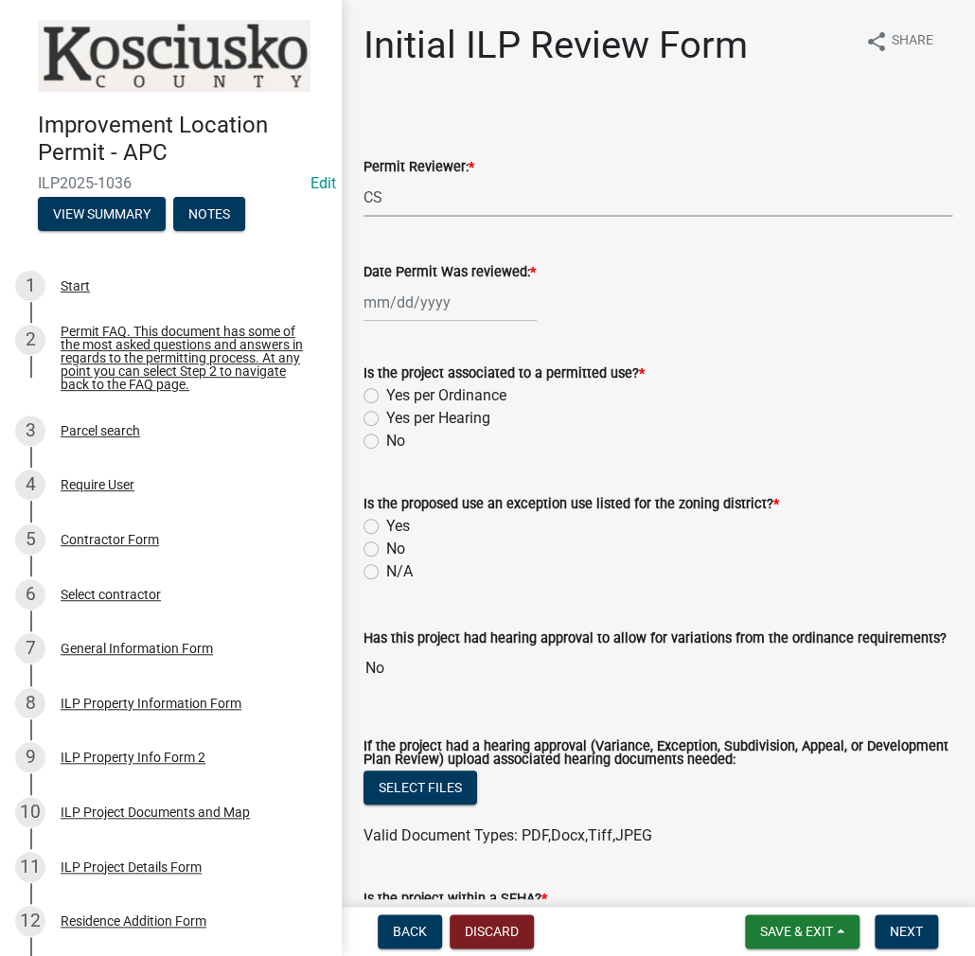
select select "2025"
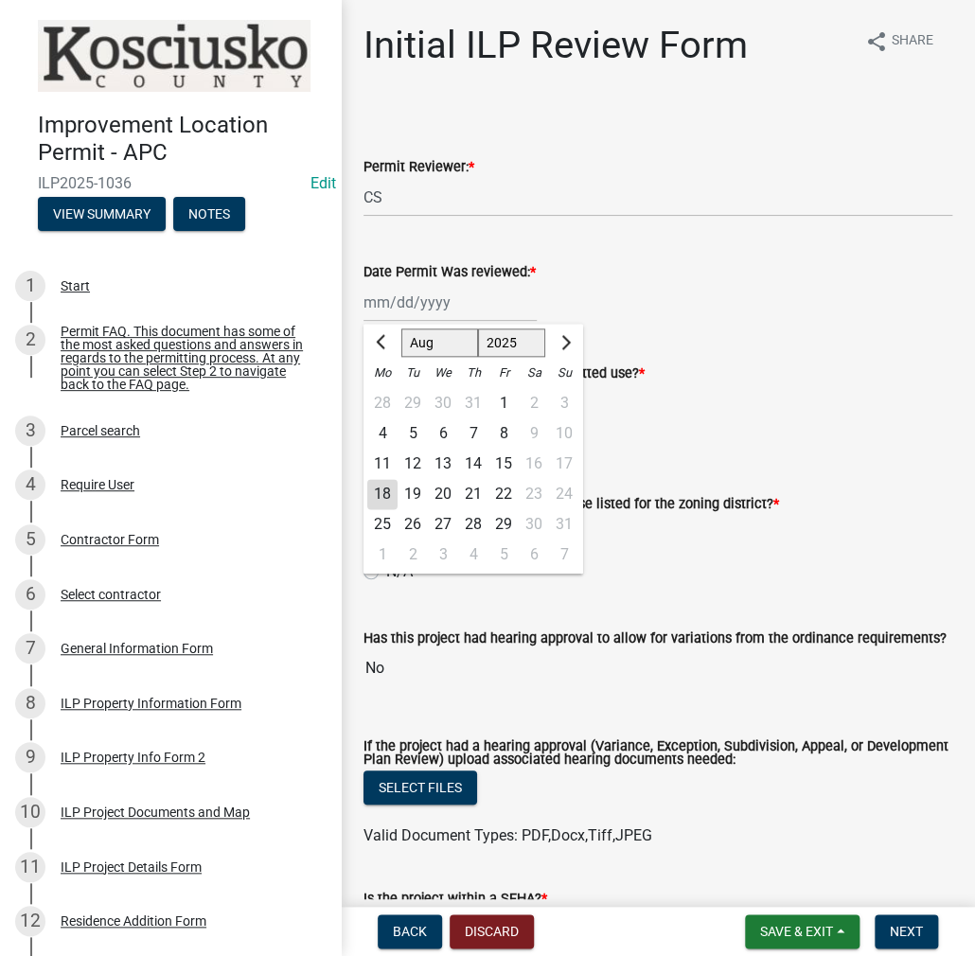
click at [384, 493] on div "18" at bounding box center [382, 494] width 30 height 30
type input "[DATE]"
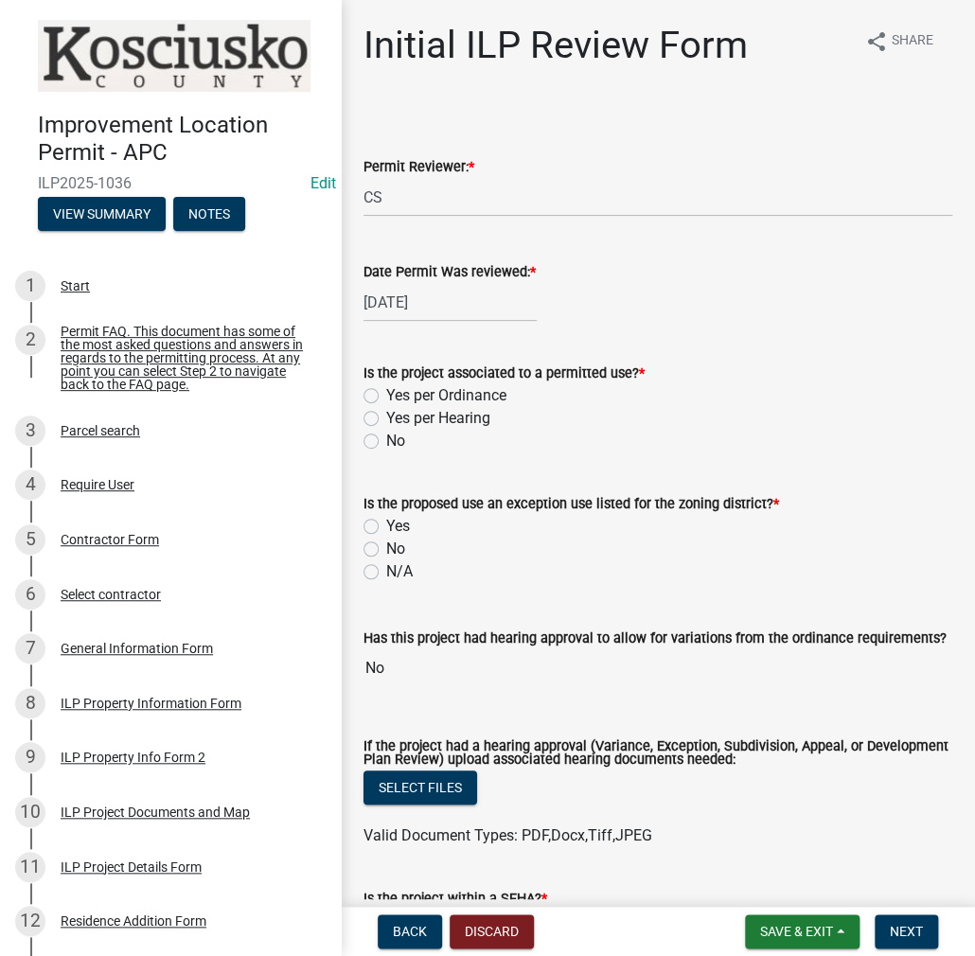
click at [386, 395] on label "Yes per Ordinance" at bounding box center [446, 395] width 120 height 23
click at [386, 395] on input "Yes per Ordinance" at bounding box center [392, 390] width 12 height 12
radio input "true"
click at [386, 551] on label "No" at bounding box center [395, 549] width 19 height 23
click at [386, 550] on input "No" at bounding box center [392, 544] width 12 height 12
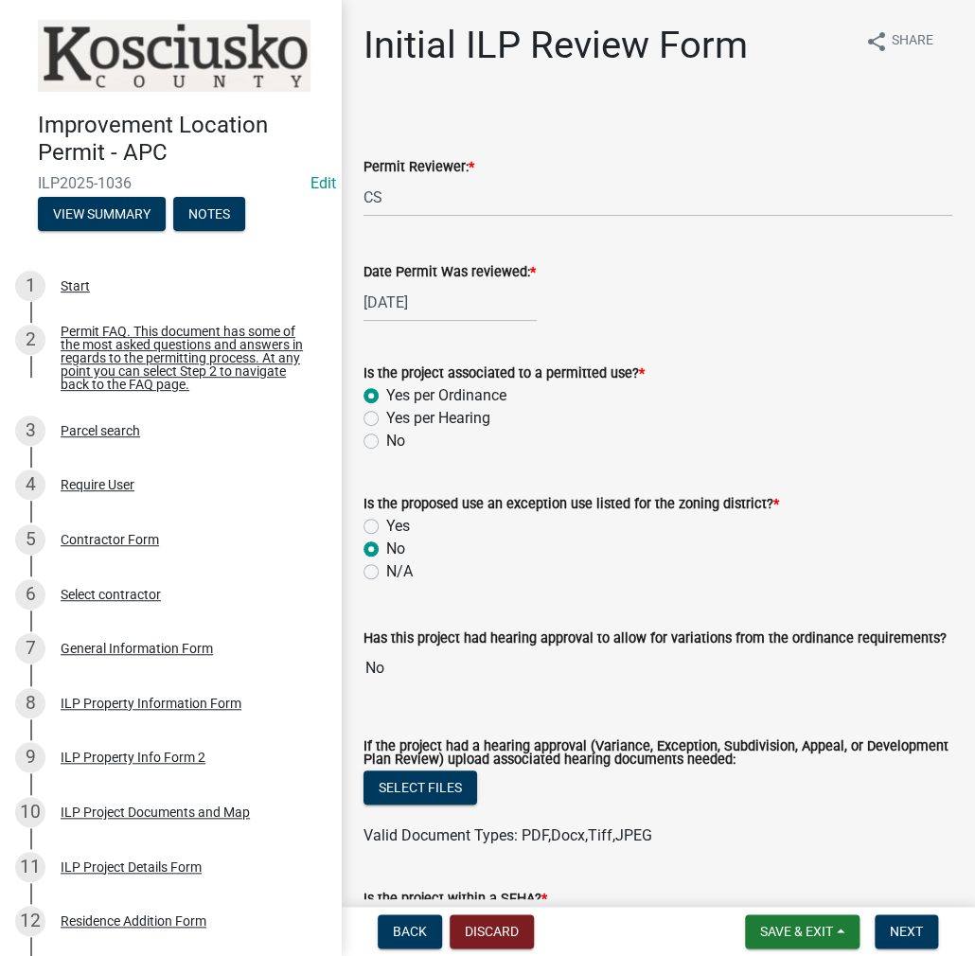
radio input "true"
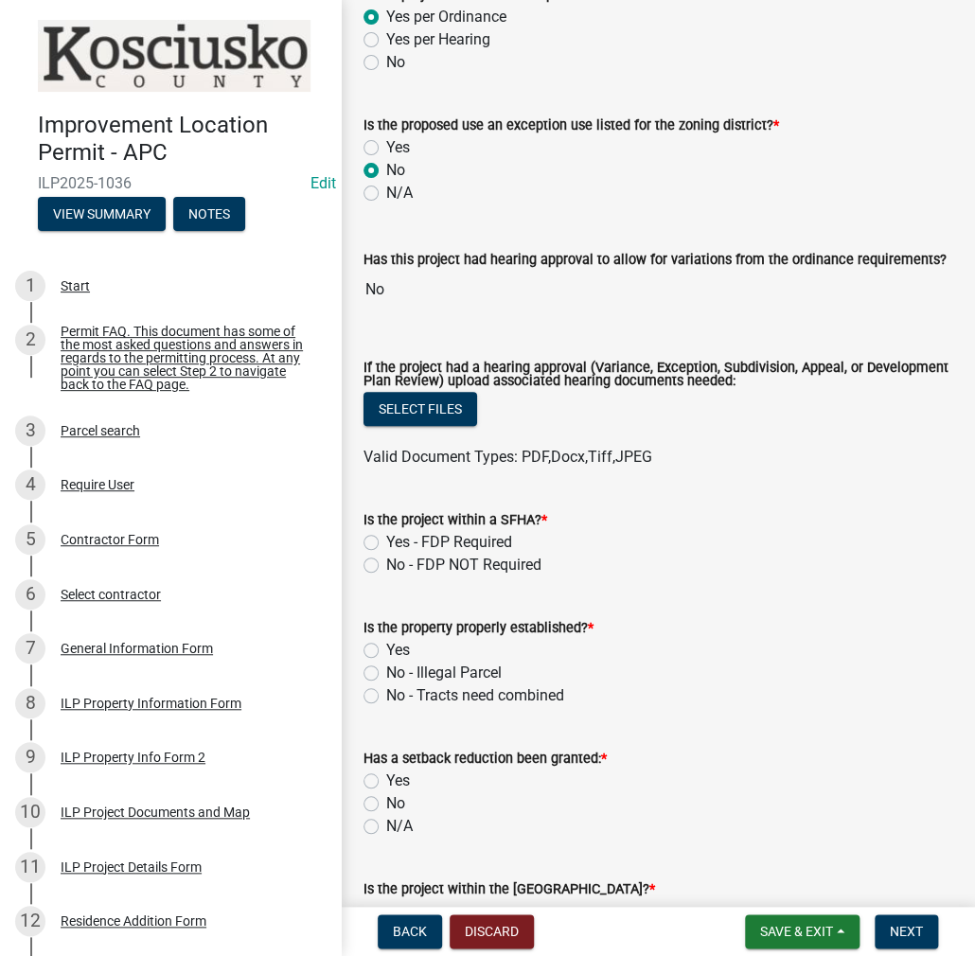
click at [386, 564] on label "No - FDP NOT Required" at bounding box center [463, 565] width 155 height 23
click at [386, 564] on input "No - FDP NOT Required" at bounding box center [392, 560] width 12 height 12
radio input "true"
click at [386, 648] on label "Yes" at bounding box center [398, 650] width 24 height 23
click at [386, 648] on input "Yes" at bounding box center [392, 645] width 12 height 12
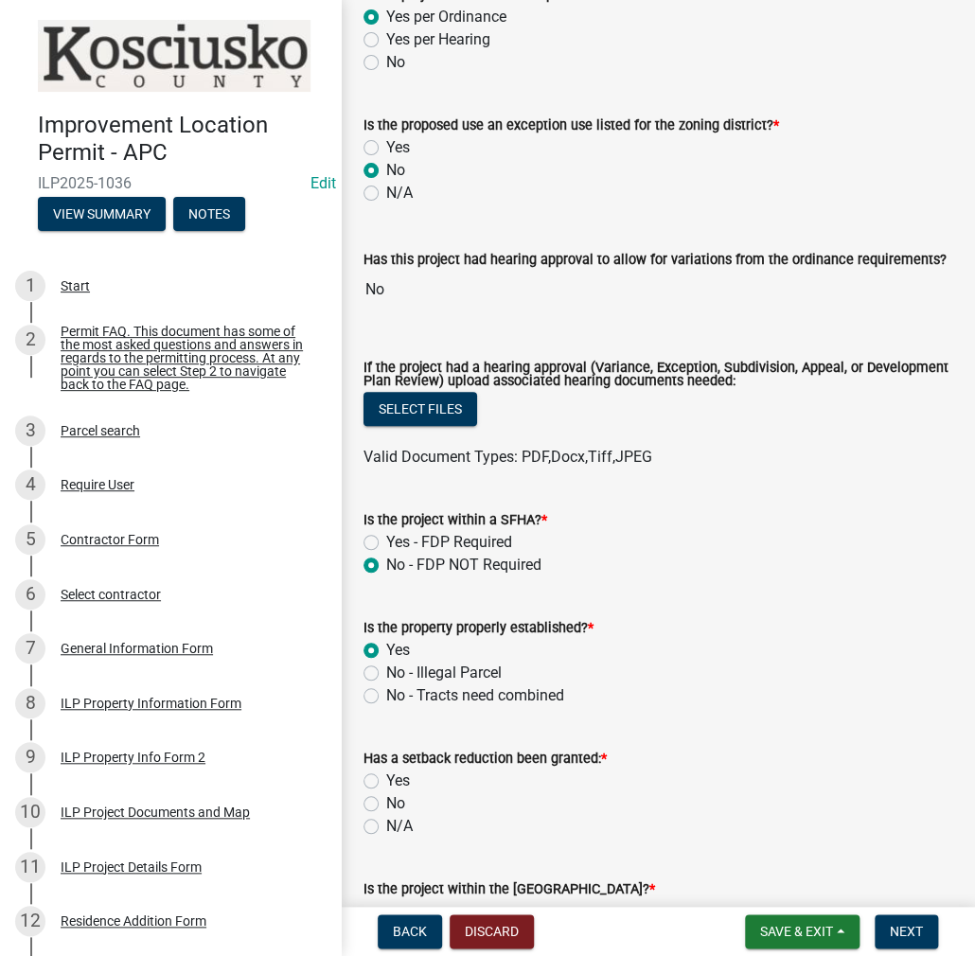
radio input "true"
click at [386, 802] on label "No" at bounding box center [395, 803] width 19 height 23
click at [386, 802] on input "No" at bounding box center [392, 798] width 12 height 12
radio input "true"
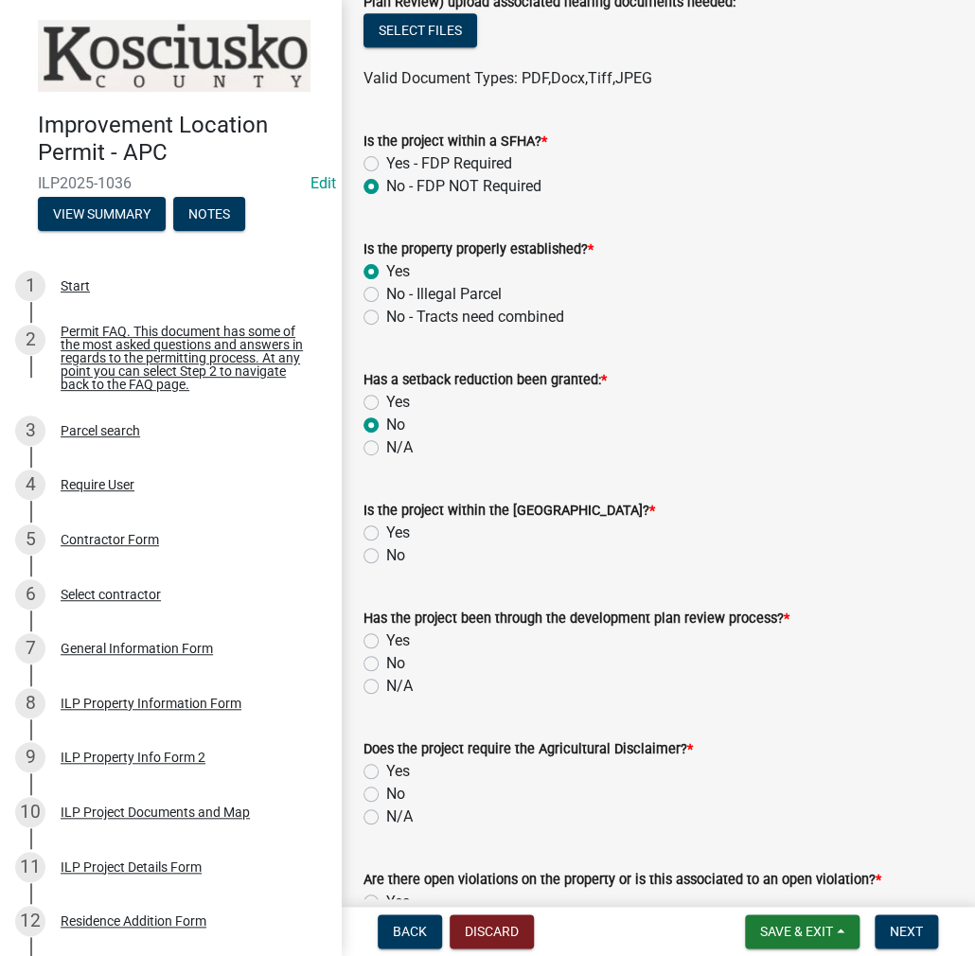
drag, startPoint x: 368, startPoint y: 551, endPoint x: 365, endPoint y: 574, distance: 23.8
click at [386, 551] on label "No" at bounding box center [395, 555] width 19 height 23
click at [386, 551] on input "No" at bounding box center [392, 550] width 12 height 12
radio input "true"
click at [386, 662] on label "No" at bounding box center [395, 663] width 19 height 23
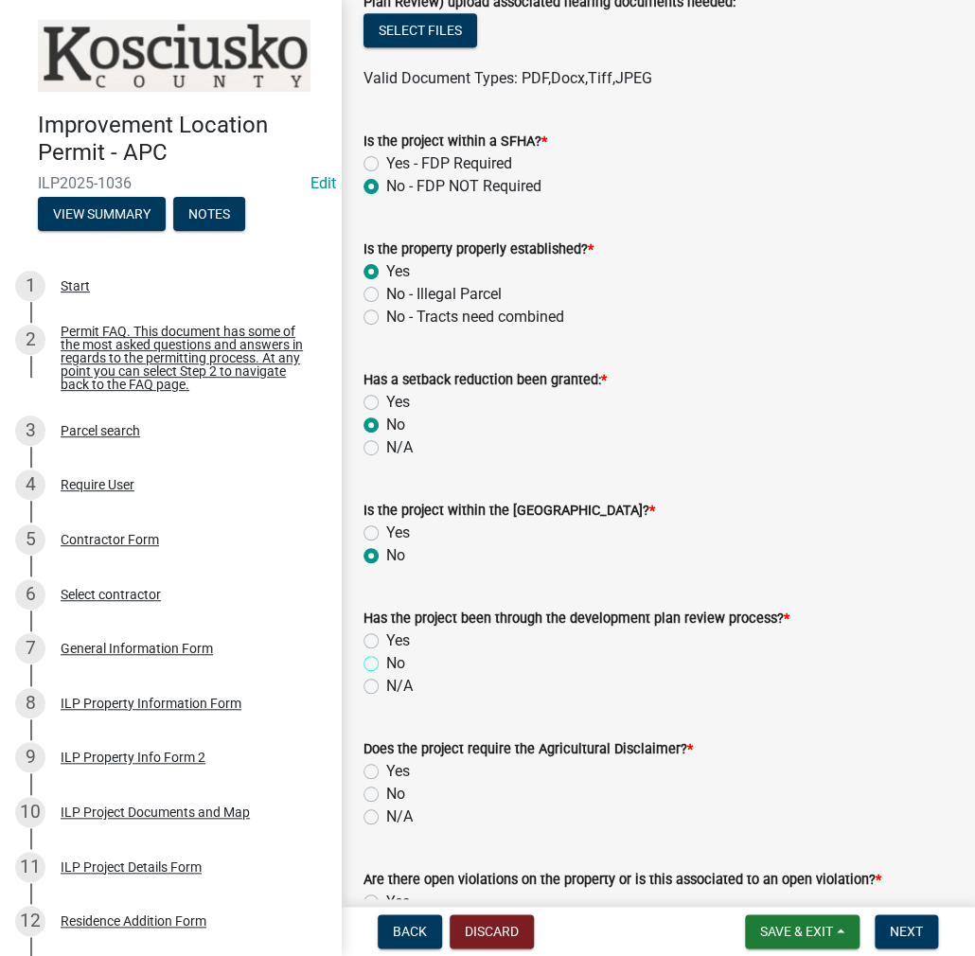
click at [386, 662] on input "No" at bounding box center [392, 658] width 12 height 12
radio input "true"
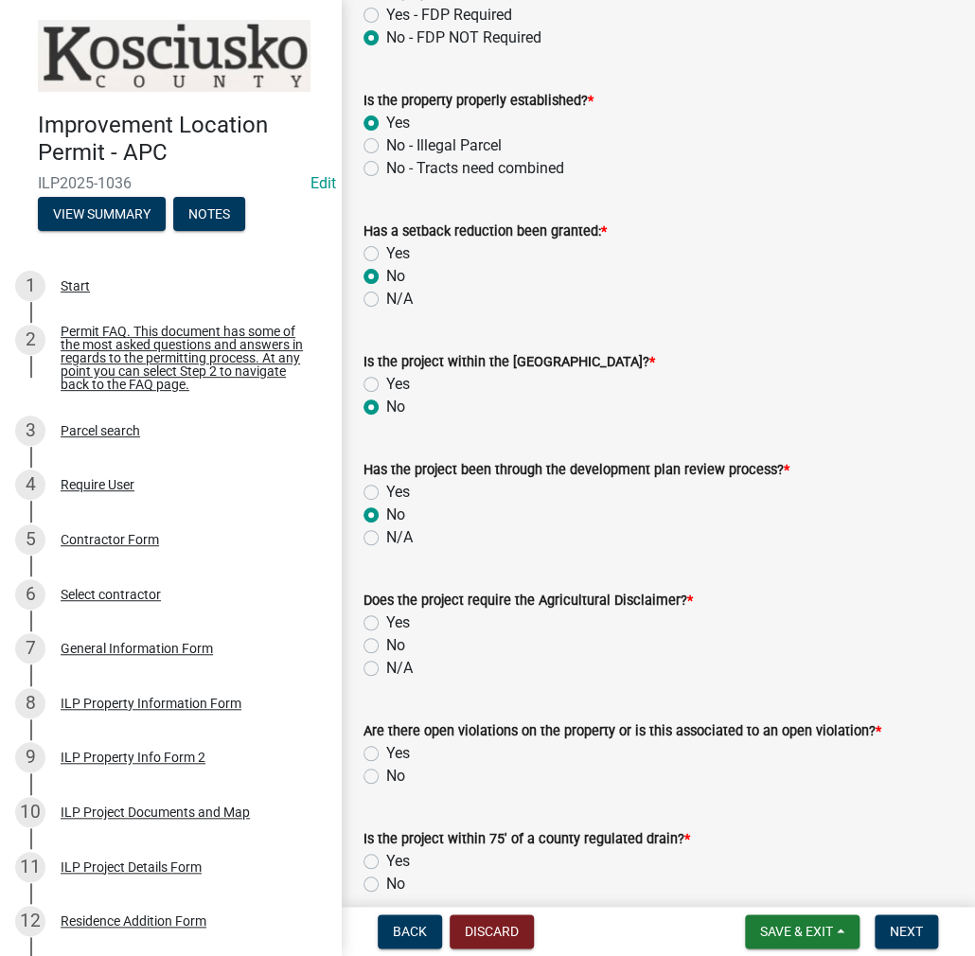
scroll to position [946, 0]
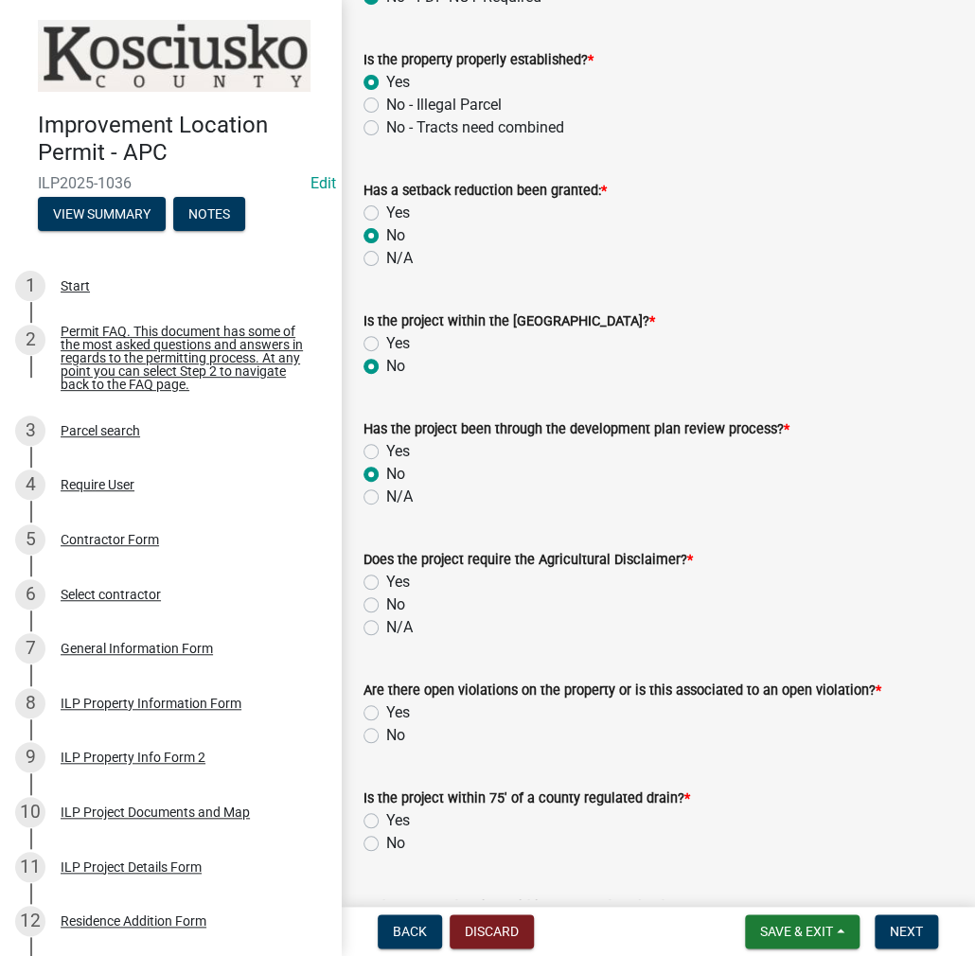
click at [386, 608] on label "No" at bounding box center [395, 604] width 19 height 23
click at [386, 606] on input "No" at bounding box center [392, 599] width 12 height 12
radio input "true"
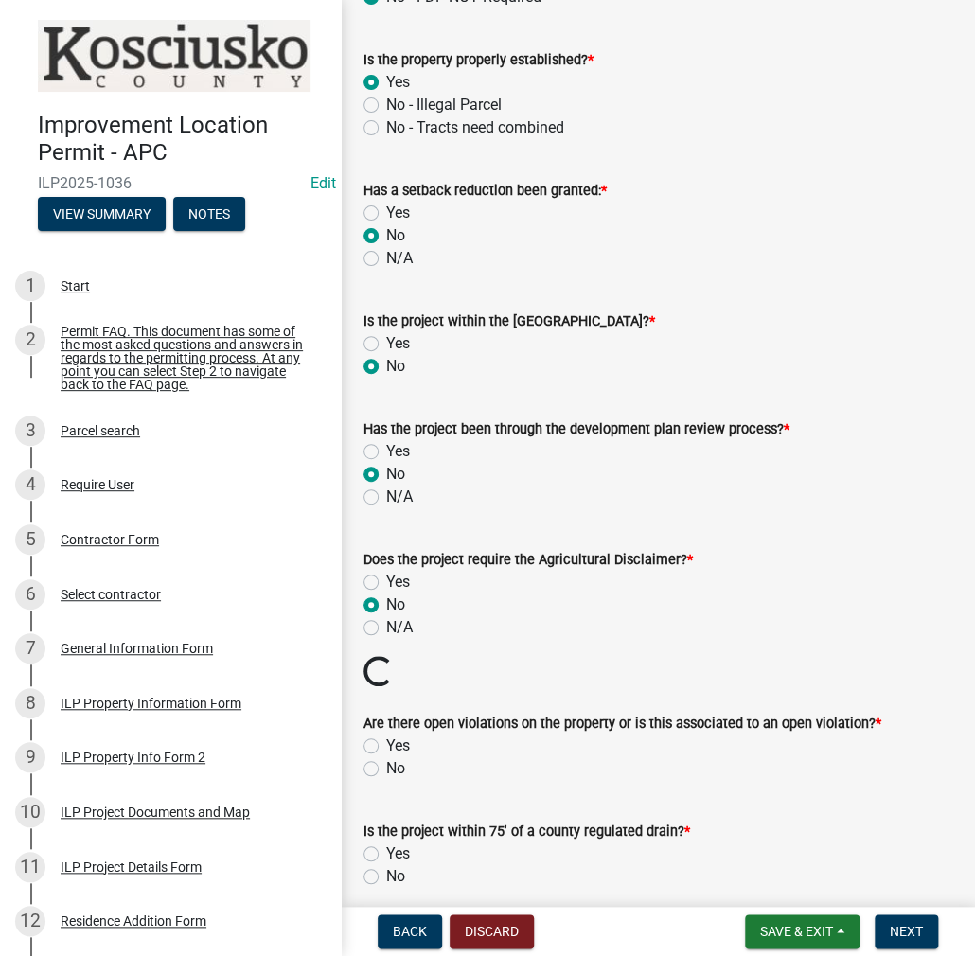
scroll to position [1136, 0]
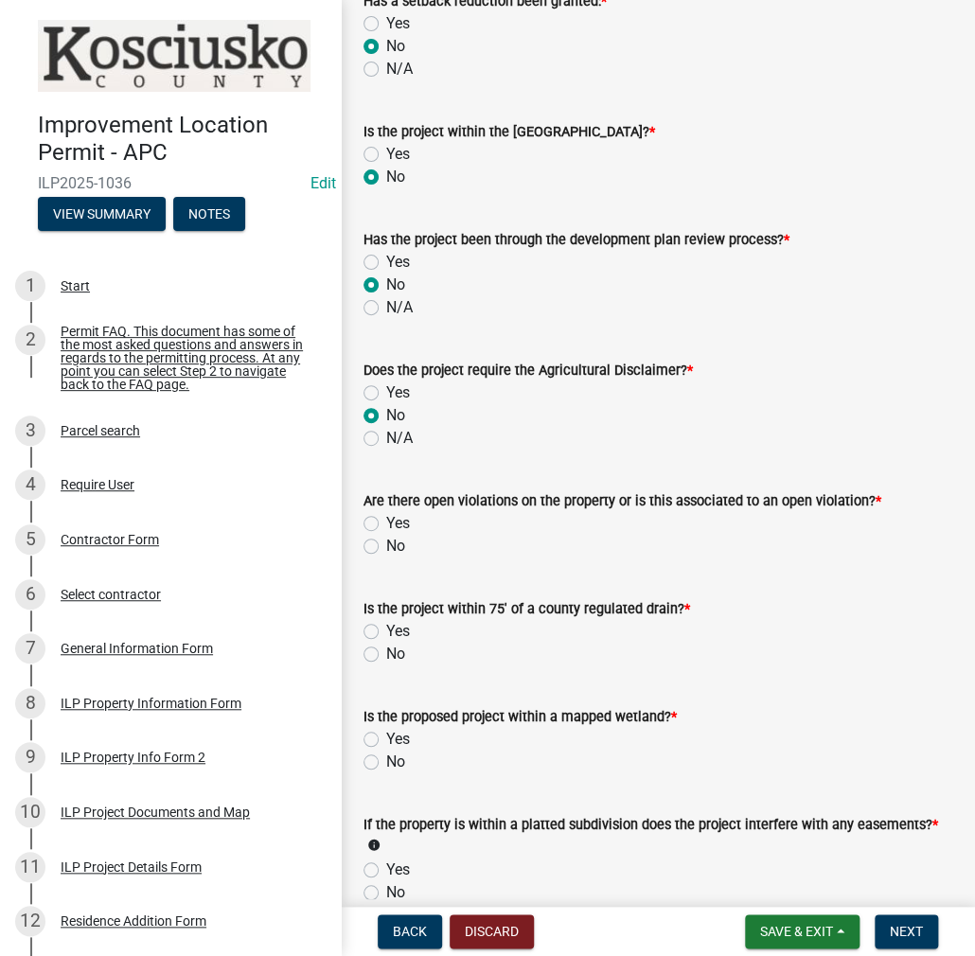
click at [386, 546] on label "No" at bounding box center [395, 546] width 19 height 23
click at [386, 546] on input "No" at bounding box center [392, 541] width 12 height 12
radio input "true"
click at [386, 659] on label "No" at bounding box center [395, 654] width 19 height 23
click at [386, 655] on input "No" at bounding box center [392, 649] width 12 height 12
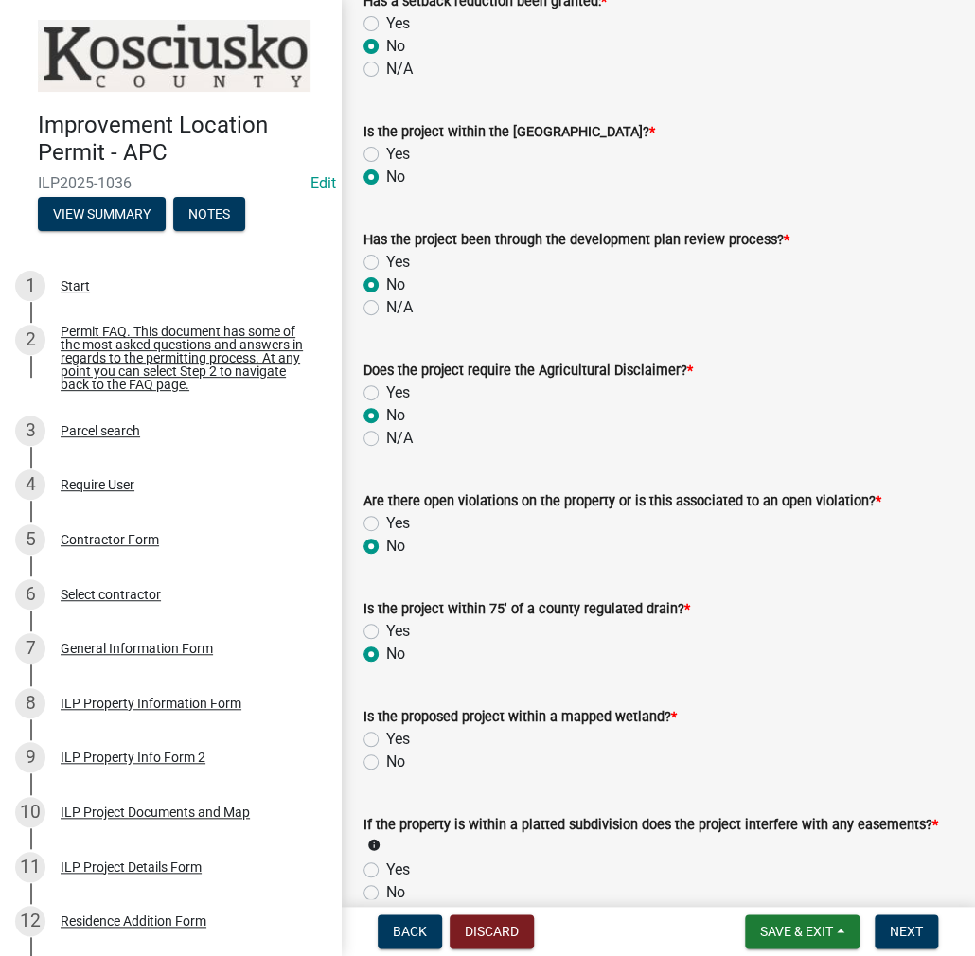
radio input "true"
click at [386, 764] on label "No" at bounding box center [395, 761] width 19 height 23
click at [386, 763] on input "No" at bounding box center [392, 756] width 12 height 12
radio input "true"
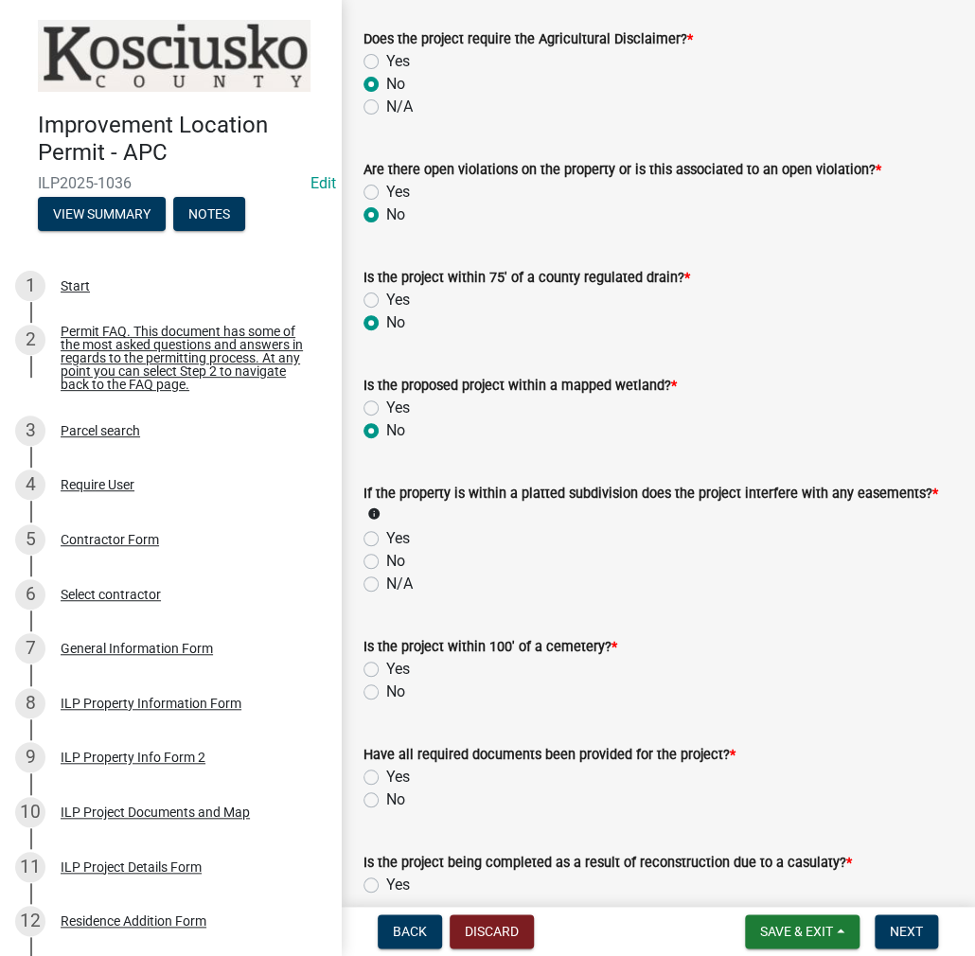
scroll to position [1514, 0]
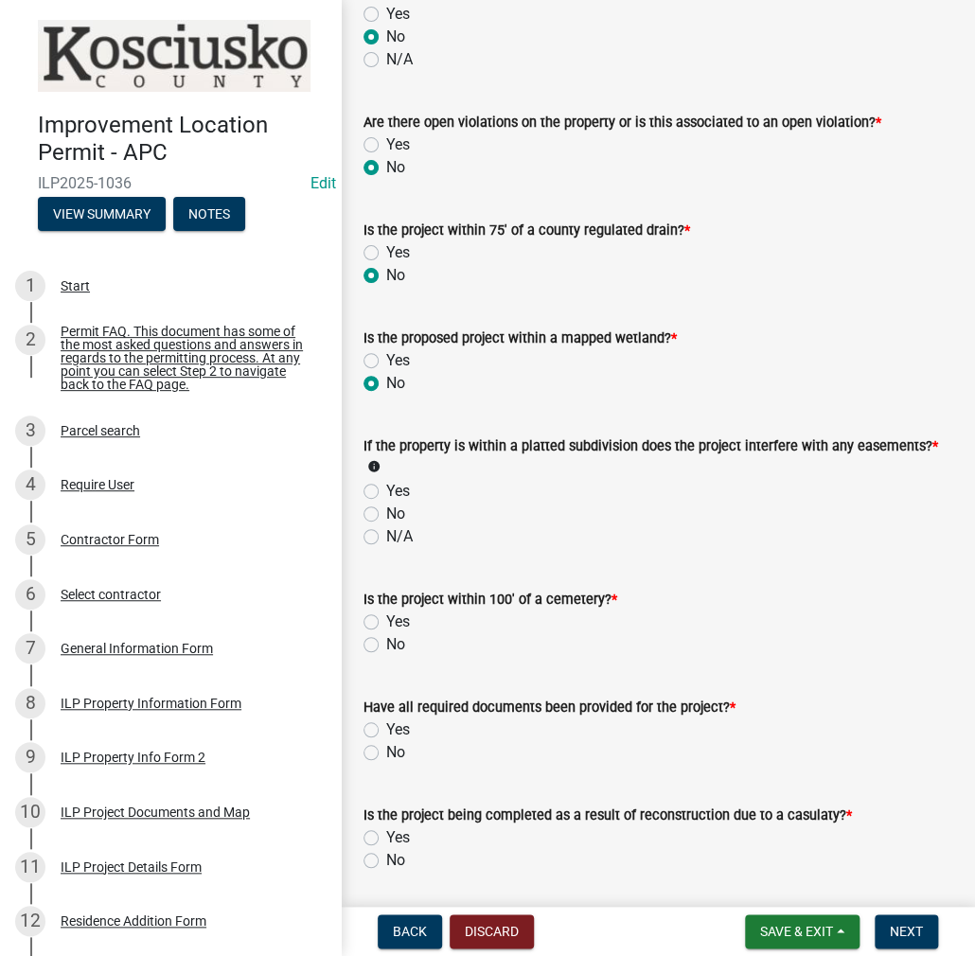
click at [386, 511] on label "No" at bounding box center [395, 513] width 19 height 23
click at [386, 511] on input "No" at bounding box center [392, 508] width 12 height 12
radio input "true"
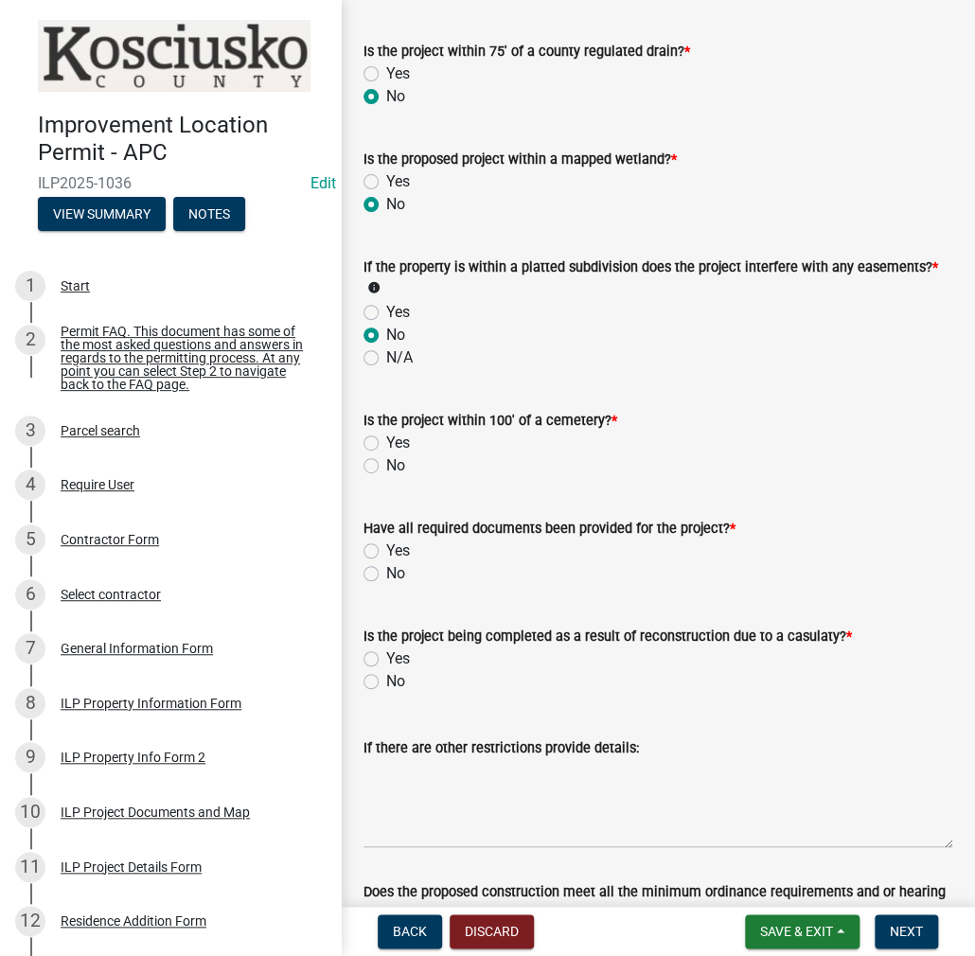
scroll to position [1703, 0]
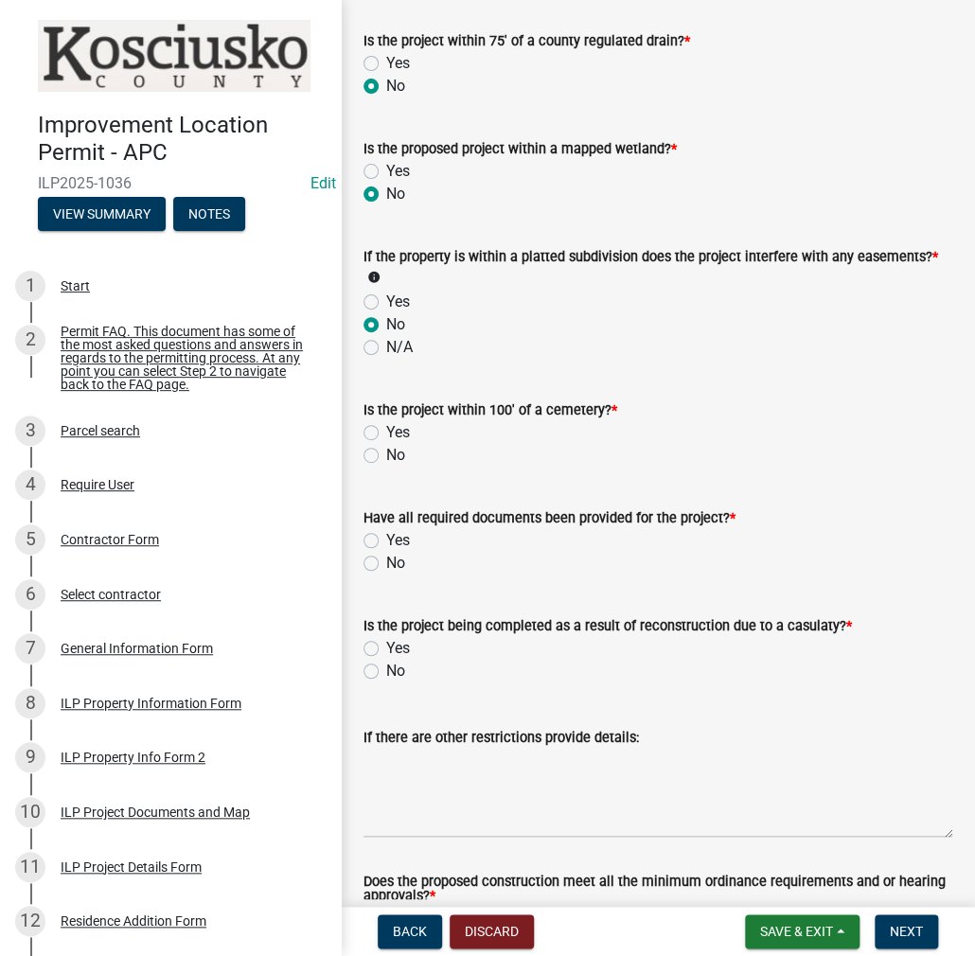
click at [386, 452] on label "No" at bounding box center [395, 455] width 19 height 23
click at [386, 452] on input "No" at bounding box center [392, 450] width 12 height 12
radio input "true"
click at [386, 533] on label "Yes" at bounding box center [398, 540] width 24 height 23
click at [386, 533] on input "Yes" at bounding box center [392, 535] width 12 height 12
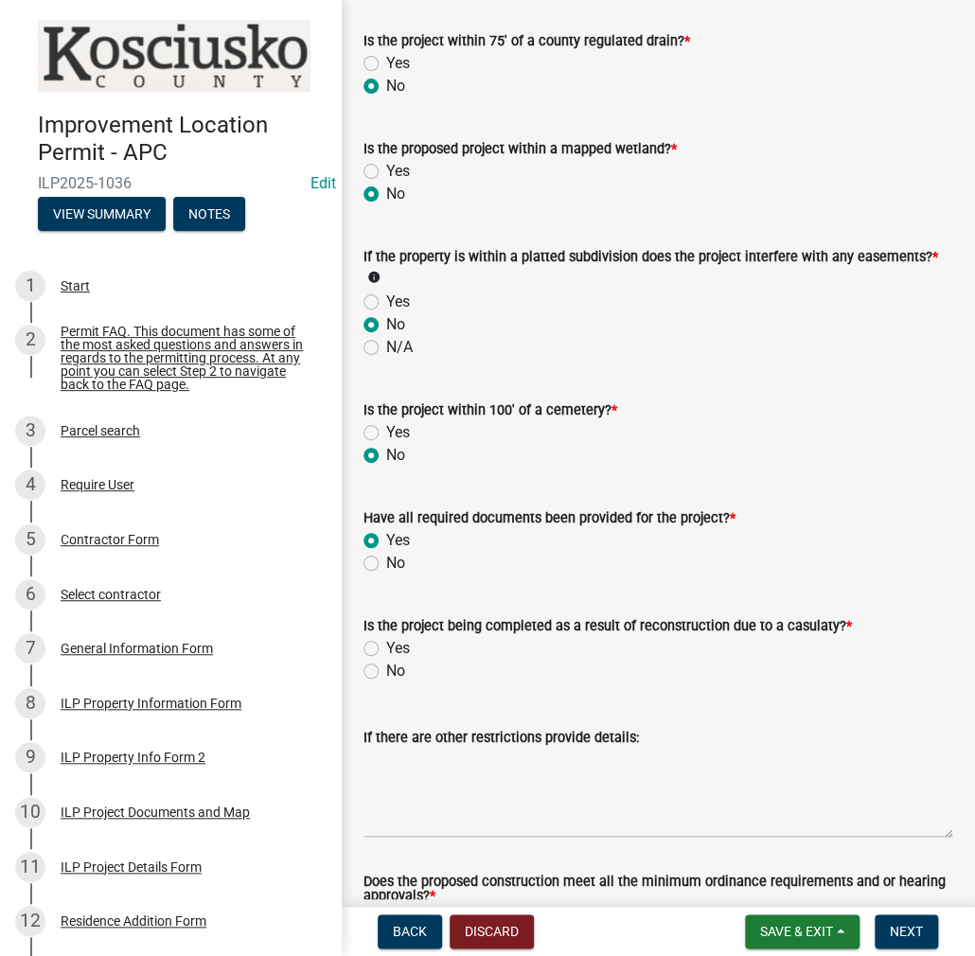
radio input "true"
click at [386, 667] on label "No" at bounding box center [395, 671] width 19 height 23
click at [386, 667] on input "No" at bounding box center [392, 666] width 12 height 12
radio input "true"
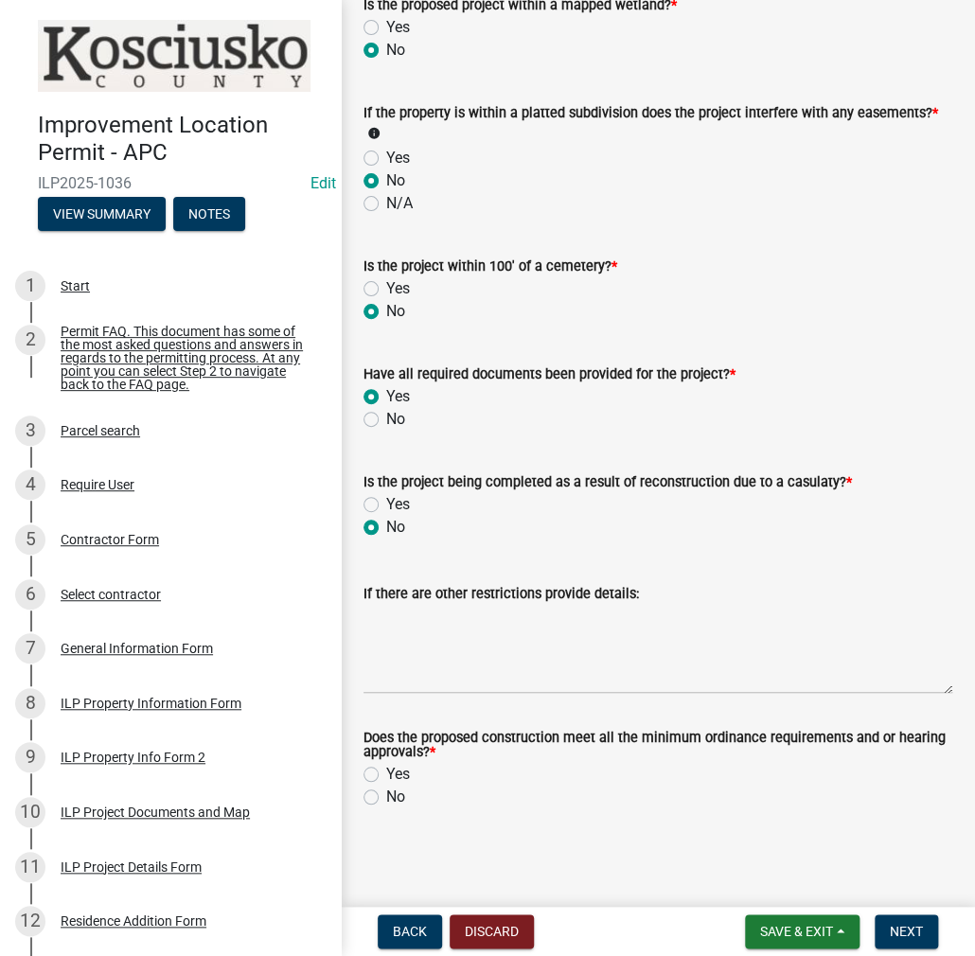
scroll to position [1847, 0]
click at [386, 772] on label "Yes" at bounding box center [398, 774] width 24 height 23
click at [386, 772] on input "Yes" at bounding box center [392, 769] width 12 height 12
radio input "true"
click at [903, 928] on span "Next" at bounding box center [906, 931] width 33 height 15
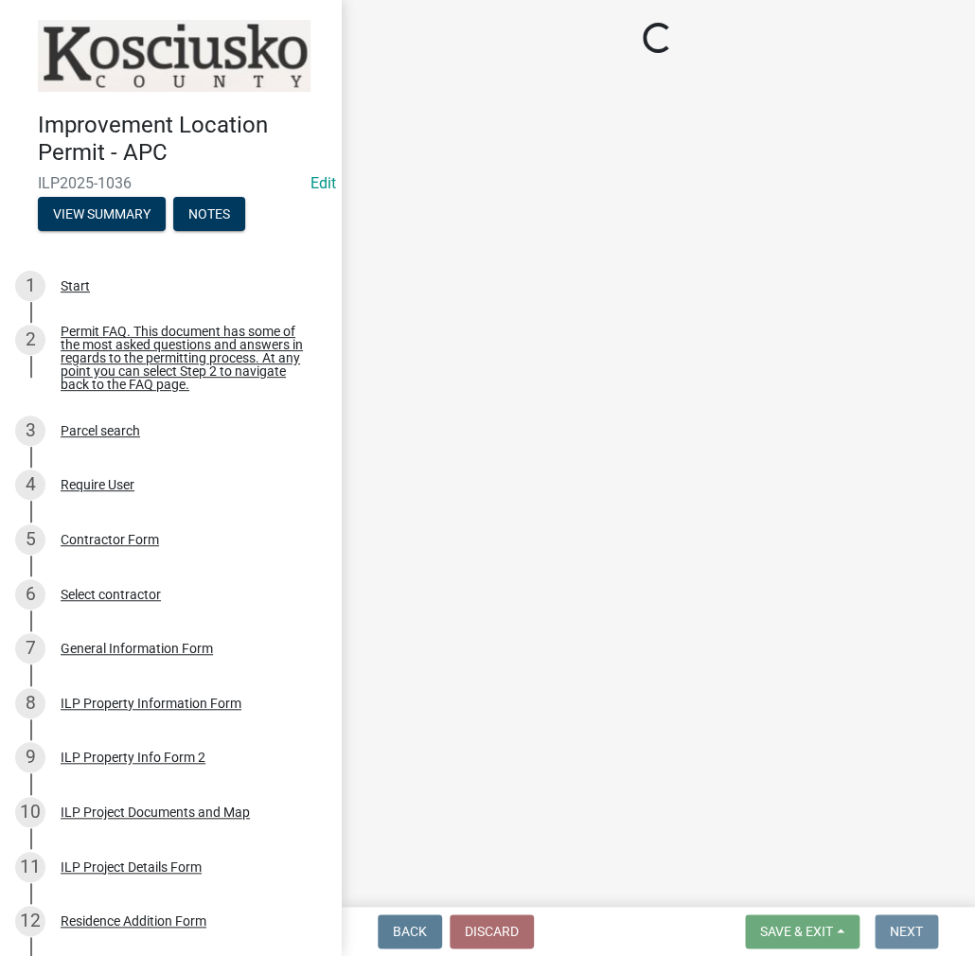
scroll to position [0, 0]
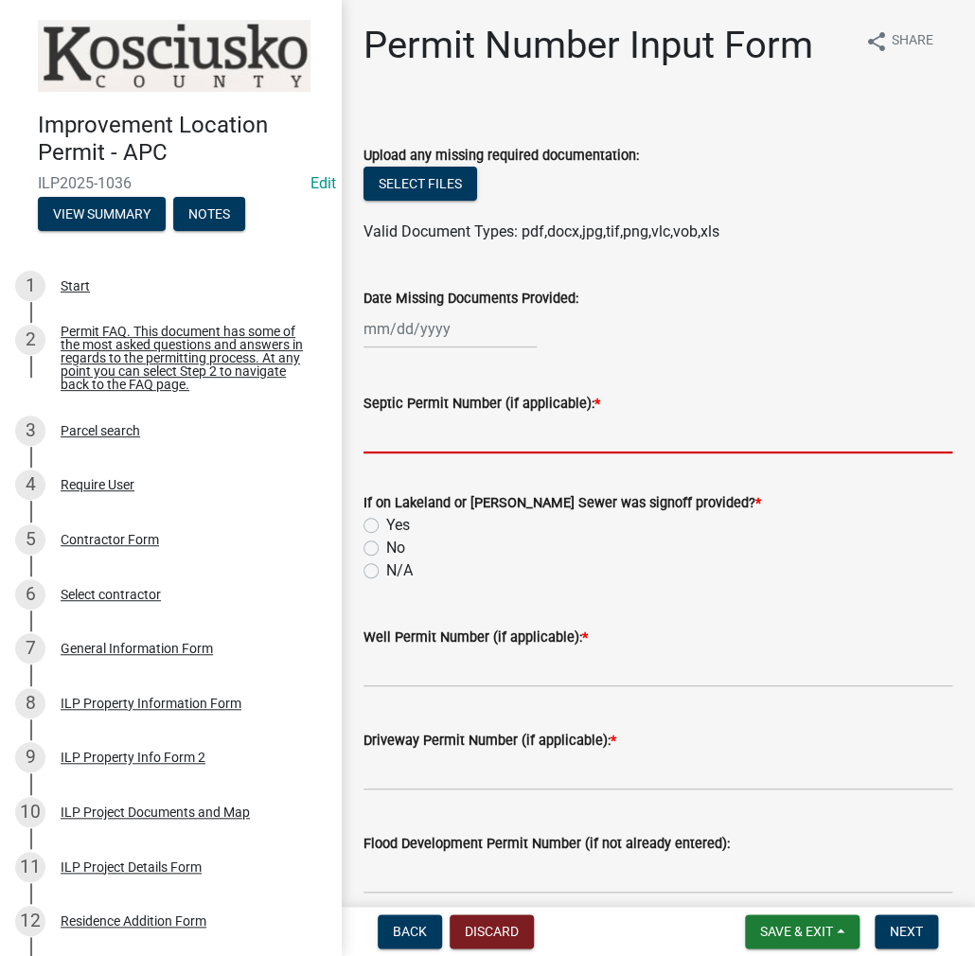
click at [416, 432] on input "Septic Permit Number (if applicable): *" at bounding box center [657, 433] width 589 height 39
type input "TCRSD"
click at [386, 545] on label "No" at bounding box center [395, 548] width 19 height 23
click at [386, 545] on input "No" at bounding box center [392, 543] width 12 height 12
radio input "true"
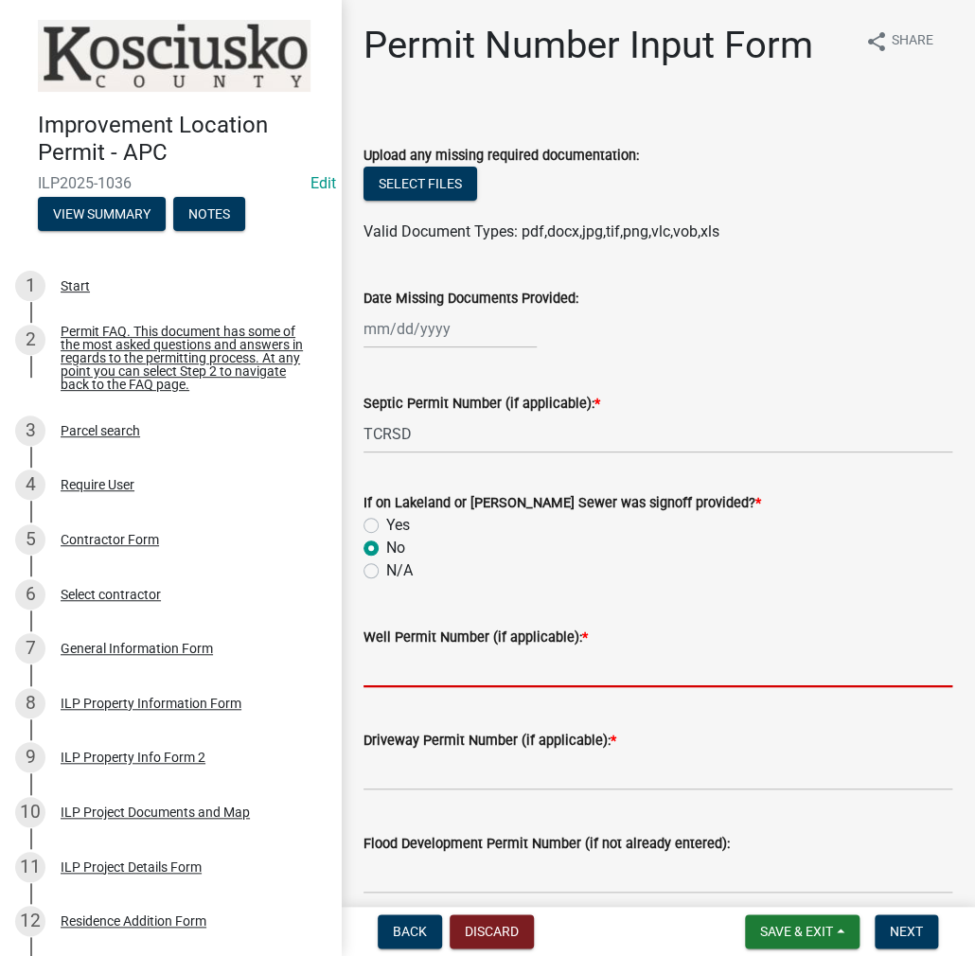
click at [405, 673] on input "Well Permit Number (if applicable): *" at bounding box center [657, 667] width 589 height 39
type input "16693"
click at [419, 769] on input "Driveway Permit Number (if applicable): *" at bounding box center [657, 770] width 589 height 39
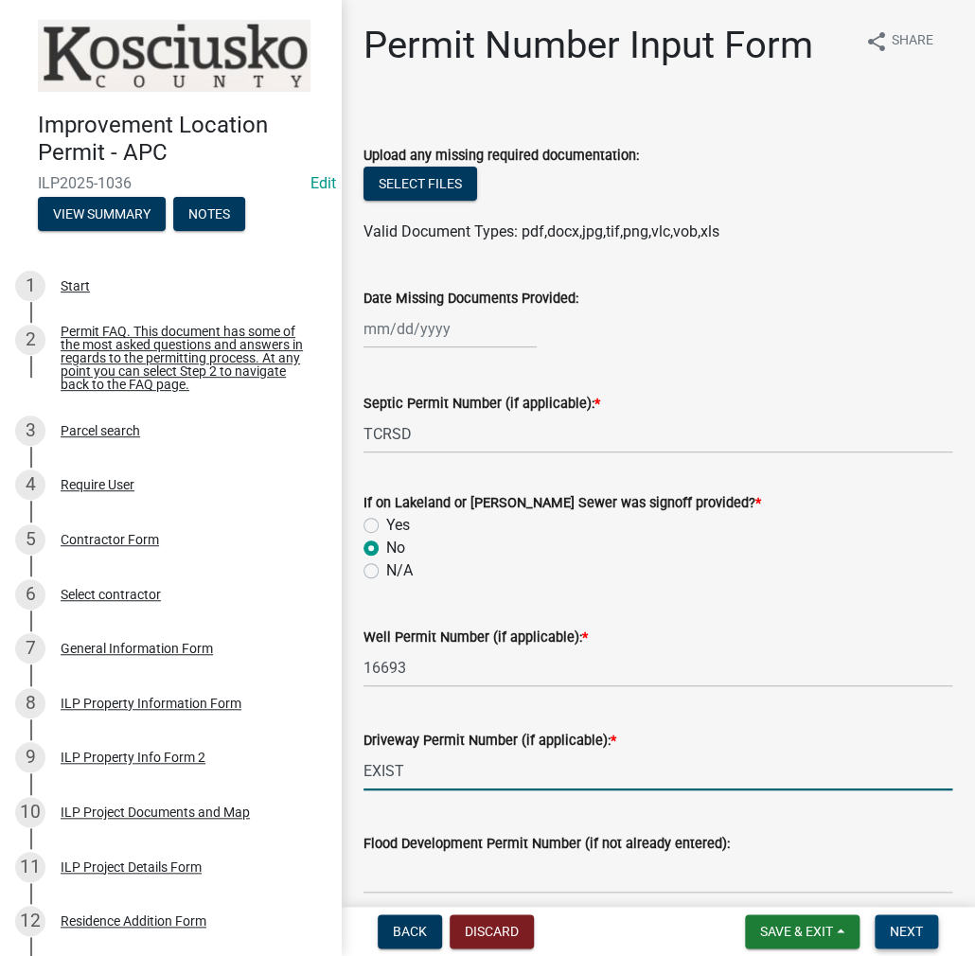
type input "EXIST"
click at [906, 932] on span "Next" at bounding box center [906, 931] width 33 height 15
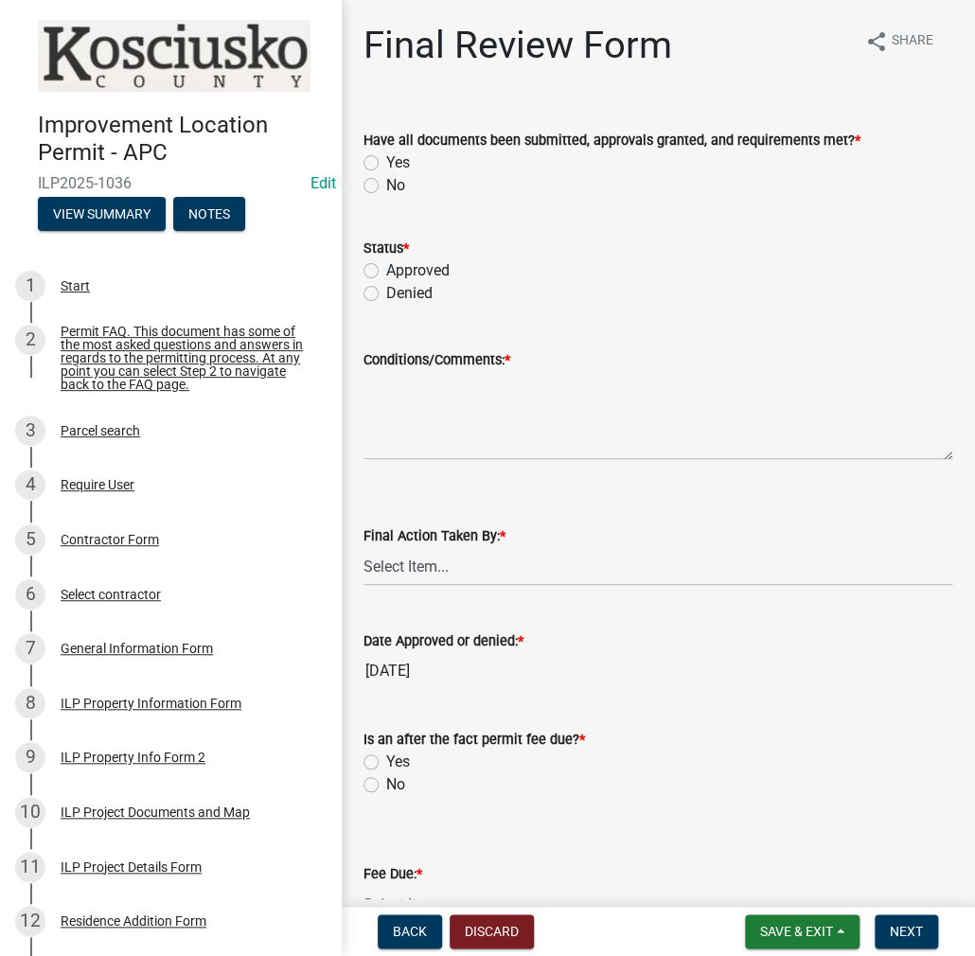
click at [386, 158] on label "Yes" at bounding box center [398, 162] width 24 height 23
click at [386, 158] on input "Yes" at bounding box center [392, 157] width 12 height 12
radio input "true"
click at [386, 263] on label "Approved" at bounding box center [417, 270] width 63 height 23
click at [386, 263] on input "Approved" at bounding box center [392, 265] width 12 height 12
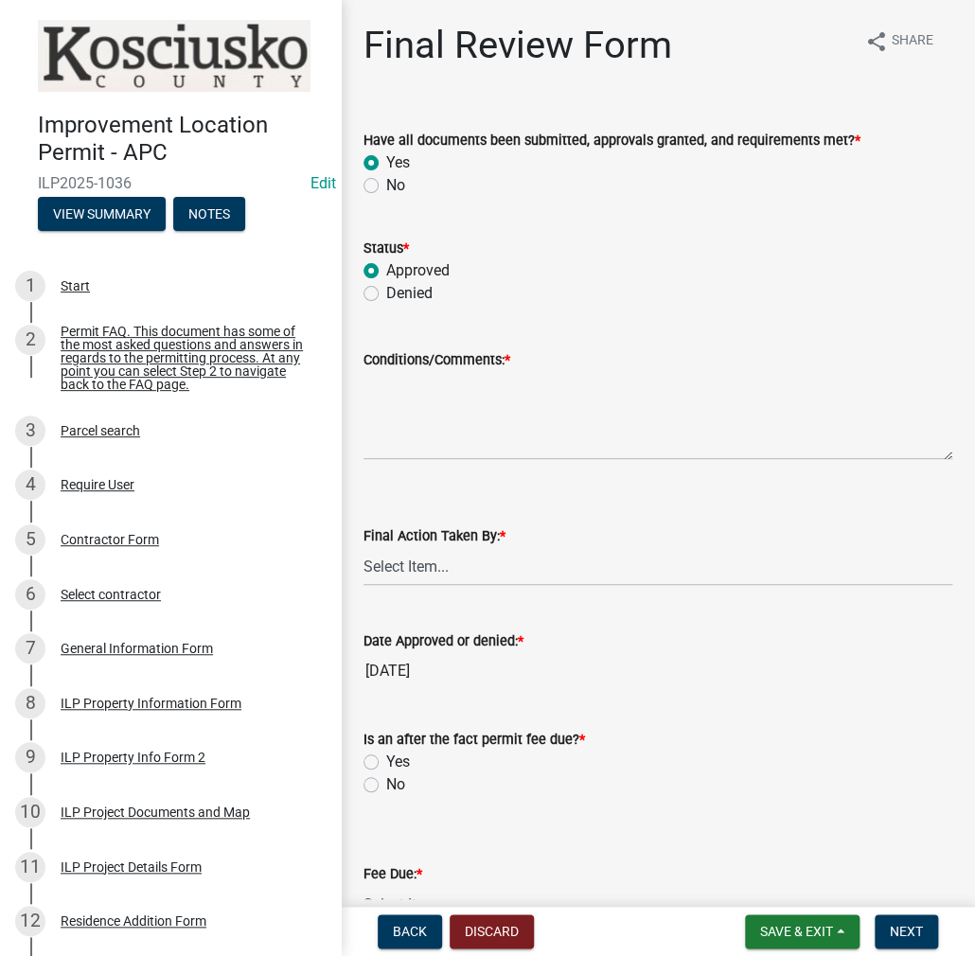
radio input "true"
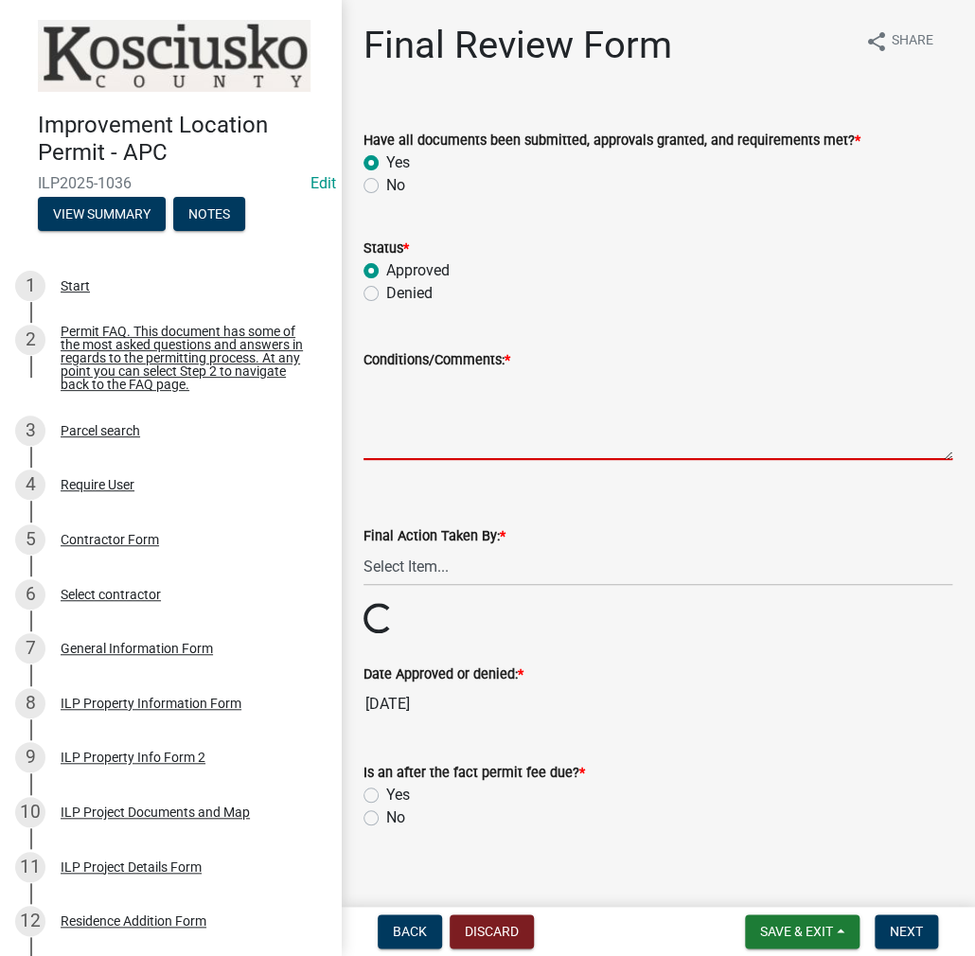
click at [397, 419] on textarea "Conditions/Comments: *" at bounding box center [657, 415] width 589 height 89
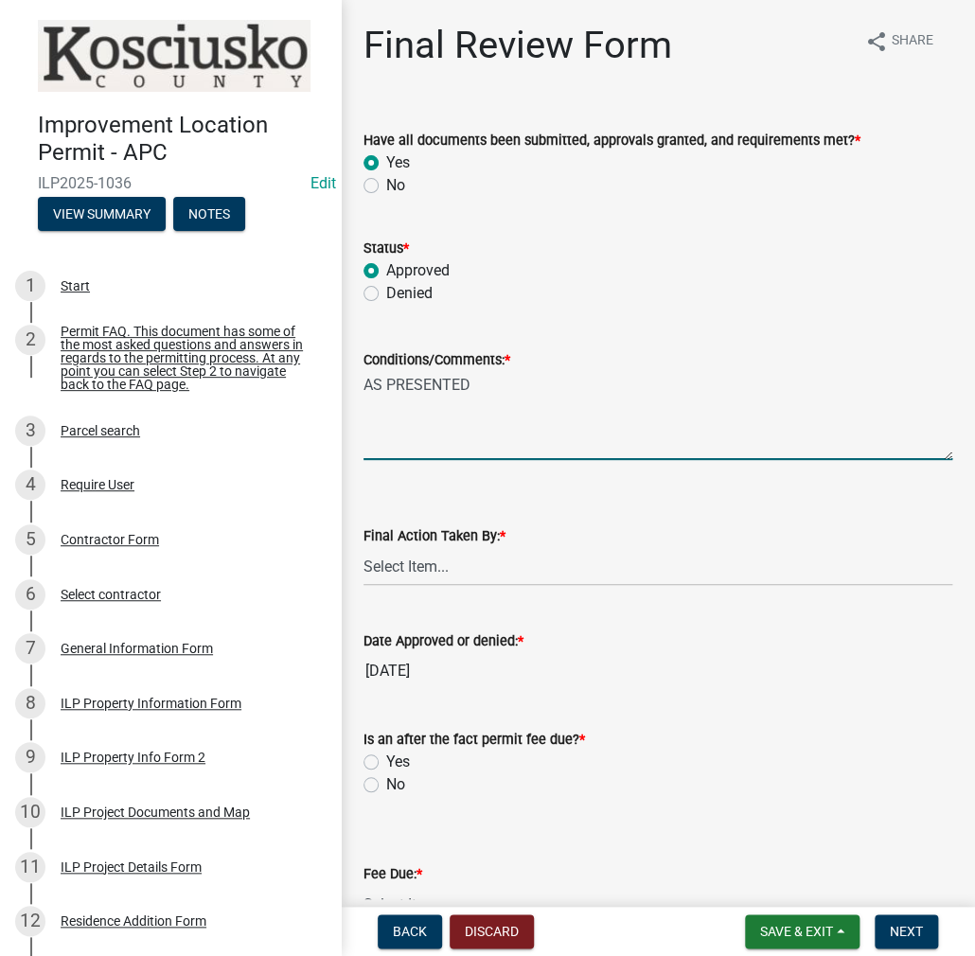
type textarea "AS PRESENTED"
click at [384, 567] on select "Select Item... MMS LT AT CS [PERSON_NAME]" at bounding box center [657, 566] width 589 height 39
click at [363, 547] on select "Select Item... MMS LT AT CS [PERSON_NAME]" at bounding box center [657, 566] width 589 height 39
select select "c872cdc8-ca01-49f1-a213-e4b05fa58cd2"
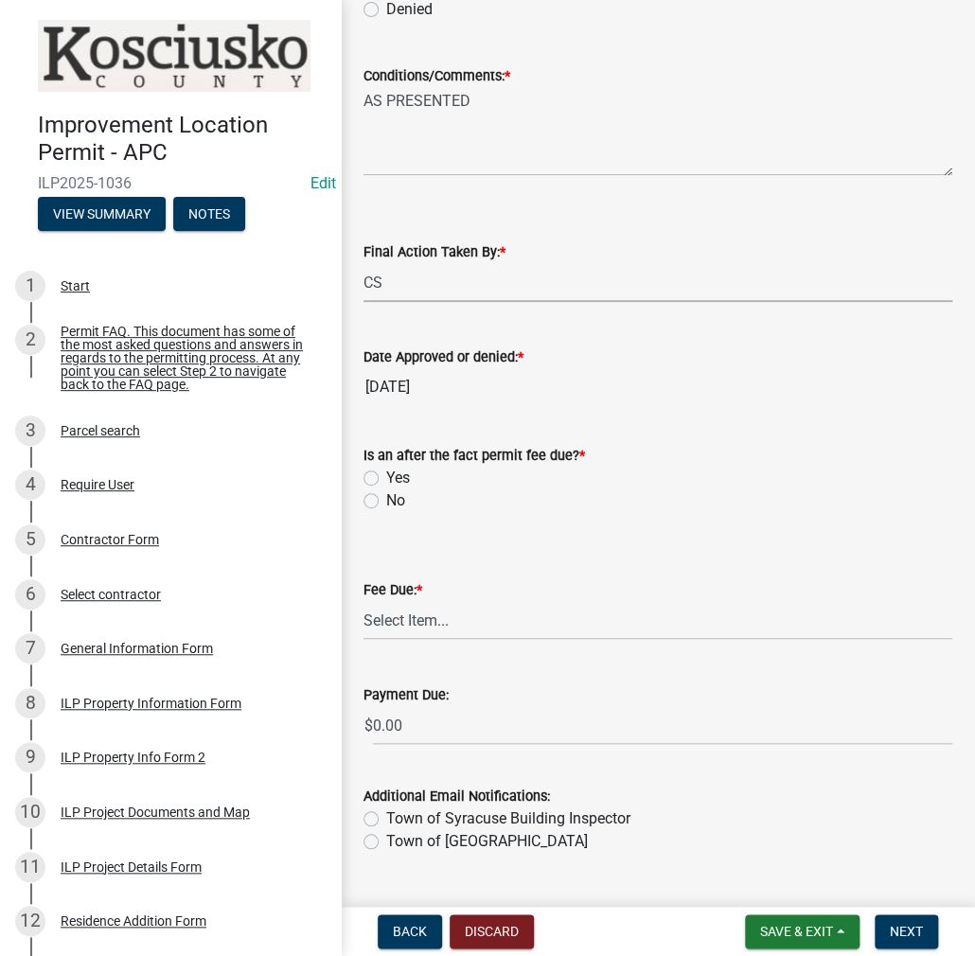
click at [386, 501] on label "No" at bounding box center [395, 500] width 19 height 23
click at [386, 501] on input "No" at bounding box center [392, 495] width 12 height 12
radio input "true"
click at [424, 623] on select "Select Item... N/A $10.00 $25.00 $125.00 $250 $500 $500 + $10.00 for every 10 s…" at bounding box center [657, 620] width 589 height 39
click at [363, 640] on select "Select Item... N/A $10.00 $25.00 $125.00 $250 $500 $500 + $10.00 for every 10 s…" at bounding box center [657, 620] width 589 height 39
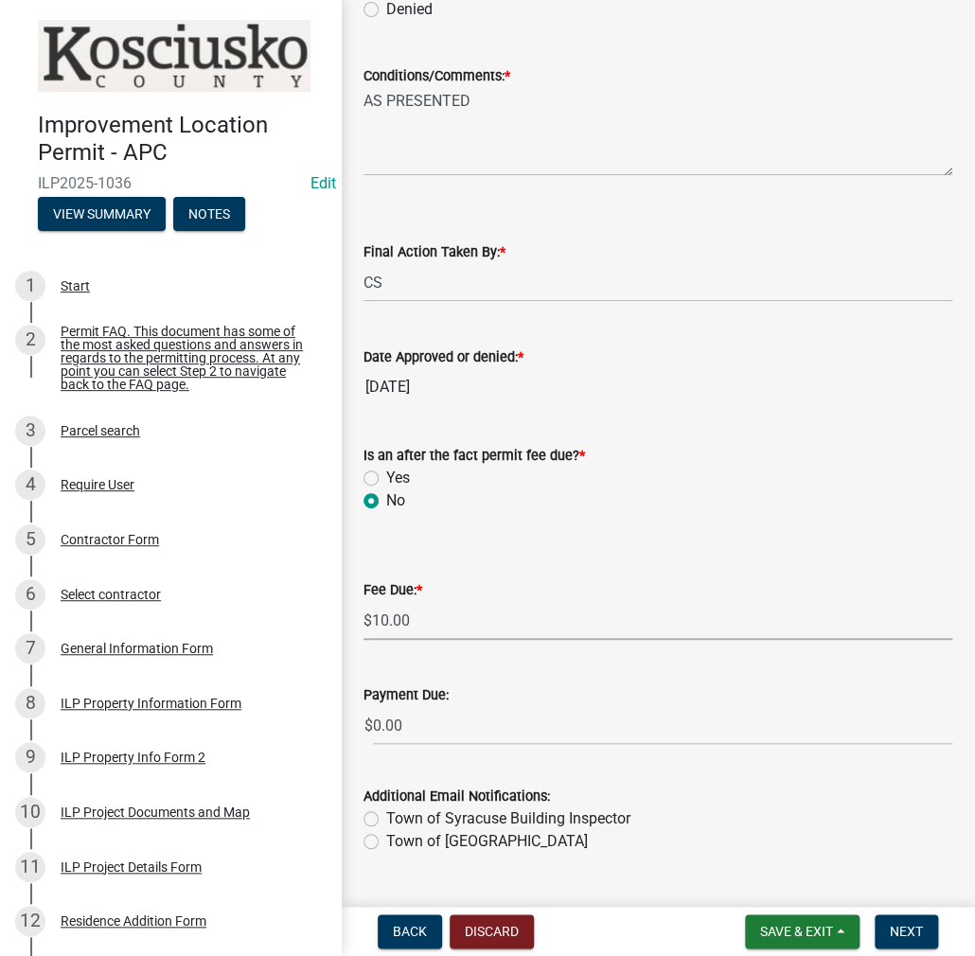
select select "6f482d1d-eb35-47e6-92b0-143404755581"
click at [891, 930] on span "Next" at bounding box center [906, 931] width 33 height 15
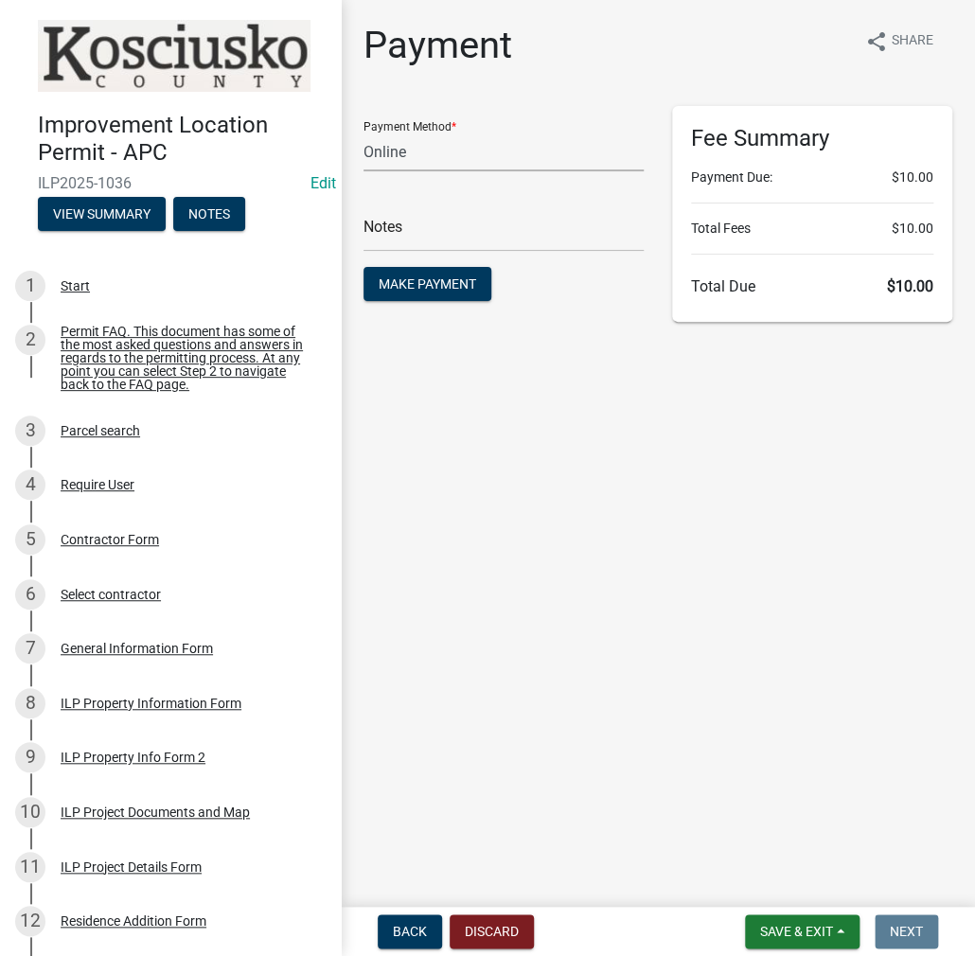
click at [453, 145] on select "Credit Card POS Check Cash Online" at bounding box center [503, 151] width 280 height 39
select select "0: 2"
click at [363, 132] on select "Credit Card POS Check Cash Online" at bounding box center [503, 151] width 280 height 39
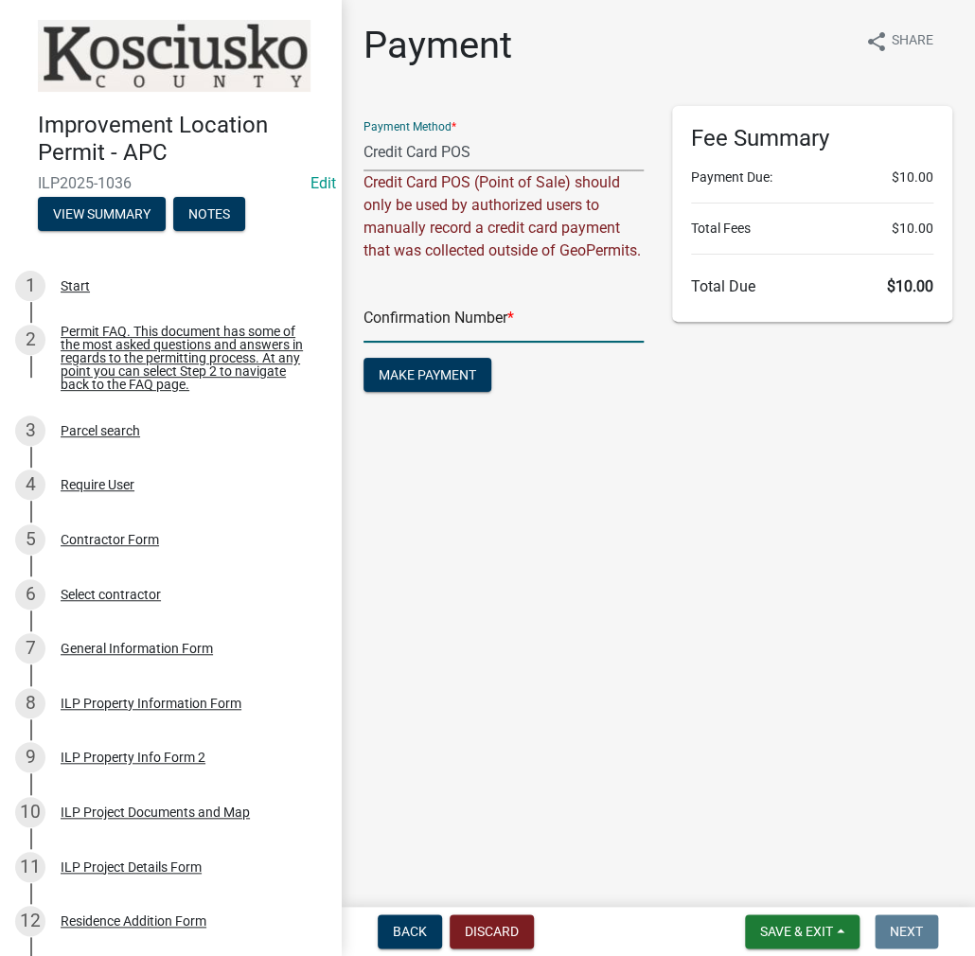
click at [449, 334] on input "text" at bounding box center [503, 323] width 280 height 39
paste input "14835873"
type input "14835873"
click at [467, 382] on span "Make Payment" at bounding box center [427, 374] width 97 height 15
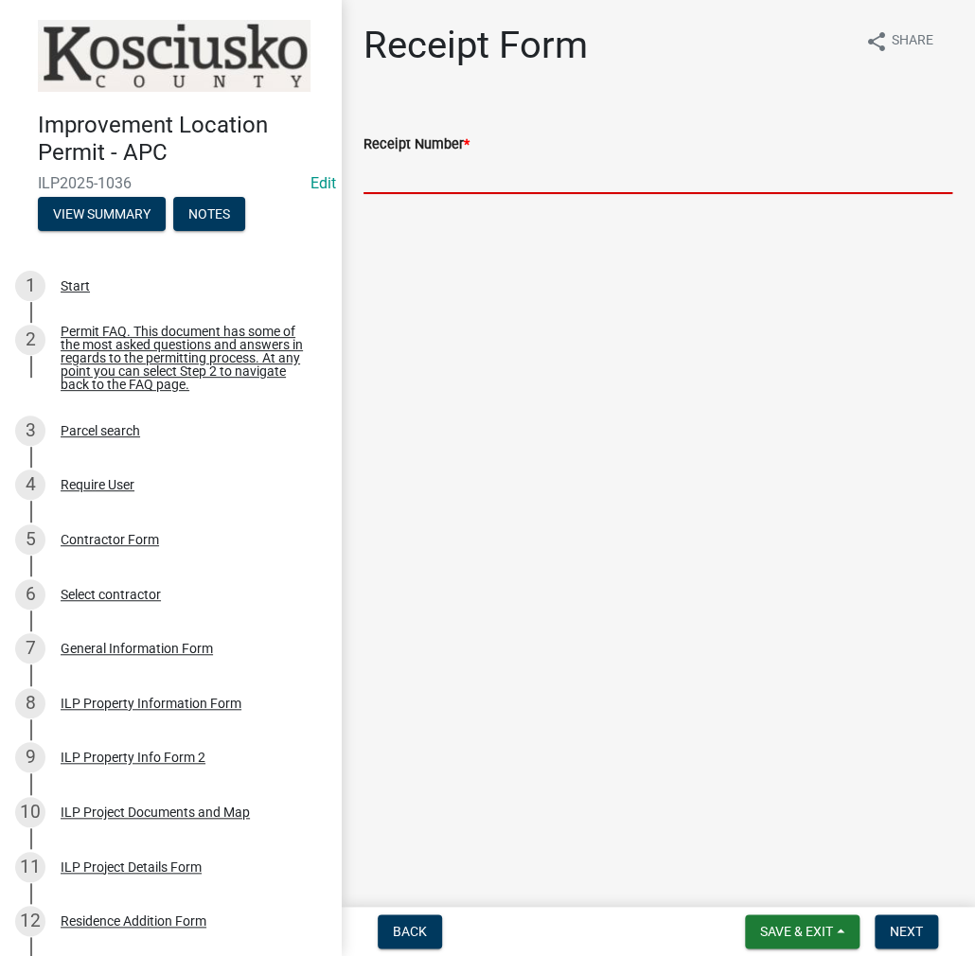
click at [406, 184] on input "Receipt Number *" at bounding box center [657, 174] width 589 height 39
paste input "14835873"
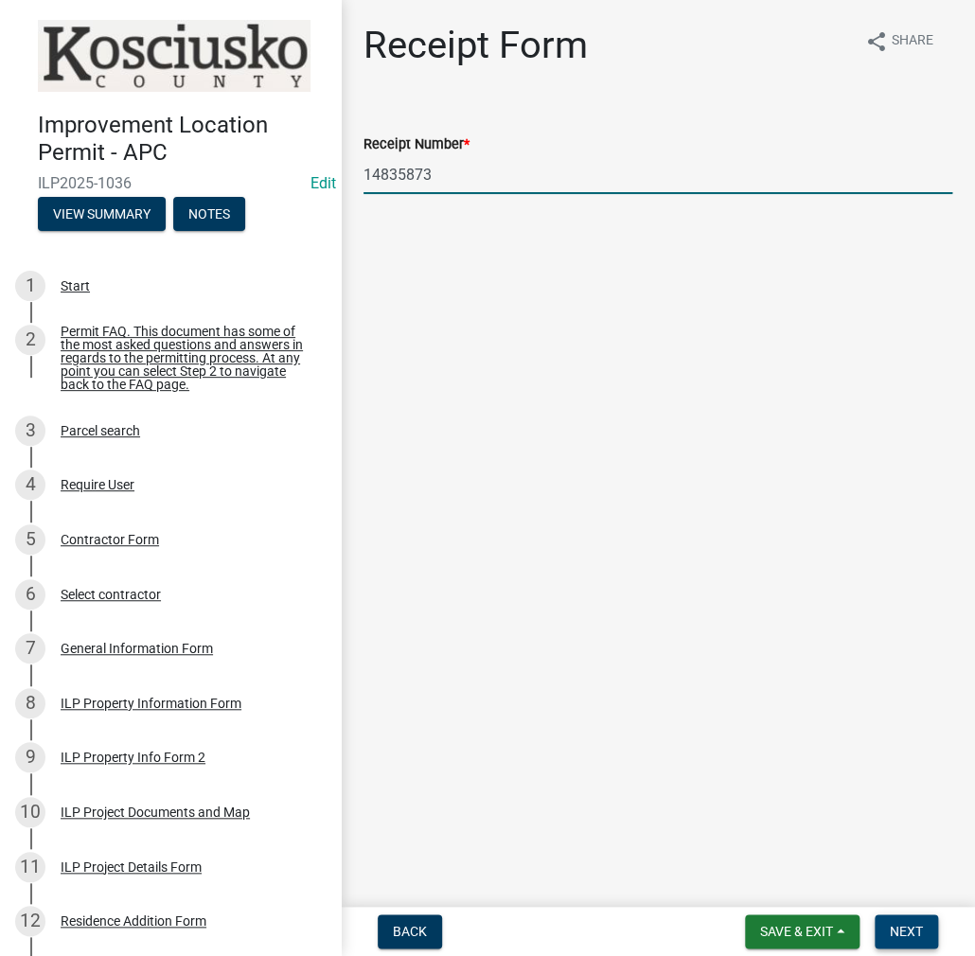
type input "14835873"
click at [898, 932] on span "Next" at bounding box center [906, 931] width 33 height 15
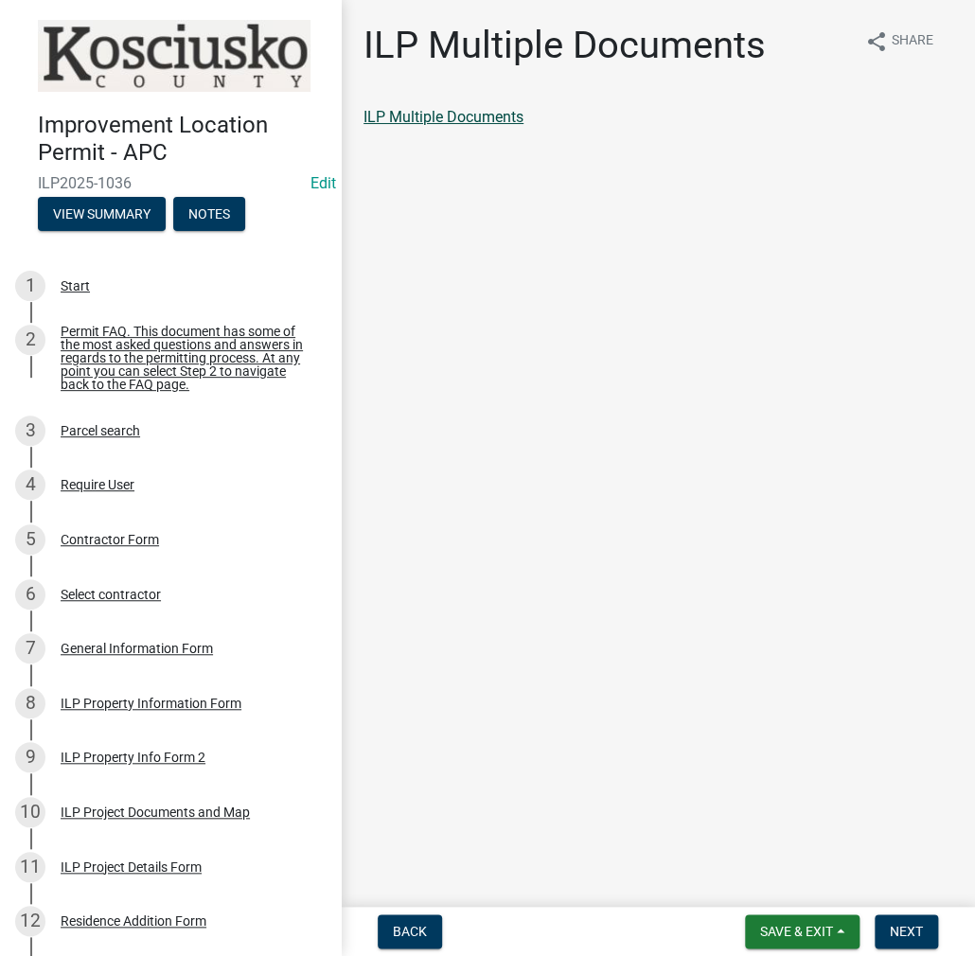
click at [495, 111] on link "ILP Multiple Documents" at bounding box center [443, 117] width 160 height 18
click at [909, 930] on span "Next" at bounding box center [906, 931] width 33 height 15
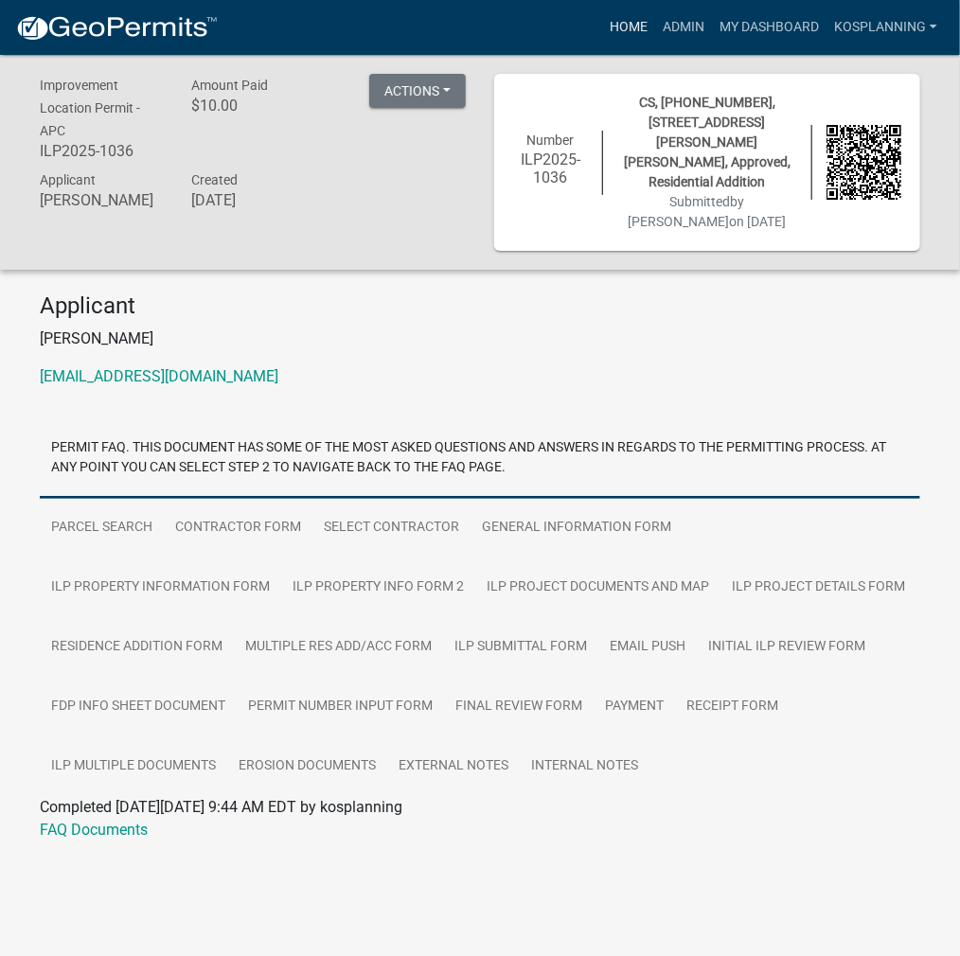
click at [636, 35] on link "Home" at bounding box center [628, 27] width 53 height 36
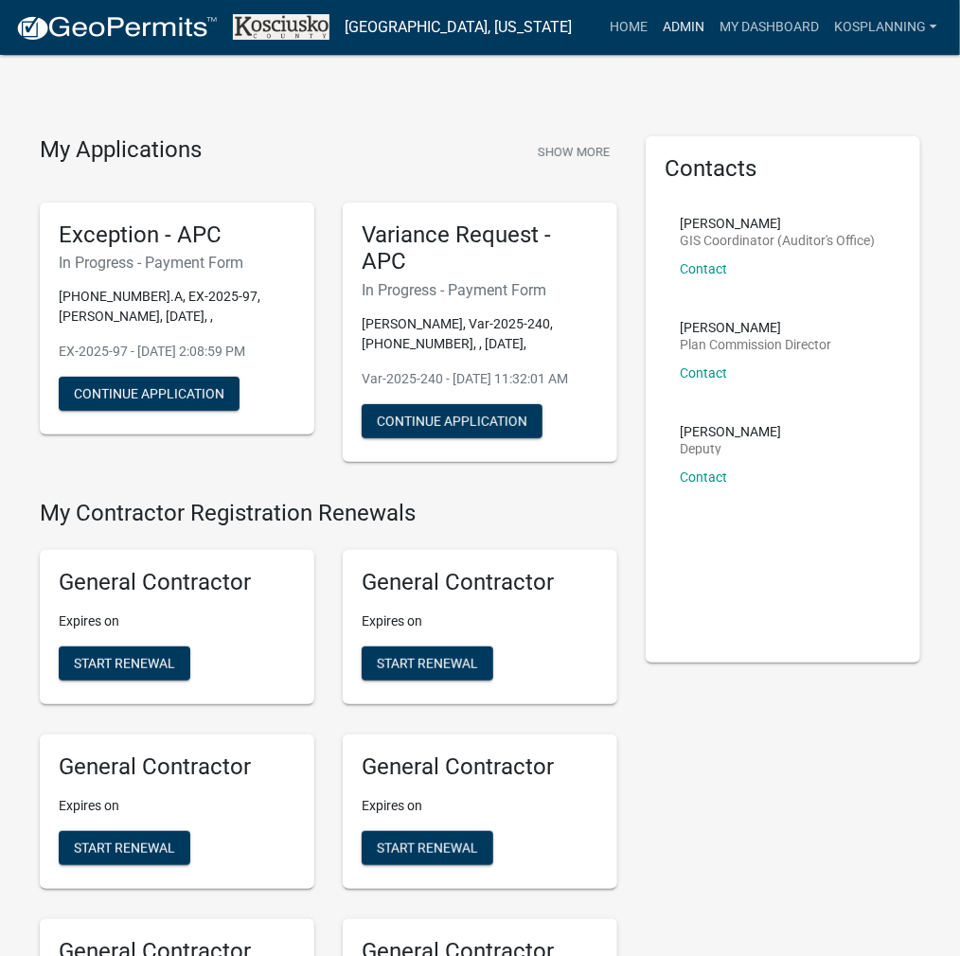
click at [685, 25] on link "Admin" at bounding box center [683, 27] width 57 height 36
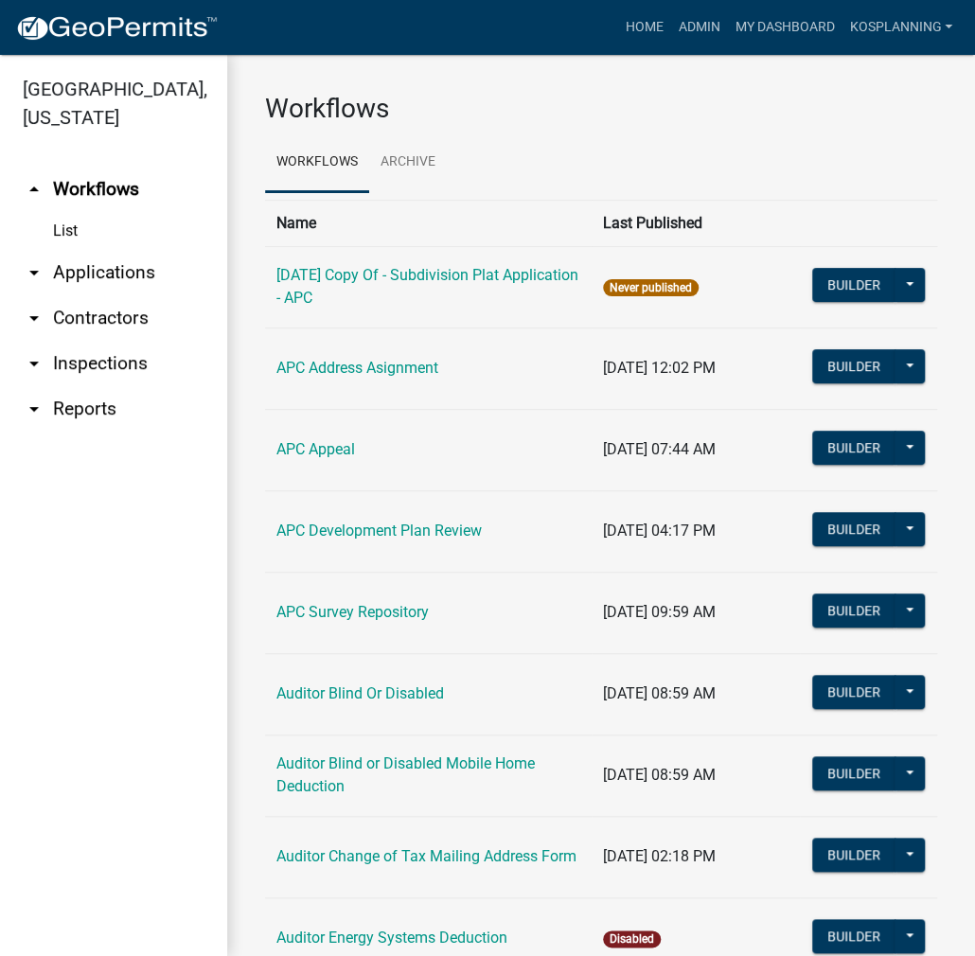
click at [114, 277] on link "arrow_drop_down Applications" at bounding box center [113, 272] width 227 height 45
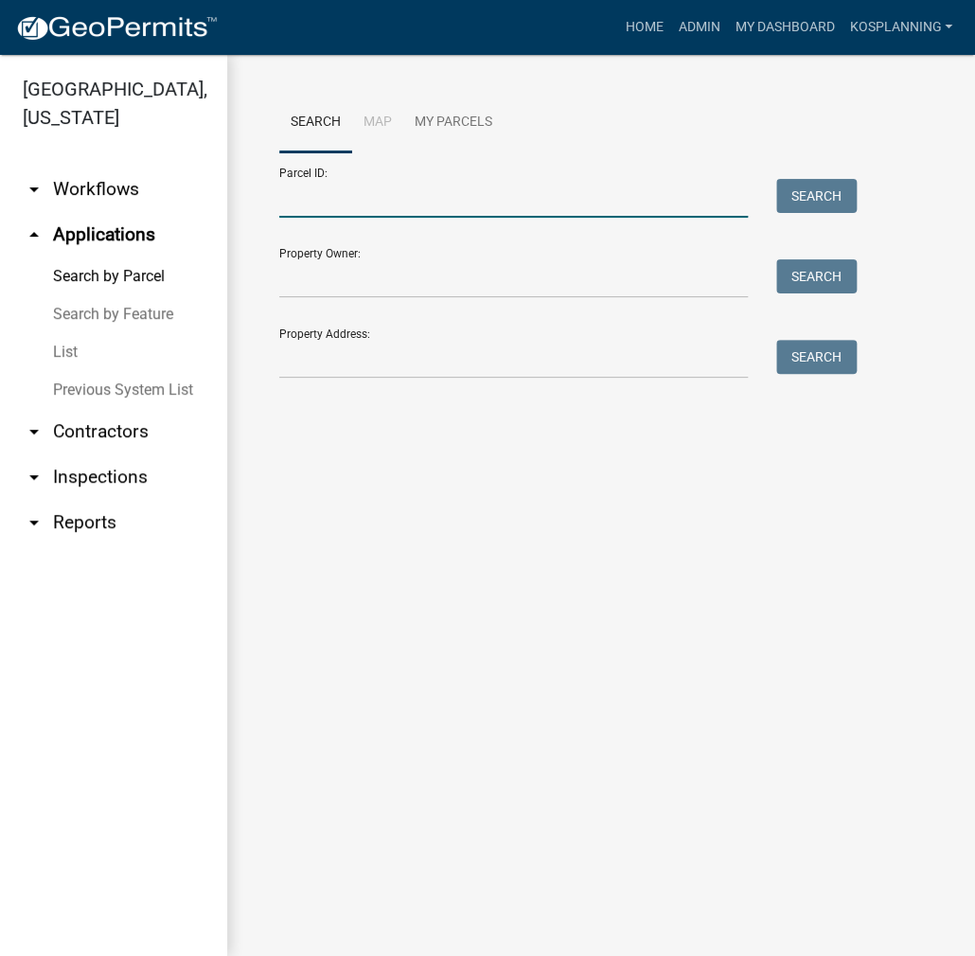
click at [440, 209] on input "Parcel ID:" at bounding box center [513, 198] width 468 height 39
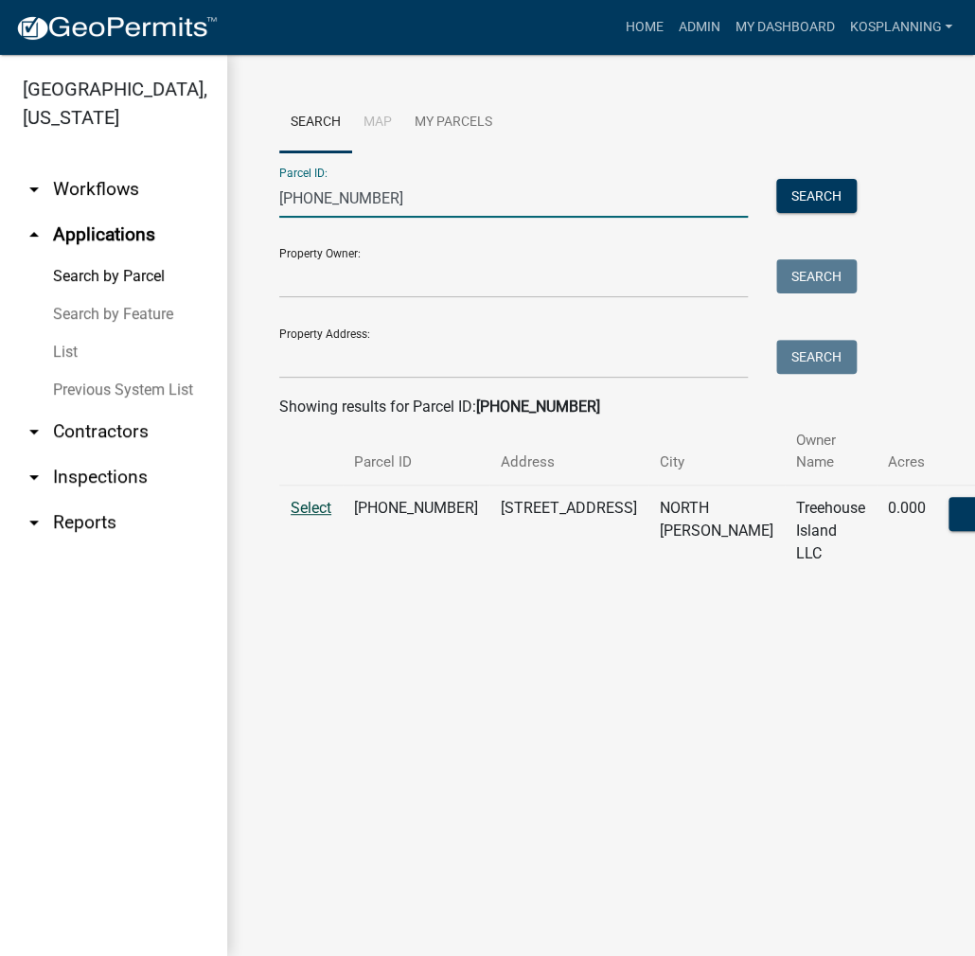
type input "[PHONE_NUMBER]"
click at [311, 503] on span "Select" at bounding box center [311, 508] width 41 height 18
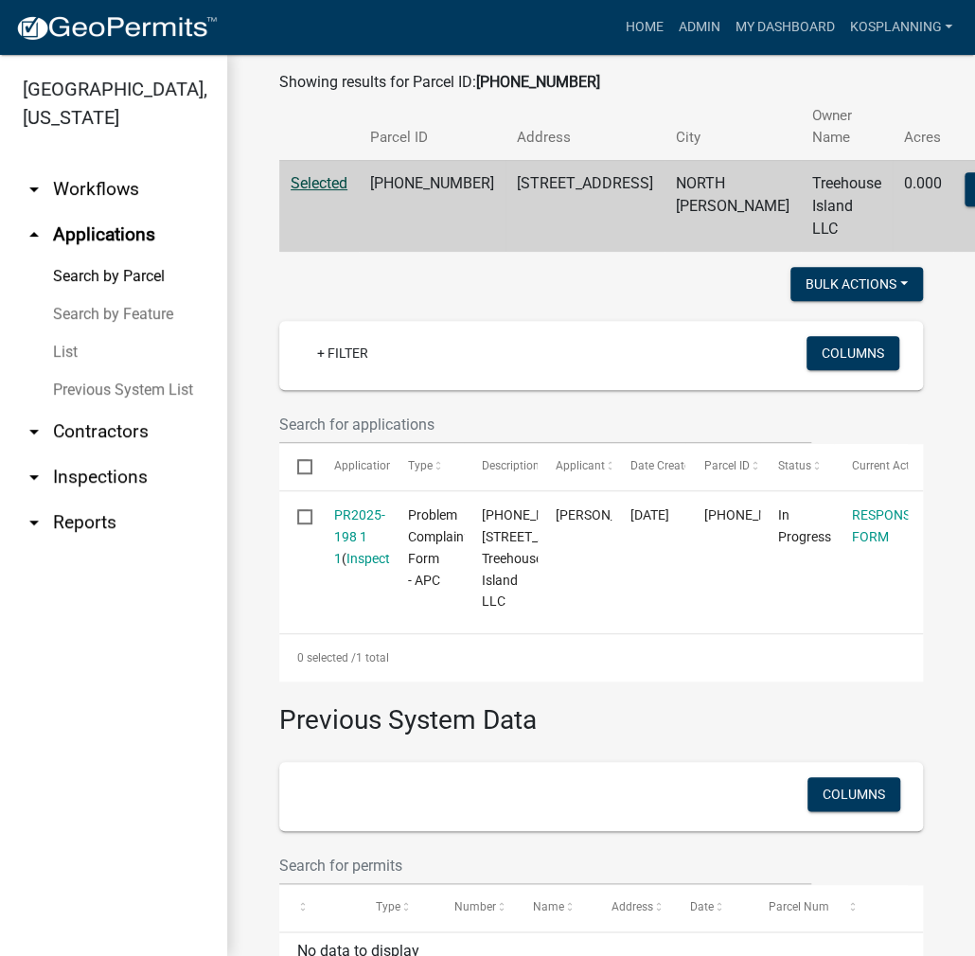
scroll to position [379, 0]
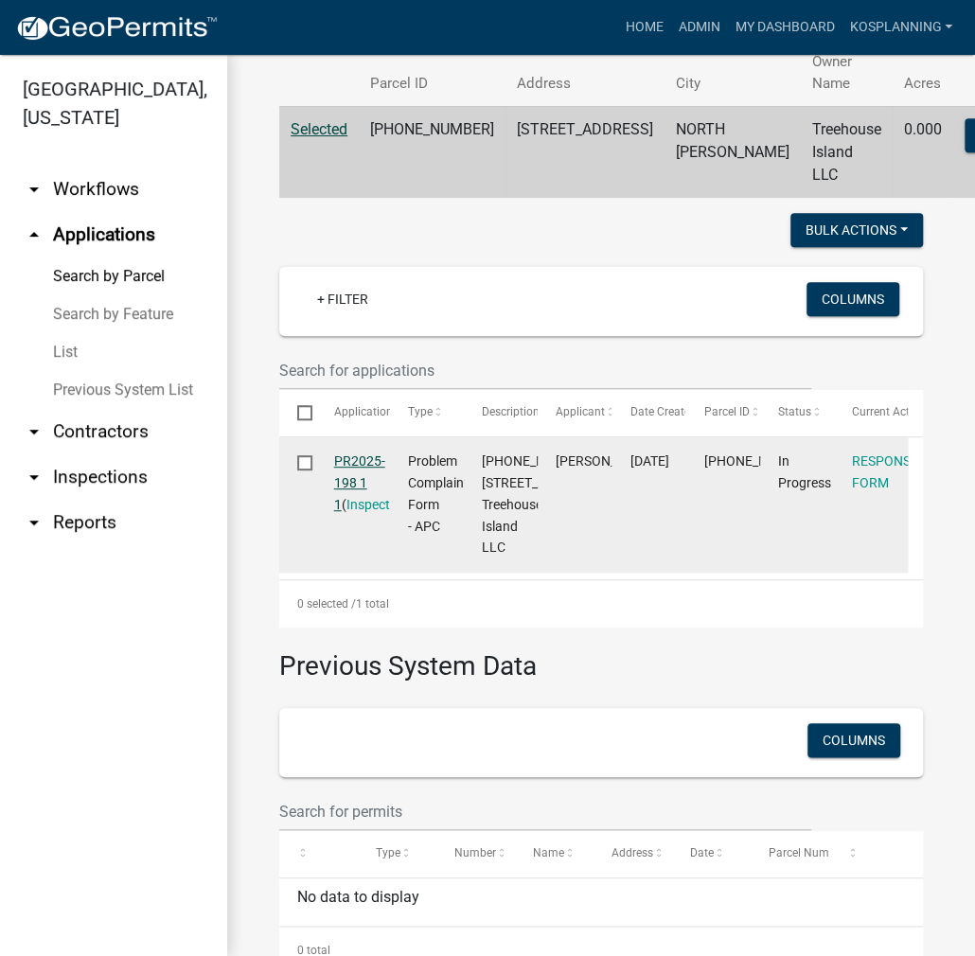
click at [358, 459] on link "PR2025-198 1 1" at bounding box center [359, 482] width 51 height 59
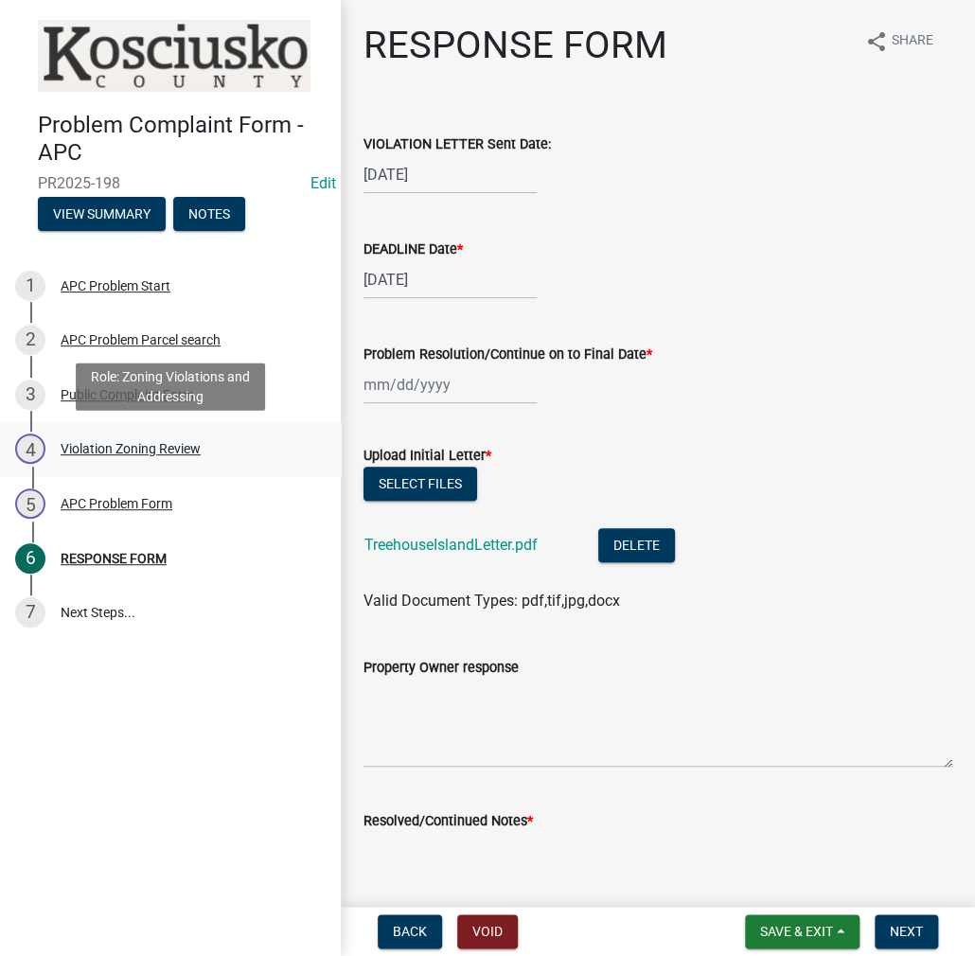
click at [114, 449] on div "Violation Zoning Review" at bounding box center [131, 448] width 140 height 13
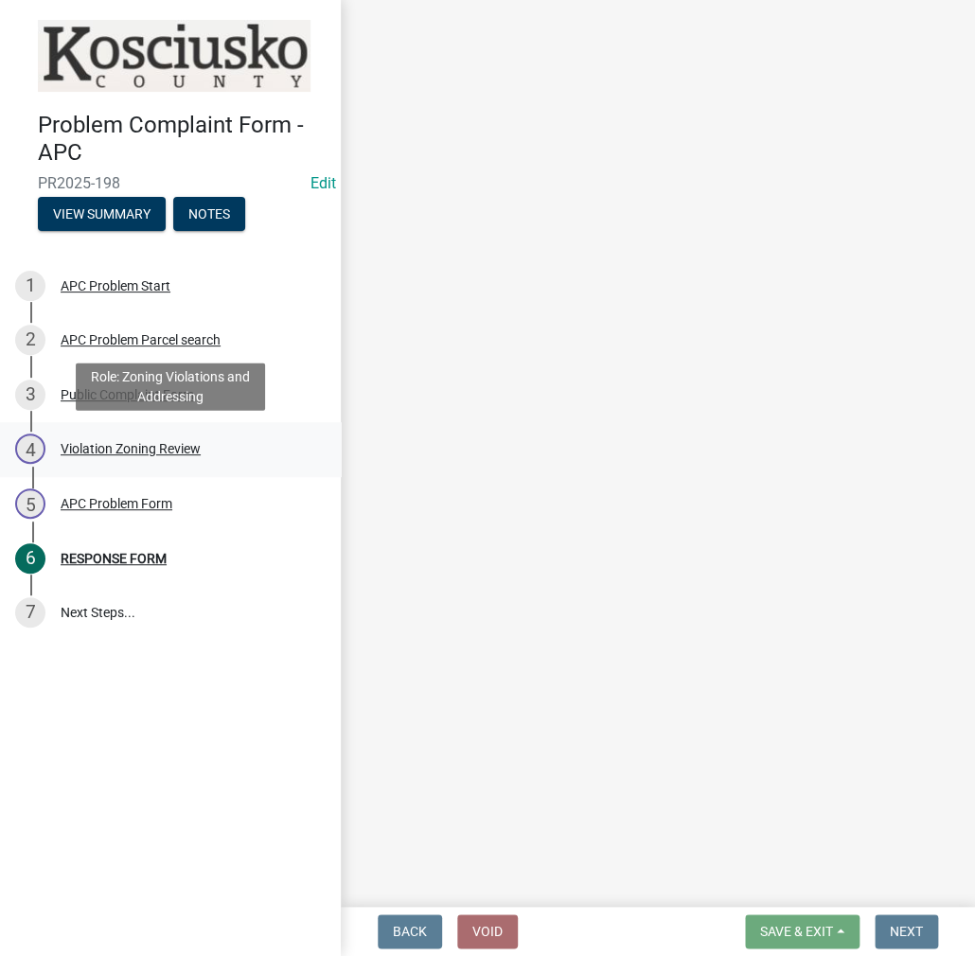
select select "1146270b-2111-4e23-bf7f-74ce85cf7041"
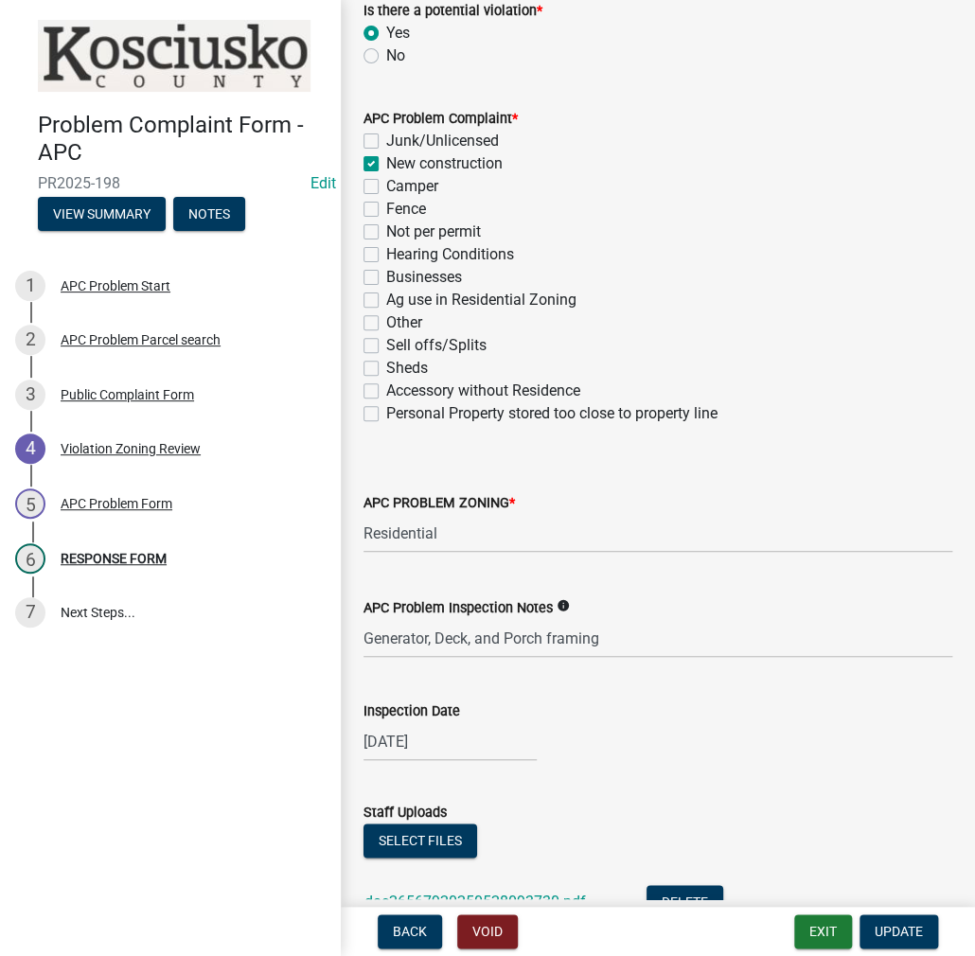
scroll to position [379, 0]
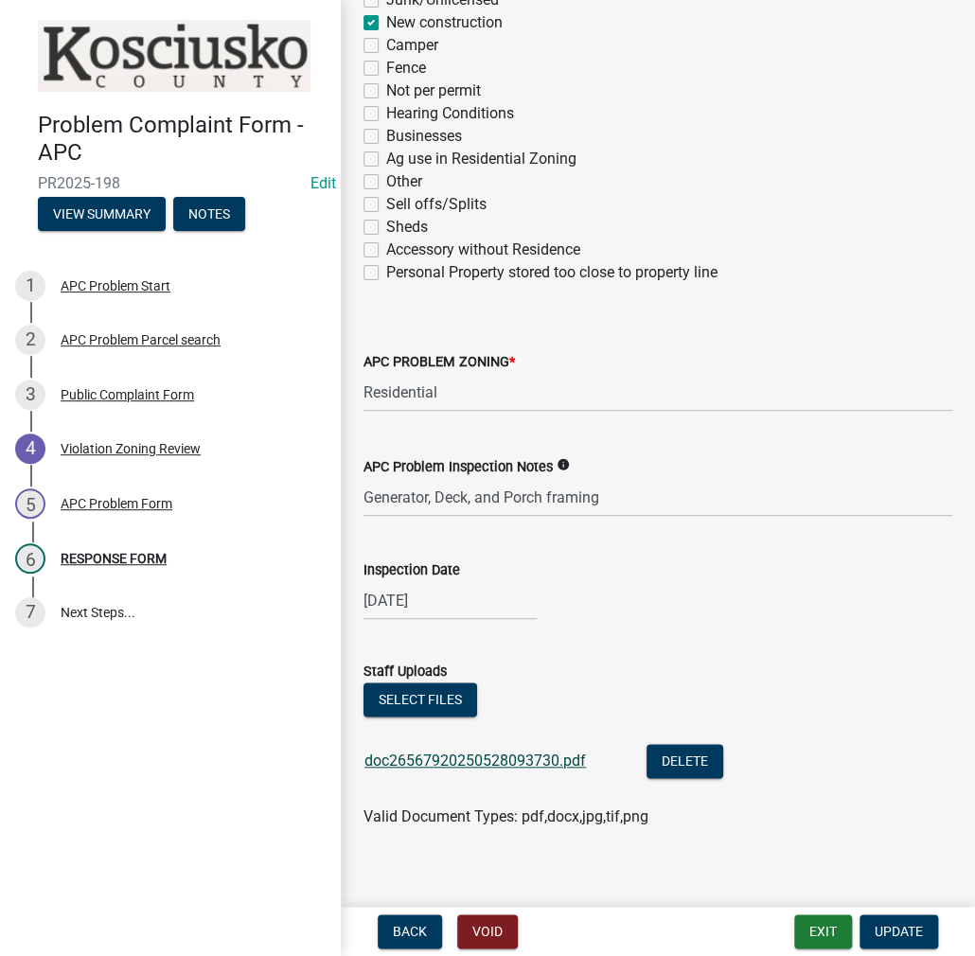
click at [485, 762] on link "doc26567920250528093730.pdf" at bounding box center [474, 760] width 221 height 18
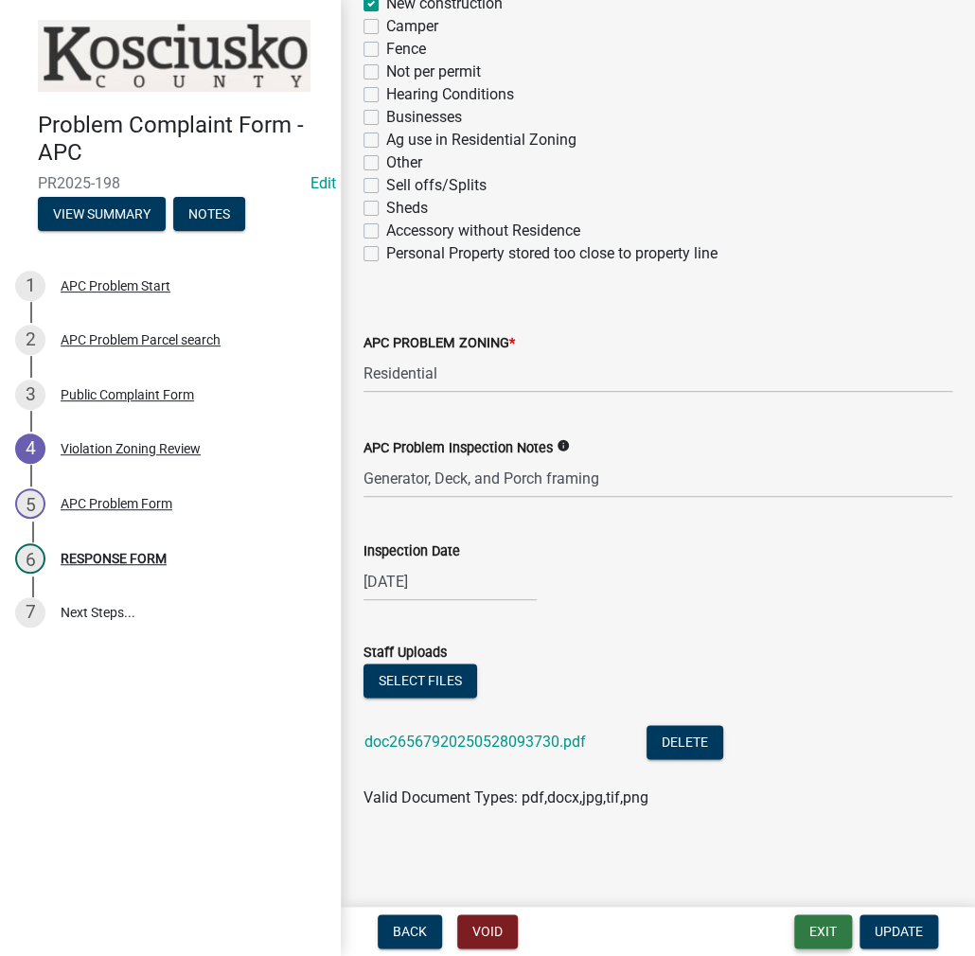
click at [821, 936] on button "Exit" at bounding box center [823, 931] width 58 height 34
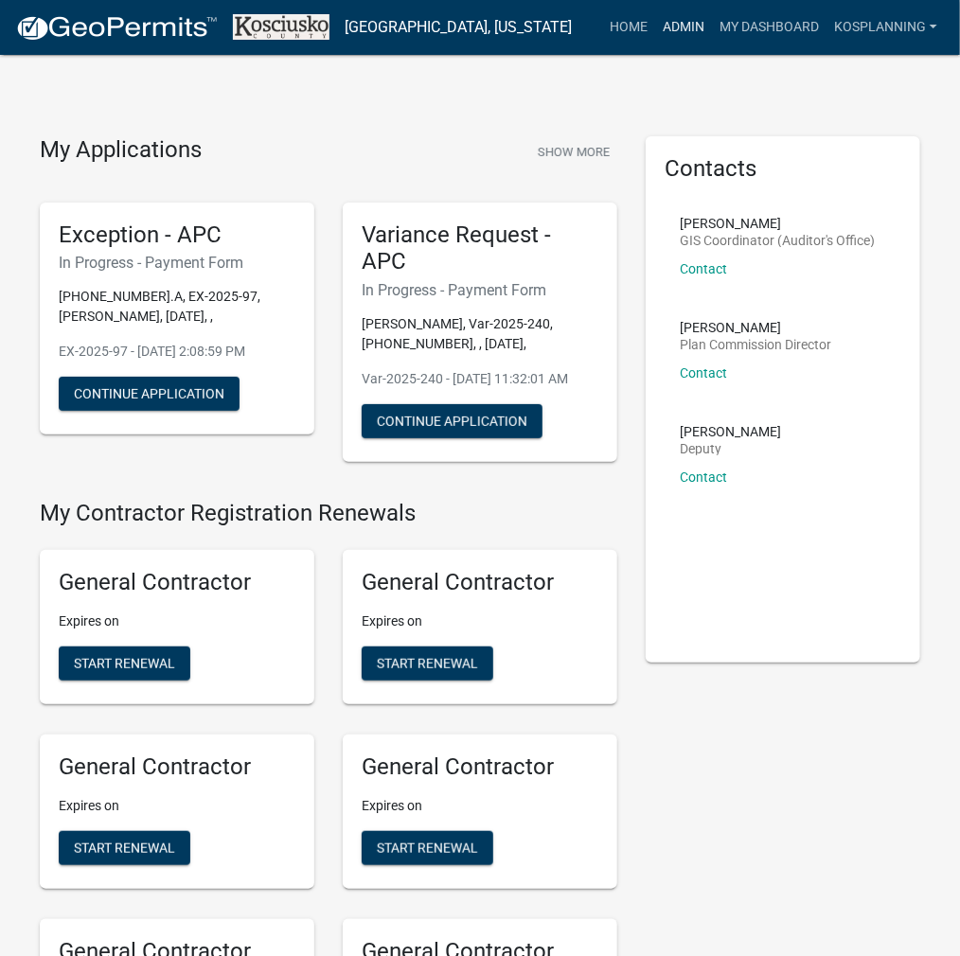
click at [683, 34] on link "Admin" at bounding box center [683, 27] width 57 height 36
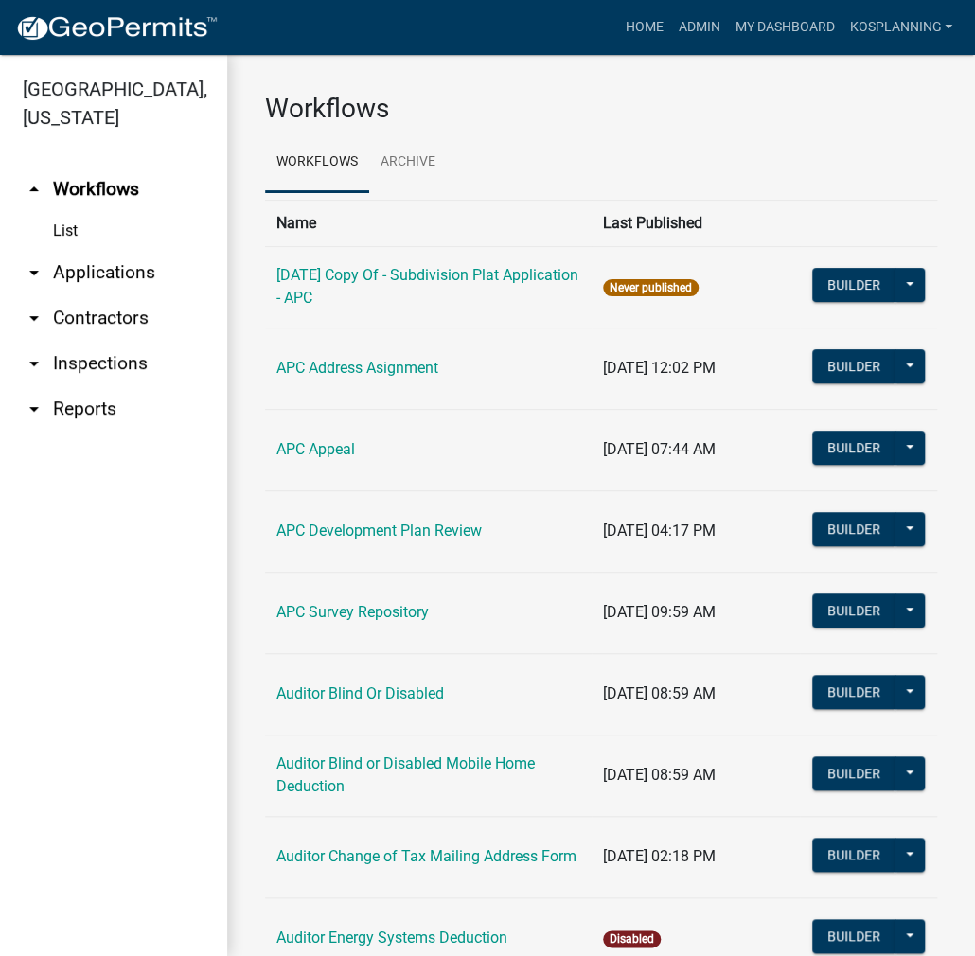
click at [110, 276] on link "arrow_drop_down Applications" at bounding box center [113, 272] width 227 height 45
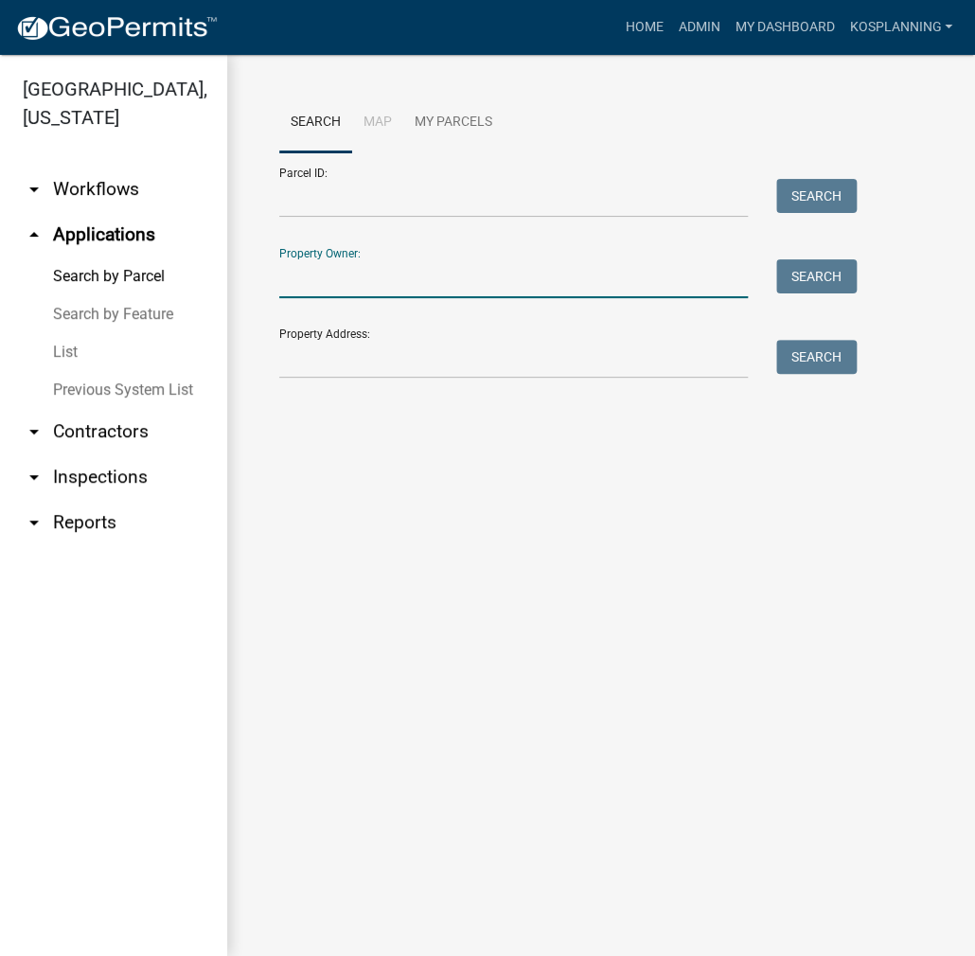
click at [304, 278] on input "Property Owner:" at bounding box center [513, 278] width 468 height 39
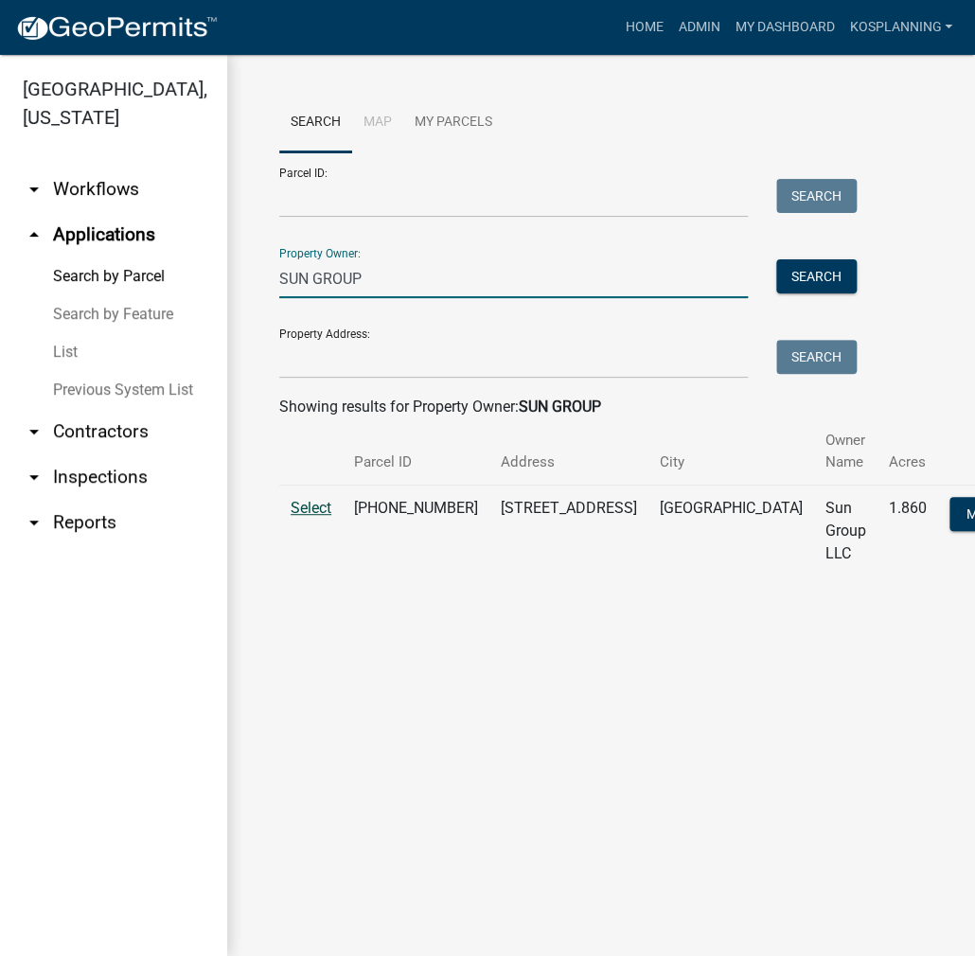
type input "SUN GROUP"
click at [314, 507] on span "Select" at bounding box center [311, 508] width 41 height 18
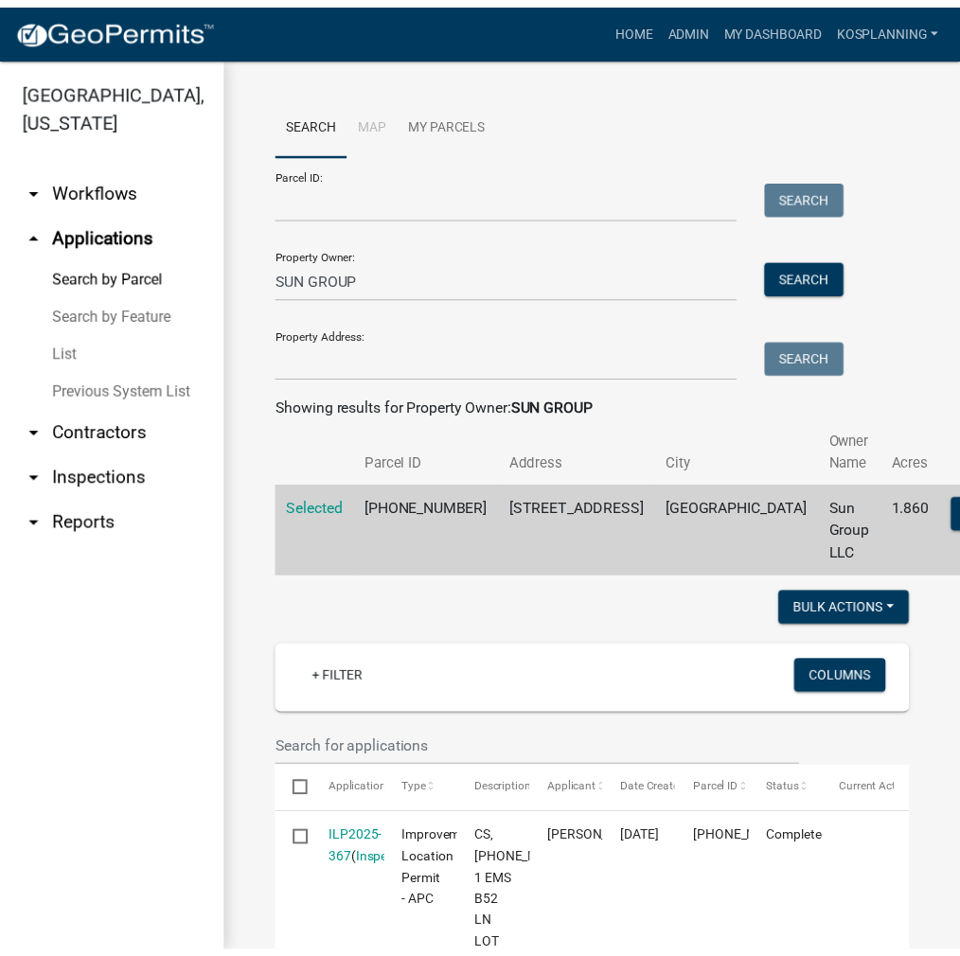
scroll to position [379, 0]
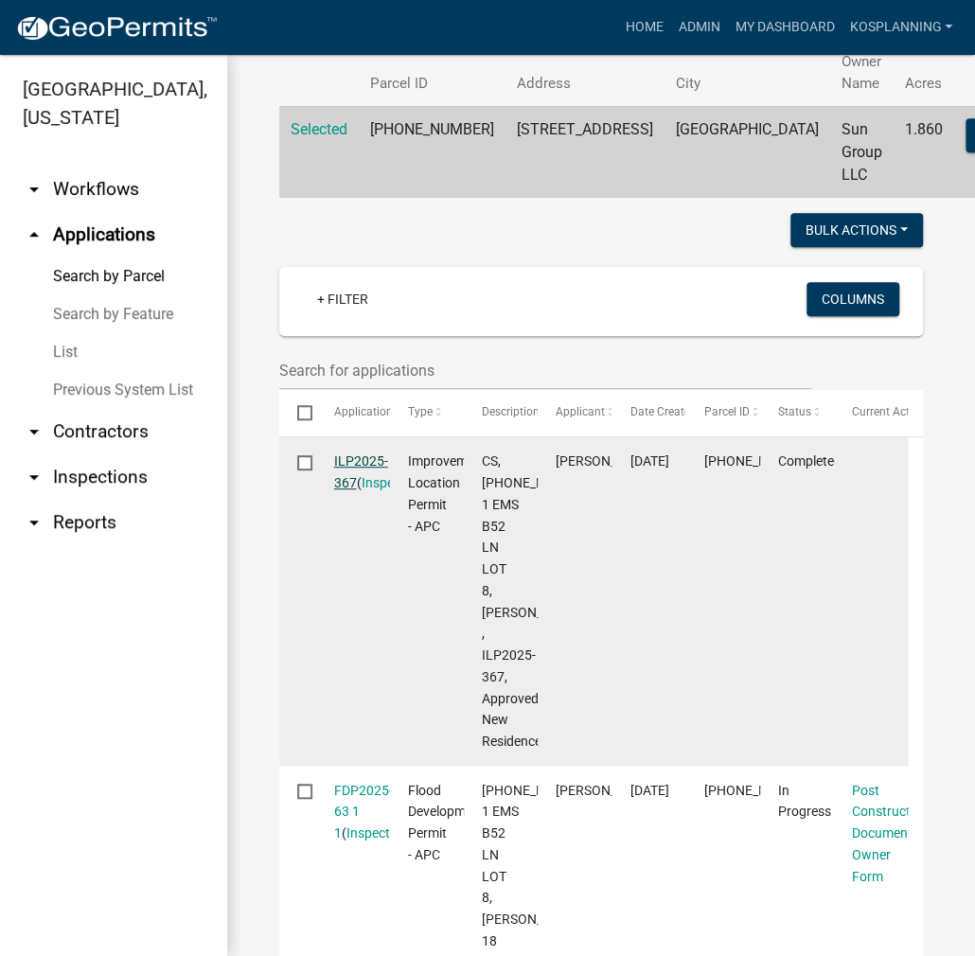
click at [376, 457] on link "ILP2025-367" at bounding box center [361, 471] width 54 height 37
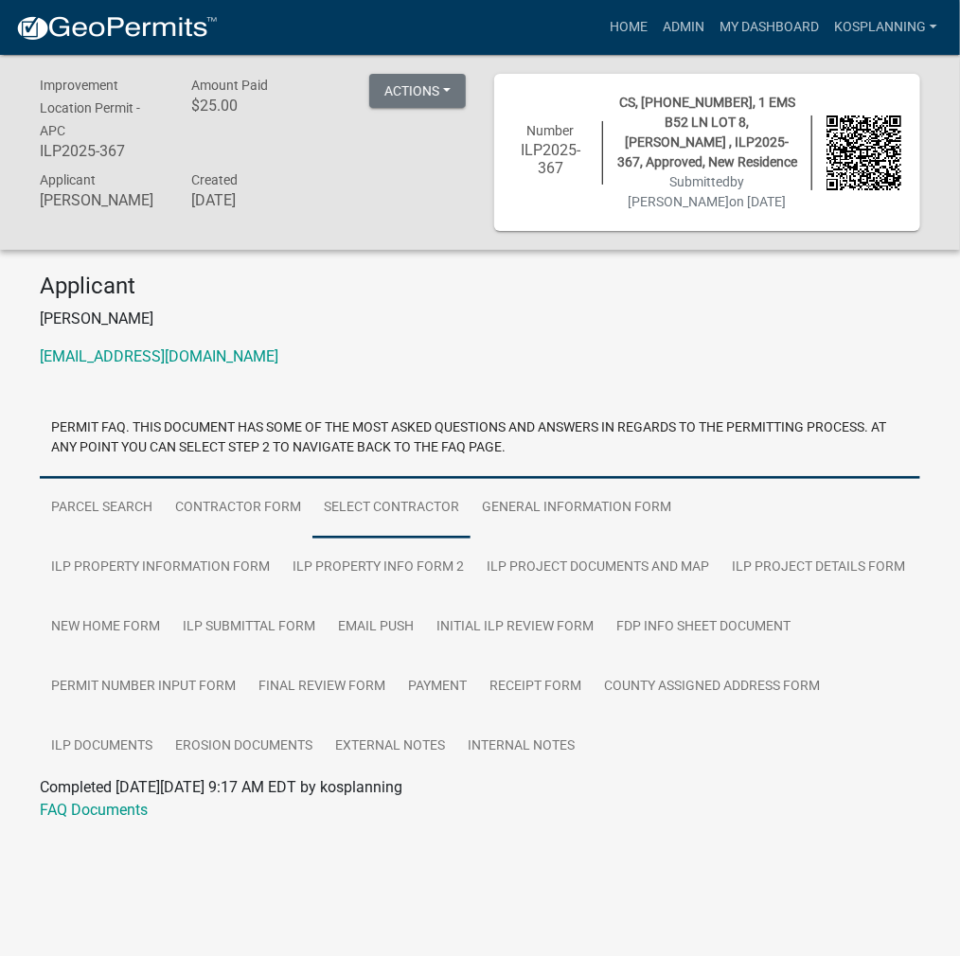
click at [367, 512] on link "Select contractor" at bounding box center [391, 508] width 158 height 61
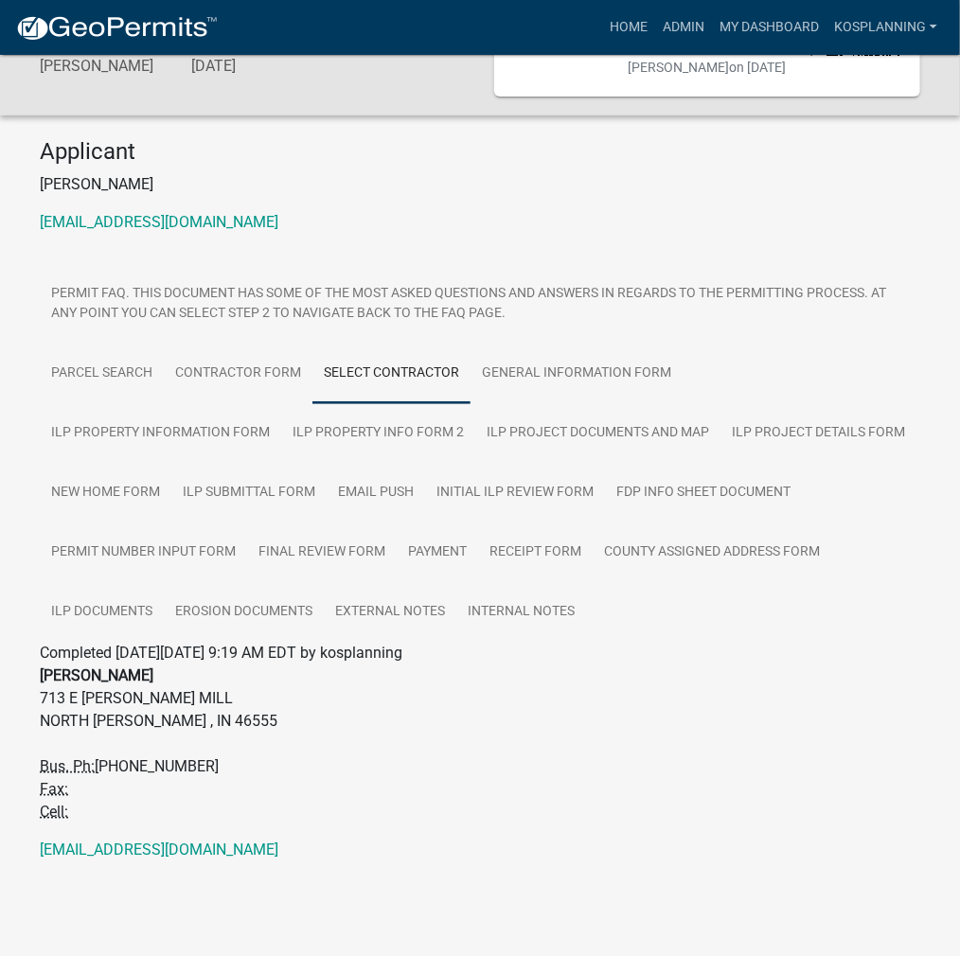
scroll to position [135, 0]
